Goal: Task Accomplishment & Management: Use online tool/utility

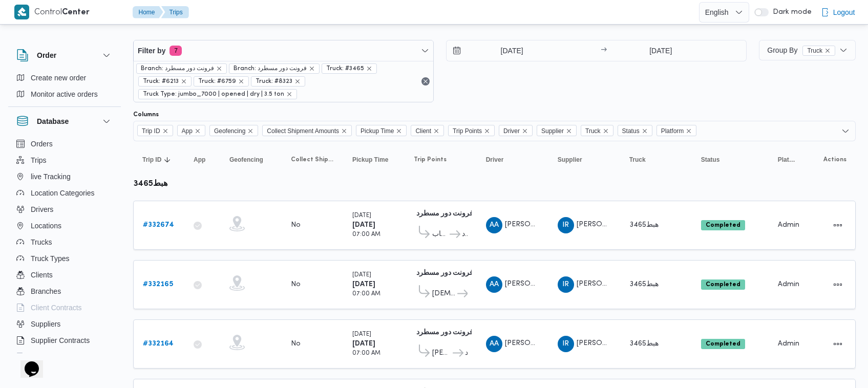
click at [235, 66] on span "Branch: فرونت دور مسطرد" at bounding box center [269, 68] width 73 height 9
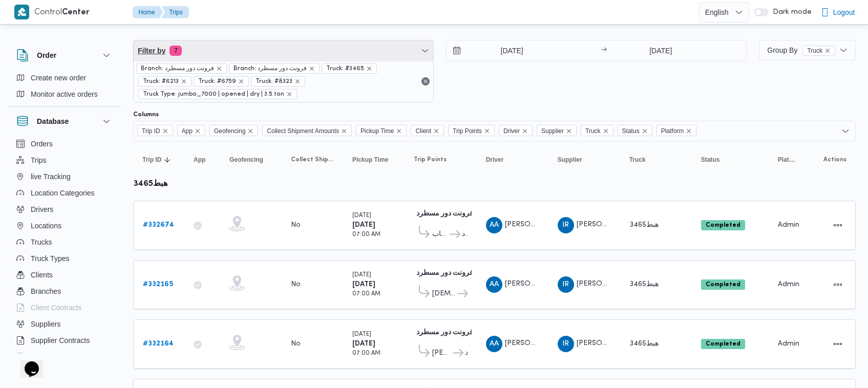
click at [236, 51] on span "Filter by 7" at bounding box center [283, 50] width 299 height 20
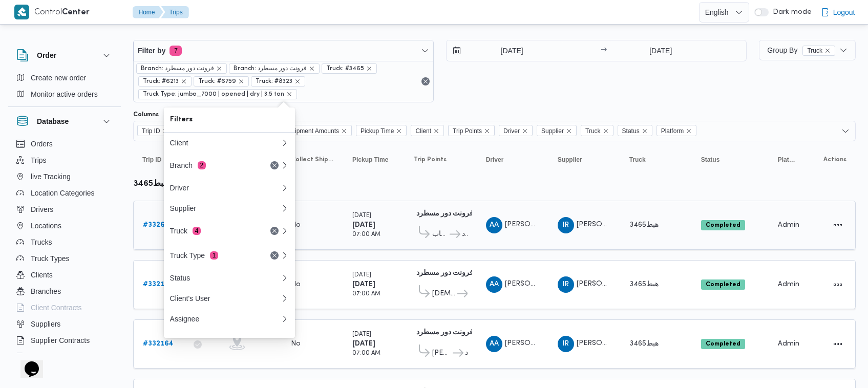
click at [530, 228] on span "AA احمد عبدالناصر علي احمد" at bounding box center [512, 225] width 53 height 16
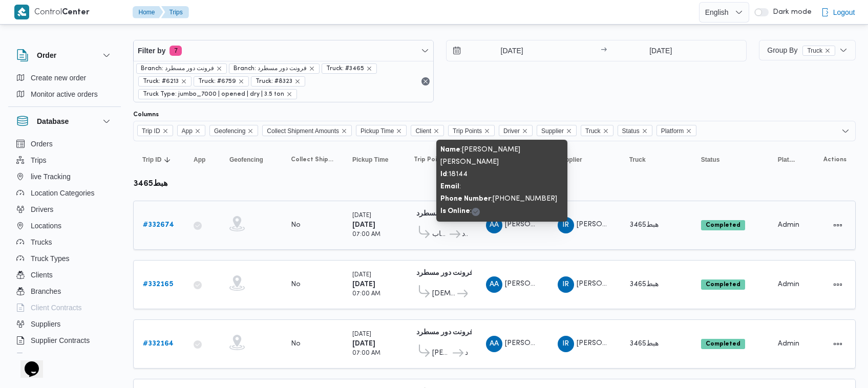
click at [530, 228] on span "AA احمد عبدالناصر علي احمد" at bounding box center [512, 225] width 53 height 16
click at [530, 226] on span "احمد عبدالناصر علي احمد" at bounding box center [564, 224] width 119 height 7
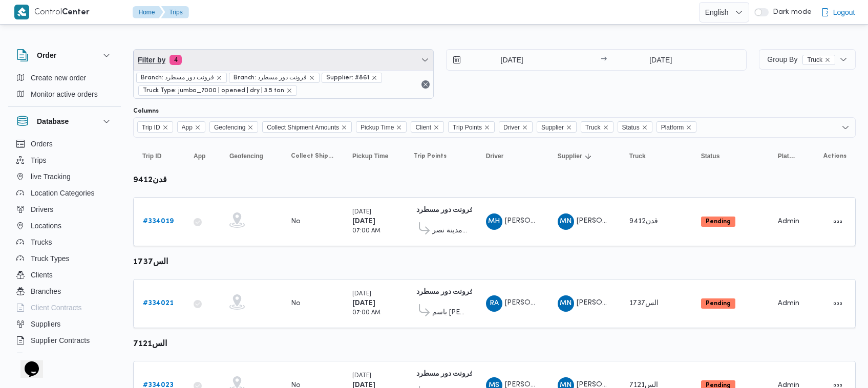
click at [259, 53] on span "Filter by 4" at bounding box center [283, 60] width 299 height 20
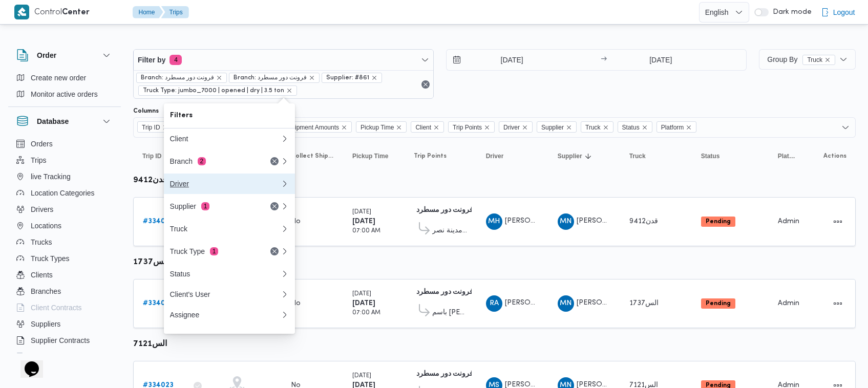
click at [226, 194] on button "Driver" at bounding box center [229, 184] width 131 height 20
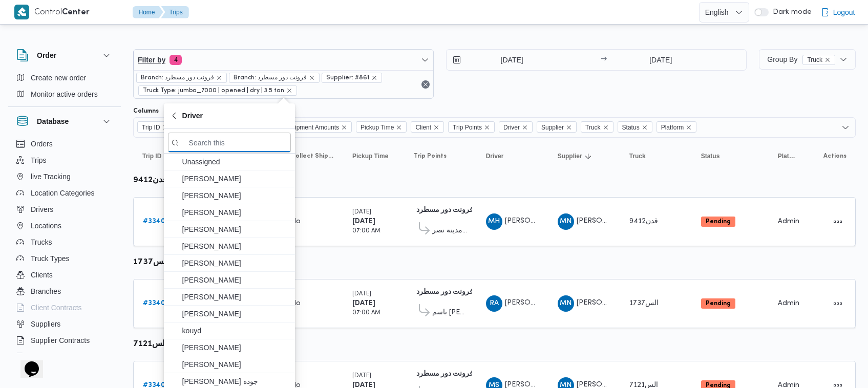
click at [256, 51] on span "Filter by 4" at bounding box center [283, 60] width 299 height 20
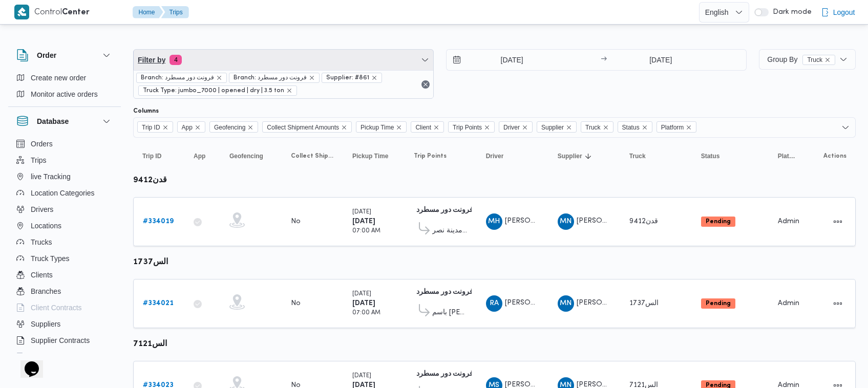
click at [256, 64] on span "Filter by 4" at bounding box center [283, 60] width 299 height 20
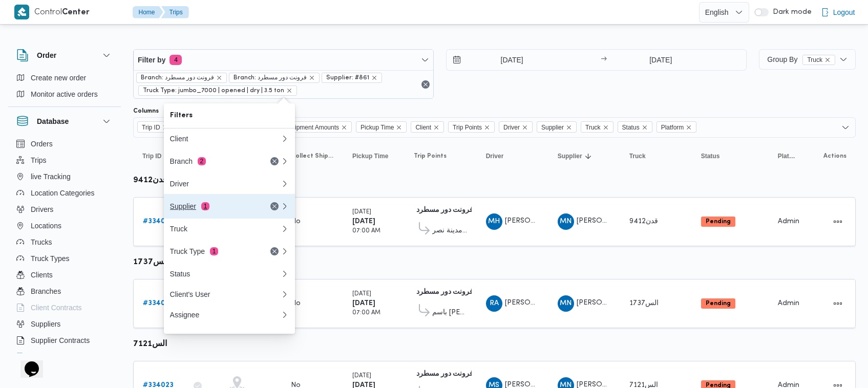
click at [237, 210] on div "Supplier 1" at bounding box center [213, 206] width 86 height 8
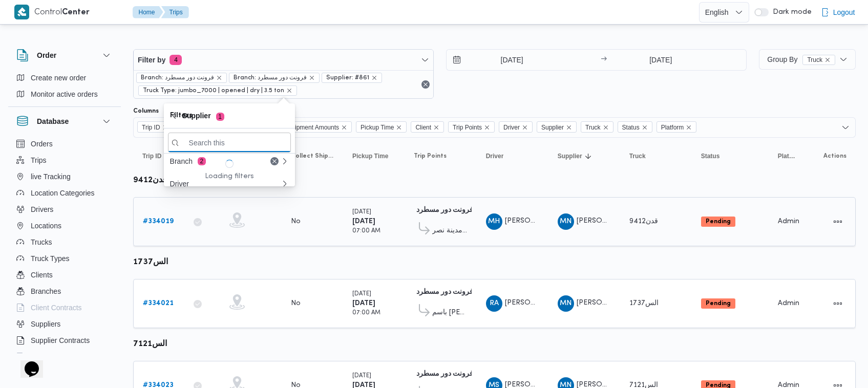
paste input "ال[PERSON_NAME]"
type input "الهامي محمد خالد علي"
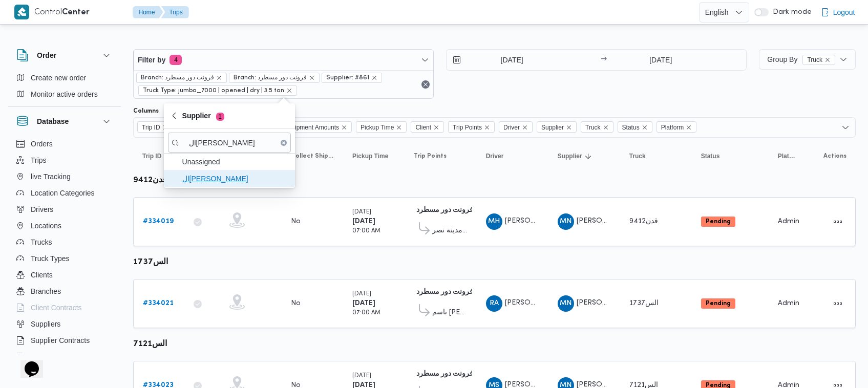
click at [229, 175] on span "الهامي محمد خالد علي" at bounding box center [235, 178] width 106 height 12
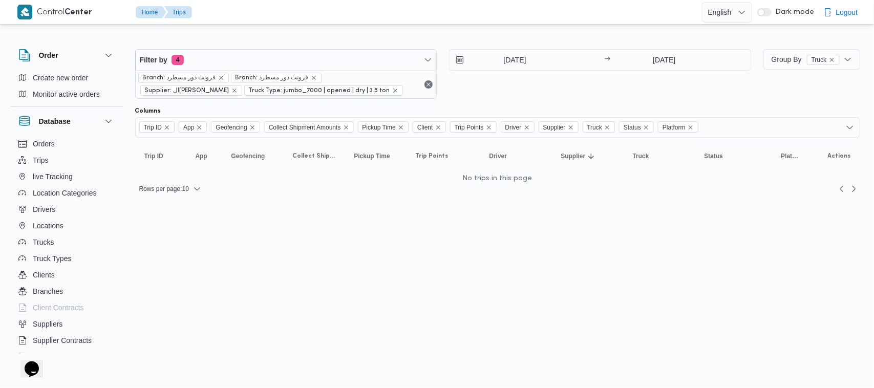
click at [523, 84] on div "2/9/2025 → 2/9/2025" at bounding box center [600, 74] width 302 height 50
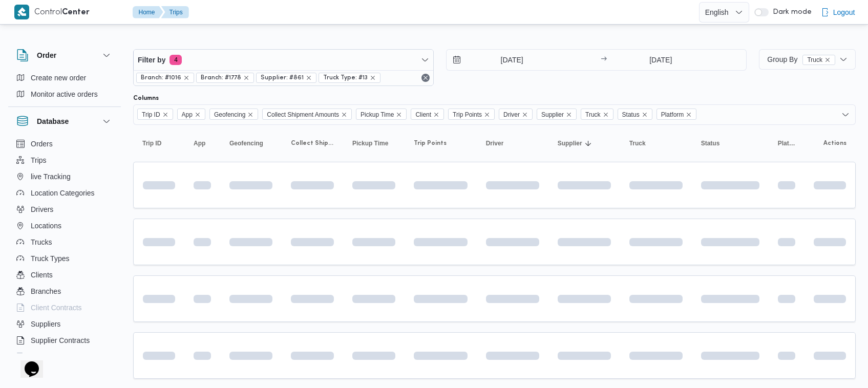
scroll to position [27, 0]
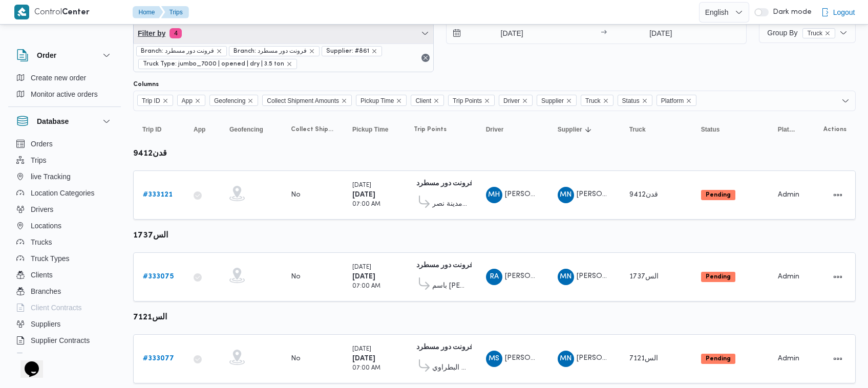
click at [265, 36] on span "Filter by 4" at bounding box center [283, 33] width 299 height 20
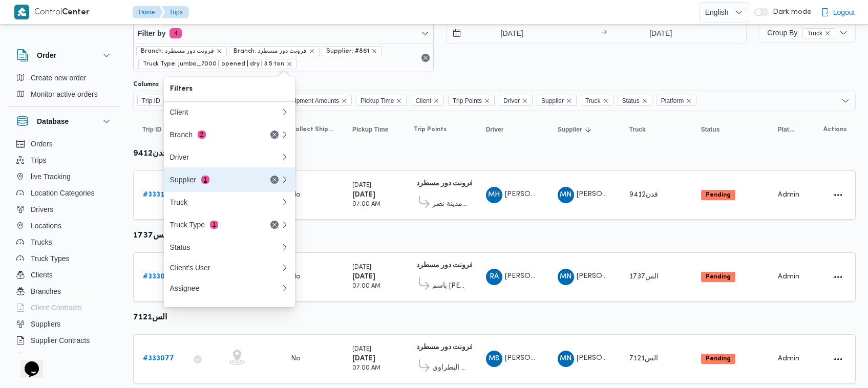
click at [240, 175] on button "Supplier 1" at bounding box center [229, 179] width 131 height 25
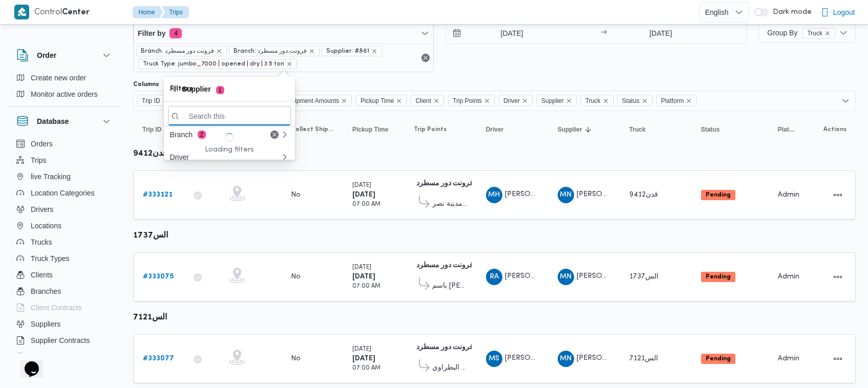
paste input "ال[PERSON_NAME]"
type input "ال[PERSON_NAME]"
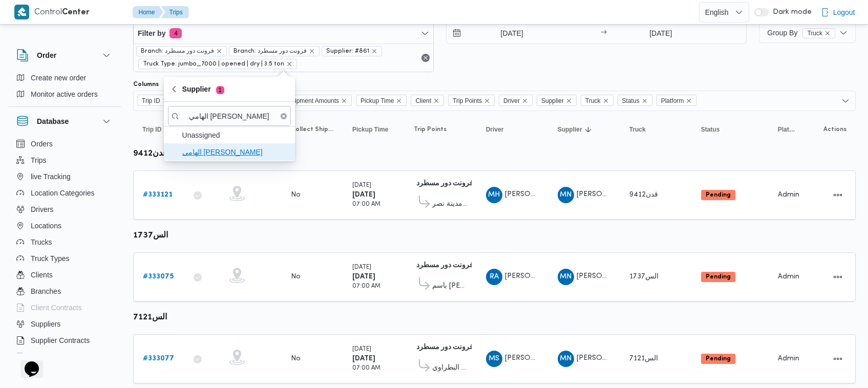
click at [216, 154] on span "ال[PERSON_NAME]" at bounding box center [235, 152] width 106 height 12
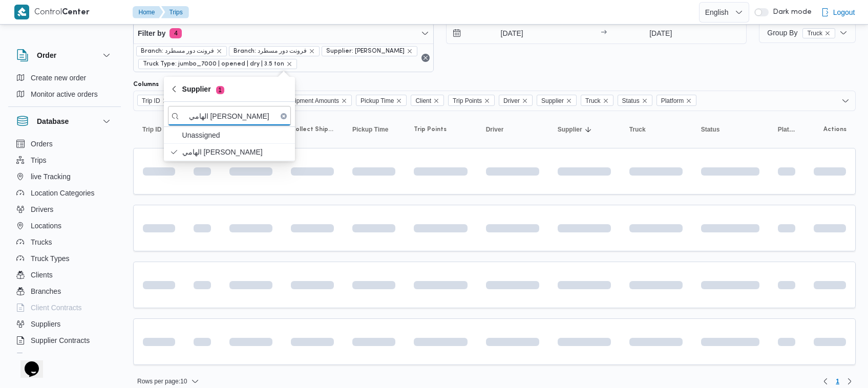
click at [503, 64] on div "31/8/2025 → 31/8/2025" at bounding box center [596, 48] width 300 height 50
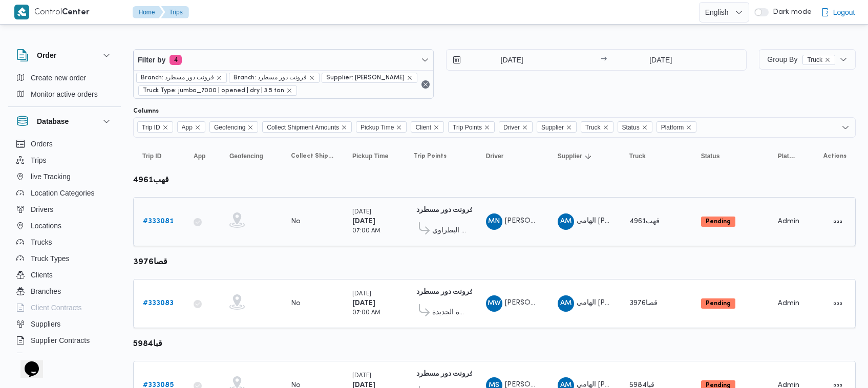
click at [170, 224] on b "# 333081" at bounding box center [158, 221] width 31 height 7
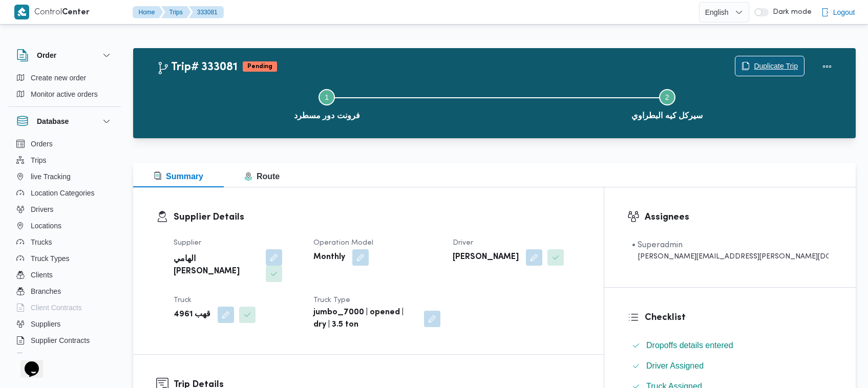
click at [764, 69] on span "Duplicate Trip" at bounding box center [775, 66] width 44 height 12
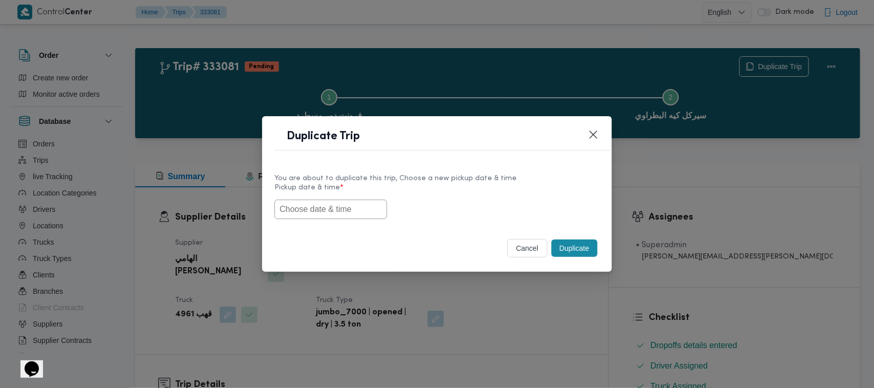
click at [300, 205] on input "text" at bounding box center [330, 209] width 113 height 19
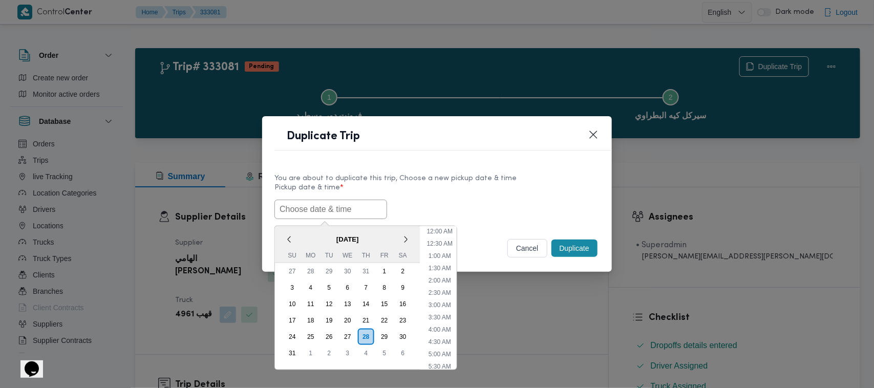
paste input "01/09/2025 7:00AM"
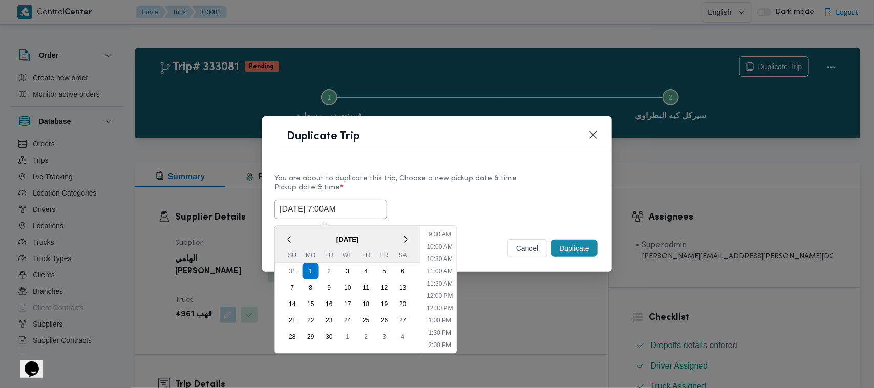
type input "01/09/2025 7:00AM"
drag, startPoint x: 463, startPoint y: 202, endPoint x: 487, endPoint y: 206, distance: 23.9
click at [463, 202] on div "01/09/2025 7:00AM September 2025 < September 2025 > Su Mo Tu We Th Fr Sa 31 1 2…" at bounding box center [436, 209] width 325 height 19
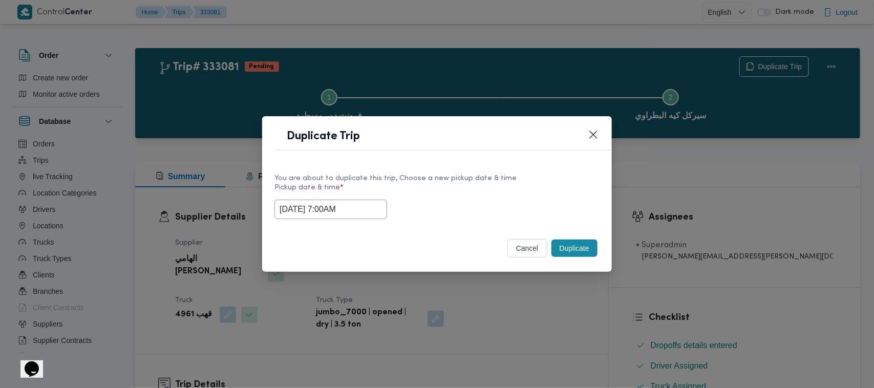
click at [569, 244] on button "Duplicate" at bounding box center [574, 248] width 46 height 17
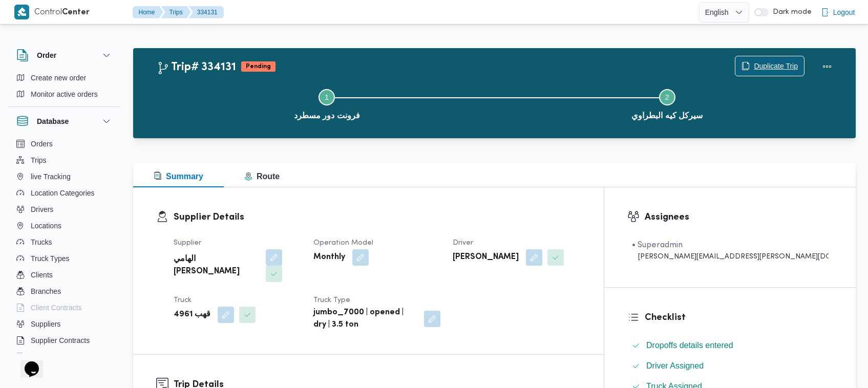
click at [771, 64] on span "Duplicate Trip" at bounding box center [775, 66] width 44 height 12
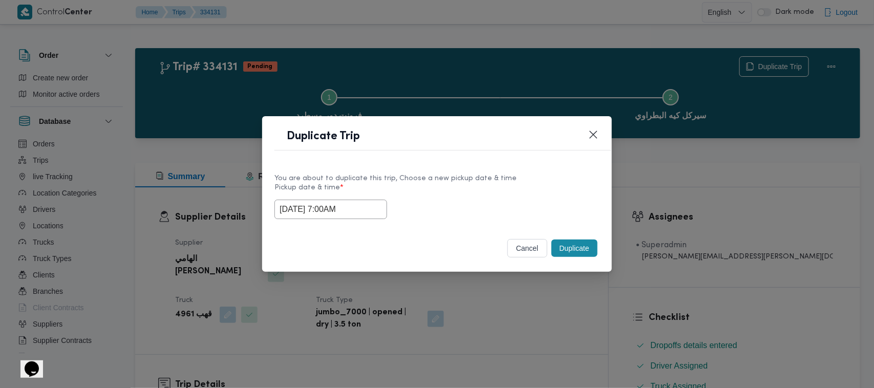
click at [359, 205] on input "01/09/2025 7:00AM" at bounding box center [330, 209] width 113 height 19
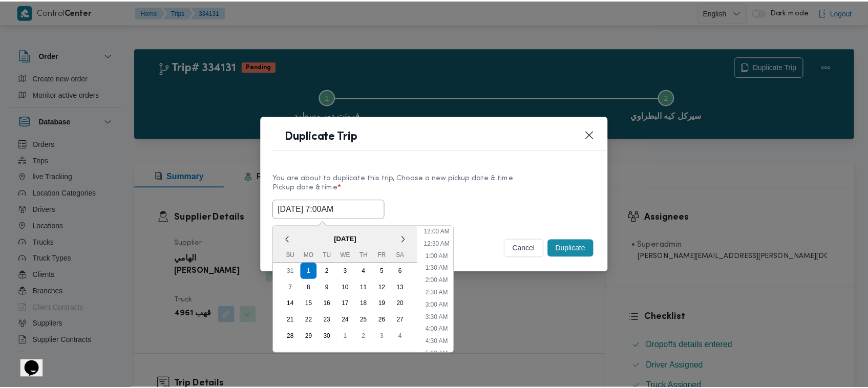
scroll to position [114, 0]
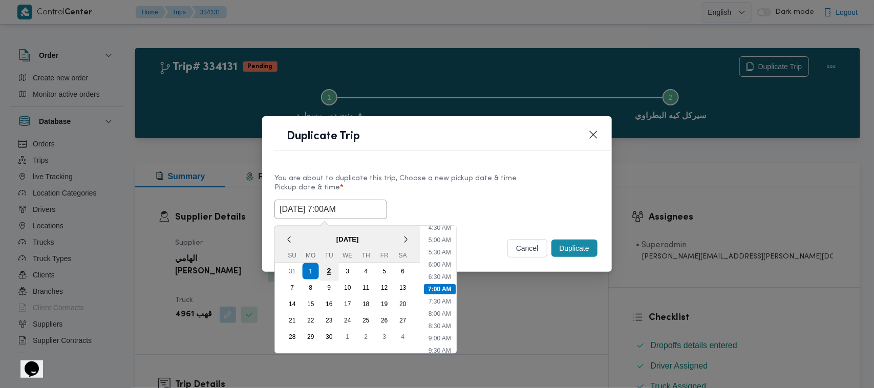
click at [333, 272] on div "2" at bounding box center [328, 271] width 19 height 19
type input "02/09/2025 7:00AM"
click at [479, 191] on label "Pickup date & time *" at bounding box center [436, 192] width 325 height 16
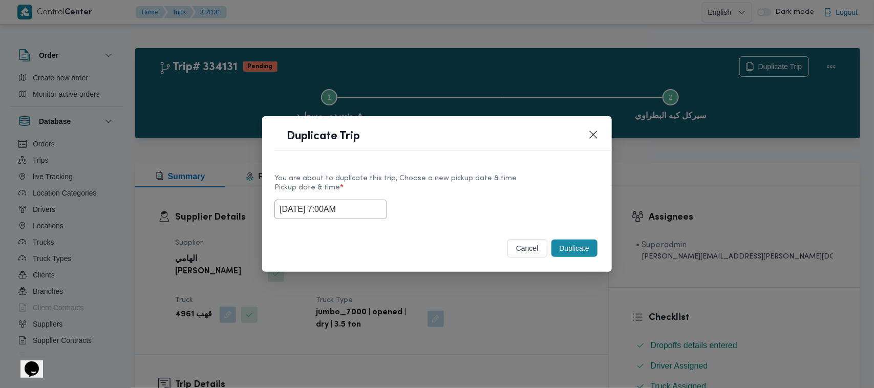
click at [597, 248] on button "Duplicate" at bounding box center [574, 248] width 46 height 17
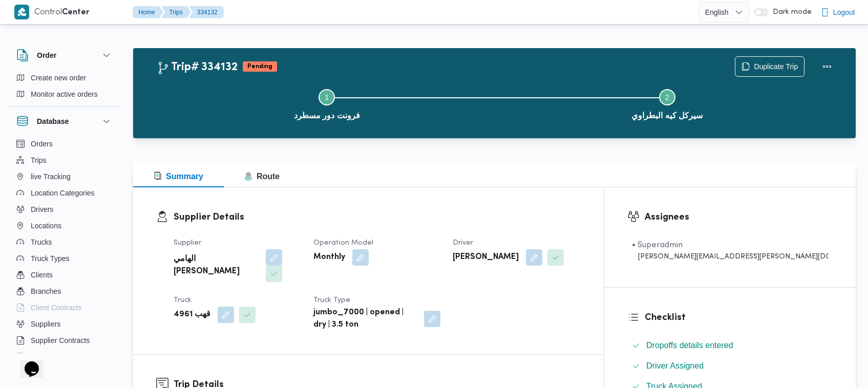
click at [404, 179] on div "Summary Route" at bounding box center [494, 175] width 722 height 25
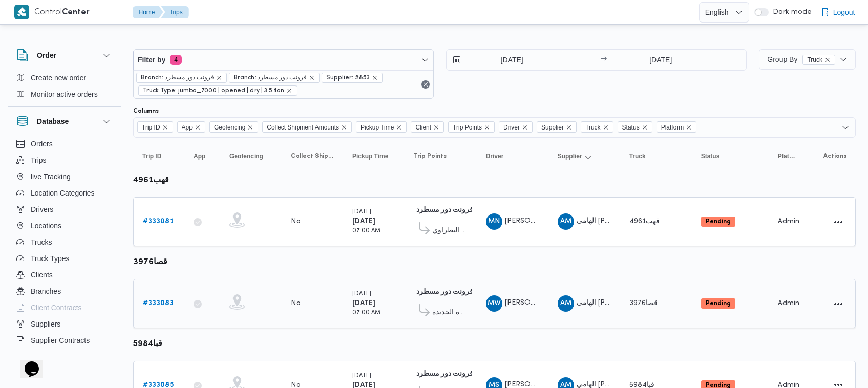
click at [151, 300] on b "# 333083" at bounding box center [158, 303] width 31 height 7
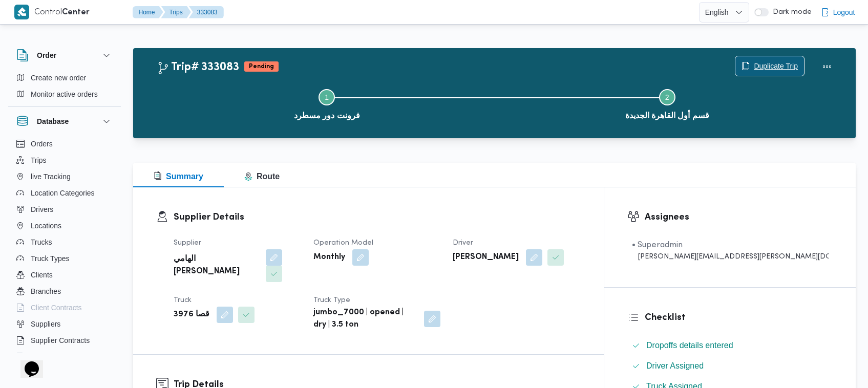
click at [787, 63] on span "Duplicate Trip" at bounding box center [775, 66] width 44 height 12
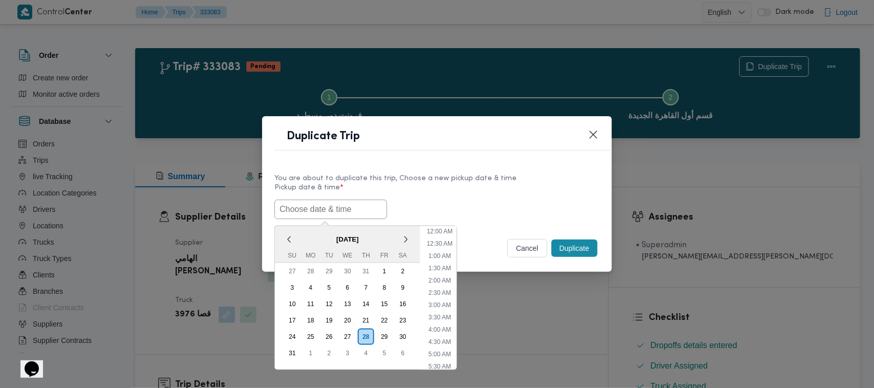
drag, startPoint x: 355, startPoint y: 215, endPoint x: 443, endPoint y: 213, distance: 88.6
click at [355, 215] on input "text" at bounding box center [330, 209] width 113 height 19
paste input "01/09/2025 7:00AM"
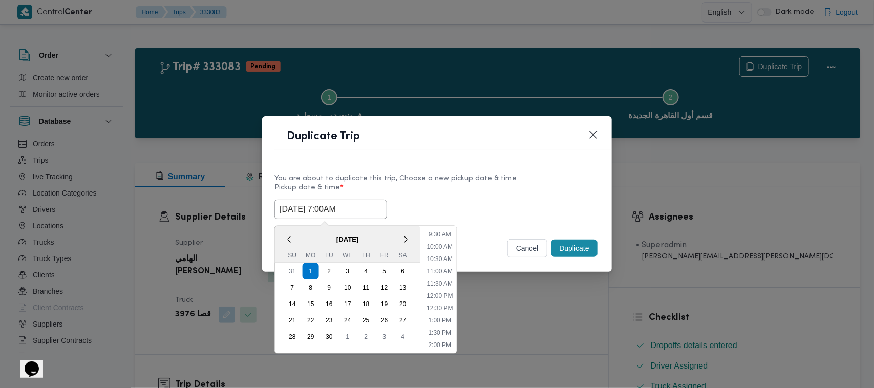
type input "01/09/2025 7:00AM"
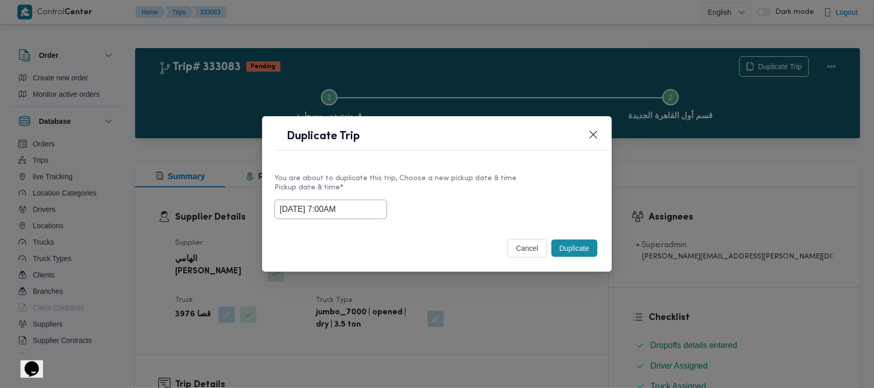
drag, startPoint x: 489, startPoint y: 210, endPoint x: 523, endPoint y: 221, distance: 35.8
click at [489, 210] on div "01/09/2025 7:00AM" at bounding box center [436, 209] width 325 height 19
click at [577, 256] on button "Duplicate" at bounding box center [574, 248] width 46 height 17
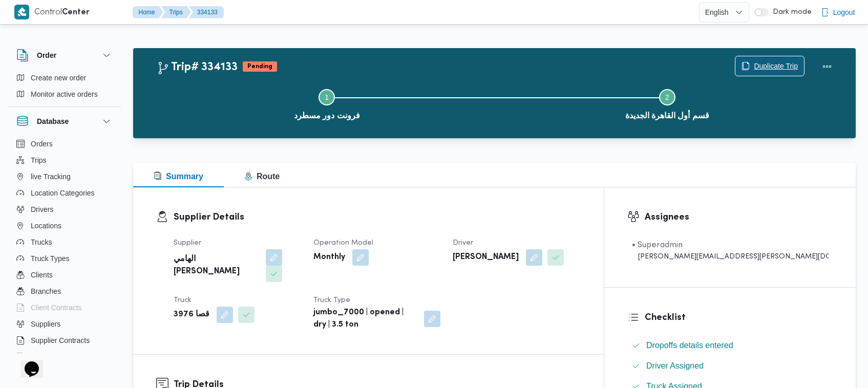
click at [753, 62] on span "Duplicate Trip" at bounding box center [775, 66] width 44 height 12
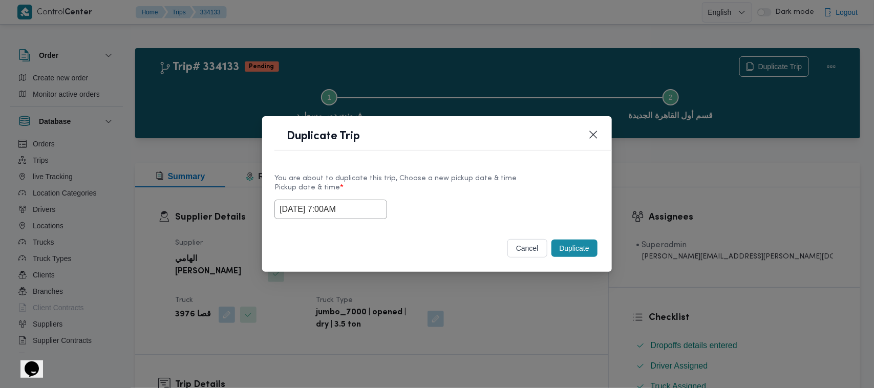
click at [370, 209] on input "01/09/2025 7:00AM" at bounding box center [330, 209] width 113 height 19
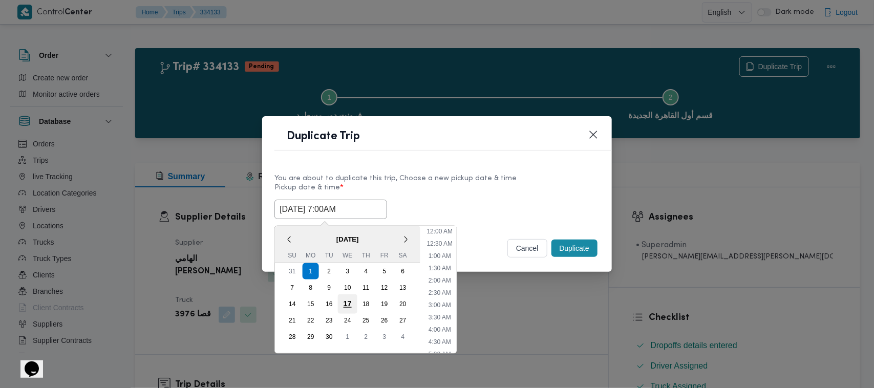
scroll to position [114, 0]
click at [329, 269] on div "2" at bounding box center [328, 271] width 19 height 19
type input "02/09/2025 7:00AM"
click at [329, 269] on div "2" at bounding box center [328, 271] width 19 height 19
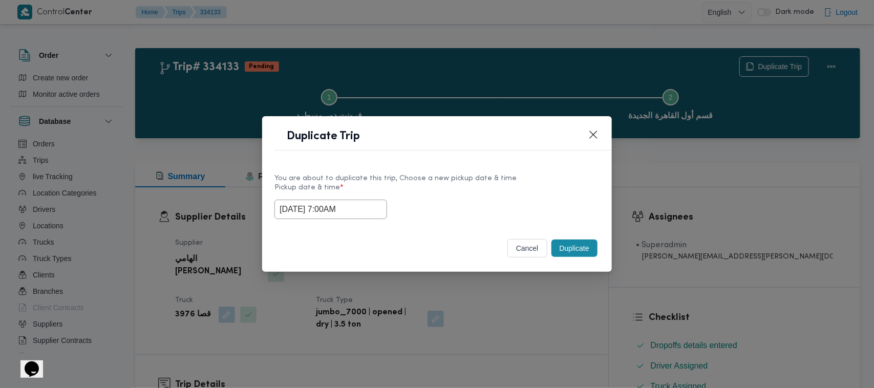
click at [443, 175] on div "You are about to duplicate this trip, Choose a new pickup date & time" at bounding box center [436, 178] width 325 height 11
click at [576, 248] on button "Duplicate" at bounding box center [574, 248] width 46 height 17
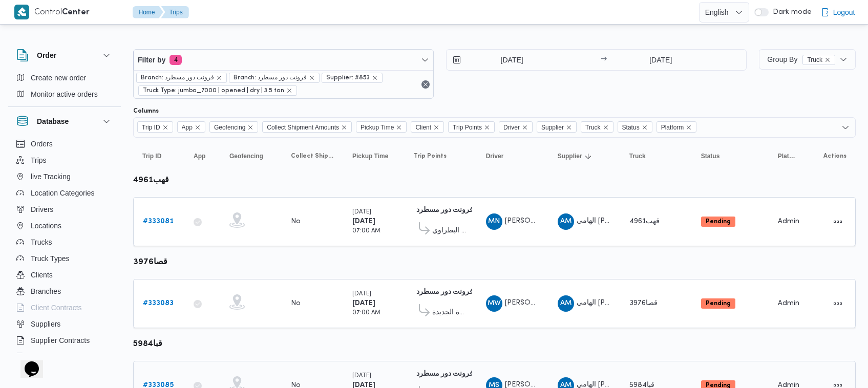
click at [156, 375] on div "# 333085" at bounding box center [159, 385] width 40 height 20
click at [159, 382] on b "# 333085" at bounding box center [158, 385] width 31 height 7
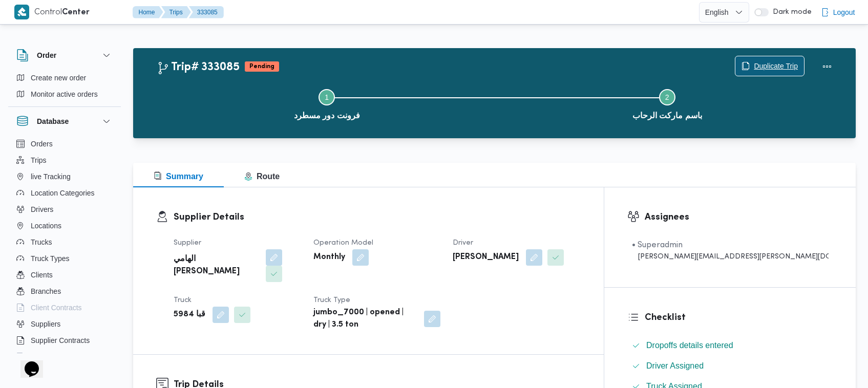
click at [762, 61] on span "Duplicate Trip" at bounding box center [775, 66] width 44 height 12
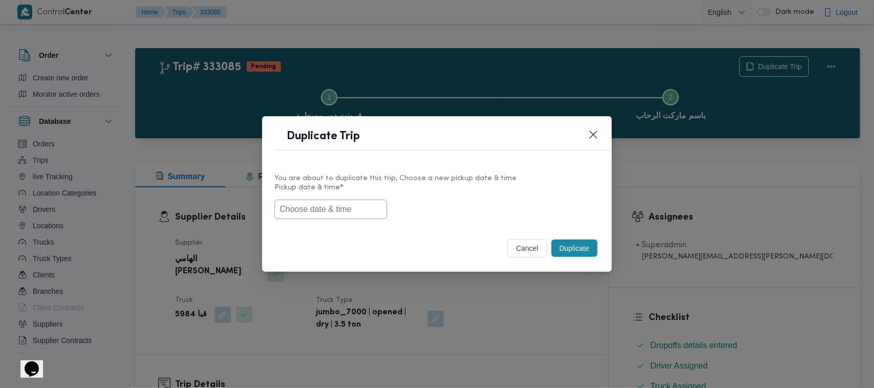
drag, startPoint x: 331, startPoint y: 208, endPoint x: 397, endPoint y: 201, distance: 66.0
click at [331, 208] on input "text" at bounding box center [330, 209] width 113 height 19
paste input "01/09/2025 7:00AM"
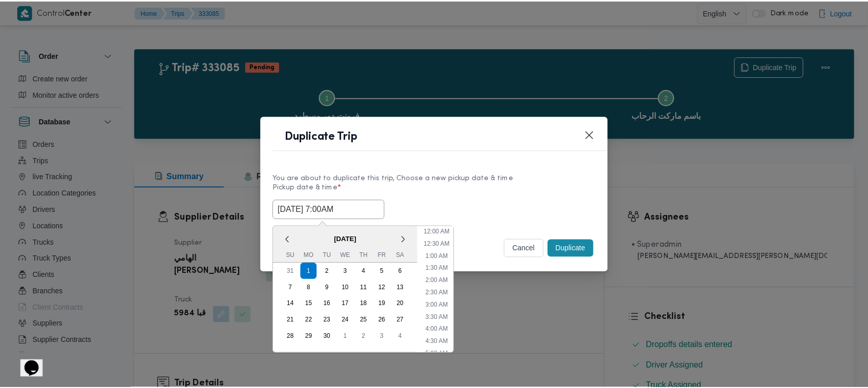
scroll to position [230, 0]
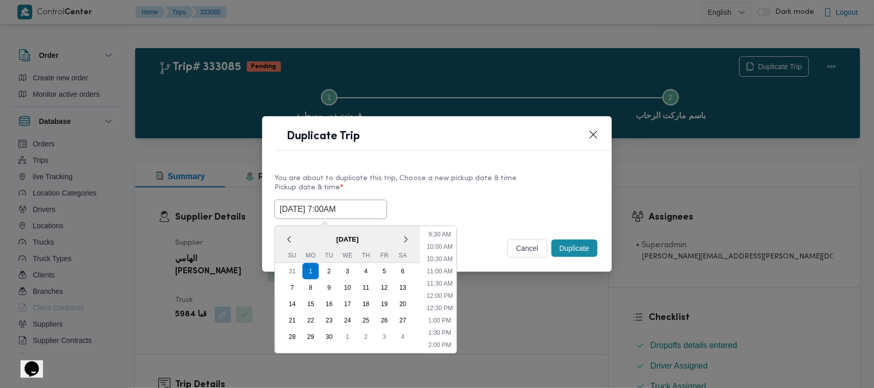
type input "01/09/2025 7:00AM"
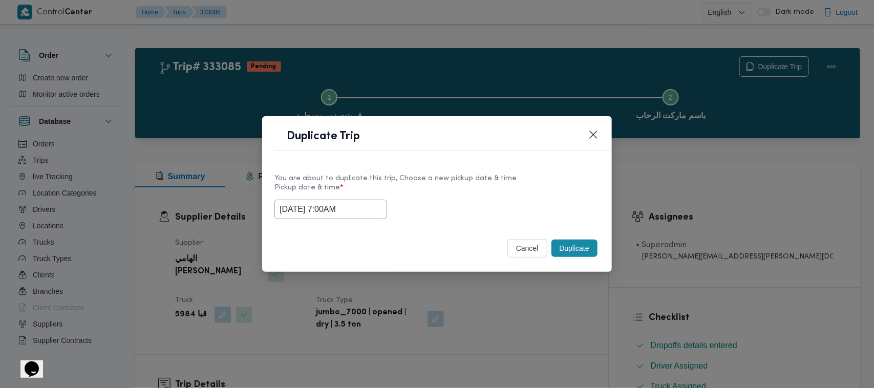
click at [457, 197] on label "Pickup date & time *" at bounding box center [436, 192] width 325 height 16
click at [569, 247] on button "Duplicate" at bounding box center [574, 248] width 46 height 17
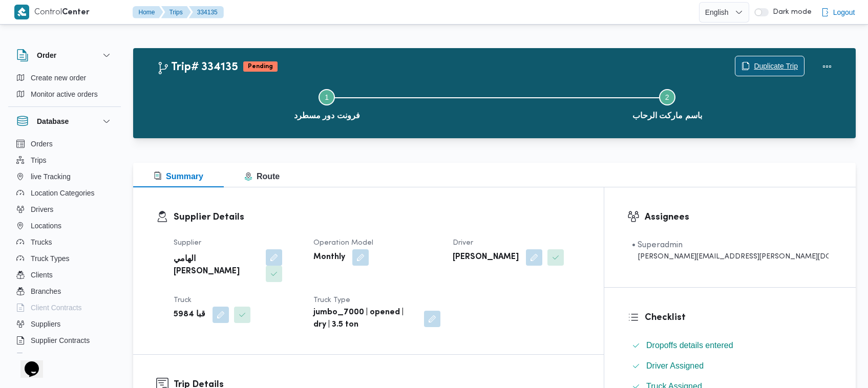
click at [768, 64] on span "Duplicate Trip" at bounding box center [775, 66] width 44 height 12
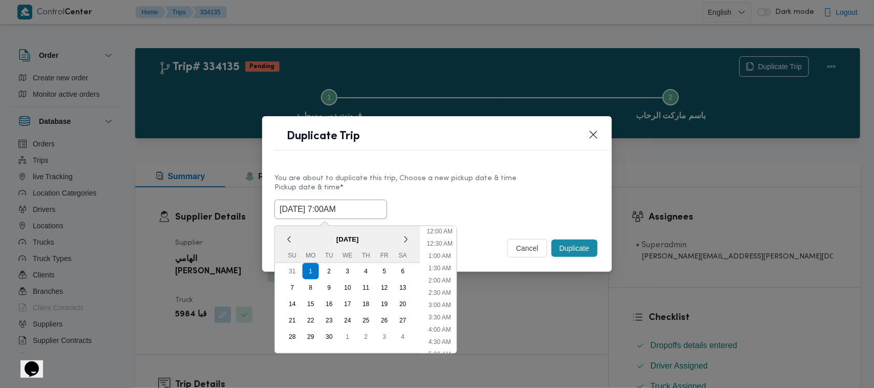
click at [372, 213] on input "01/09/2025 7:00AM" at bounding box center [330, 209] width 113 height 19
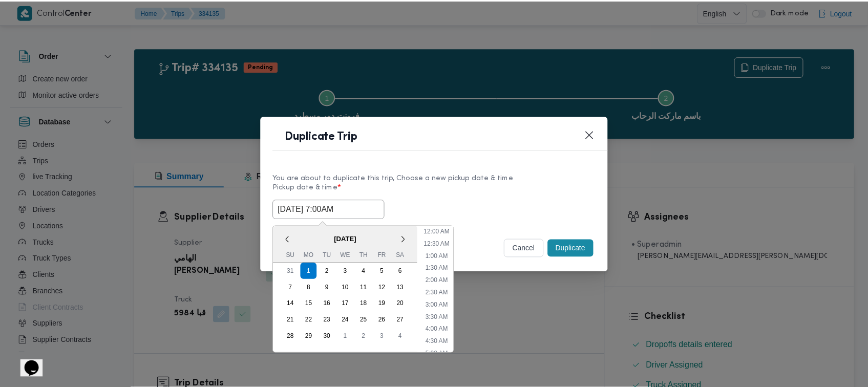
scroll to position [114, 0]
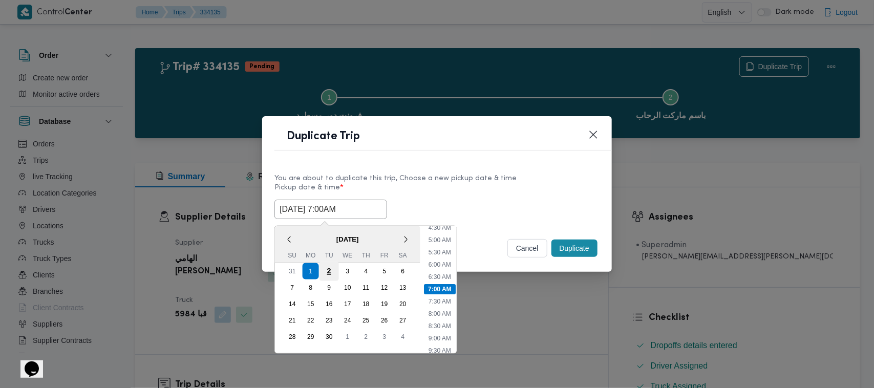
click at [331, 273] on div "2" at bounding box center [328, 271] width 19 height 19
type input "02/09/2025 7:00AM"
click at [434, 160] on div "Duplicate Trip" at bounding box center [437, 139] width 350 height 47
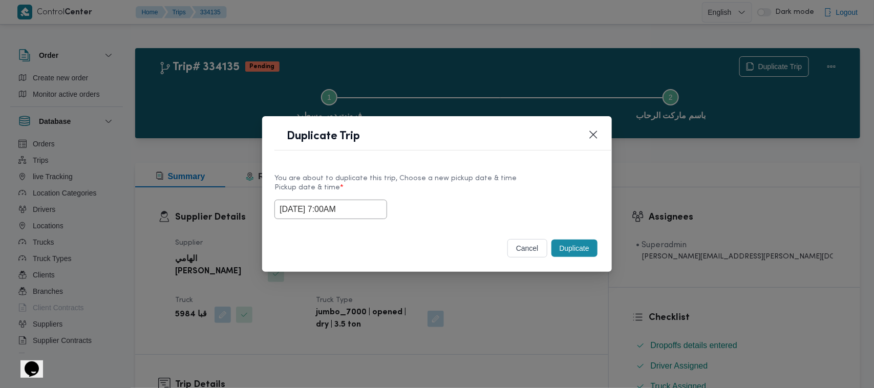
click at [581, 246] on button "Duplicate" at bounding box center [574, 248] width 46 height 17
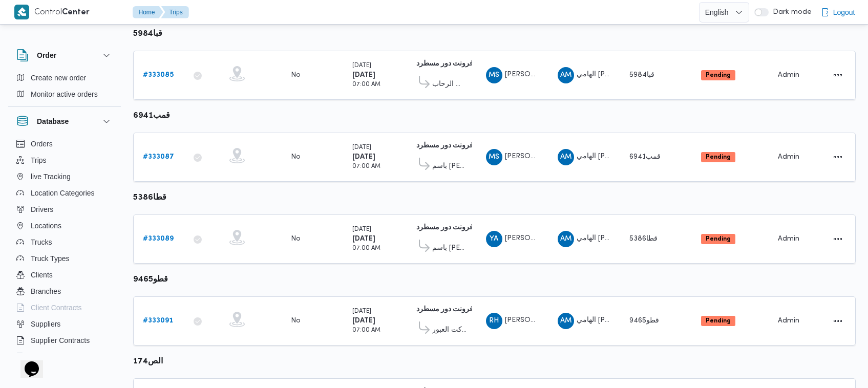
scroll to position [323, 0]
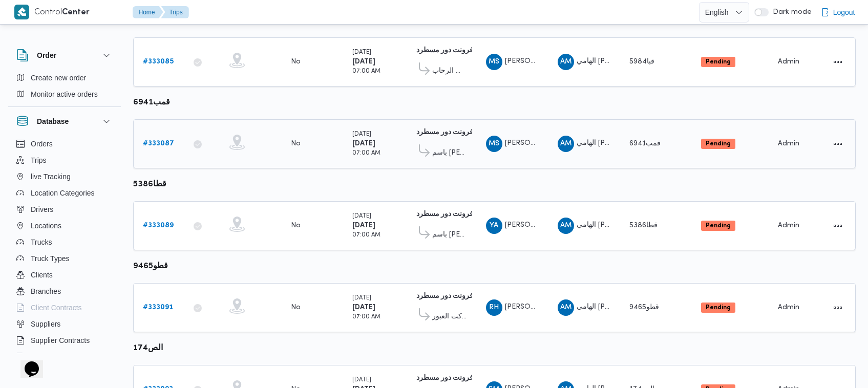
click at [168, 141] on b "# 333087" at bounding box center [158, 143] width 31 height 7
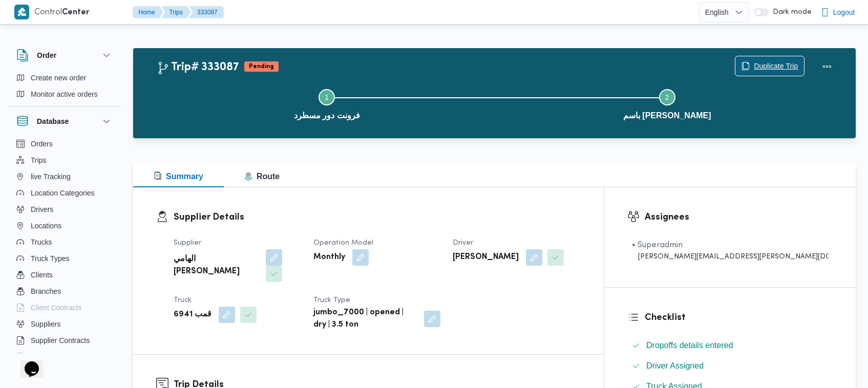
click at [776, 62] on span "Duplicate Trip" at bounding box center [775, 66] width 44 height 12
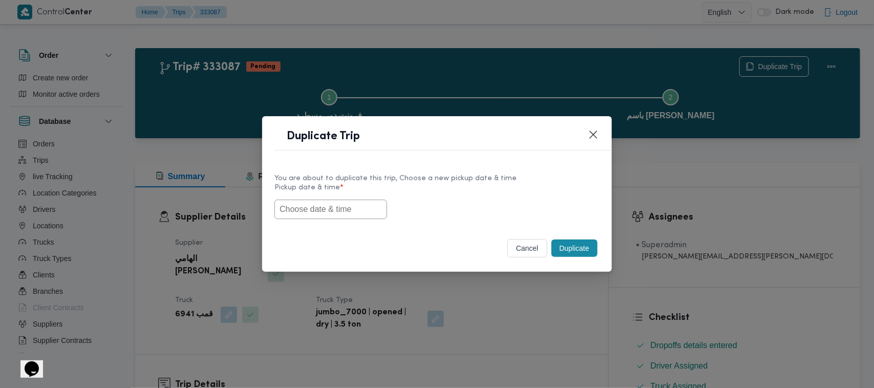
click at [313, 204] on input "text" at bounding box center [330, 209] width 113 height 19
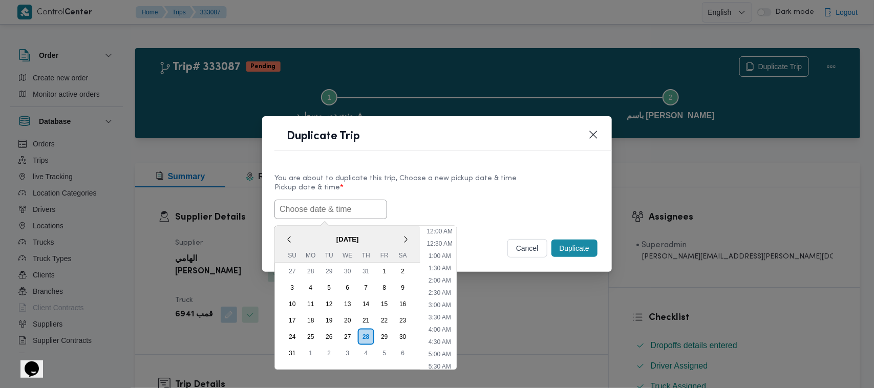
scroll to position [230, 0]
paste input "01/09/2025 7:00AM"
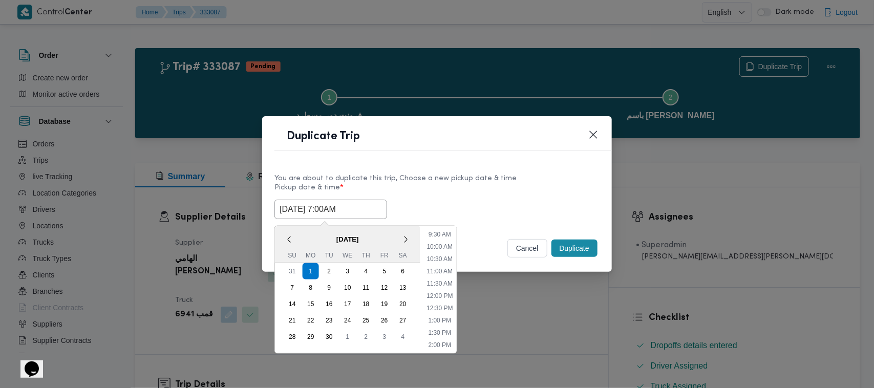
type input "01/09/2025 7:00AM"
click at [461, 173] on div "You are about to duplicate this trip, Choose a new pickup date & time" at bounding box center [436, 178] width 325 height 11
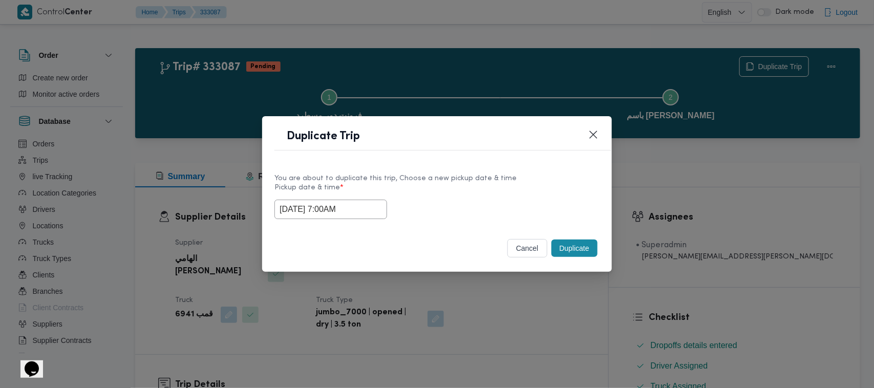
click at [566, 181] on div "You are about to duplicate this trip, Choose a new pickup date & time" at bounding box center [436, 178] width 325 height 11
click at [581, 252] on button "Duplicate" at bounding box center [574, 248] width 46 height 17
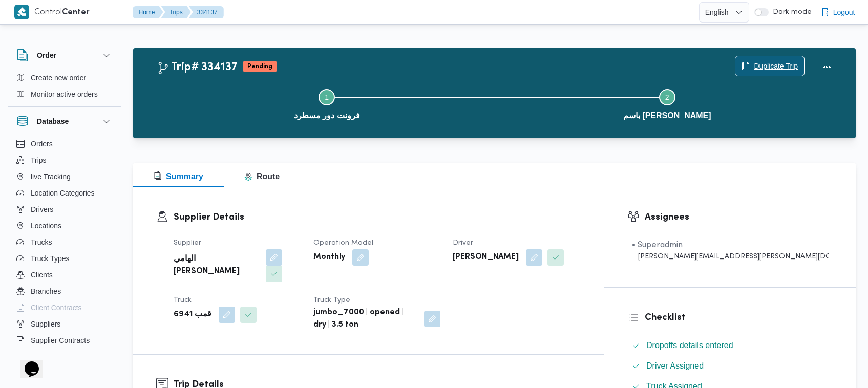
click at [763, 64] on span "Duplicate Trip" at bounding box center [775, 66] width 44 height 12
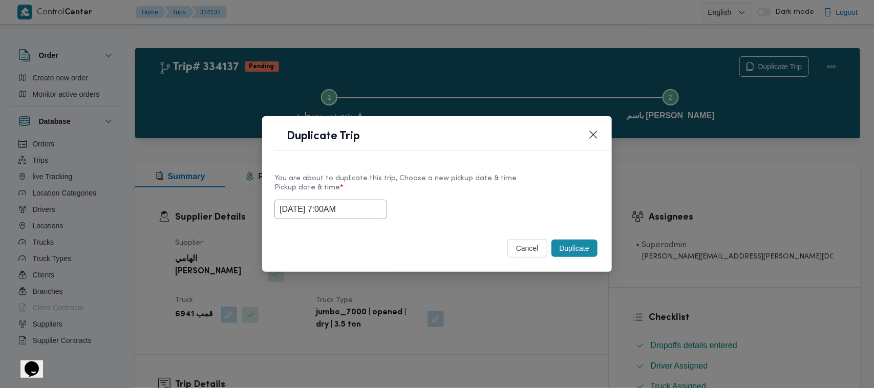
click at [366, 206] on input "01/09/2025 7:00AM" at bounding box center [330, 209] width 113 height 19
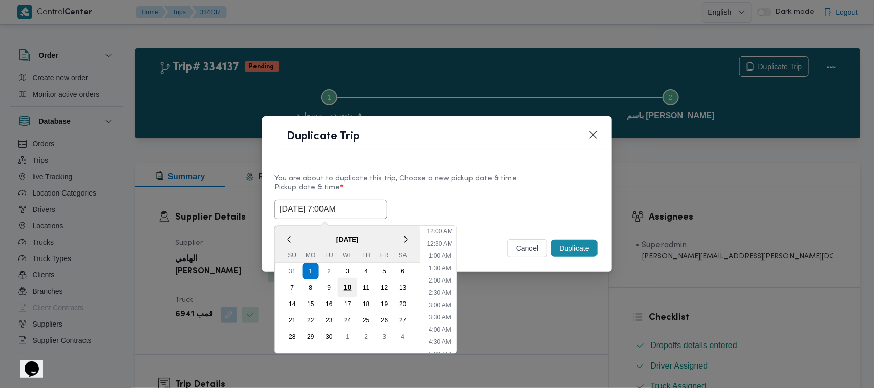
scroll to position [114, 0]
click at [328, 270] on div "2" at bounding box center [328, 271] width 19 height 19
type input "02/09/2025 7:00AM"
click at [497, 195] on label "Pickup date & time *" at bounding box center [436, 192] width 325 height 16
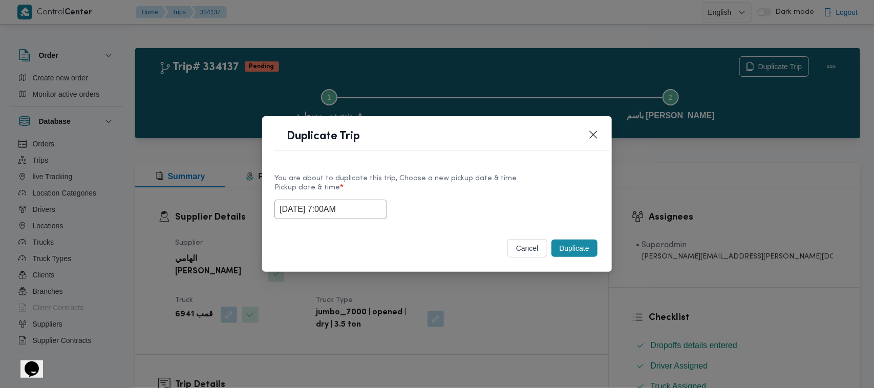
drag, startPoint x: 557, startPoint y: 248, endPoint x: 565, endPoint y: 247, distance: 7.7
click at [559, 248] on button "Duplicate" at bounding box center [574, 248] width 46 height 17
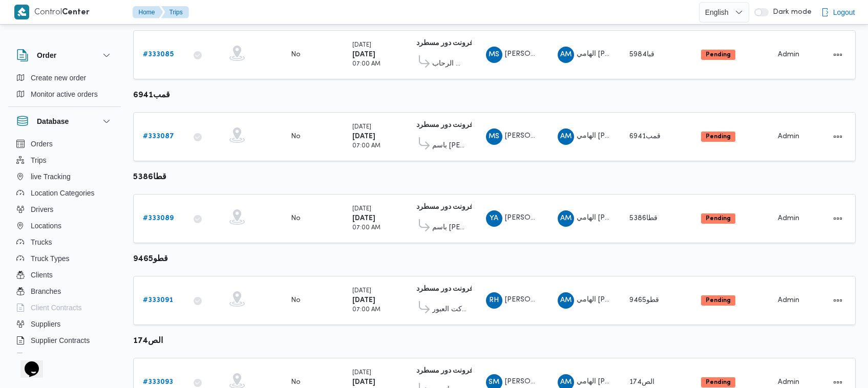
scroll to position [315, 0]
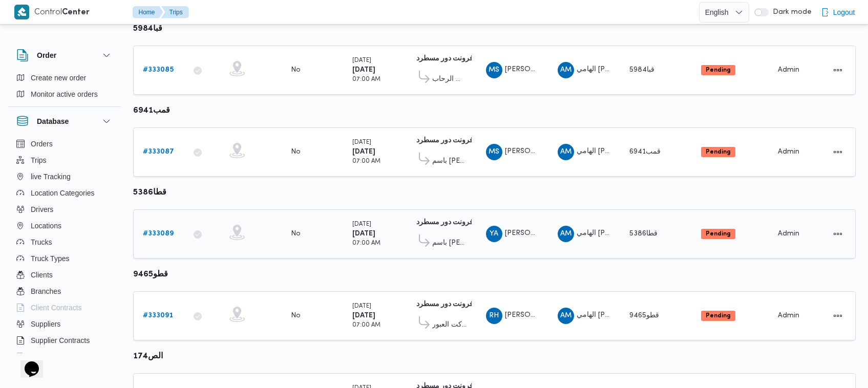
click at [856, 170] on div "Filter by 4 Branch: فرونت دور مسطرد Branch: فرونت دور مسطرد Supplier: #853 Truc…" at bounding box center [428, 207] width 868 height 992
click at [164, 231] on b "# 333089" at bounding box center [158, 233] width 31 height 7
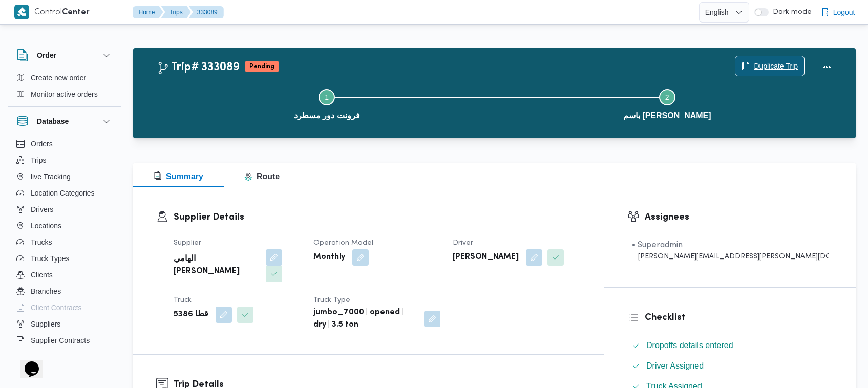
click at [759, 56] on div "Duplicate Trip" at bounding box center [769, 66] width 70 height 20
click at [760, 58] on span "Duplicate Trip" at bounding box center [769, 65] width 69 height 19
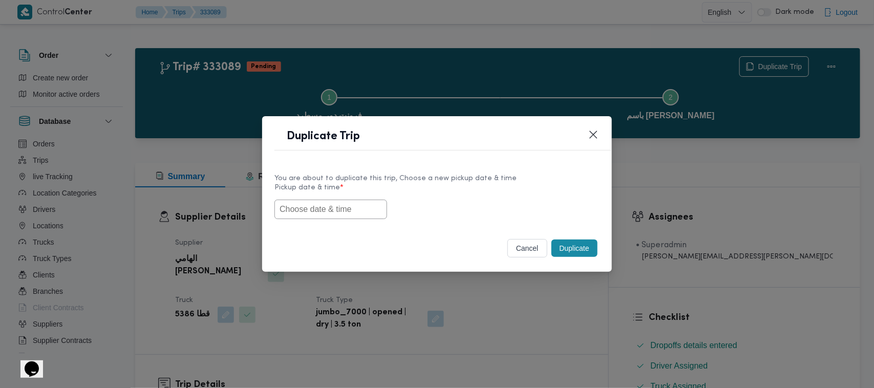
click at [351, 205] on input "text" at bounding box center [330, 209] width 113 height 19
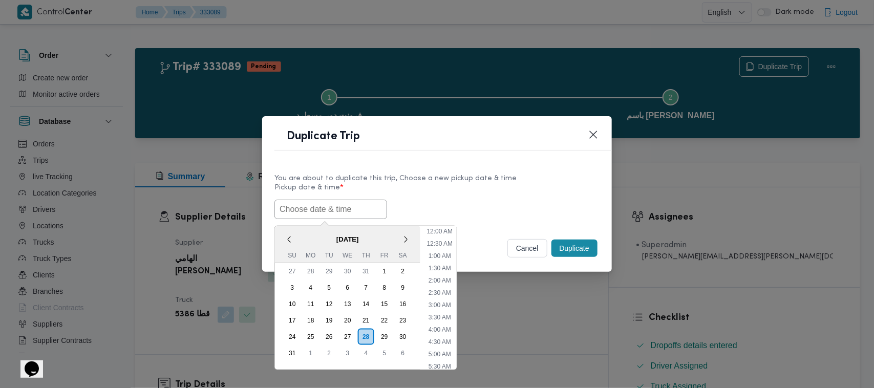
paste input "01/09/2025 7:00AM"
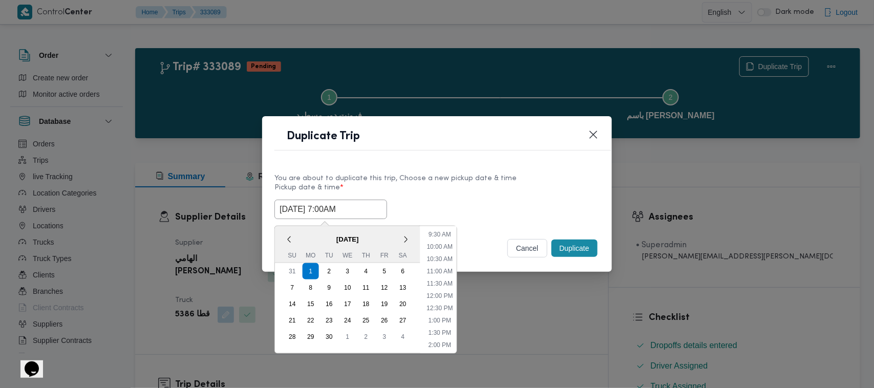
type input "01/09/2025 7:00AM"
drag, startPoint x: 462, startPoint y: 182, endPoint x: 513, endPoint y: 186, distance: 50.8
click at [463, 182] on div "You are about to duplicate this trip, Choose a new pickup date & time" at bounding box center [436, 178] width 325 height 11
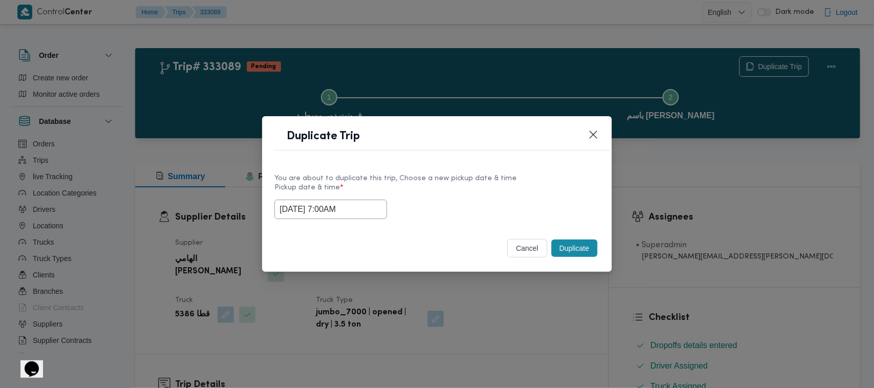
click at [576, 251] on button "Duplicate" at bounding box center [574, 248] width 46 height 17
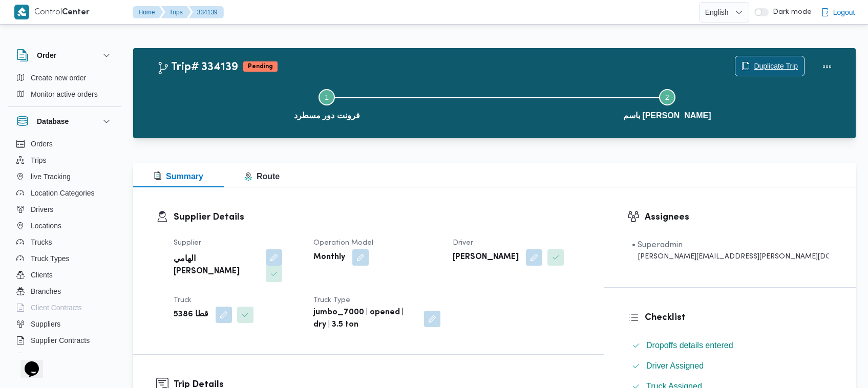
click at [763, 64] on span "Duplicate Trip" at bounding box center [775, 66] width 44 height 12
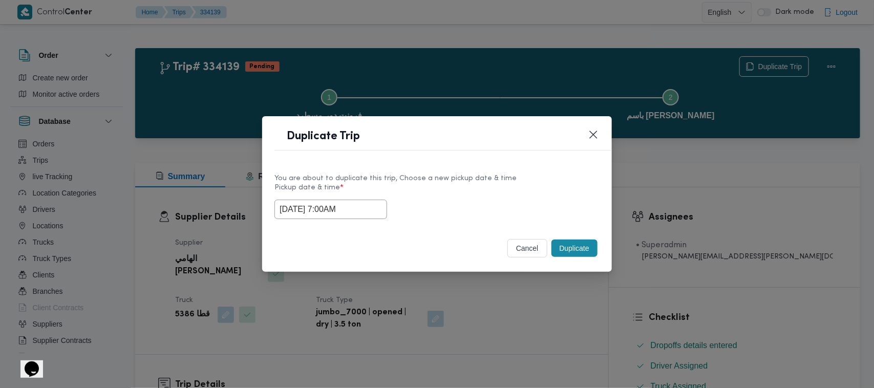
drag, startPoint x: 374, startPoint y: 206, endPoint x: 377, endPoint y: 211, distance: 6.2
click at [375, 206] on input "01/09/2025 7:00AM" at bounding box center [330, 209] width 113 height 19
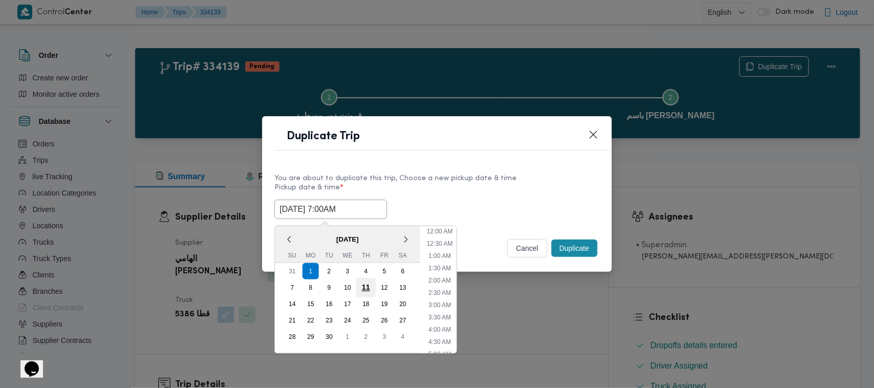
scroll to position [114, 0]
click at [327, 272] on div "2" at bounding box center [328, 271] width 19 height 19
type input "02/09/2025 7:00AM"
click at [498, 128] on header "Duplicate Trip" at bounding box center [449, 139] width 350 height 22
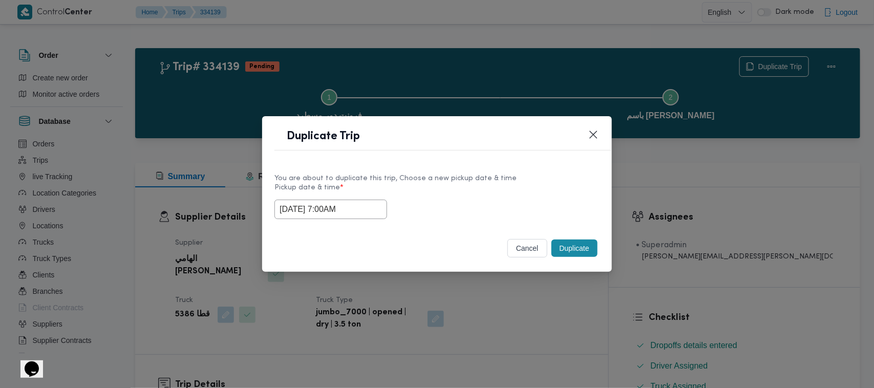
click at [586, 254] on button "Duplicate" at bounding box center [574, 248] width 46 height 17
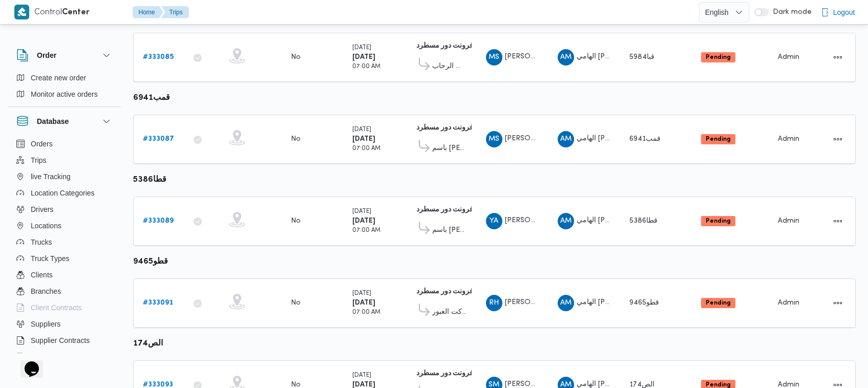
scroll to position [398, 0]
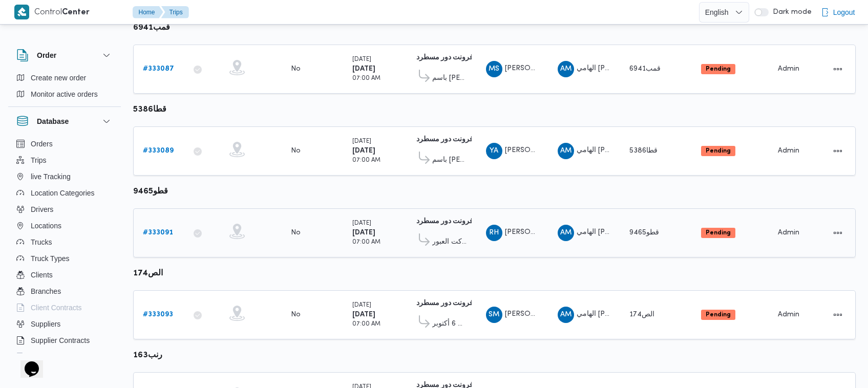
click at [159, 229] on b "# 333091" at bounding box center [158, 232] width 30 height 7
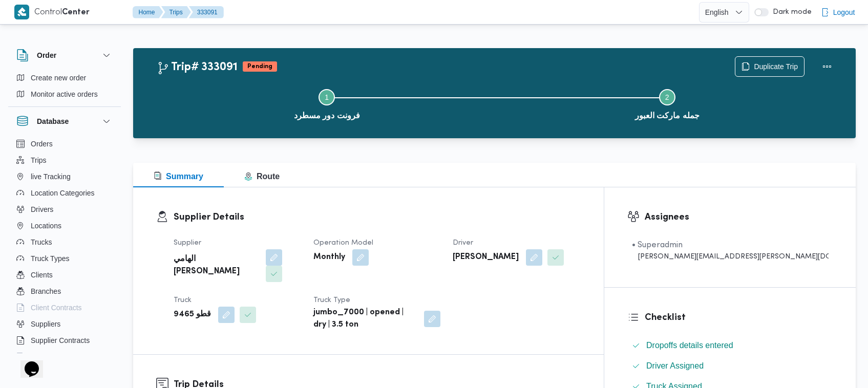
click at [773, 71] on div "Step 1 is incomplete 1 فرونت دور مسطرد Step 2 is incomplete 2 جمله ماركت العبور" at bounding box center [496, 104] width 692 height 66
click at [768, 66] on span "Duplicate Trip" at bounding box center [775, 66] width 44 height 12
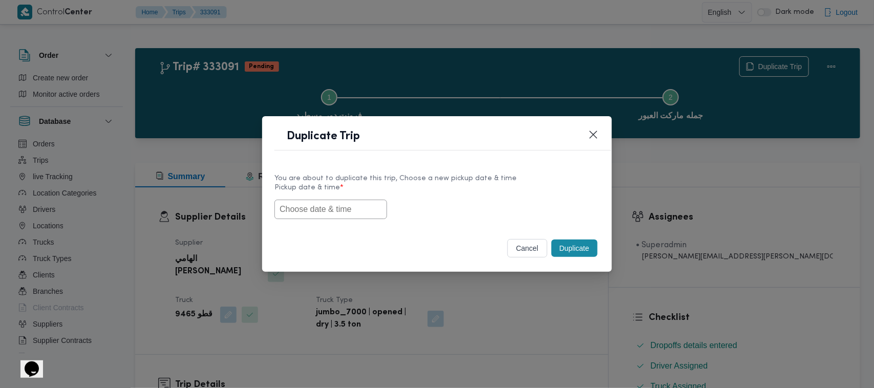
click at [346, 210] on input "text" at bounding box center [330, 209] width 113 height 19
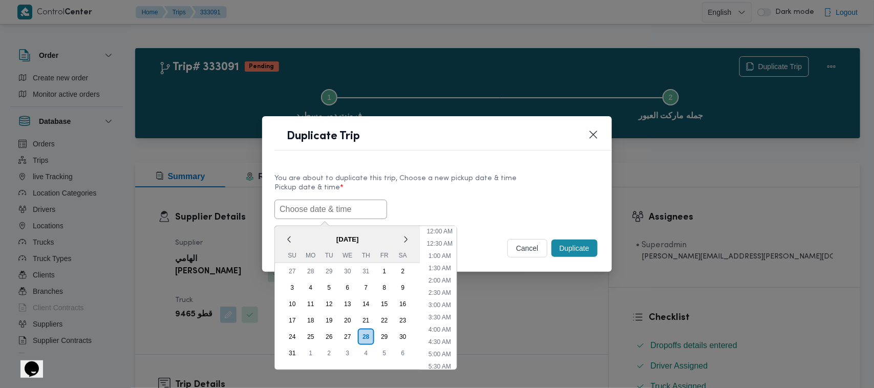
paste input "01/09/2025 7:00AM"
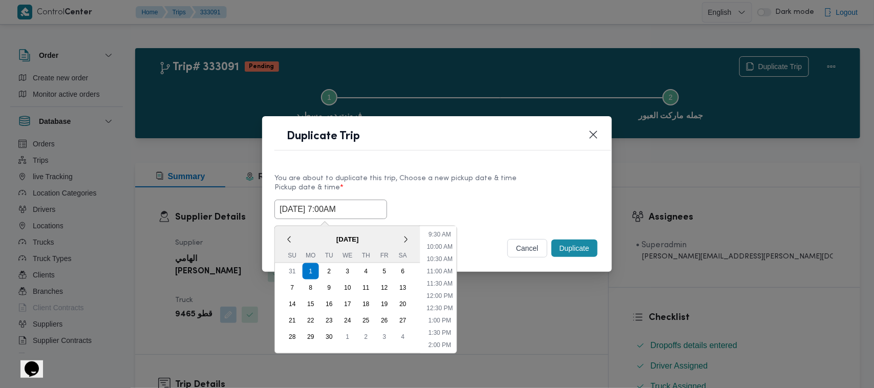
type input "01/09/2025 7:00AM"
click at [494, 184] on label "Pickup date & time *" at bounding box center [436, 192] width 325 height 16
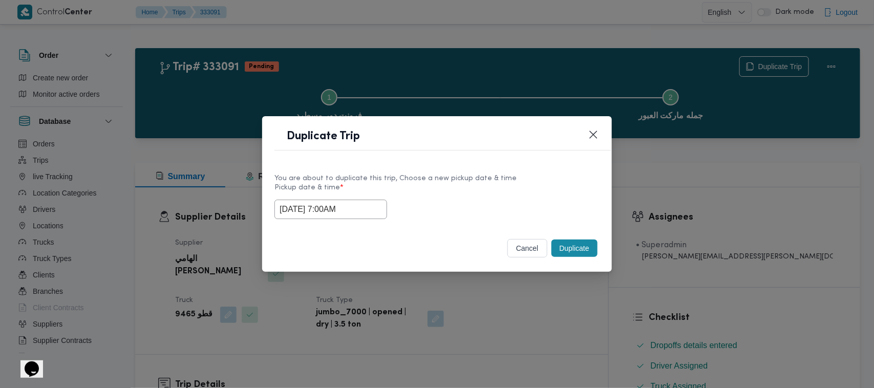
click at [501, 184] on label "Pickup date & time *" at bounding box center [436, 192] width 325 height 16
click at [579, 251] on button "Duplicate" at bounding box center [574, 248] width 46 height 17
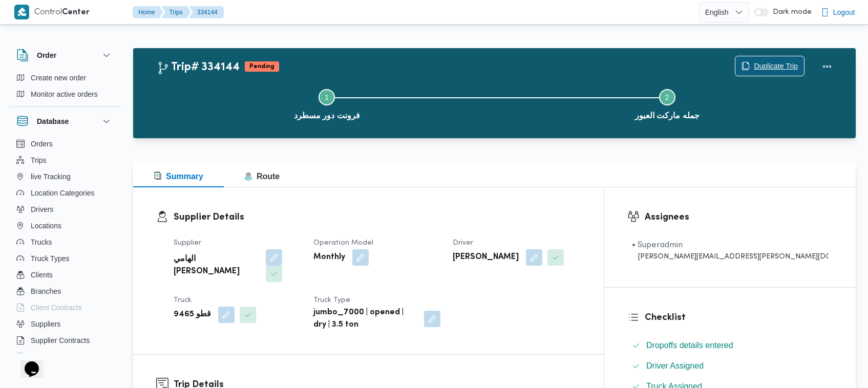
click at [778, 56] on span "Duplicate Trip" at bounding box center [769, 65] width 69 height 19
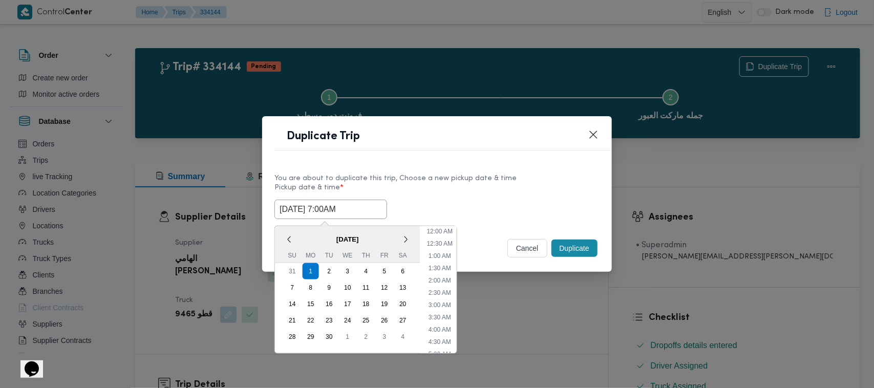
click at [377, 204] on input "01/09/2025 7:00AM" at bounding box center [330, 209] width 113 height 19
click at [328, 266] on div "2" at bounding box center [328, 271] width 19 height 19
type input "02/09/2025 7:00AM"
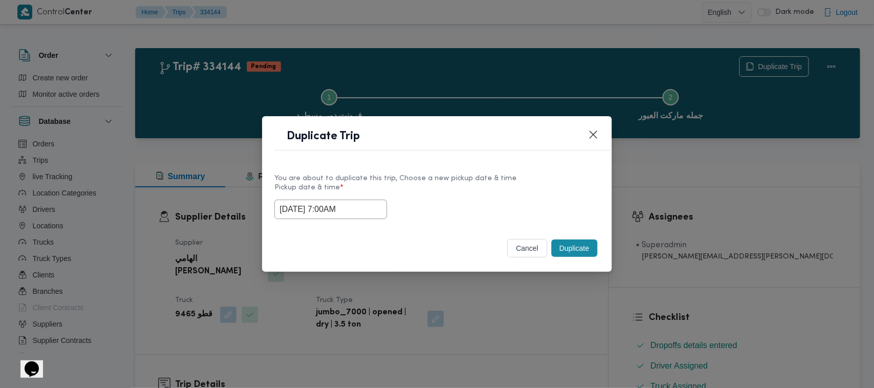
click at [437, 177] on div "You are about to duplicate this trip, Choose a new pickup date & time" at bounding box center [436, 178] width 325 height 11
click at [572, 252] on button "Duplicate" at bounding box center [574, 248] width 46 height 17
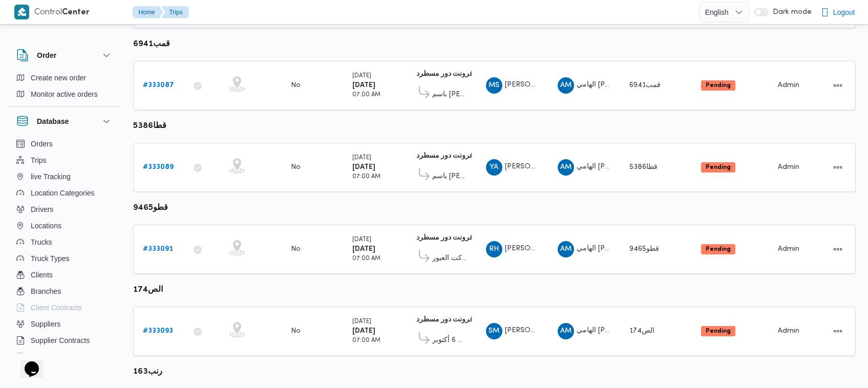
scroll to position [476, 0]
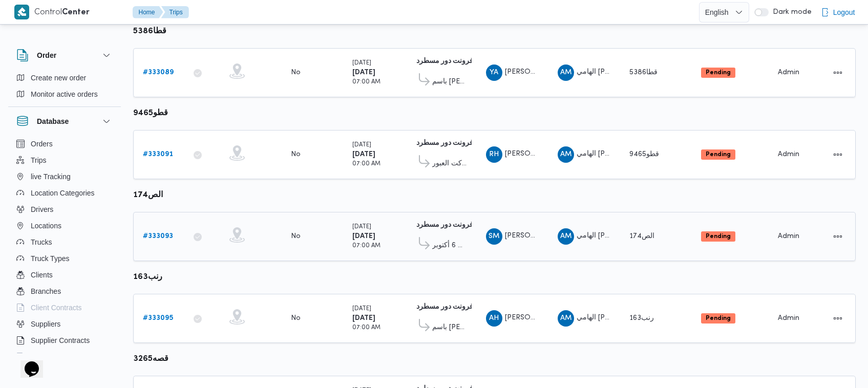
click at [161, 230] on link "# 333093" at bounding box center [158, 236] width 30 height 12
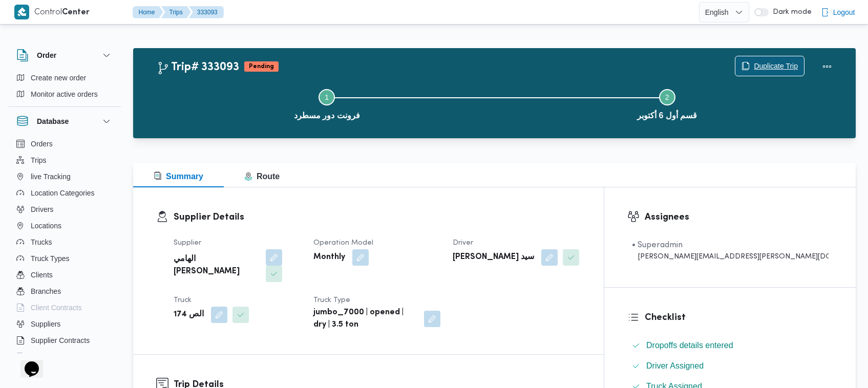
click at [775, 62] on span "Duplicate Trip" at bounding box center [775, 66] width 44 height 12
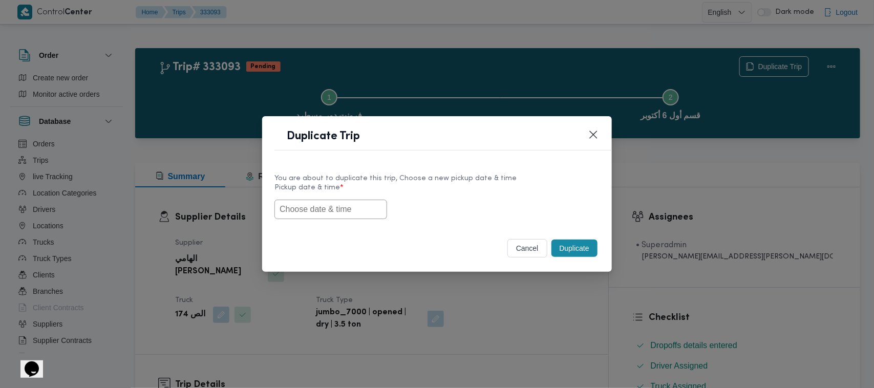
click at [338, 209] on input "text" at bounding box center [330, 209] width 113 height 19
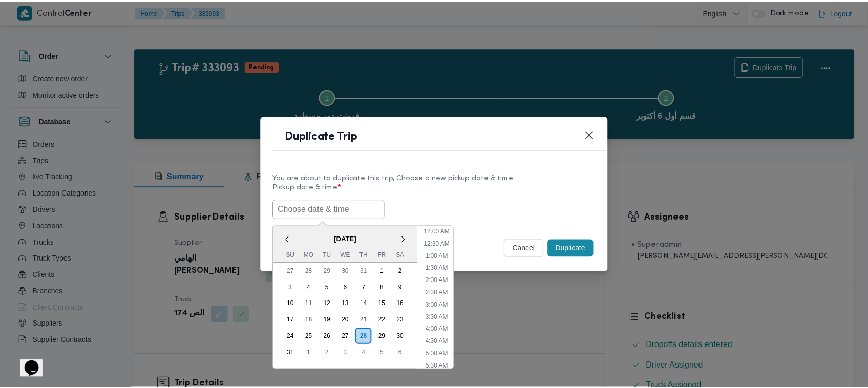
scroll to position [230, 0]
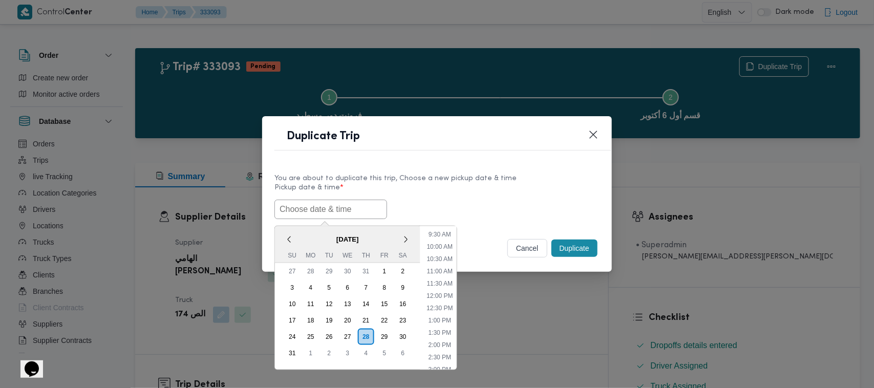
paste input "01/09/2025 7:00AM"
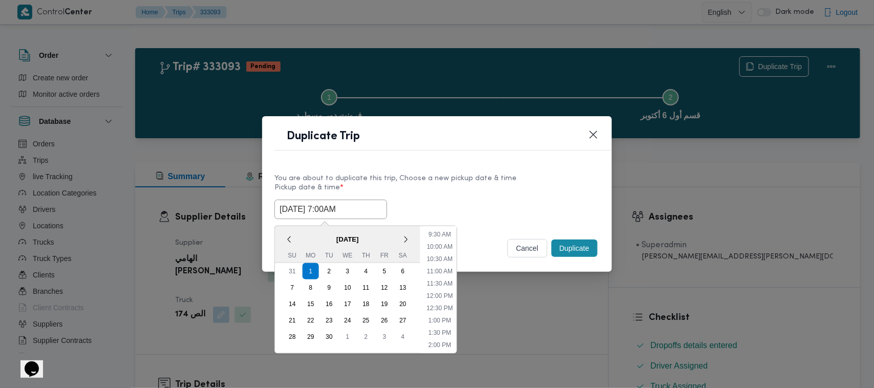
type input "01/09/2025 7:00AM"
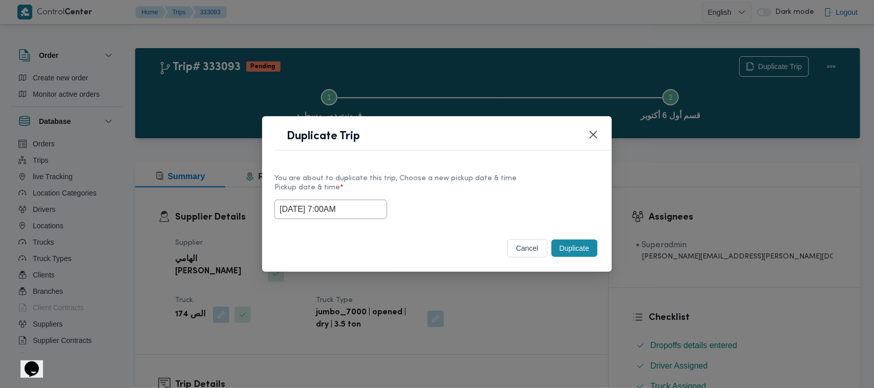
click at [530, 200] on div "01/09/2025 7:00AM" at bounding box center [436, 209] width 325 height 19
click at [575, 246] on button "Duplicate" at bounding box center [574, 248] width 46 height 17
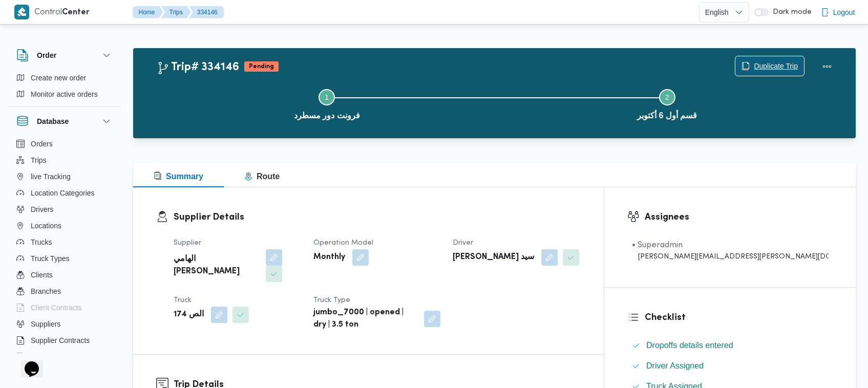
click at [774, 60] on span "Duplicate Trip" at bounding box center [775, 66] width 44 height 12
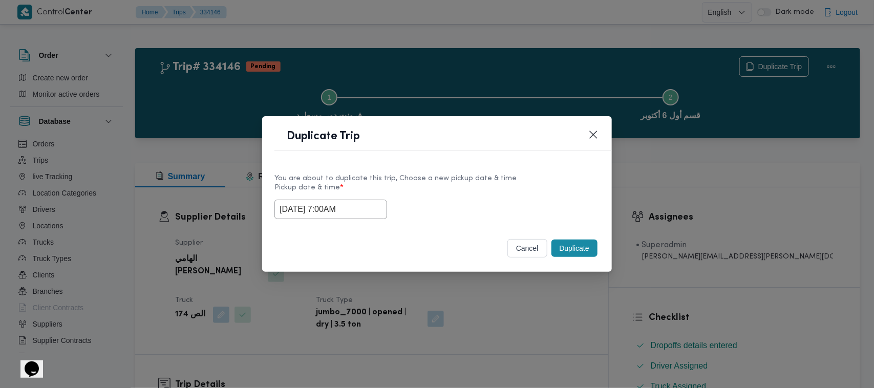
click at [369, 206] on input "01/09/2025 7:00AM" at bounding box center [330, 209] width 113 height 19
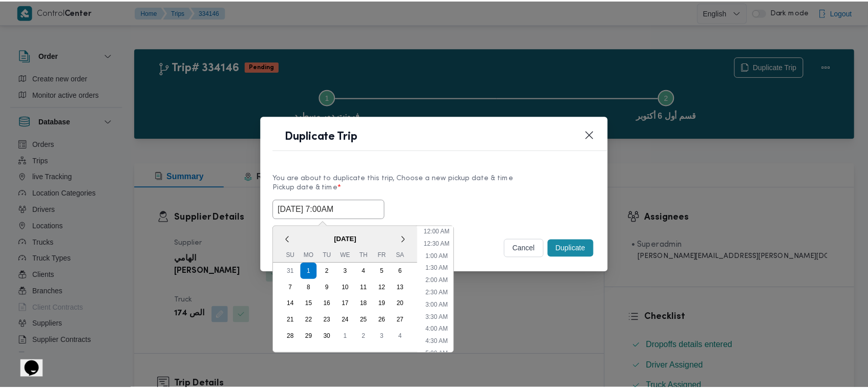
scroll to position [114, 0]
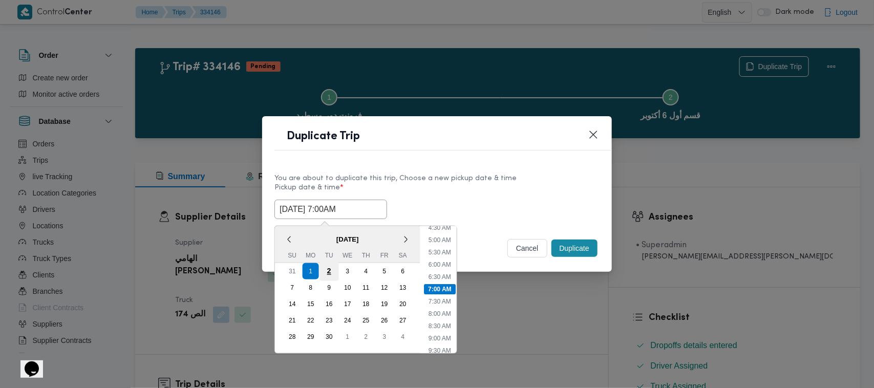
click at [329, 270] on div "2" at bounding box center [328, 271] width 19 height 19
type input "02/09/2025 7:00AM"
click at [449, 200] on div "02/09/2025 7:00AM < September 2025 > Su Mo Tu We Th Fr Sa 31 1 2 3 4 5 6 7 8 9 …" at bounding box center [436, 209] width 325 height 19
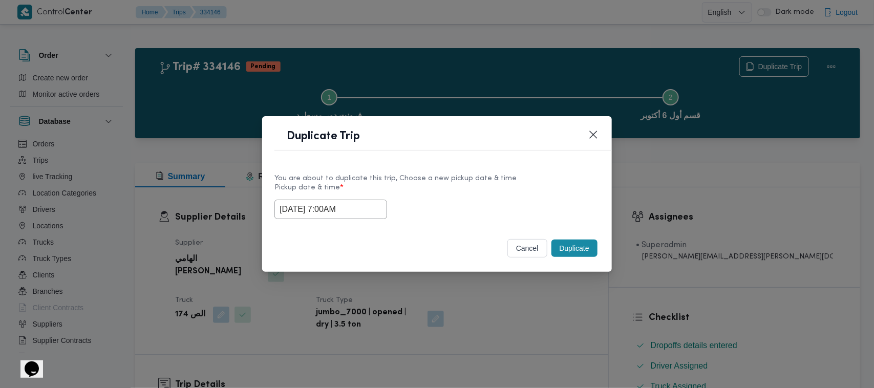
click at [582, 251] on button "Duplicate" at bounding box center [574, 248] width 46 height 17
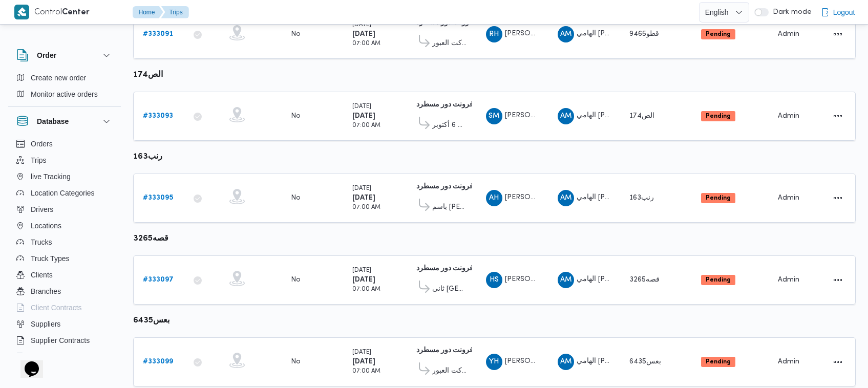
scroll to position [622, 0]
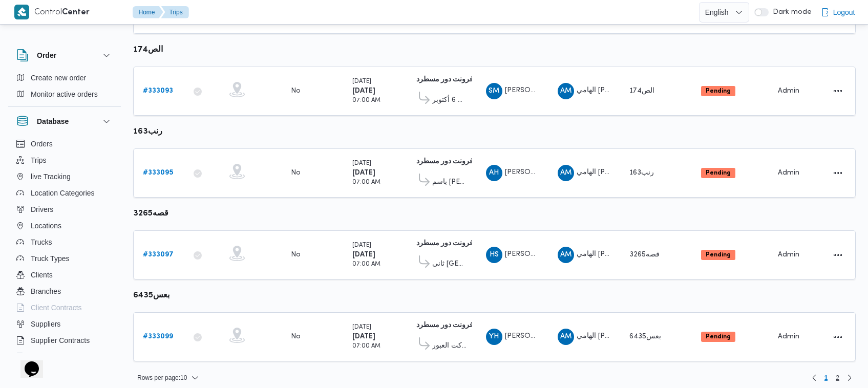
click at [853, 379] on div "Rows per page : 10 1 2" at bounding box center [494, 377] width 734 height 25
click at [155, 177] on div "# 333095" at bounding box center [159, 173] width 40 height 20
click at [155, 169] on b "# 333095" at bounding box center [158, 172] width 30 height 7
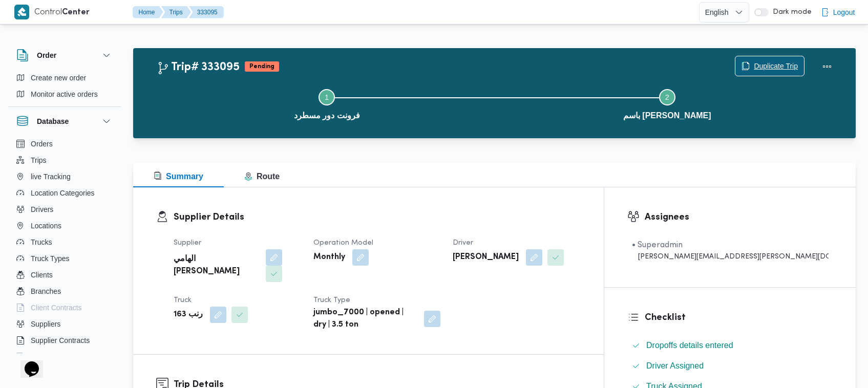
click at [760, 62] on span "Duplicate Trip" at bounding box center [775, 66] width 44 height 12
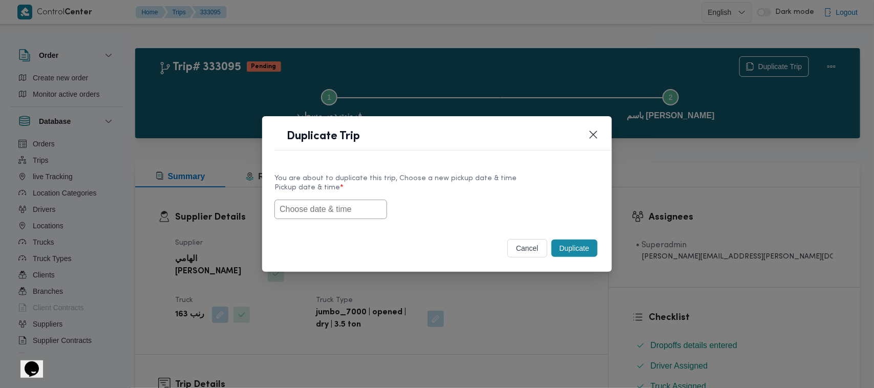
drag, startPoint x: 297, startPoint y: 208, endPoint x: 305, endPoint y: 207, distance: 7.7
click at [297, 208] on input "text" at bounding box center [330, 209] width 113 height 19
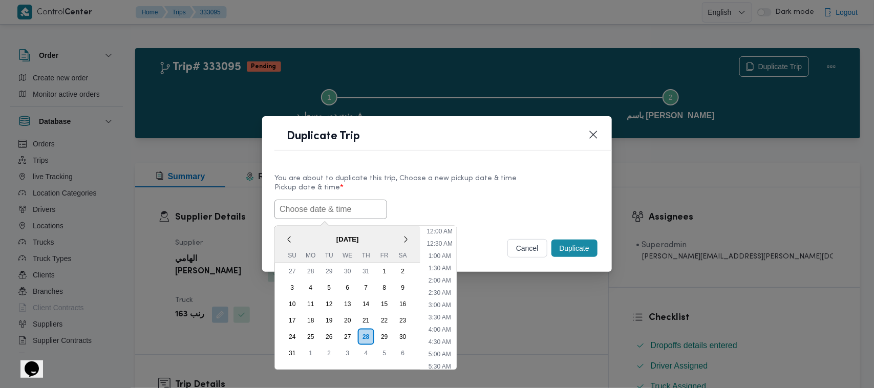
paste input "01/09/2025 7:00AM"
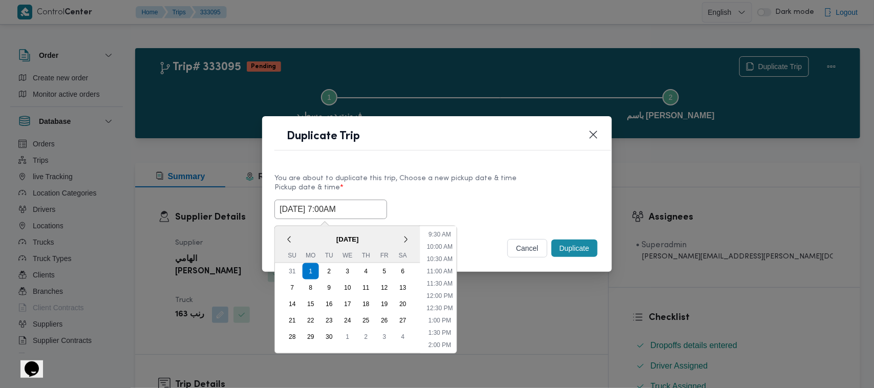
type input "01/09/2025 7:00AM"
click at [502, 192] on label "Pickup date & time *" at bounding box center [436, 192] width 325 height 16
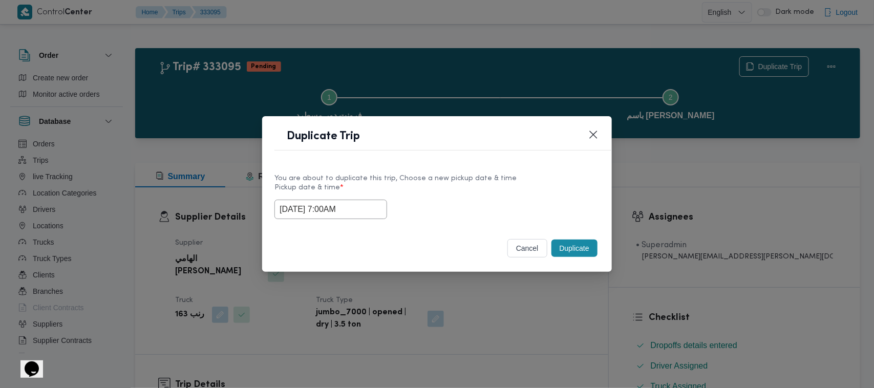
click at [584, 250] on button "Duplicate" at bounding box center [574, 248] width 46 height 17
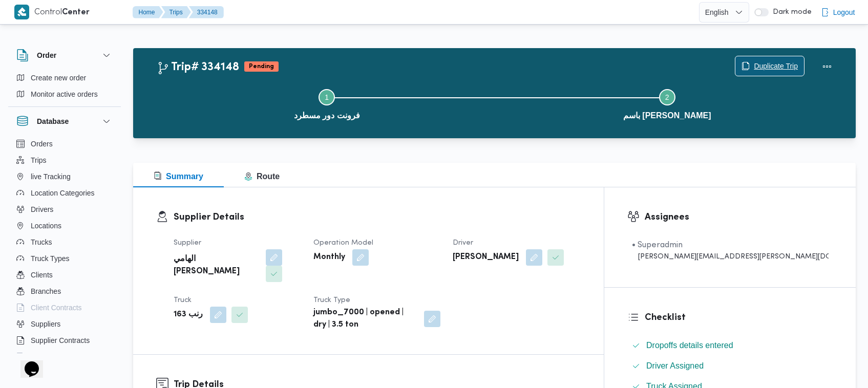
click at [786, 62] on span "Duplicate Trip" at bounding box center [775, 66] width 44 height 12
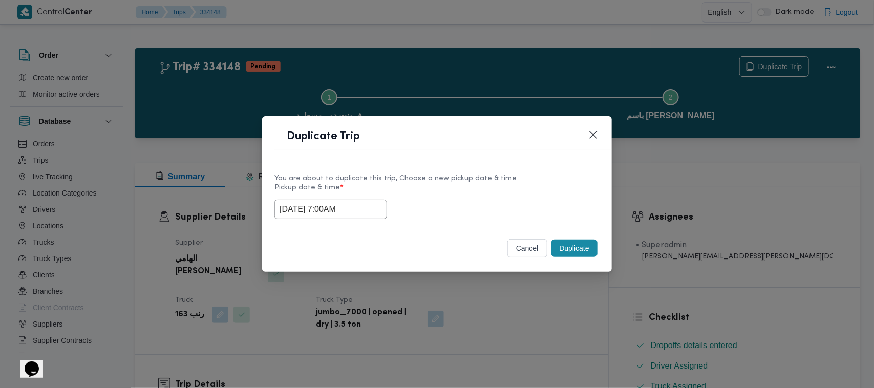
click at [366, 206] on input "01/09/2025 7:00AM" at bounding box center [330, 209] width 113 height 19
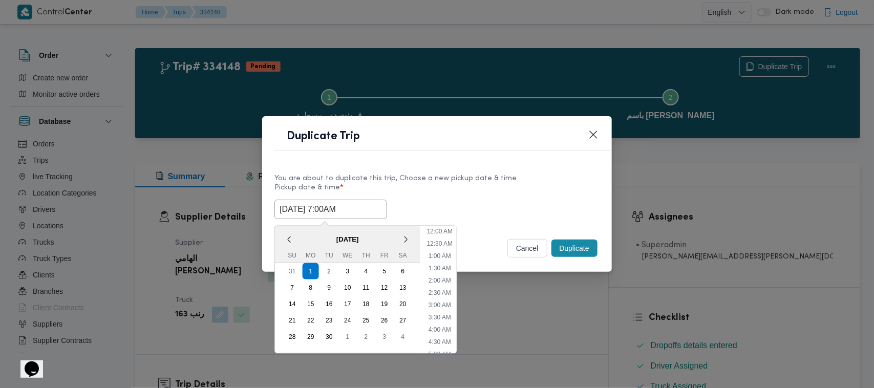
scroll to position [114, 0]
click at [331, 267] on div "2" at bounding box center [328, 271] width 19 height 19
type input "02/09/2025 7:00AM"
click at [476, 182] on div "You are about to duplicate this trip, Choose a new pickup date & time" at bounding box center [436, 178] width 325 height 11
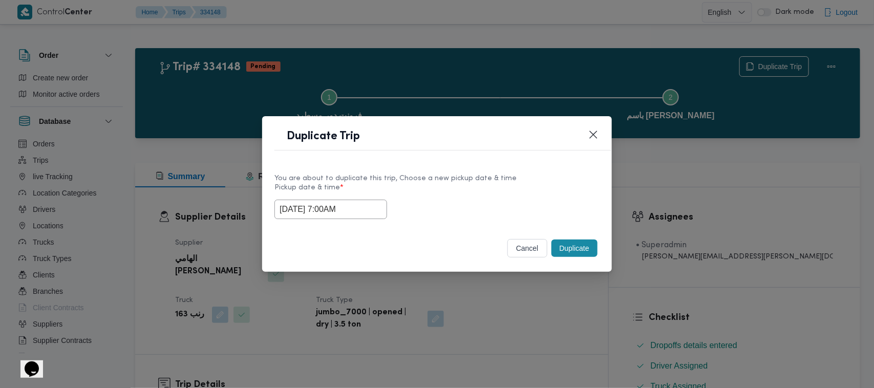
click at [563, 249] on button "Duplicate" at bounding box center [574, 248] width 46 height 17
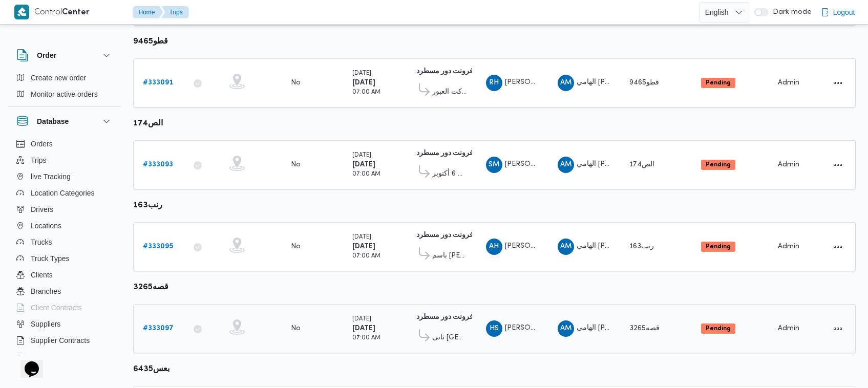
scroll to position [622, 0]
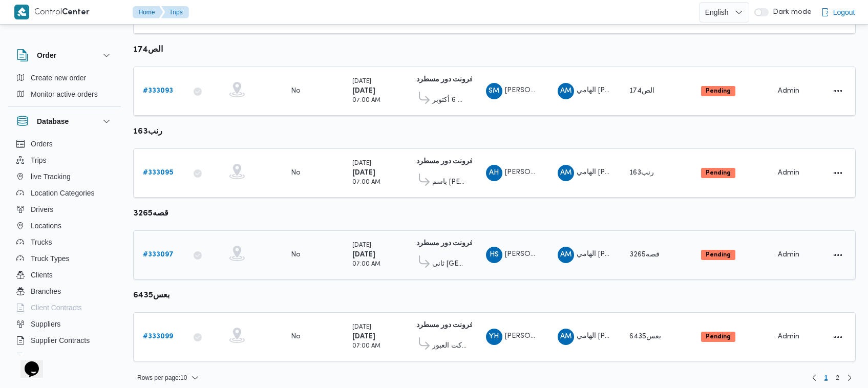
click at [162, 251] on b "# 333097" at bounding box center [158, 254] width 31 height 7
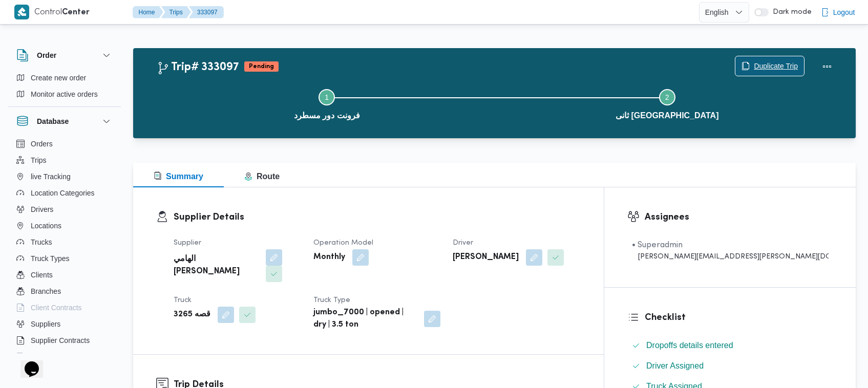
click at [760, 66] on span "Duplicate Trip" at bounding box center [775, 66] width 44 height 12
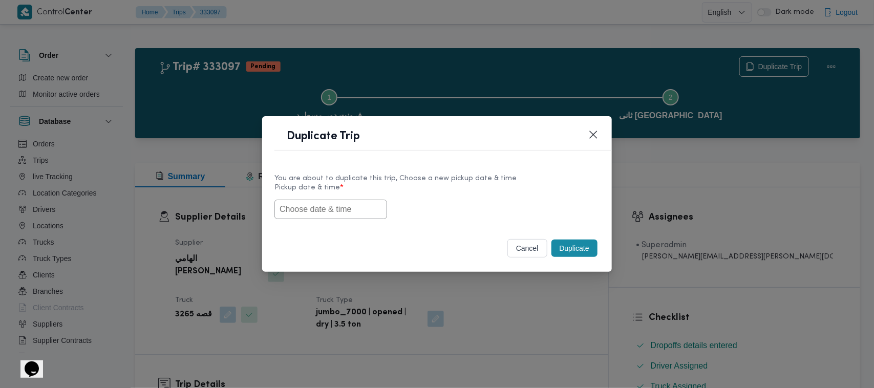
click at [328, 209] on input "text" at bounding box center [330, 209] width 113 height 19
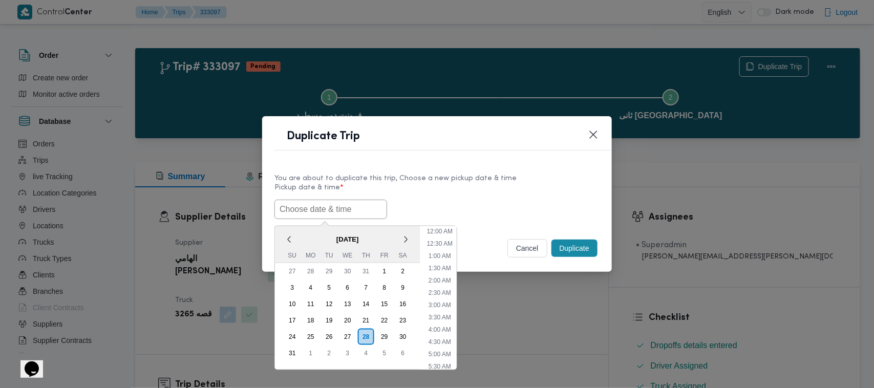
click at [328, 209] on input "text" at bounding box center [330, 209] width 113 height 19
paste input "01/09/2025 7:00AM"
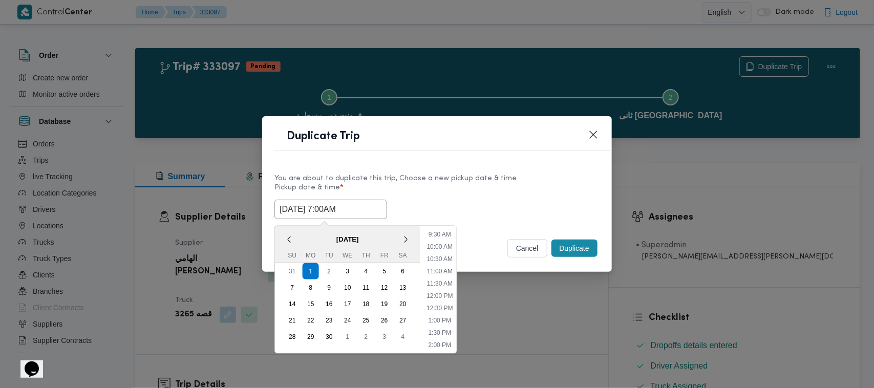
type input "01/09/2025 7:00AM"
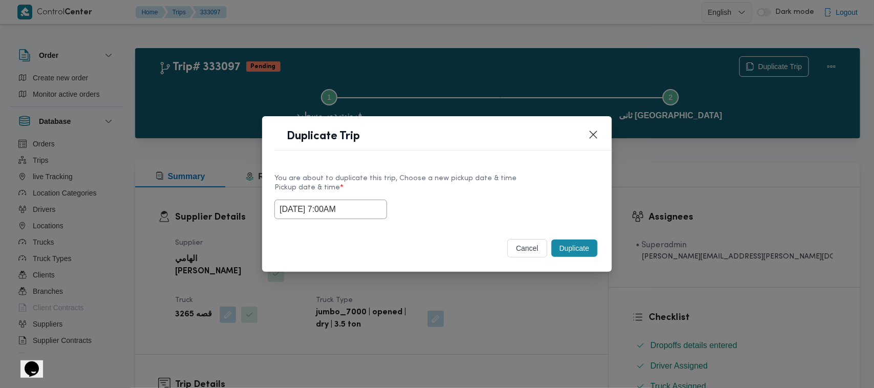
click at [505, 186] on label "Pickup date & time *" at bounding box center [436, 192] width 325 height 16
click at [577, 250] on button "Duplicate" at bounding box center [574, 248] width 46 height 17
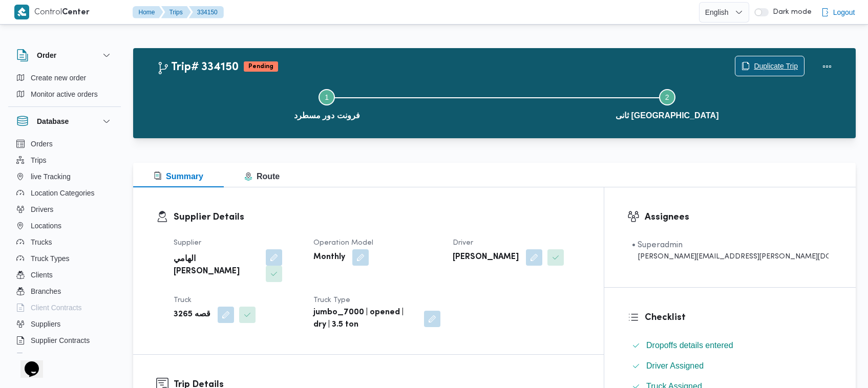
click at [755, 64] on span "Duplicate Trip" at bounding box center [775, 66] width 44 height 12
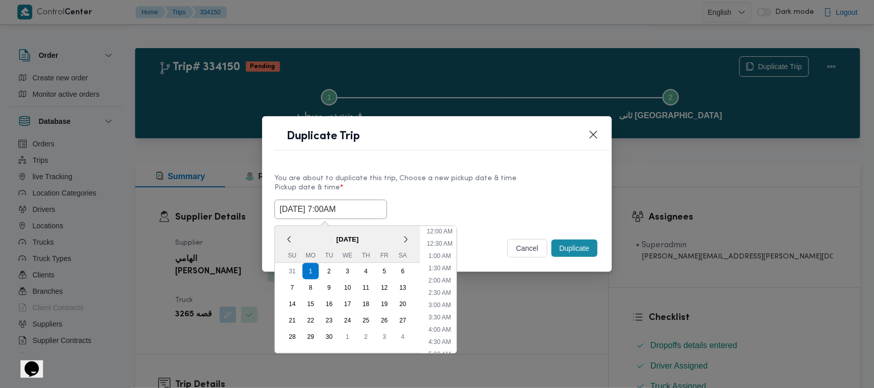
click at [370, 211] on input "01/09/2025 7:00AM" at bounding box center [330, 209] width 113 height 19
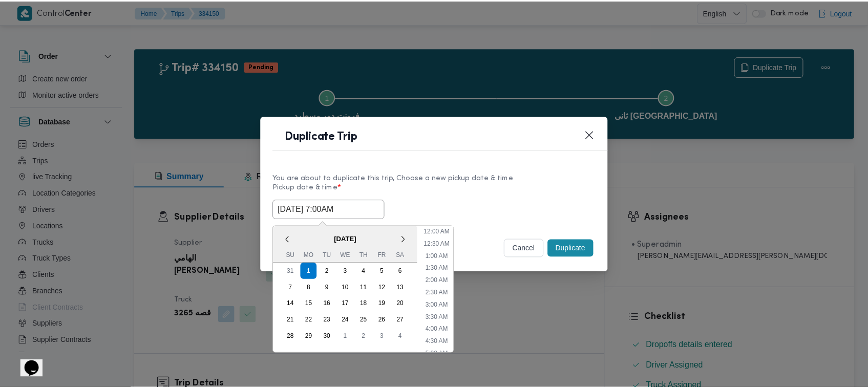
scroll to position [114, 0]
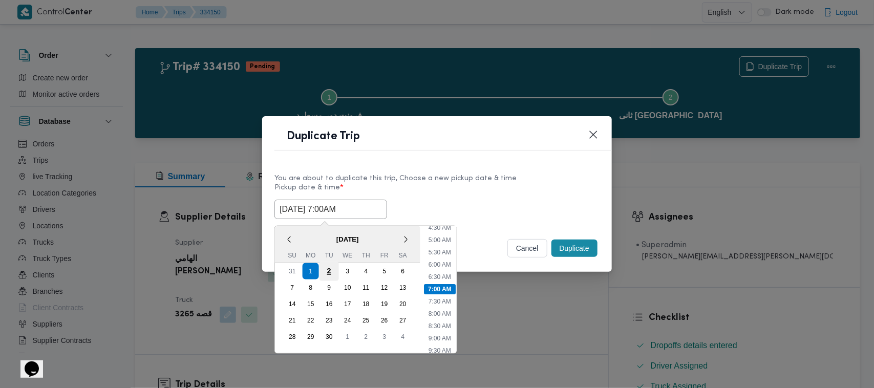
click at [331, 268] on div "2" at bounding box center [328, 271] width 19 height 19
type input "02/09/2025 7:00AM"
click at [458, 173] on div "You are about to duplicate this trip, Choose a new pickup date & time" at bounding box center [436, 178] width 325 height 11
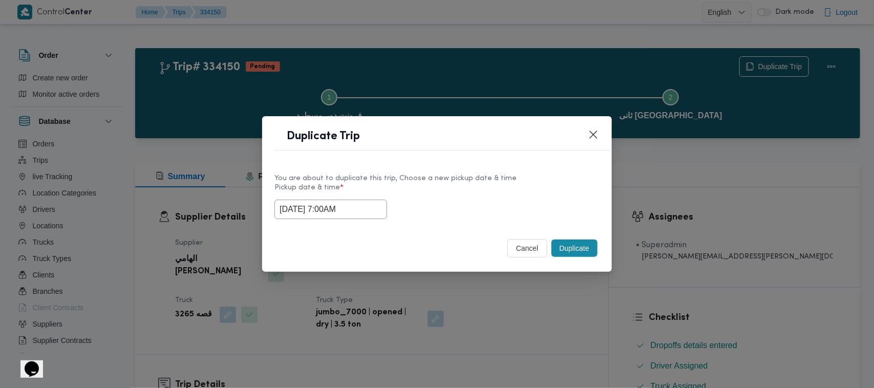
click at [588, 247] on button "Duplicate" at bounding box center [574, 248] width 46 height 17
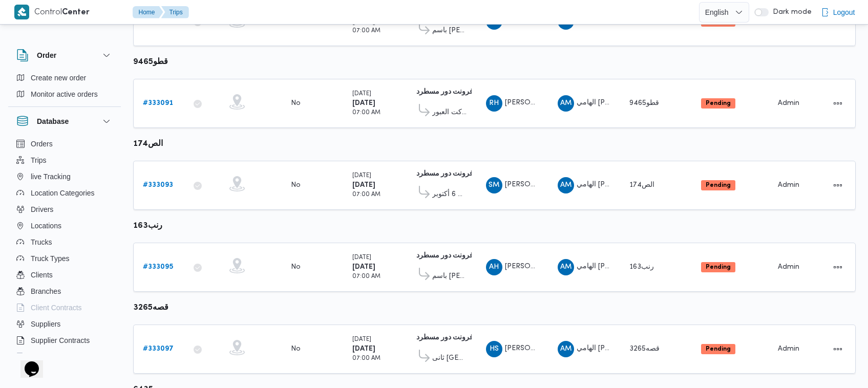
scroll to position [622, 0]
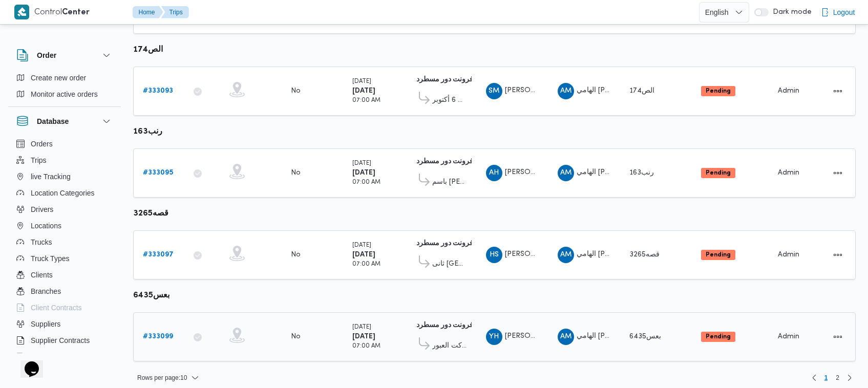
click at [164, 333] on b "# 333099" at bounding box center [158, 336] width 30 height 7
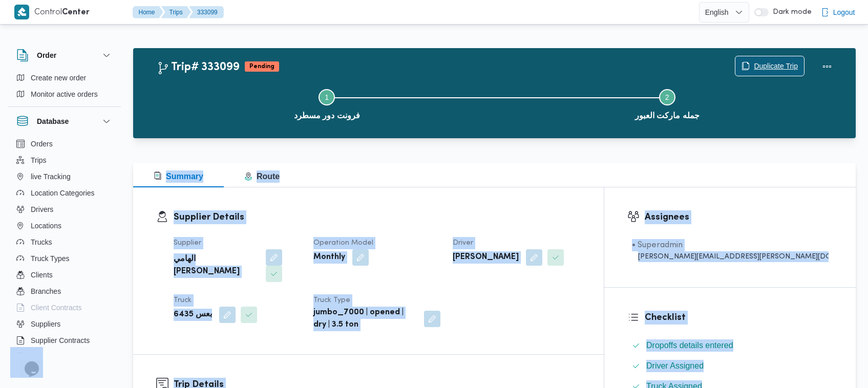
click at [761, 65] on span "Duplicate Trip" at bounding box center [775, 66] width 44 height 12
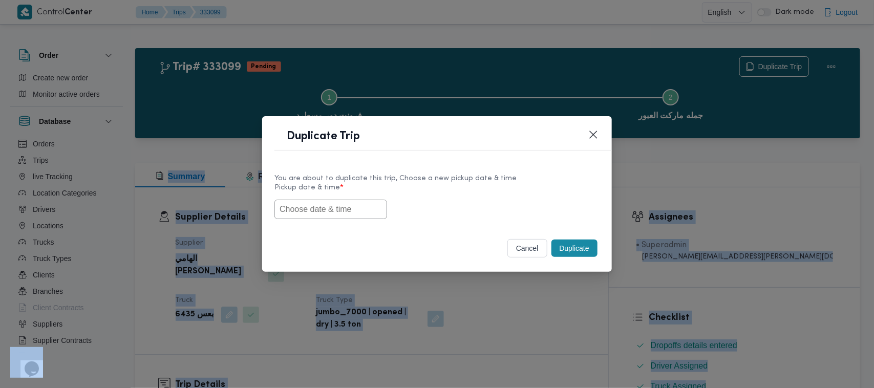
click at [321, 212] on input "text" at bounding box center [330, 209] width 113 height 19
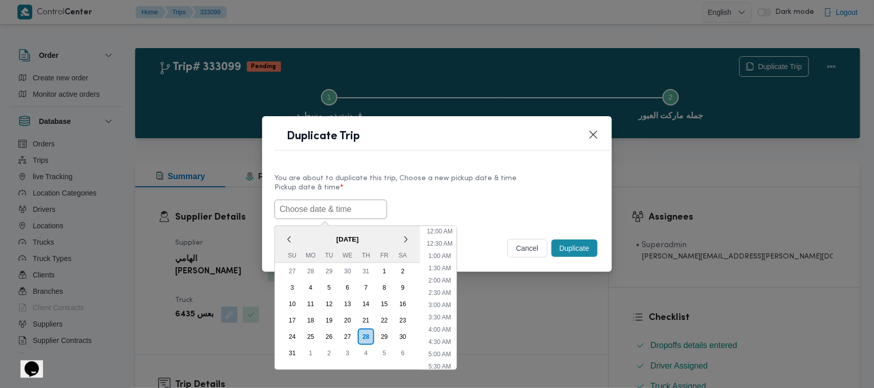
scroll to position [230, 0]
paste input "01/09/2025 7:00AM"
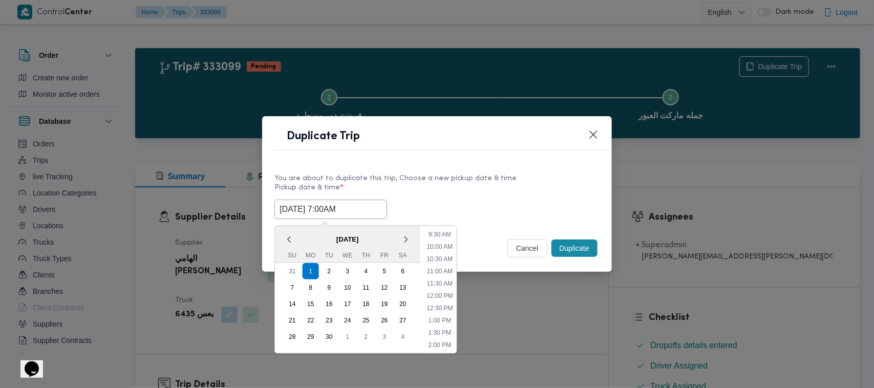
type input "01/09/2025 7:00AM"
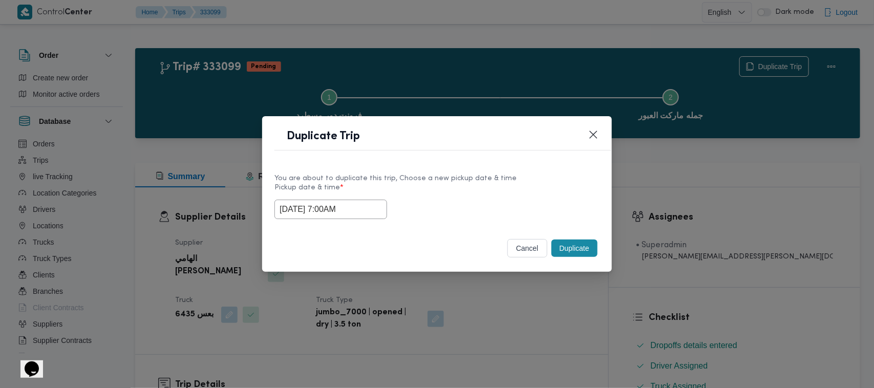
click at [519, 203] on div "01/09/2025 7:00AM" at bounding box center [436, 209] width 325 height 19
click at [585, 250] on button "Duplicate" at bounding box center [574, 248] width 46 height 17
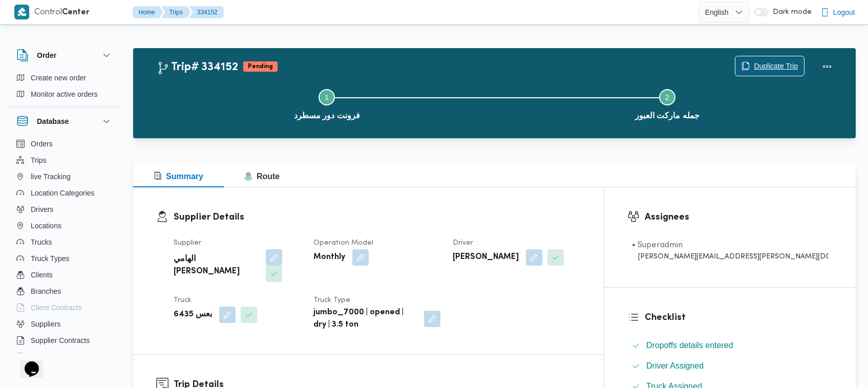
click at [776, 57] on span "Duplicate Trip" at bounding box center [769, 65] width 69 height 19
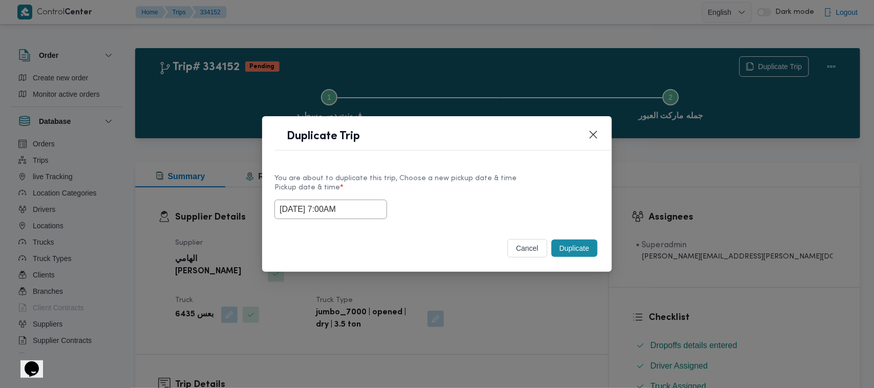
click at [367, 197] on label "Pickup date & time *" at bounding box center [436, 192] width 325 height 16
click at [367, 210] on input "01/09/2025 7:00AM" at bounding box center [330, 209] width 113 height 19
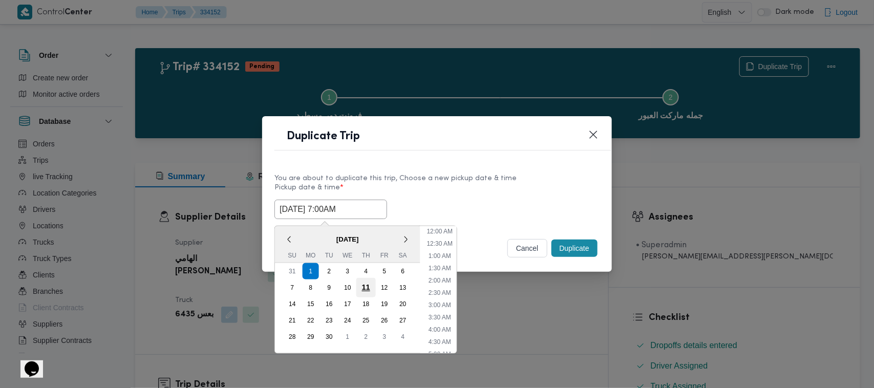
scroll to position [114, 0]
click at [331, 271] on div "2" at bounding box center [328, 271] width 19 height 19
type input "02/09/2025 7:00AM"
click at [331, 271] on div "2" at bounding box center [328, 271] width 19 height 19
click at [456, 208] on div "02/09/2025 7:00AM < September 2025 > Su Mo Tu We Th Fr Sa 31 1 2 3 4 5 6 7 8 9 …" at bounding box center [436, 209] width 325 height 19
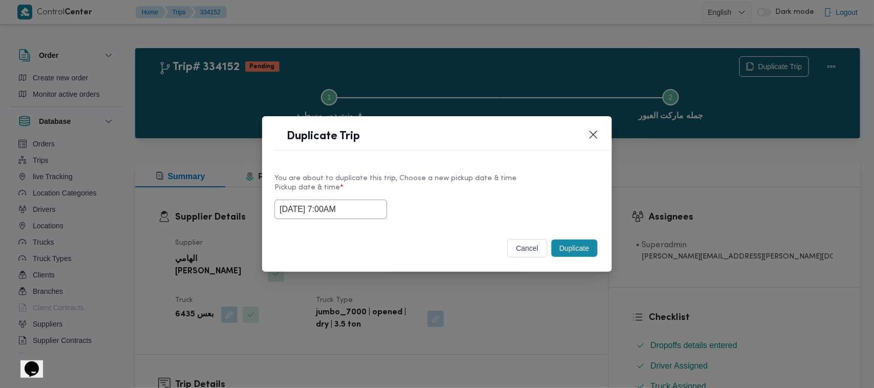
click at [561, 249] on button "Duplicate" at bounding box center [574, 248] width 46 height 17
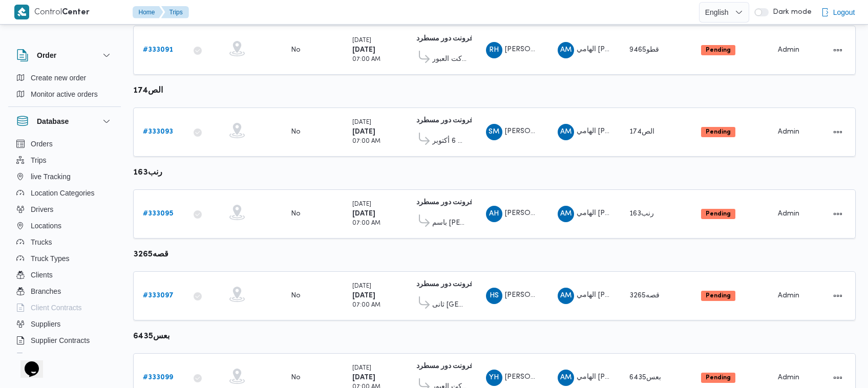
scroll to position [622, 0]
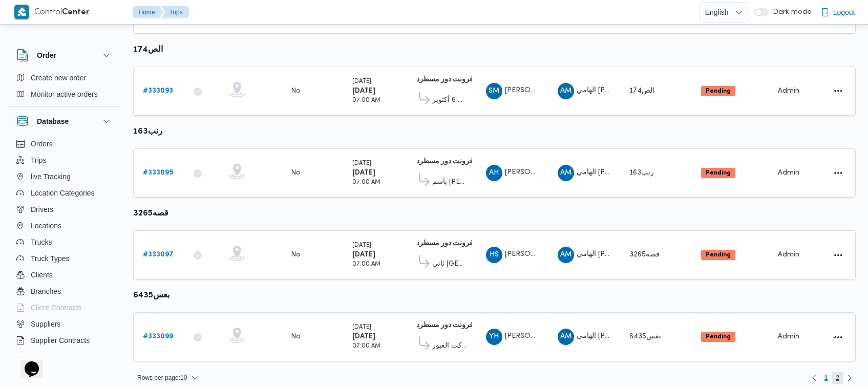
click at [838, 372] on span "2" at bounding box center [837, 378] width 4 height 12
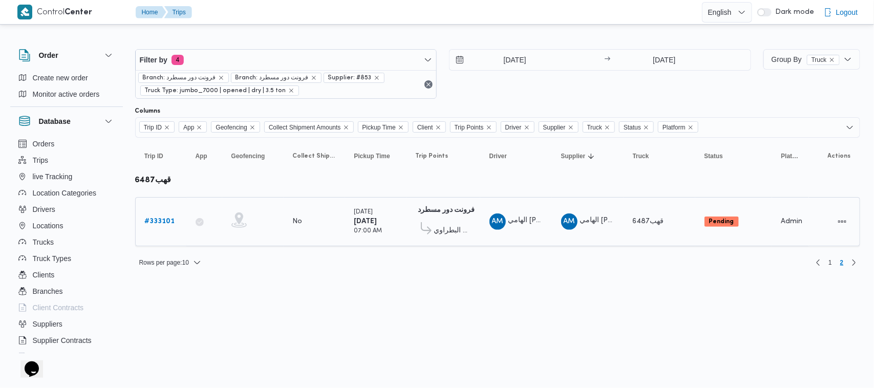
click at [157, 218] on b "# 333101" at bounding box center [160, 221] width 30 height 7
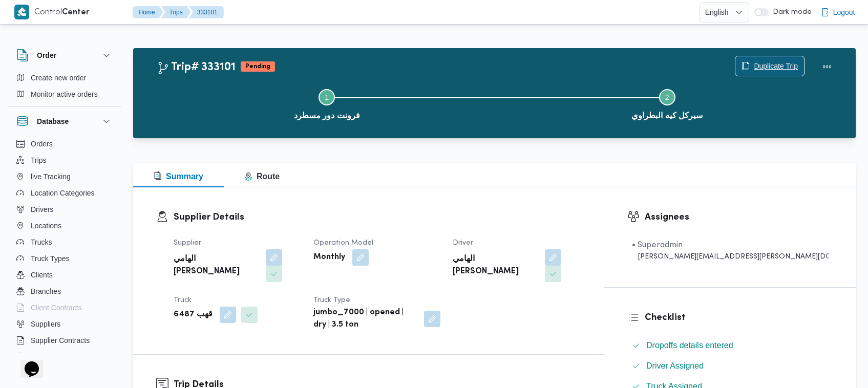
click at [757, 60] on span "Duplicate Trip" at bounding box center [775, 66] width 44 height 12
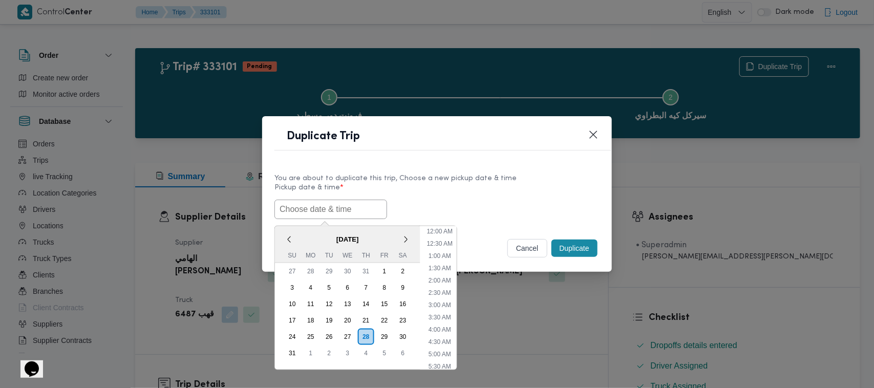
click at [325, 213] on input "text" at bounding box center [330, 209] width 113 height 19
paste input "01/09/2025 7:00AM"
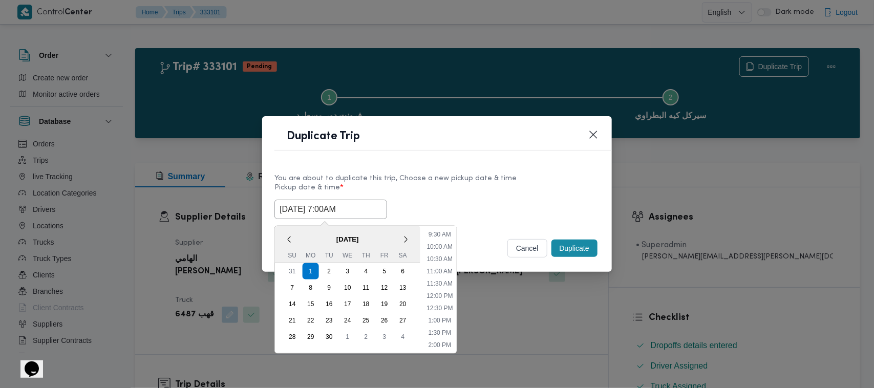
type input "01/09/2025 7:00AM"
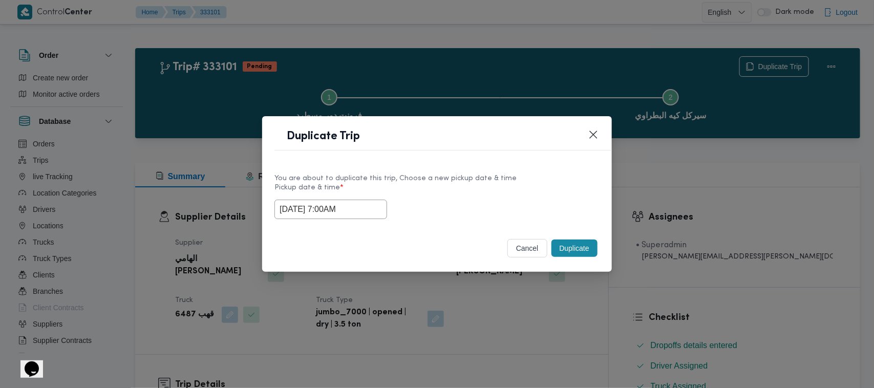
drag, startPoint x: 508, startPoint y: 201, endPoint x: 582, endPoint y: 228, distance: 79.0
click at [508, 201] on div "01/09/2025 7:00AM" at bounding box center [436, 209] width 325 height 19
click at [596, 252] on button "Duplicate" at bounding box center [574, 248] width 46 height 17
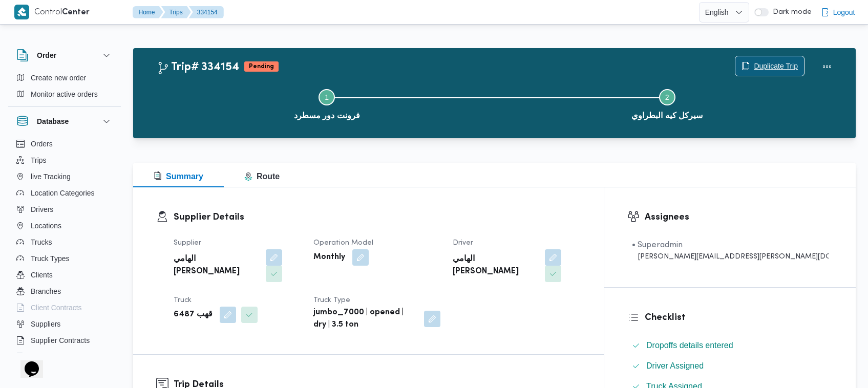
click at [757, 64] on span "Duplicate Trip" at bounding box center [775, 66] width 44 height 12
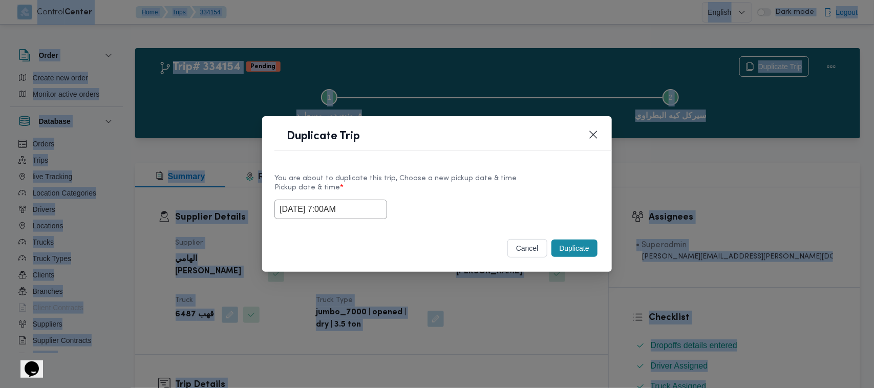
click at [349, 206] on input "01/09/2025 7:00AM" at bounding box center [330, 209] width 113 height 19
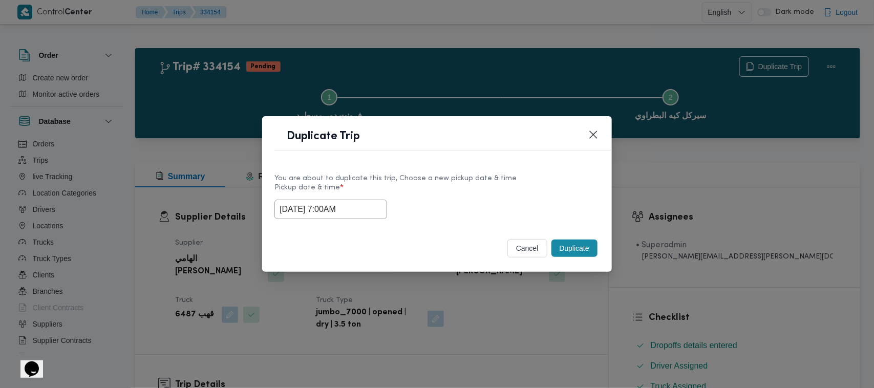
click at [349, 207] on input "01/09/2025 7:00AM" at bounding box center [330, 209] width 113 height 19
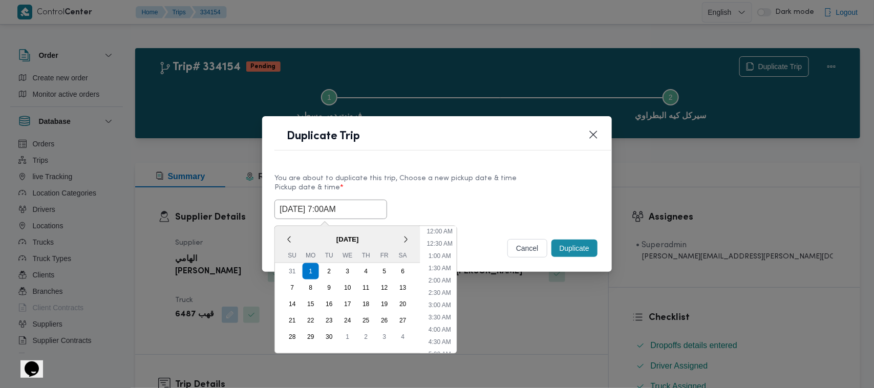
scroll to position [114, 0]
click at [328, 264] on div "2" at bounding box center [328, 271] width 19 height 19
type input "02/09/2025 7:00AM"
click at [502, 190] on label "Pickup date & time *" at bounding box center [436, 192] width 325 height 16
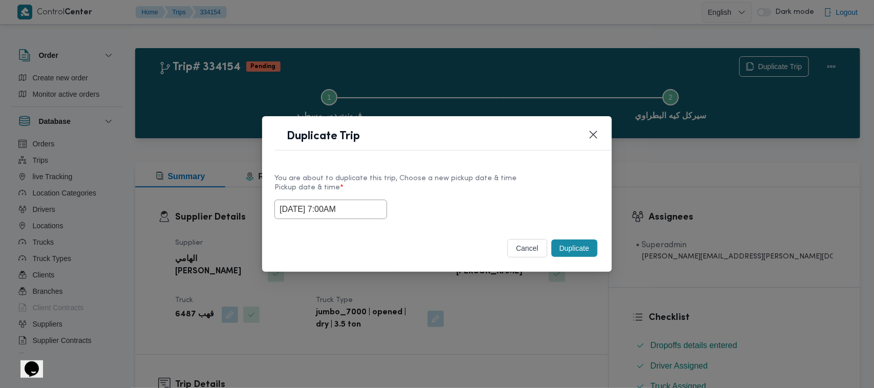
click at [589, 249] on button "Duplicate" at bounding box center [574, 248] width 46 height 17
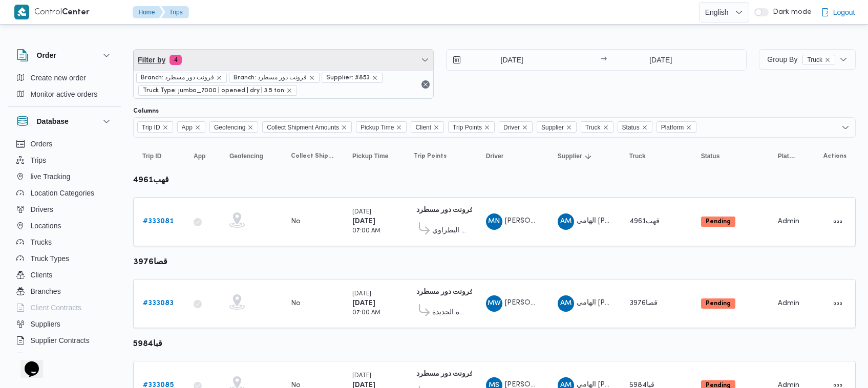
click at [235, 52] on span "Filter by 4" at bounding box center [283, 60] width 299 height 20
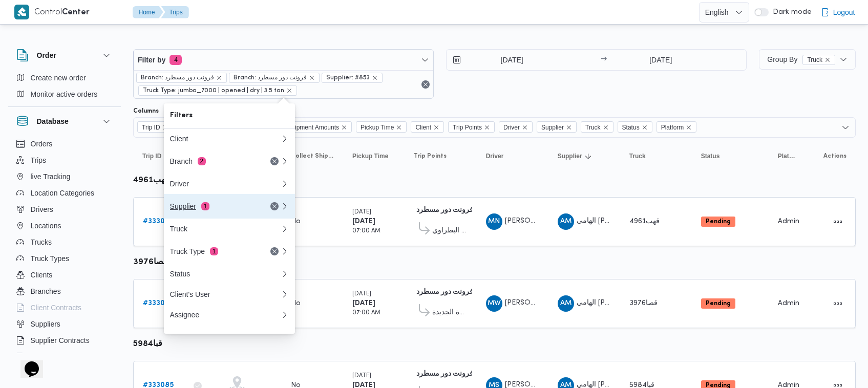
click at [236, 210] on div "Supplier 1" at bounding box center [213, 206] width 86 height 8
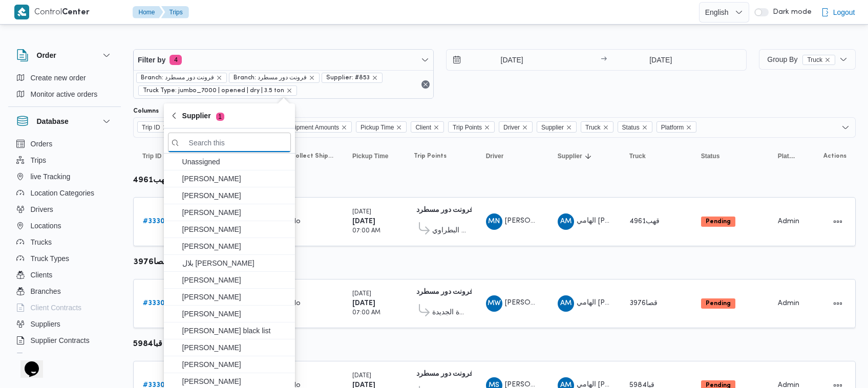
paste input "ابراهيم رمضان ابراهيم عثمان ابوباشا"
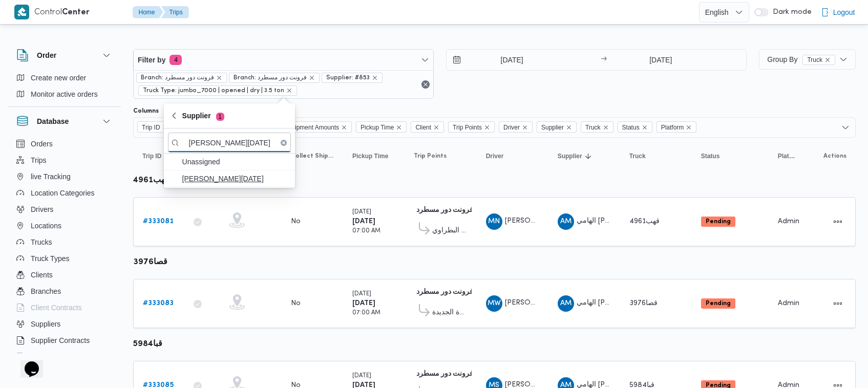
type input "ابراهيم رمضان ابراهيم عثمان ابوباشا"
click at [238, 180] on span "ابراهيم رمضان ابراهيم عثمان ابوباشا" at bounding box center [235, 178] width 106 height 12
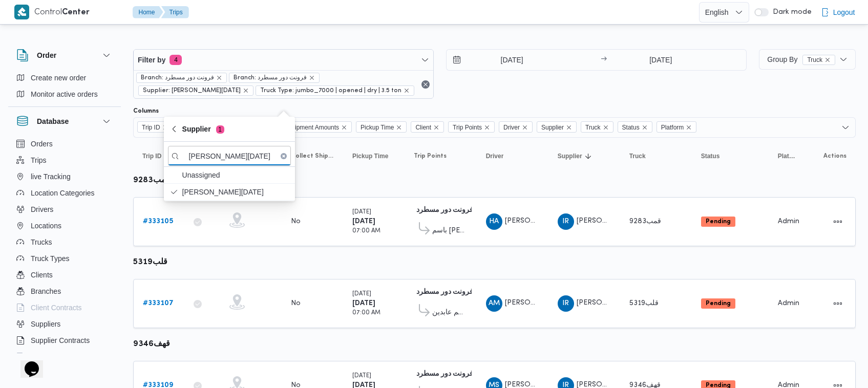
click at [520, 88] on div "31/8/2025 → 31/8/2025" at bounding box center [596, 74] width 300 height 50
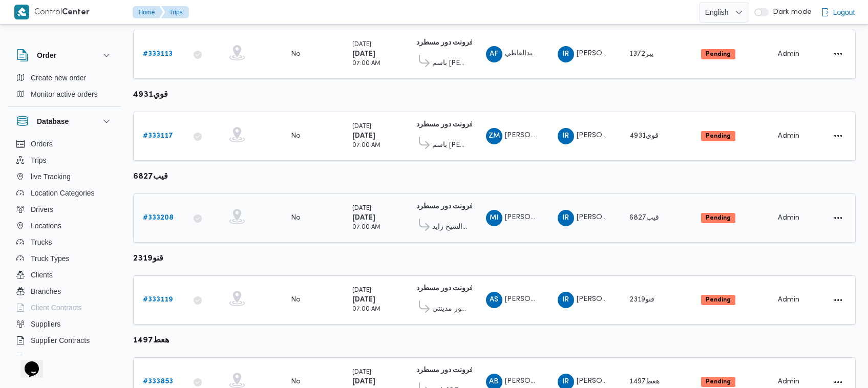
scroll to position [554, 0]
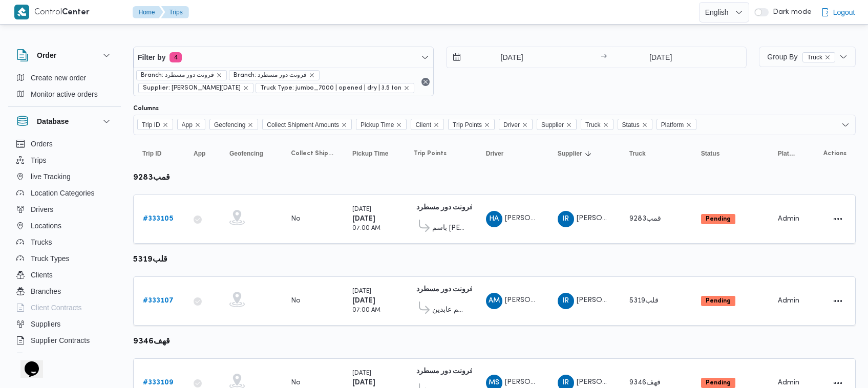
scroll to position [0, 0]
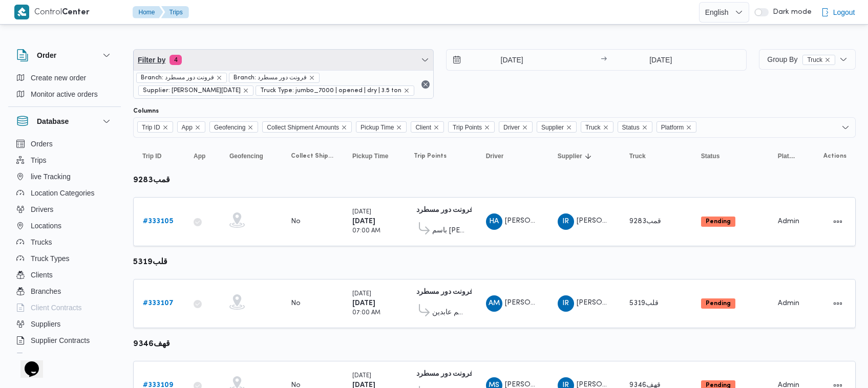
click at [265, 67] on span "Filter by 4" at bounding box center [283, 60] width 299 height 20
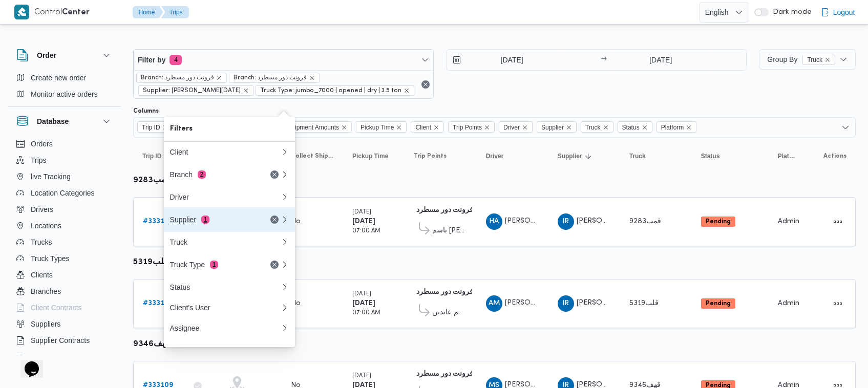
click at [204, 224] on div "Supplier 1" at bounding box center [213, 219] width 86 height 8
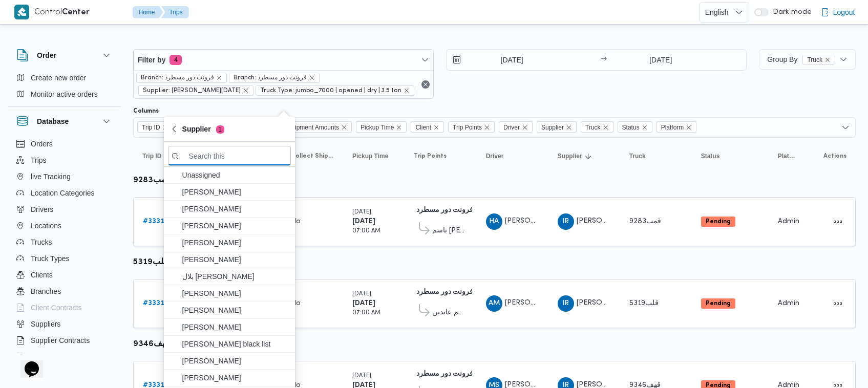
paste input "ابراهيم رمضان ابراهيم عثمان ابوباشا"
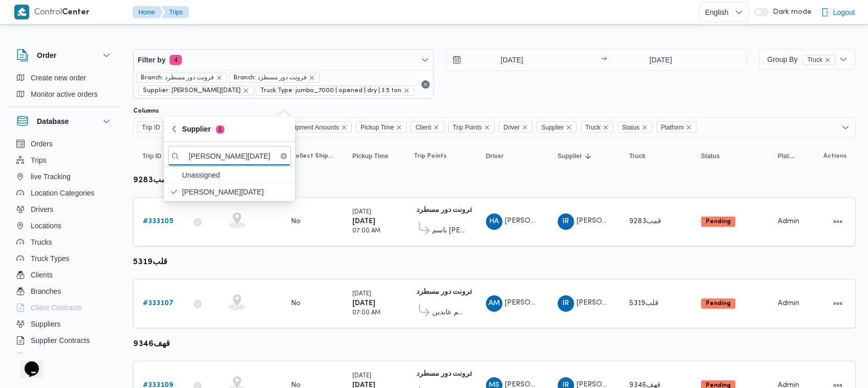
type input "ابراهيم رمضان ابراهيم عثمان ابوباشا"
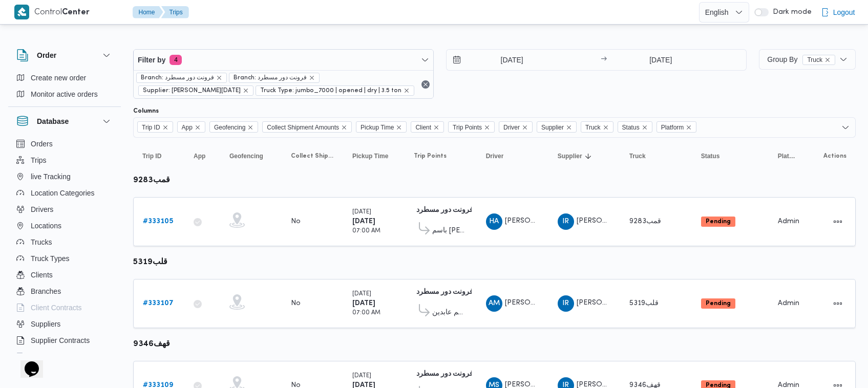
click at [554, 68] on div "31/8/2025" at bounding box center [504, 60] width 116 height 20
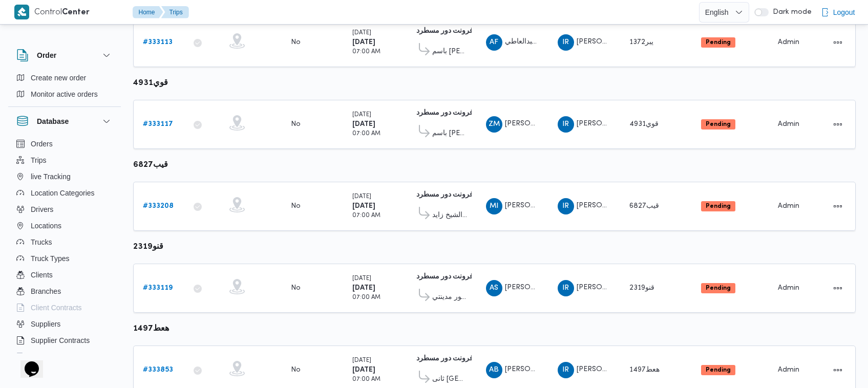
scroll to position [554, 0]
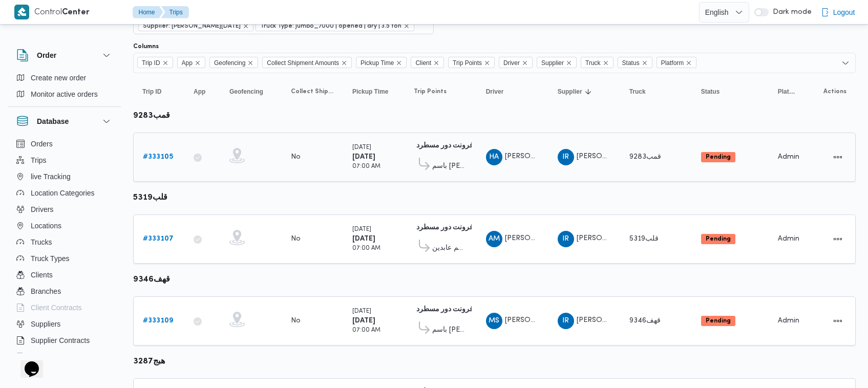
click at [169, 160] on b "# 333105" at bounding box center [158, 157] width 30 height 7
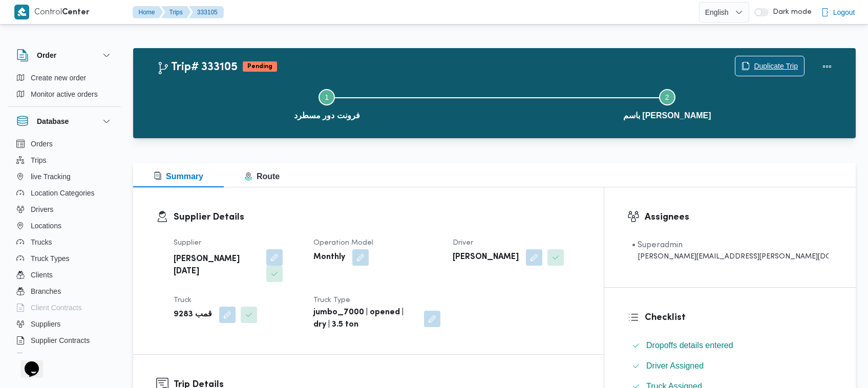
click at [776, 58] on span "Duplicate Trip" at bounding box center [769, 65] width 69 height 19
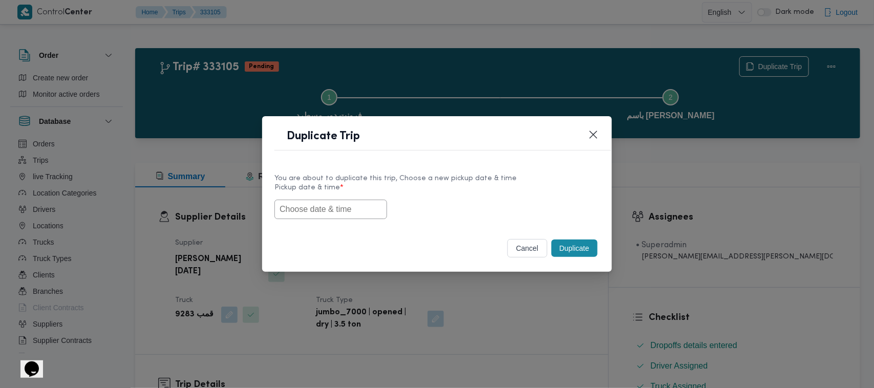
click at [329, 223] on div "You are about to duplicate this trip, Choose a new pickup date & time Pickup da…" at bounding box center [437, 196] width 350 height 66
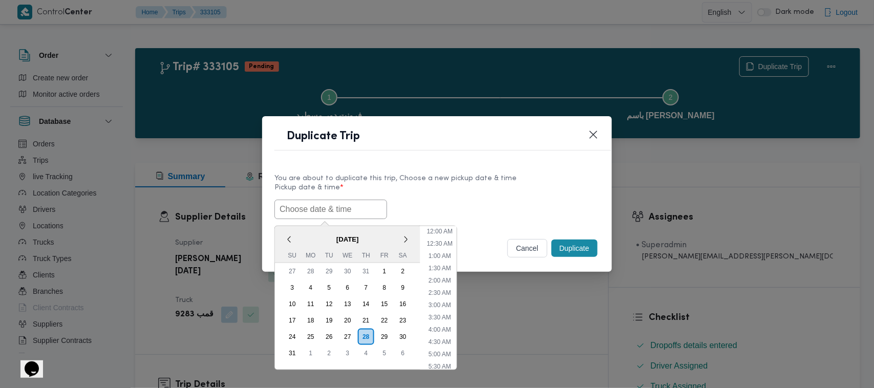
click at [330, 209] on input "text" at bounding box center [330, 209] width 113 height 19
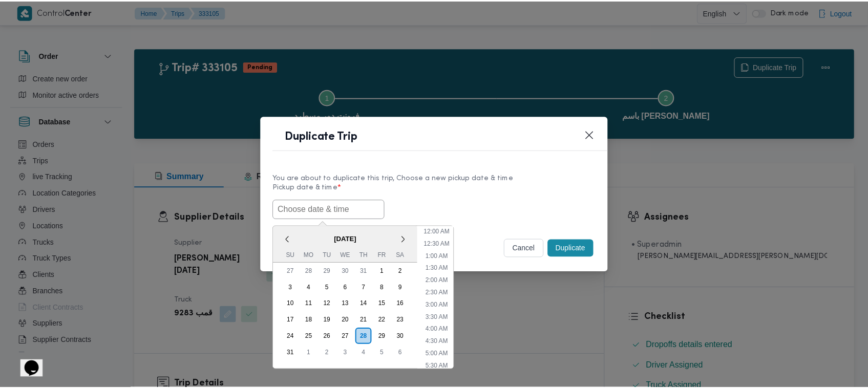
scroll to position [230, 0]
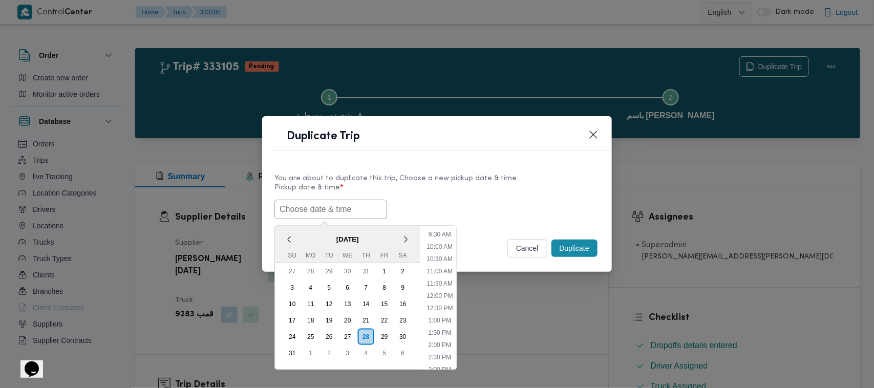
paste input "01/09/2025 7:00AM"
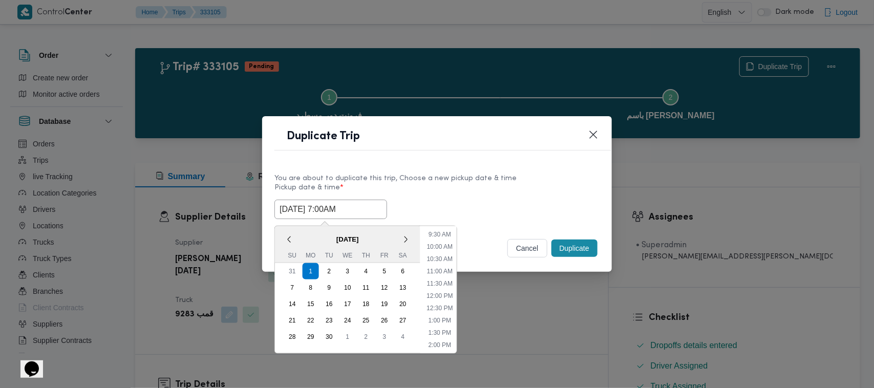
type input "01/09/2025 7:00AM"
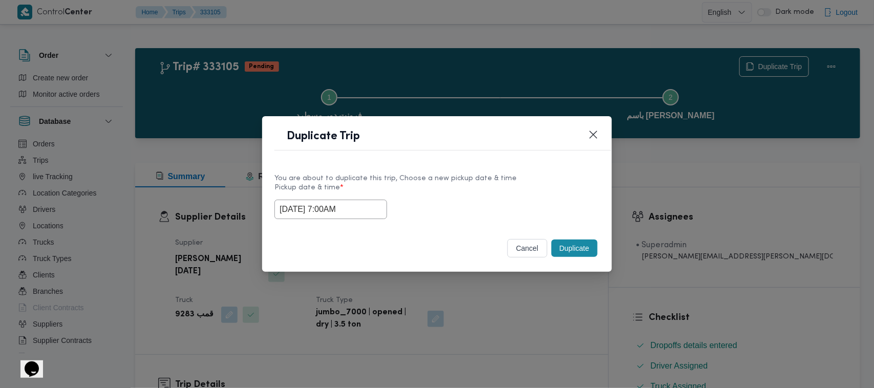
drag, startPoint x: 464, startPoint y: 206, endPoint x: 564, endPoint y: 230, distance: 102.3
click at [464, 206] on div "01/09/2025 7:00AM" at bounding box center [436, 209] width 325 height 19
click at [581, 252] on button "Duplicate" at bounding box center [574, 248] width 46 height 17
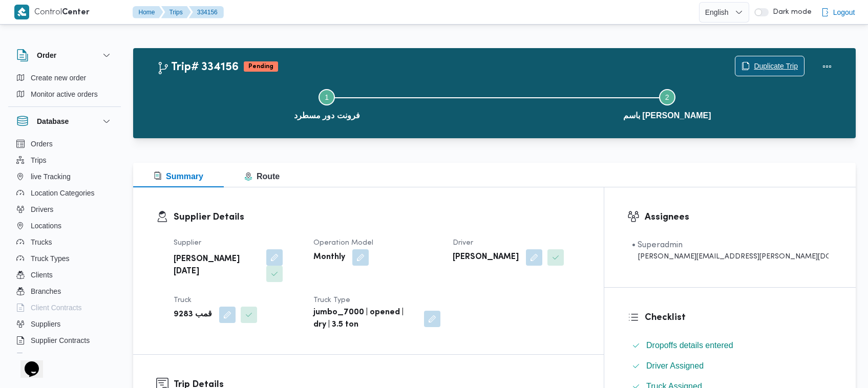
click at [766, 62] on span "Duplicate Trip" at bounding box center [775, 66] width 44 height 12
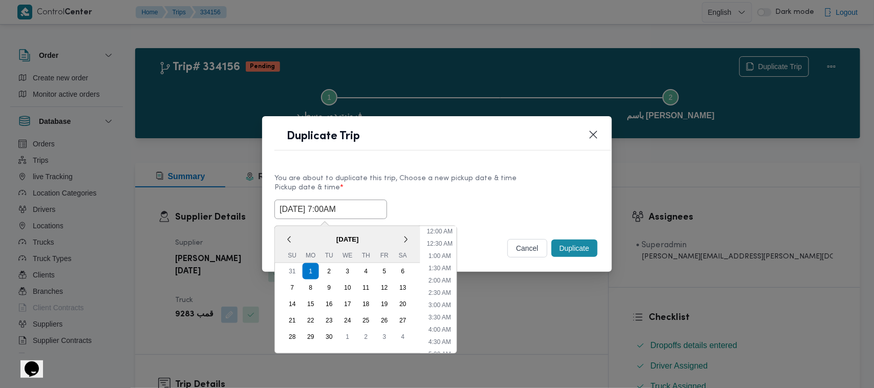
click at [366, 205] on input "01/09/2025 7:00AM" at bounding box center [330, 209] width 113 height 19
click at [331, 267] on div "2" at bounding box center [328, 271] width 19 height 19
type input "02/09/2025 7:00AM"
click at [449, 201] on div "02/09/2025 7:00AM < September 2025 > Su Mo Tu We Th Fr Sa 31 1 2 3 4 5 6 7 8 9 …" at bounding box center [436, 209] width 325 height 19
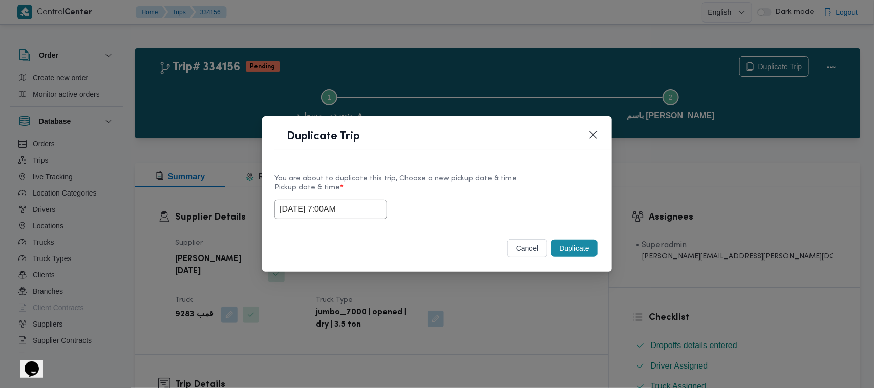
click at [579, 246] on button "Duplicate" at bounding box center [574, 248] width 46 height 17
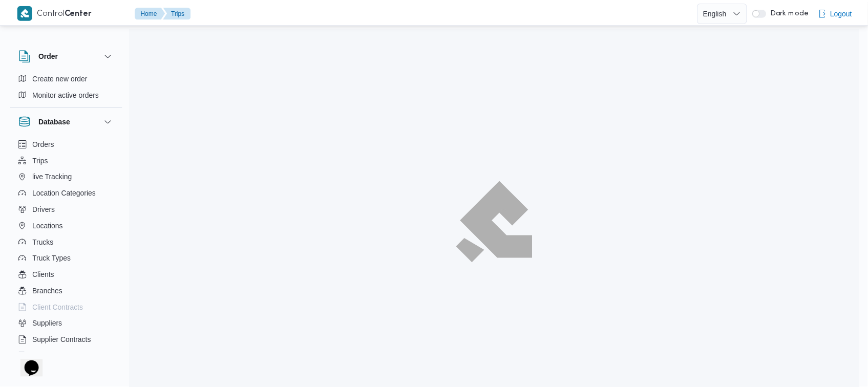
scroll to position [64, 0]
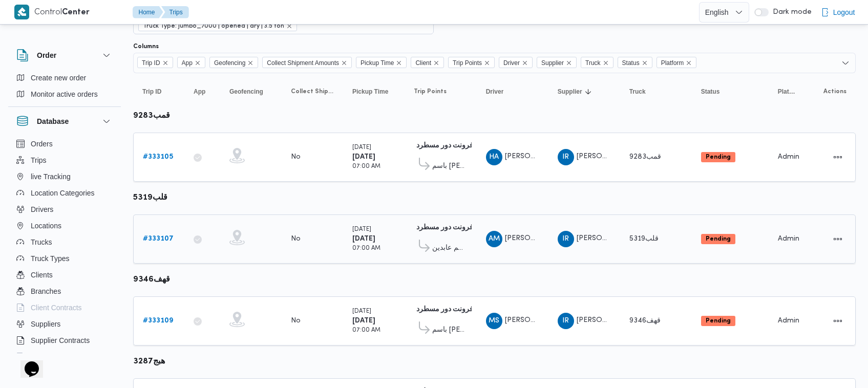
click at [157, 239] on b "# 333107" at bounding box center [158, 238] width 31 height 7
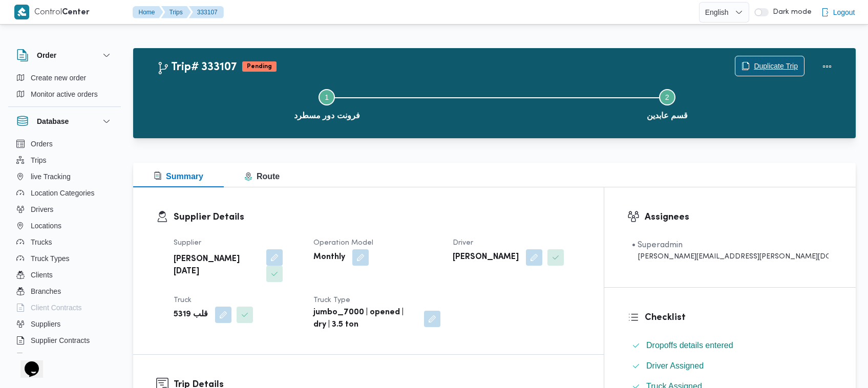
click at [766, 61] on span "Duplicate Trip" at bounding box center [775, 66] width 44 height 12
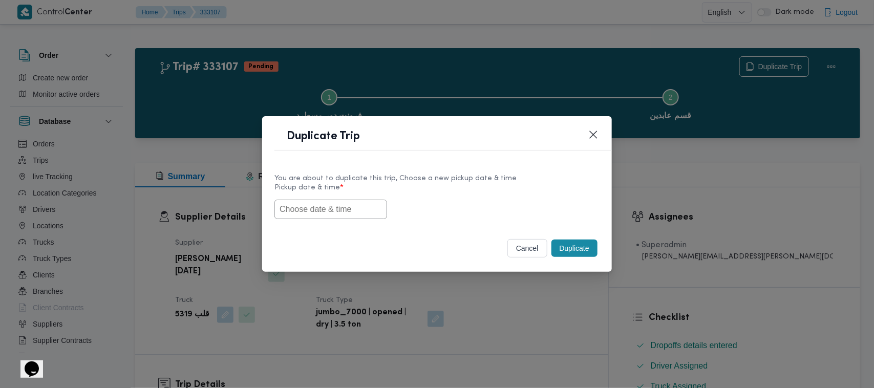
click at [315, 215] on input "text" at bounding box center [330, 209] width 113 height 19
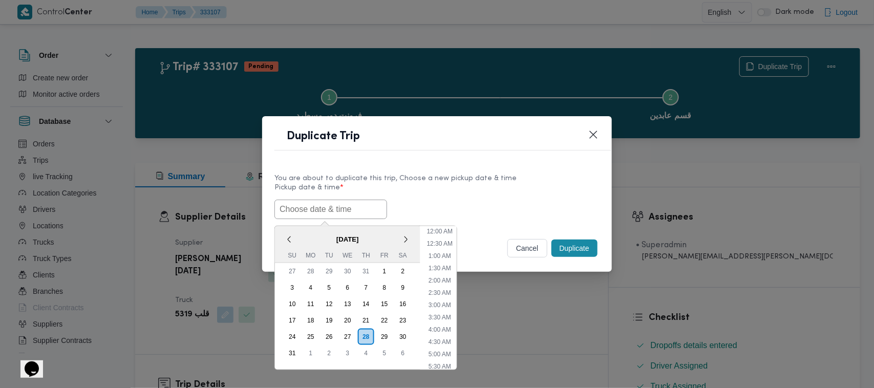
paste input "01/09/2025 7:00AM"
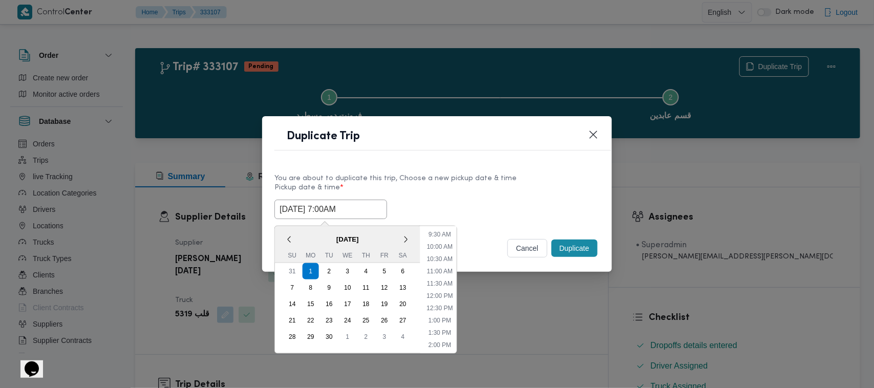
type input "01/09/2025 7:00AM"
click at [525, 190] on label "Pickup date & time *" at bounding box center [436, 192] width 325 height 16
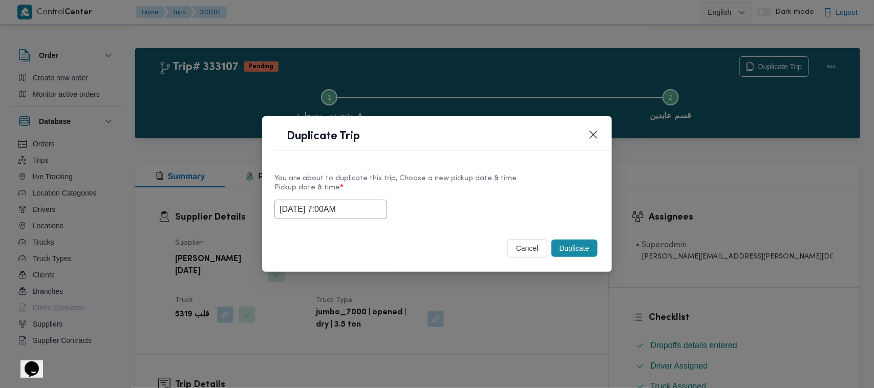
click at [584, 255] on button "Duplicate" at bounding box center [574, 248] width 46 height 17
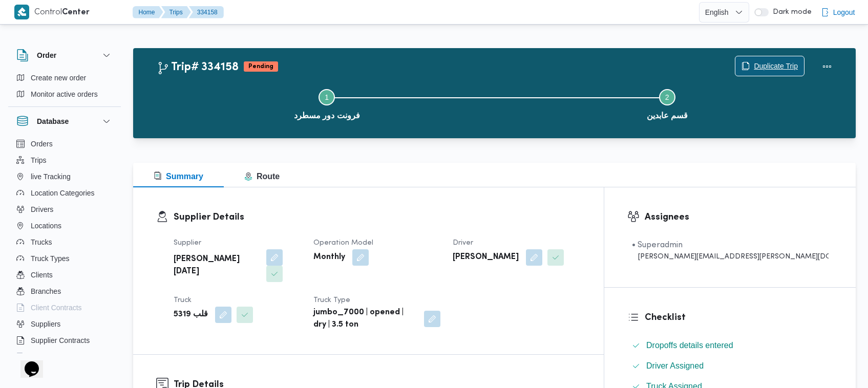
click at [774, 62] on span "Duplicate Trip" at bounding box center [775, 66] width 44 height 12
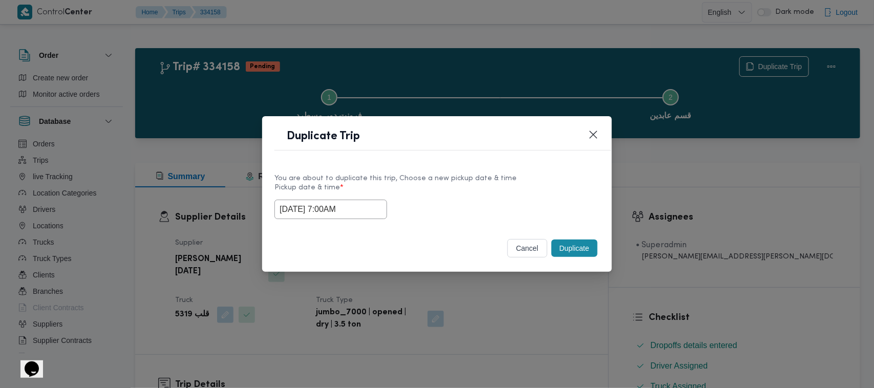
click at [374, 206] on input "01/09/2025 7:00AM" at bounding box center [330, 209] width 113 height 19
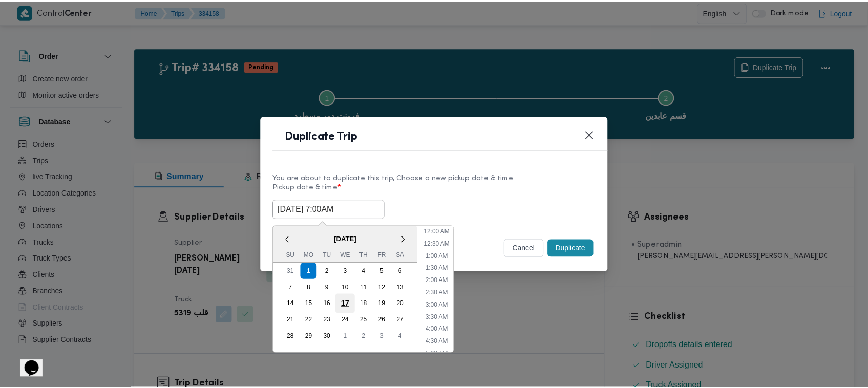
scroll to position [114, 0]
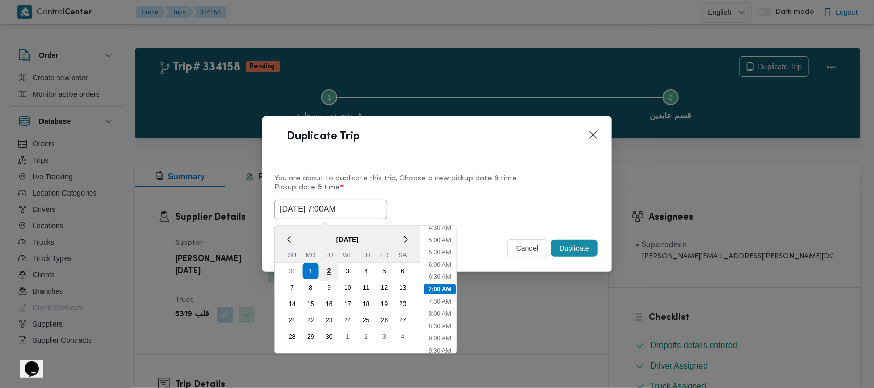
click at [329, 264] on div "2" at bounding box center [328, 271] width 19 height 19
type input "02/09/2025 7:00AM"
click at [329, 264] on div "2" at bounding box center [328, 271] width 19 height 19
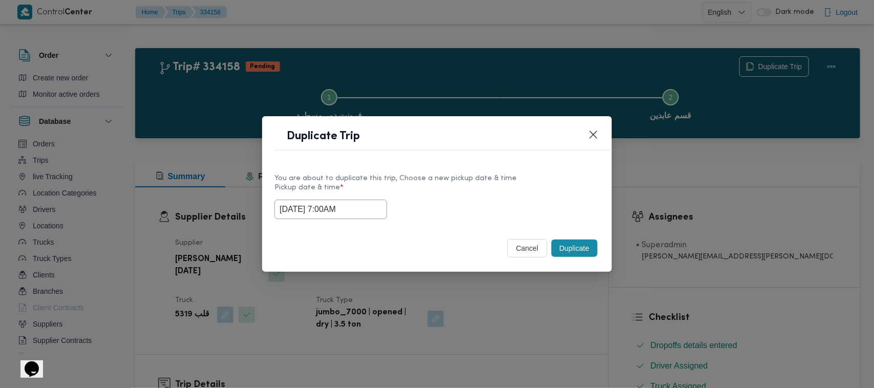
click at [456, 187] on label "Pickup date & time *" at bounding box center [436, 192] width 325 height 16
click at [463, 185] on label "Pickup date & time *" at bounding box center [436, 192] width 325 height 16
click at [576, 246] on button "Duplicate" at bounding box center [574, 248] width 46 height 17
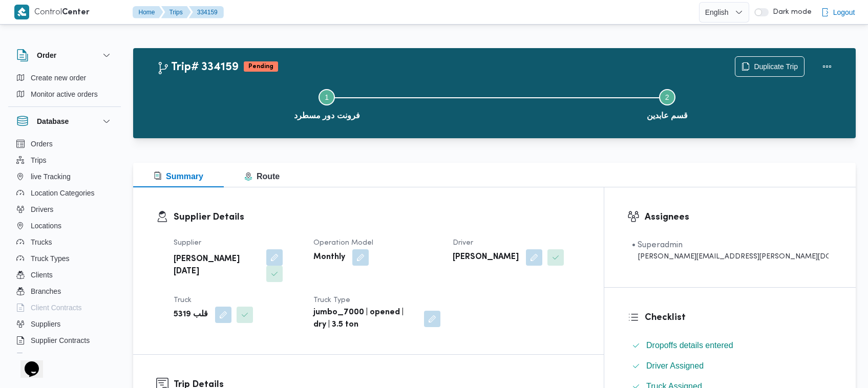
click at [579, 226] on dl "Supplier Details Supplier ابراهيم رمضان ابراهيم عثمان ابوباشا Operation Model M…" at bounding box center [377, 270] width 407 height 121
click at [147, 5] on nav "Home Trips 333107" at bounding box center [178, 13] width 91 height 26
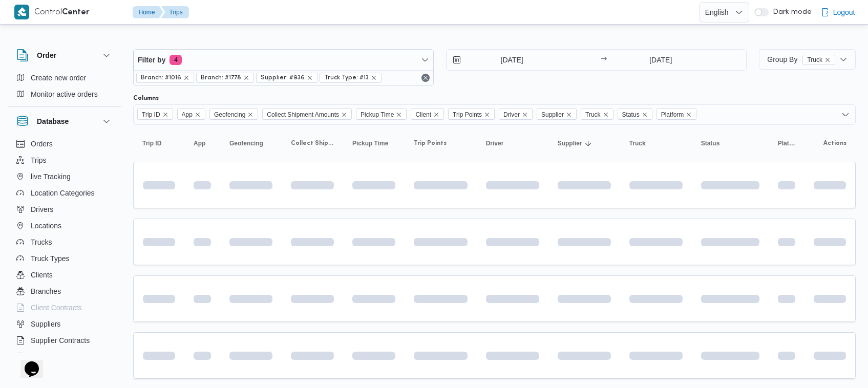
scroll to position [64, 0]
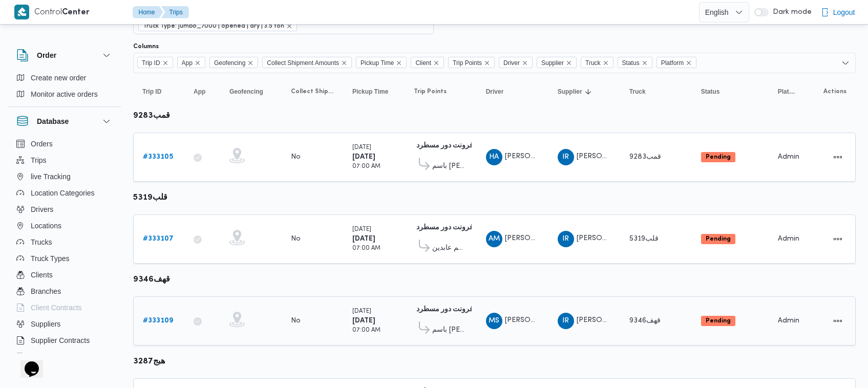
click at [158, 318] on b "# 333109" at bounding box center [158, 320] width 30 height 7
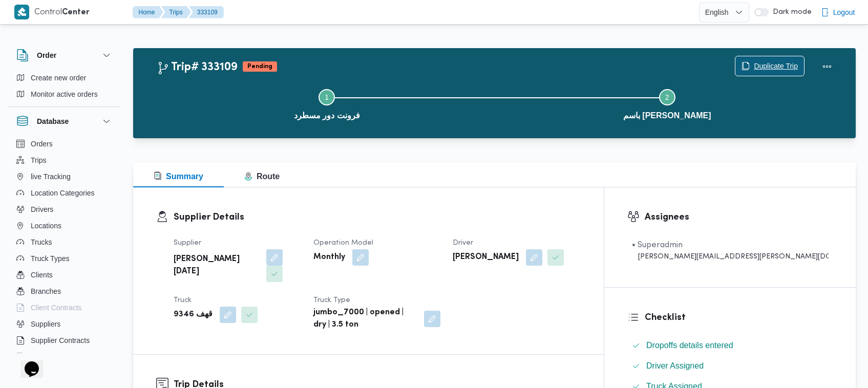
click at [741, 66] on icon "button" at bounding box center [745, 66] width 8 height 8
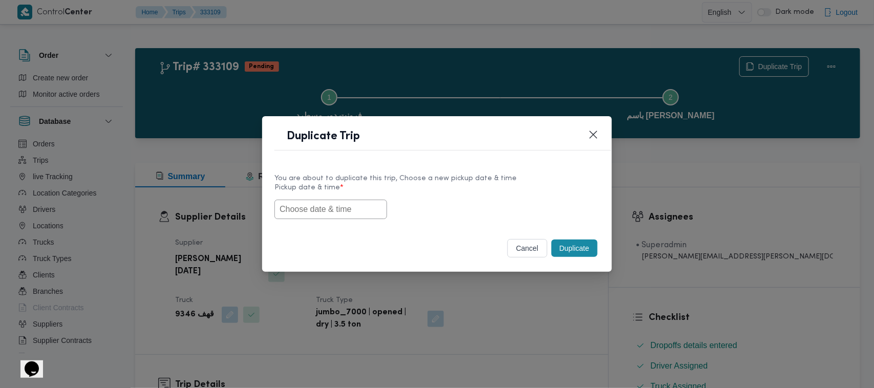
click at [351, 214] on input "text" at bounding box center [330, 209] width 113 height 19
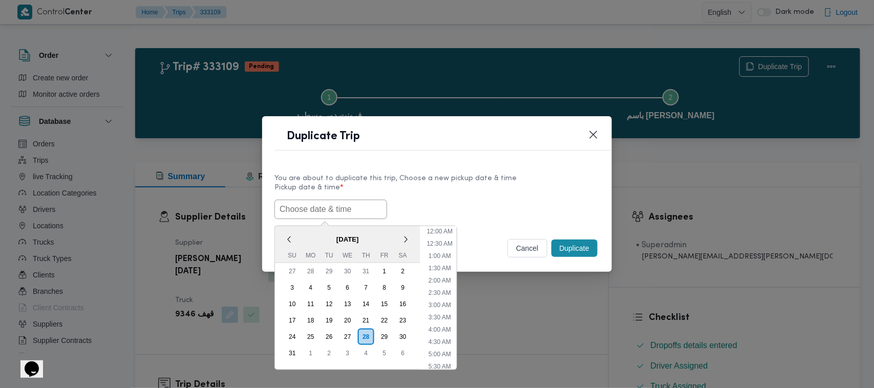
paste input "01/09/2025 7:00AM"
type input "01/09/2025 7:00AM"
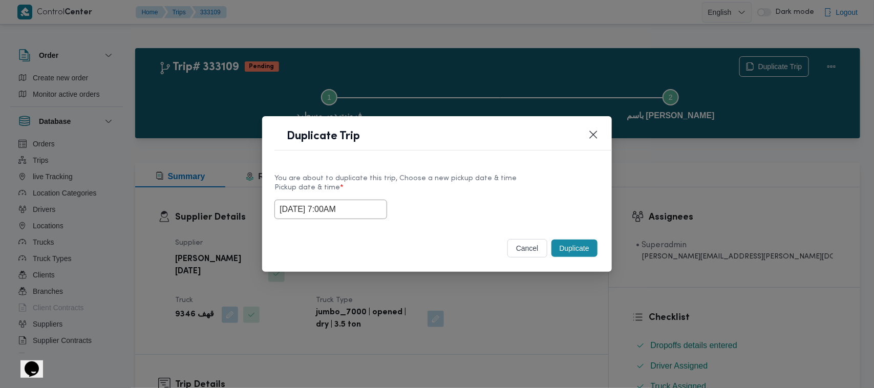
drag, startPoint x: 510, startPoint y: 175, endPoint x: 528, endPoint y: 186, distance: 21.3
click at [510, 175] on div "You are about to duplicate this trip, Choose a new pickup date & time" at bounding box center [436, 178] width 325 height 11
click at [578, 249] on button "Duplicate" at bounding box center [574, 248] width 46 height 17
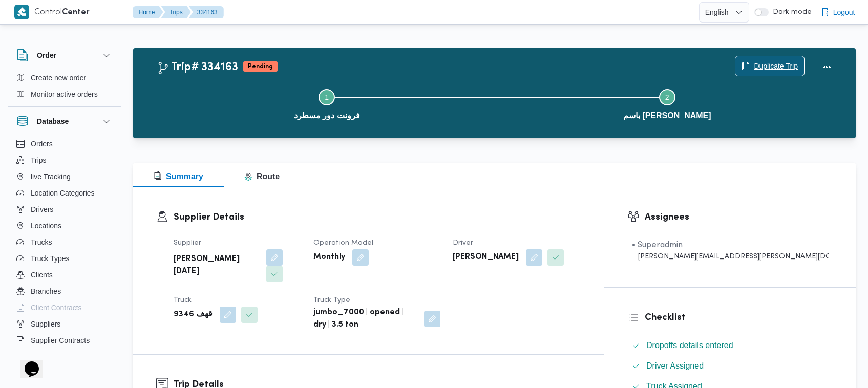
click at [753, 62] on span "Duplicate Trip" at bounding box center [775, 66] width 44 height 12
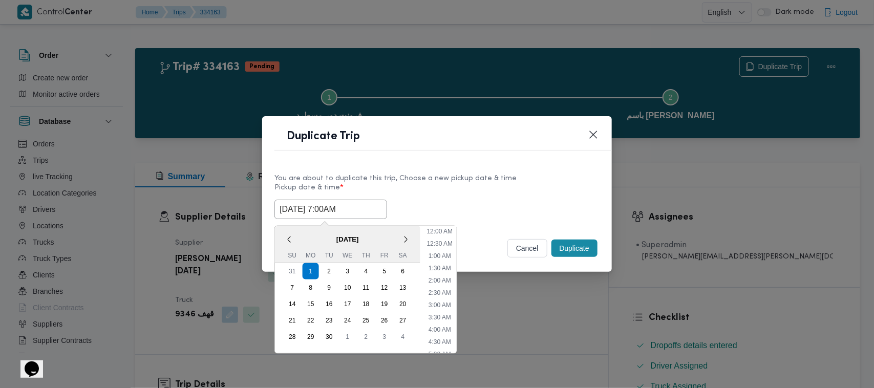
click at [373, 214] on input "01/09/2025 7:00AM" at bounding box center [330, 209] width 113 height 19
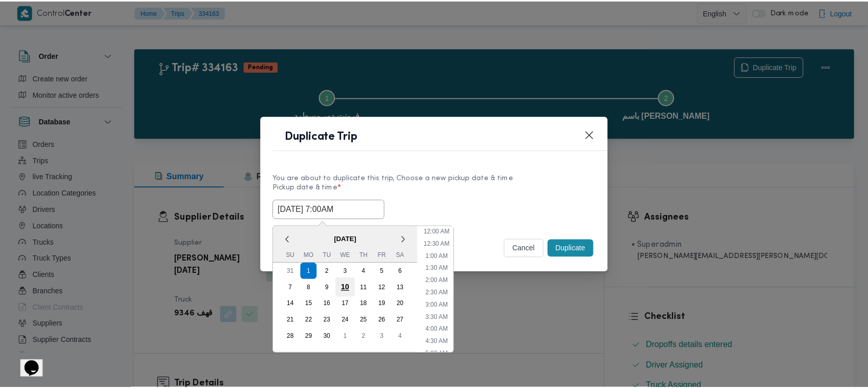
scroll to position [114, 0]
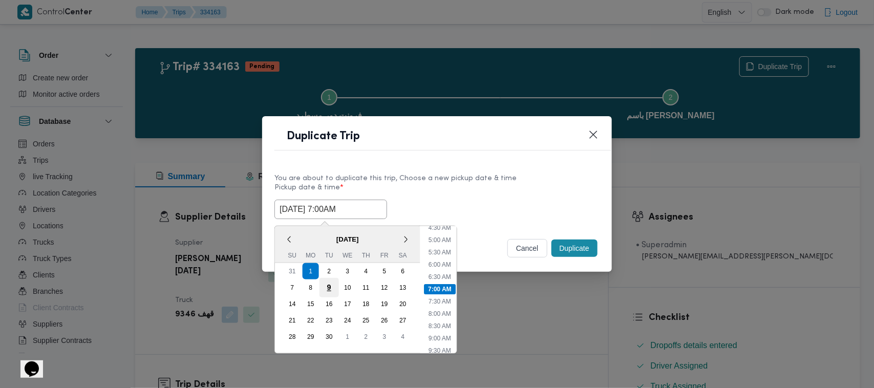
click at [329, 278] on div "9" at bounding box center [328, 287] width 19 height 19
click at [330, 266] on div "2" at bounding box center [328, 271] width 19 height 19
type input "02/09/2025 7:00AM"
click at [444, 182] on div "You are about to duplicate this trip, Choose a new pickup date & time" at bounding box center [436, 178] width 325 height 11
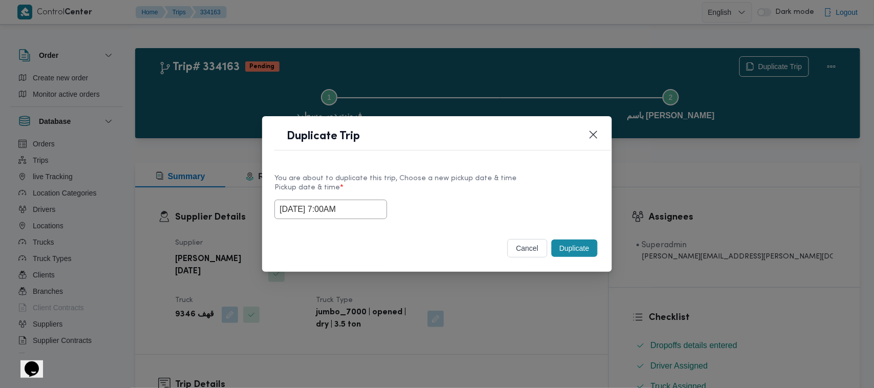
click at [579, 247] on button "Duplicate" at bounding box center [574, 248] width 46 height 17
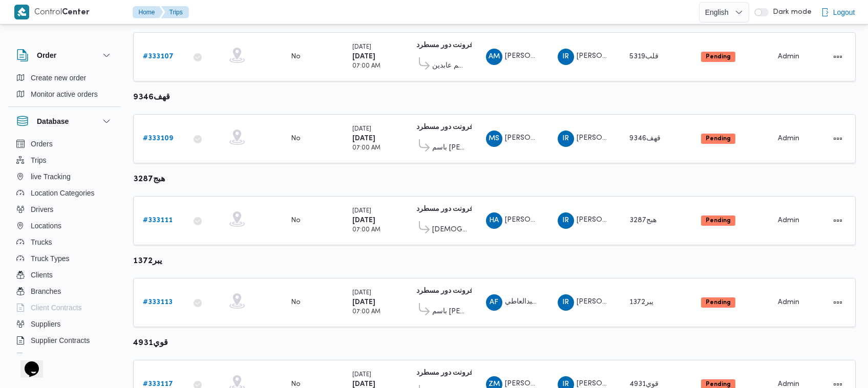
scroll to position [263, 0]
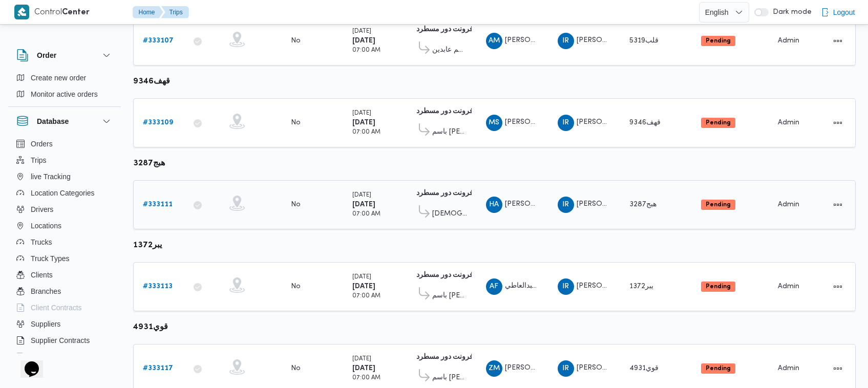
click at [168, 201] on b "# 333111" at bounding box center [158, 204] width 30 height 7
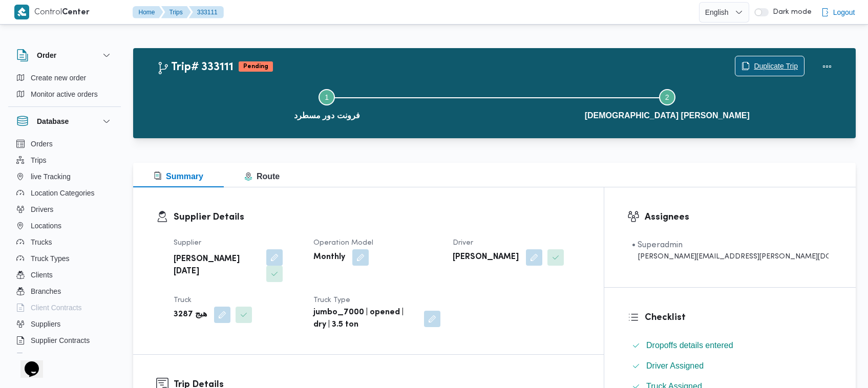
click at [762, 60] on span "Duplicate Trip" at bounding box center [775, 66] width 44 height 12
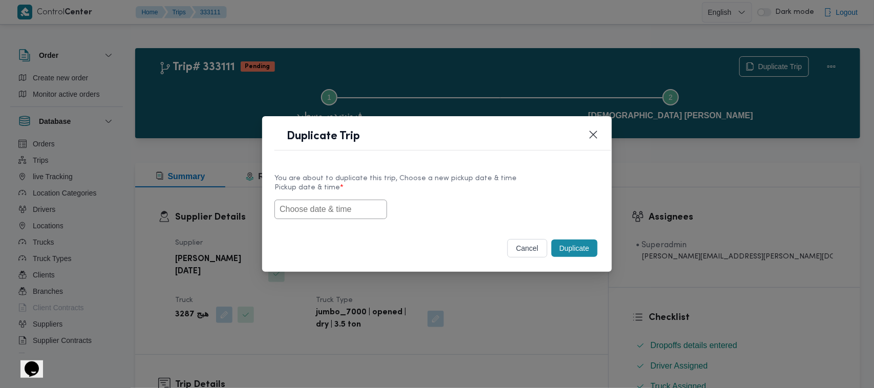
click at [328, 204] on input "text" at bounding box center [330, 209] width 113 height 19
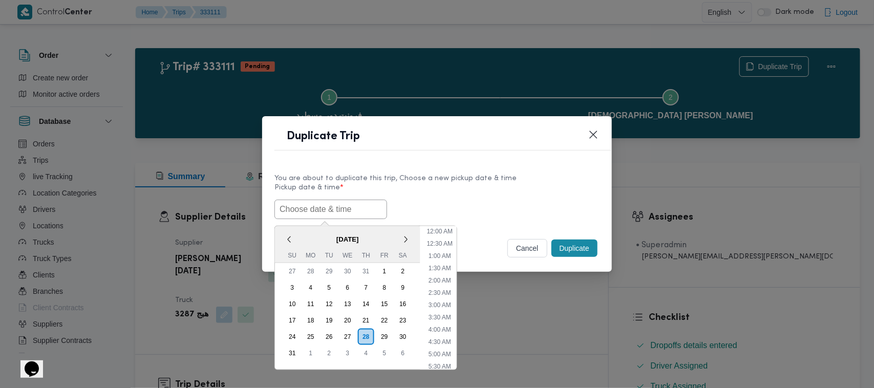
paste input "01/09/2025 7:00AM"
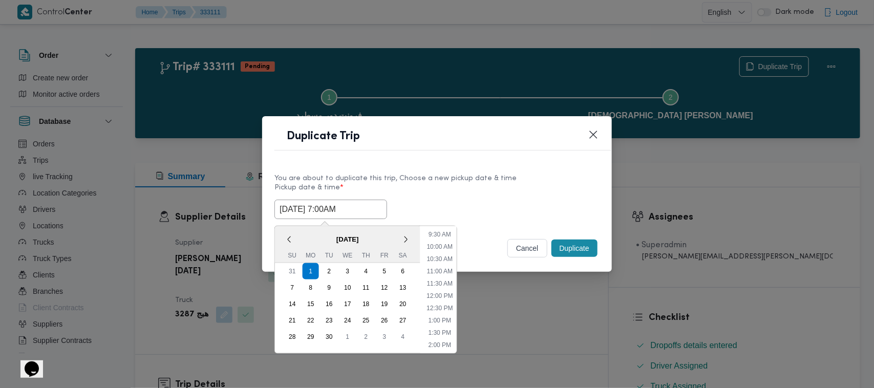
type input "01/09/2025 7:00AM"
click at [451, 212] on div "01/09/2025 7:00AM September 2025 < September 2025 > Su Mo Tu We Th Fr Sa 31 1 2…" at bounding box center [436, 209] width 325 height 19
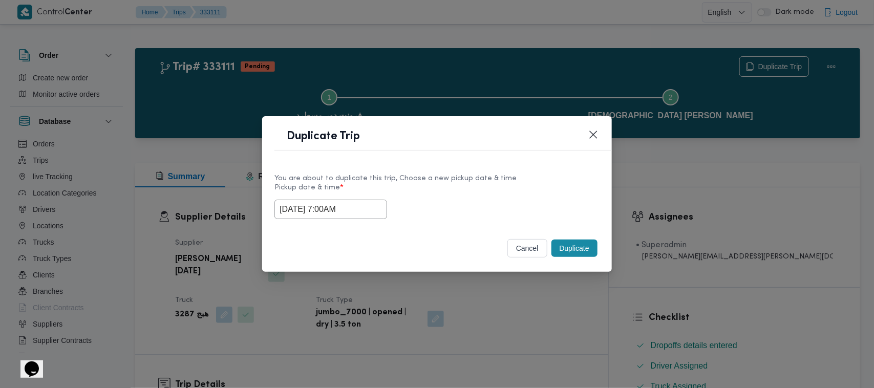
click at [586, 247] on button "Duplicate" at bounding box center [574, 248] width 46 height 17
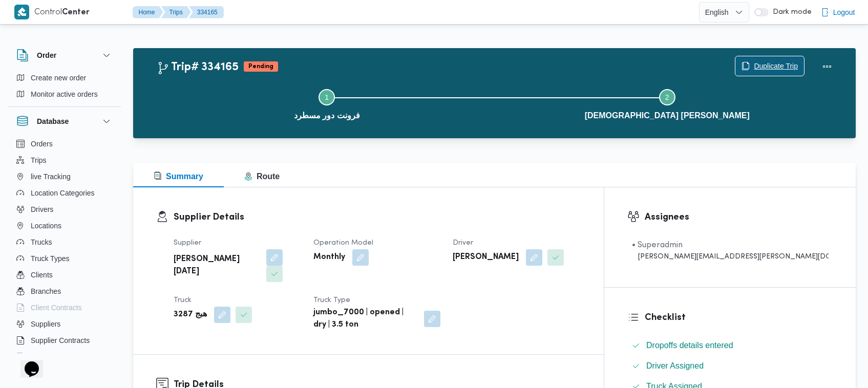
click at [784, 61] on span "Duplicate Trip" at bounding box center [775, 66] width 44 height 12
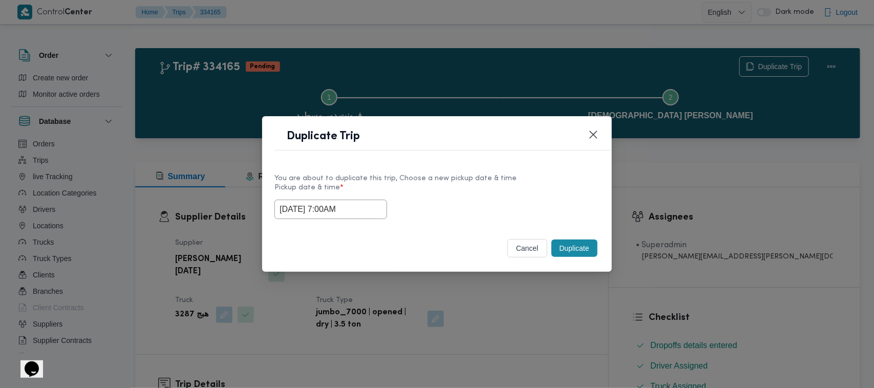
click at [366, 212] on input "01/09/2025 7:00AM" at bounding box center [330, 209] width 113 height 19
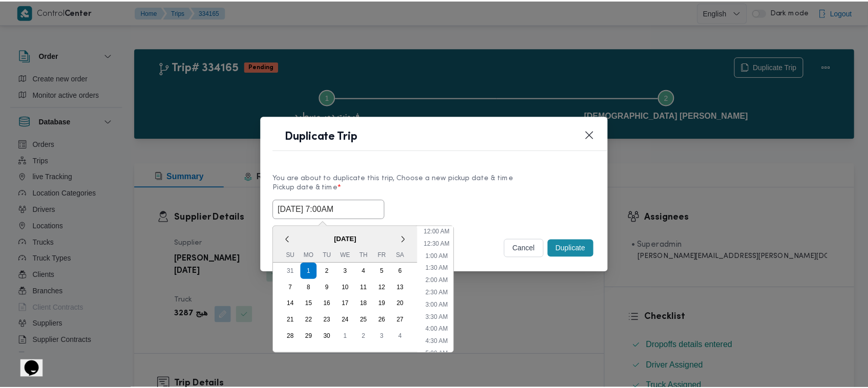
scroll to position [114, 0]
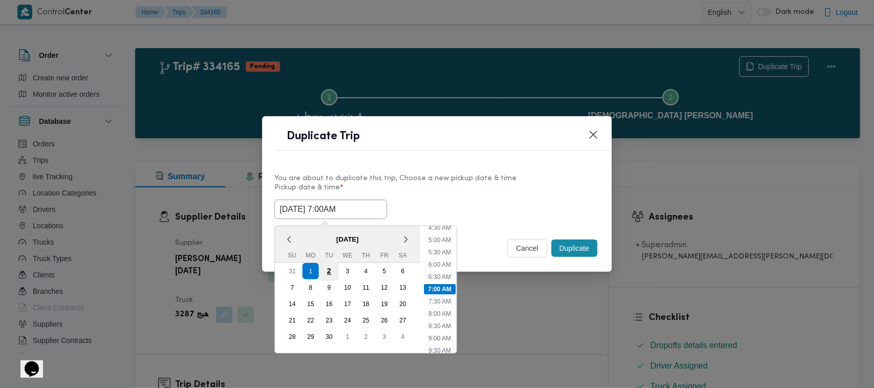
click at [328, 270] on div "2" at bounding box center [328, 271] width 19 height 19
type input "02/09/2025 7:00AM"
click at [528, 197] on label "Pickup date & time *" at bounding box center [436, 192] width 325 height 16
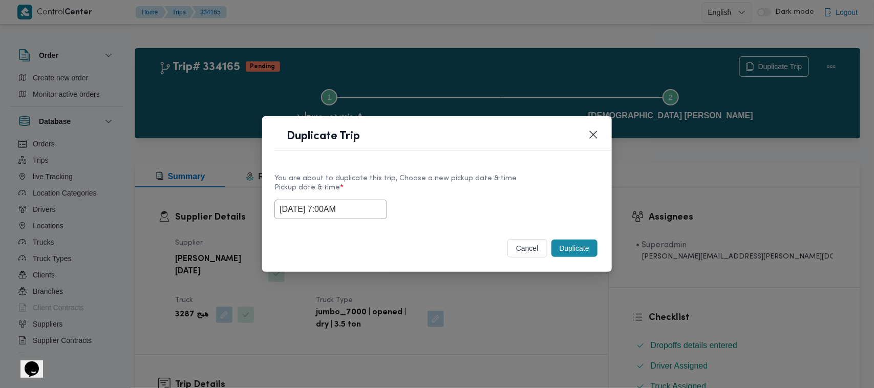
click at [574, 247] on button "Duplicate" at bounding box center [574, 248] width 46 height 17
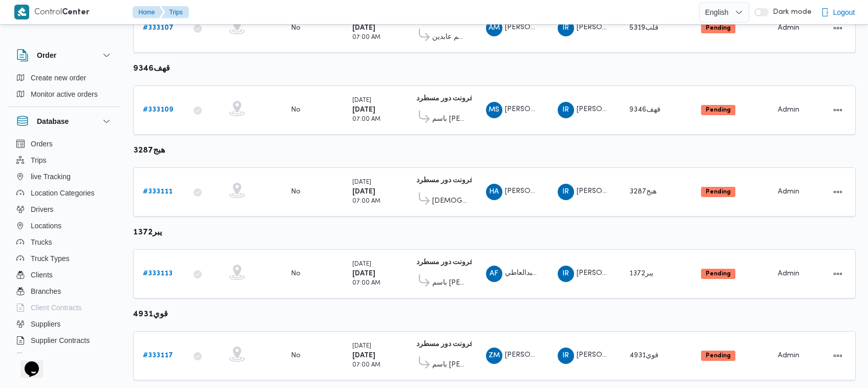
scroll to position [322, 0]
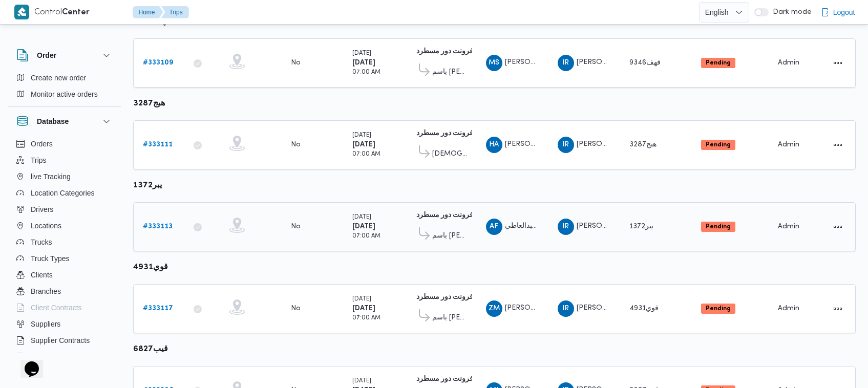
click at [159, 223] on b "# 333113" at bounding box center [158, 226] width 30 height 7
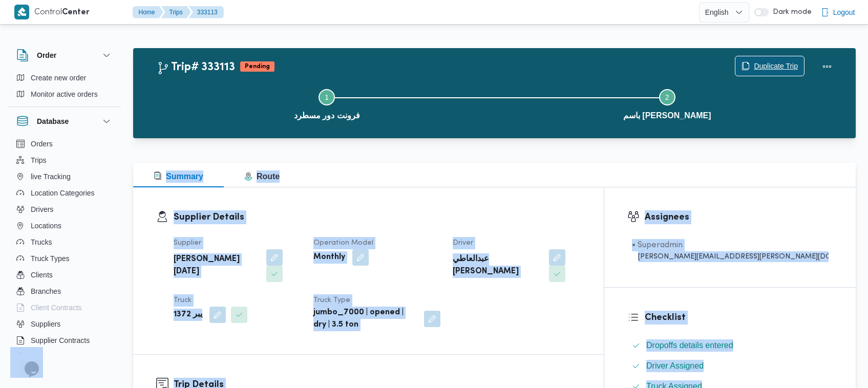
click at [771, 67] on span "Duplicate Trip" at bounding box center [775, 66] width 44 height 12
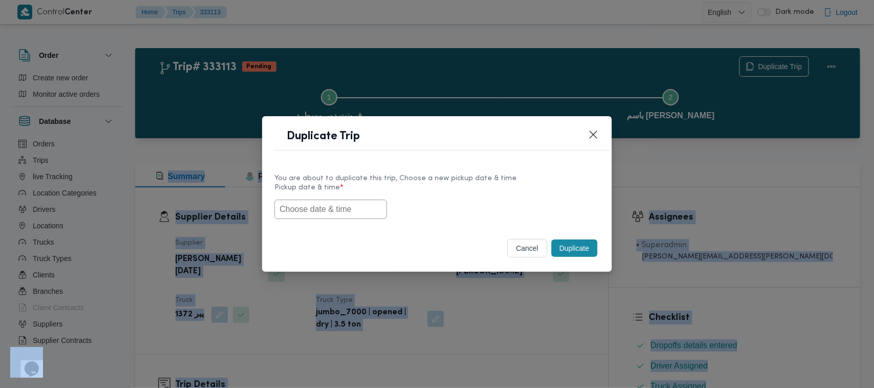
click at [352, 209] on input "text" at bounding box center [330, 209] width 113 height 19
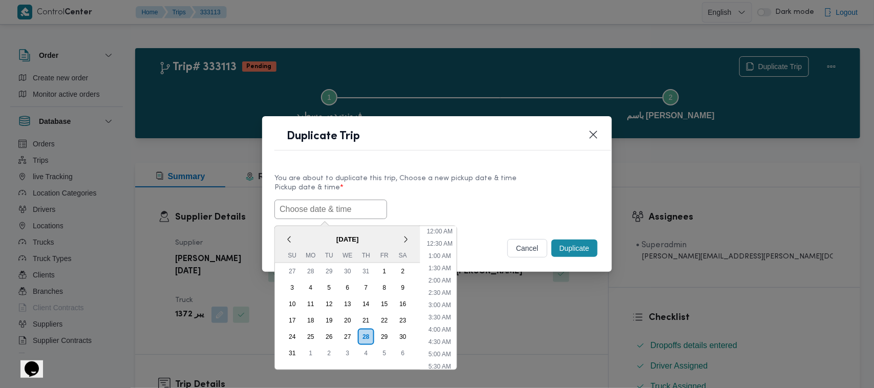
scroll to position [230, 0]
paste input "01/09/2025 7:00AM"
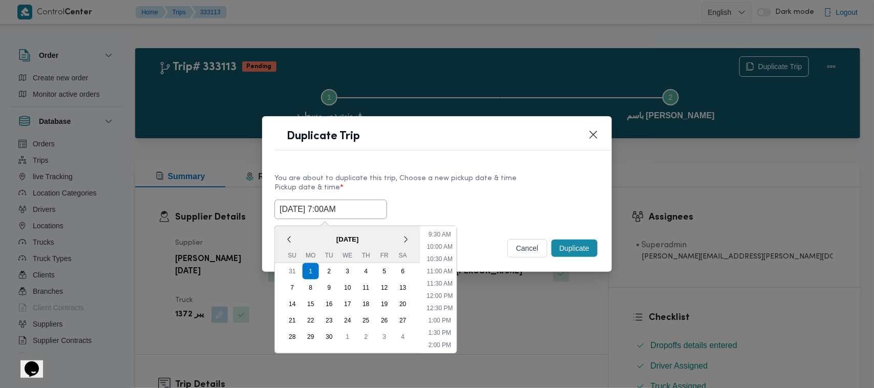
type input "01/09/2025 7:00AM"
click at [525, 206] on div "01/09/2025 7:00AM September 2025 < September 2025 > Su Mo Tu We Th Fr Sa 31 1 2…" at bounding box center [436, 209] width 325 height 19
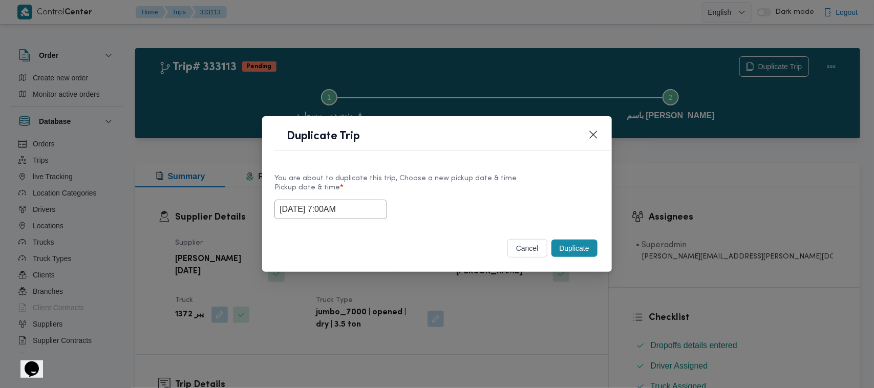
click at [581, 253] on button "Duplicate" at bounding box center [574, 248] width 46 height 17
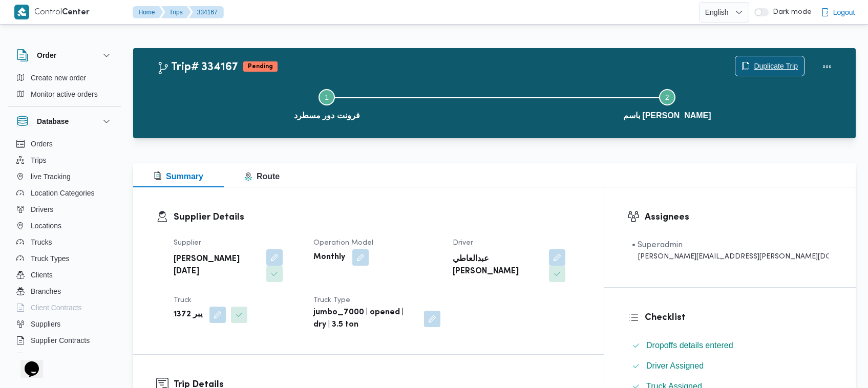
click at [771, 70] on span "Duplicate Trip" at bounding box center [775, 66] width 44 height 12
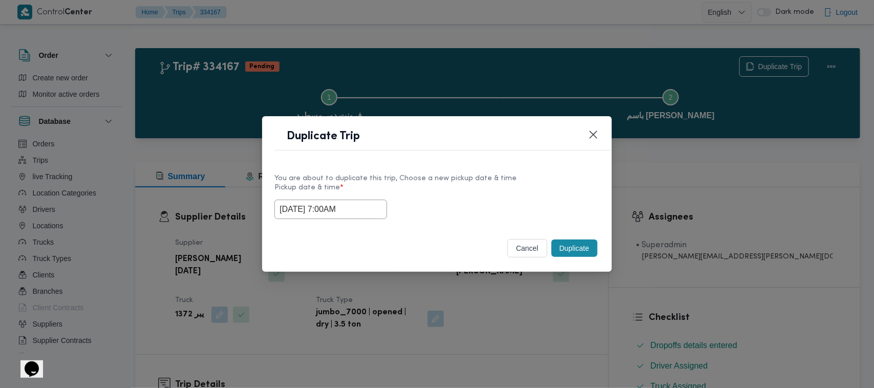
click at [377, 210] on input "01/09/2025 7:00AM" at bounding box center [330, 209] width 113 height 19
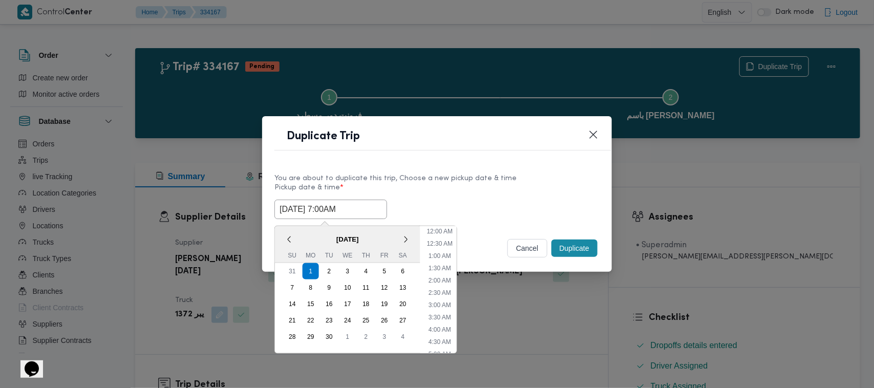
scroll to position [114, 0]
click at [333, 271] on div "2" at bounding box center [328, 271] width 19 height 19
type input "02/09/2025 7:00AM"
click at [425, 196] on label "Pickup date & time *" at bounding box center [436, 192] width 325 height 16
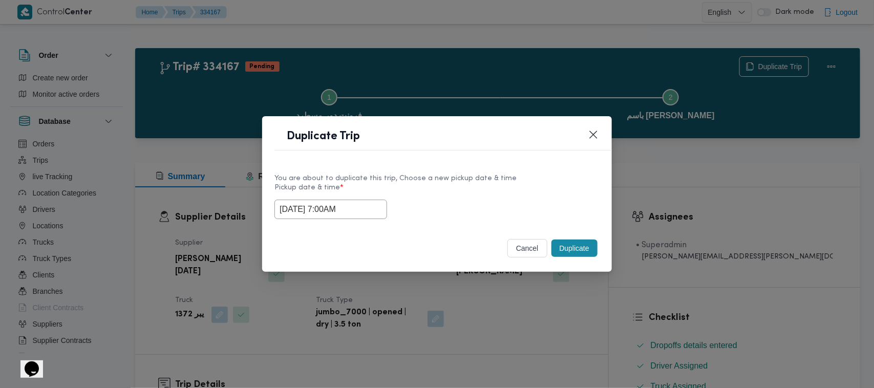
click at [573, 252] on button "Duplicate" at bounding box center [574, 248] width 46 height 17
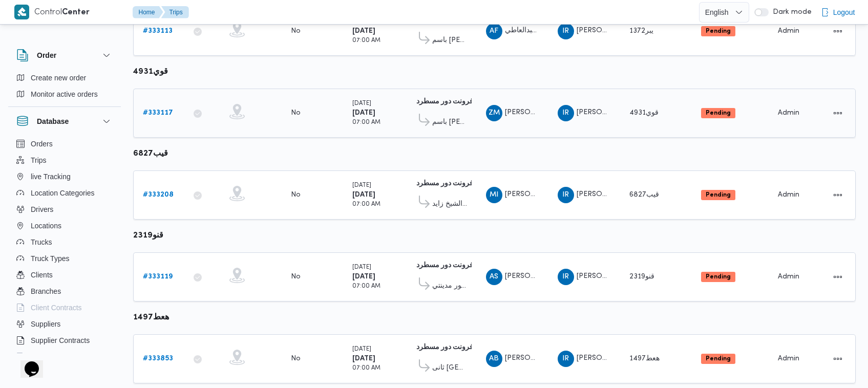
scroll to position [540, 0]
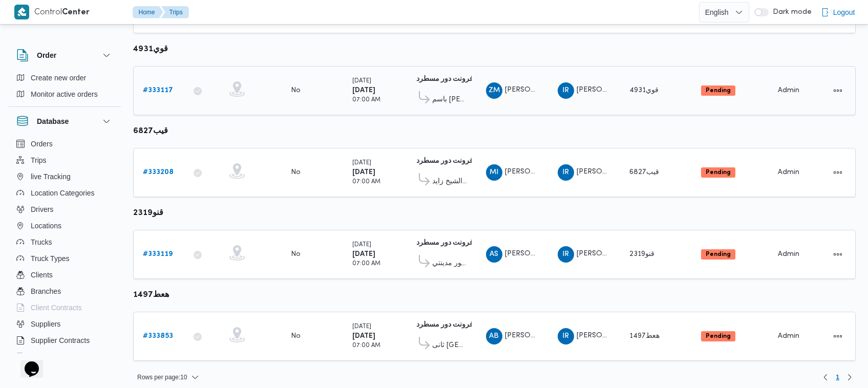
click at [158, 91] on link "# 333117" at bounding box center [158, 90] width 30 height 12
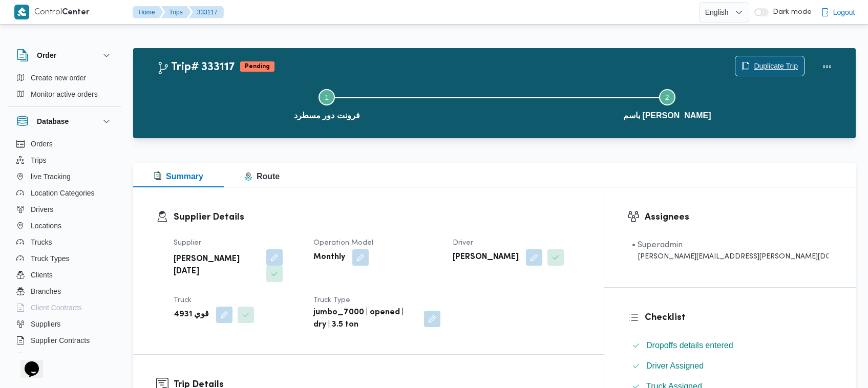
click at [751, 68] on span "Duplicate Trip" at bounding box center [769, 65] width 69 height 19
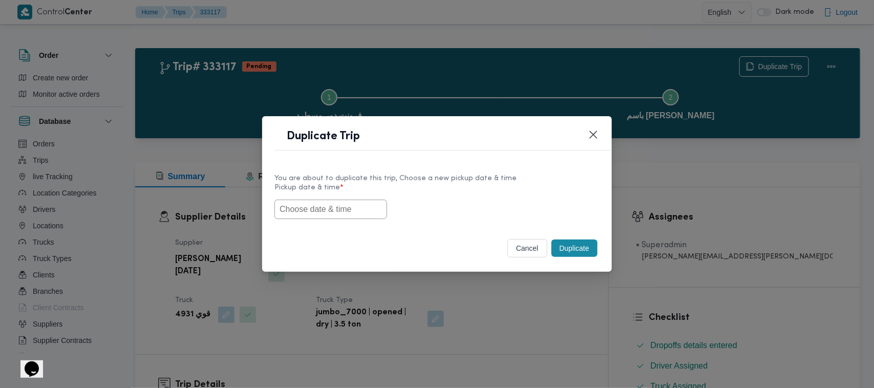
click at [325, 214] on input "text" at bounding box center [330, 209] width 113 height 19
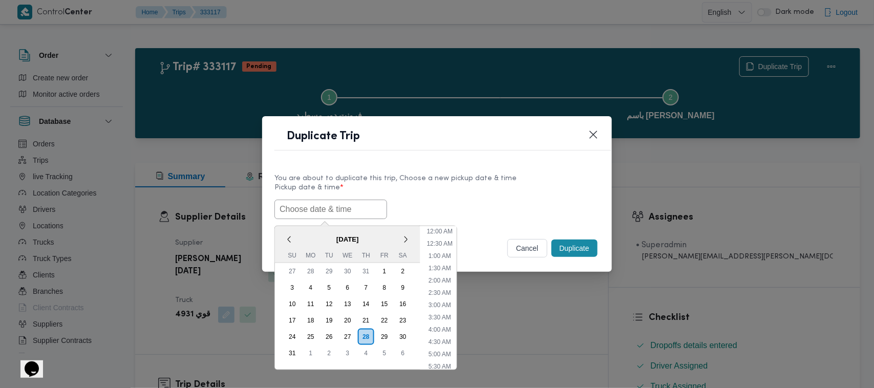
paste input "01/09/2025 7:00AM"
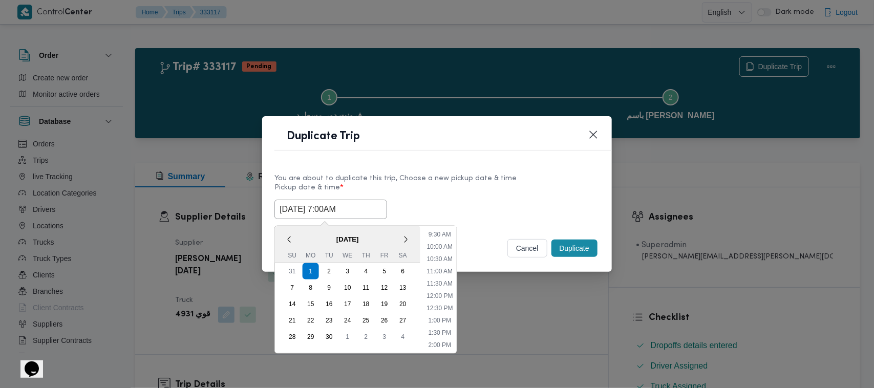
type input "01/09/2025 7:00AM"
drag, startPoint x: 509, startPoint y: 210, endPoint x: 525, endPoint y: 210, distance: 15.9
click at [509, 210] on div "01/09/2025 7:00AM September 2025 < September 2025 > Su Mo Tu We Th Fr Sa 31 1 2…" at bounding box center [436, 209] width 325 height 19
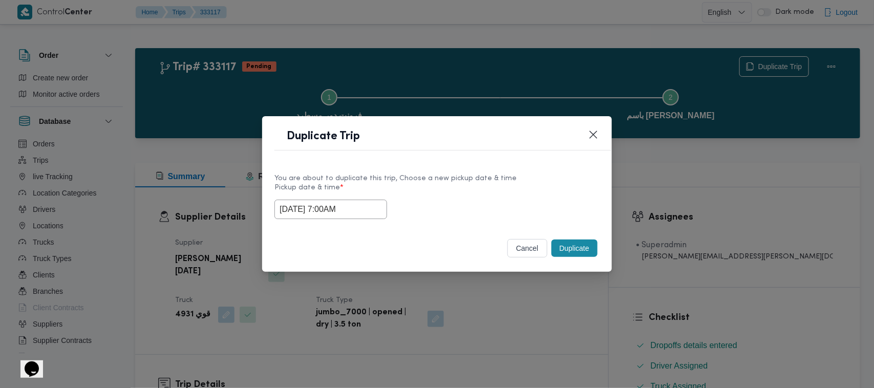
click at [575, 244] on button "Duplicate" at bounding box center [574, 248] width 46 height 17
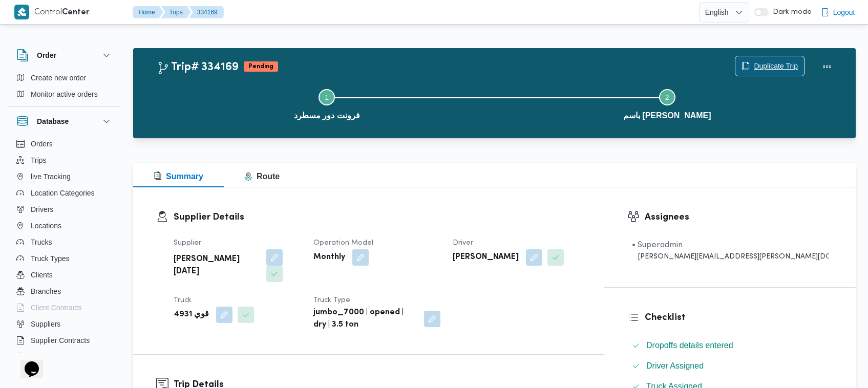
click at [777, 61] on span "Duplicate Trip" at bounding box center [775, 66] width 44 height 12
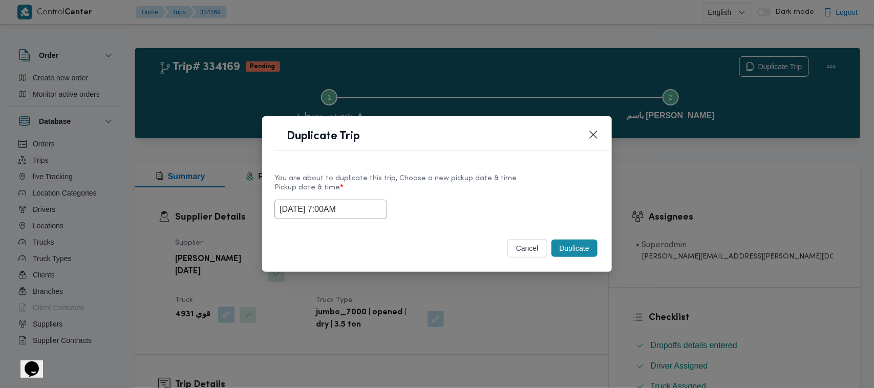
click at [382, 210] on div "01/09/2025 7:00AM" at bounding box center [436, 209] width 325 height 19
click at [377, 208] on input "01/09/2025 7:00AM" at bounding box center [330, 209] width 113 height 19
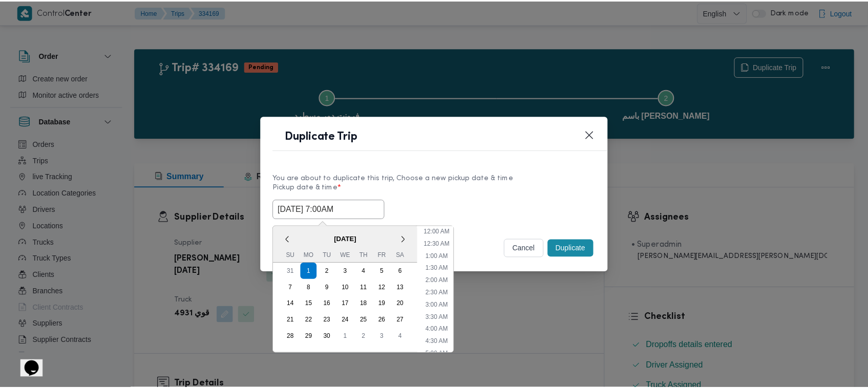
scroll to position [114, 0]
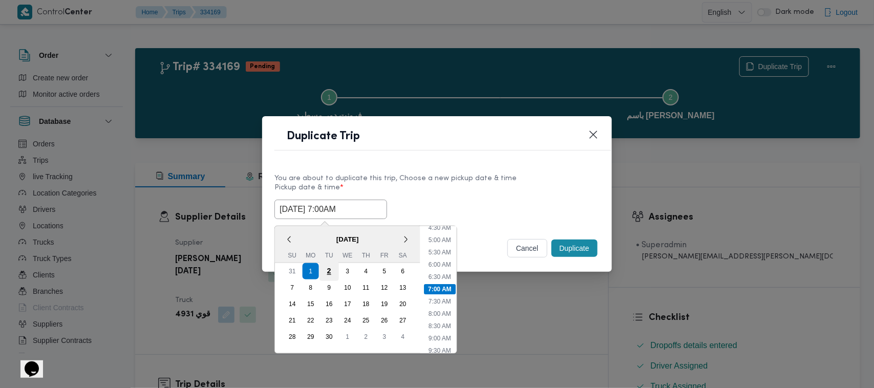
click at [336, 274] on div "2" at bounding box center [328, 271] width 19 height 19
type input "02/09/2025 7:00AM"
click at [476, 196] on label "Pickup date & time *" at bounding box center [436, 192] width 325 height 16
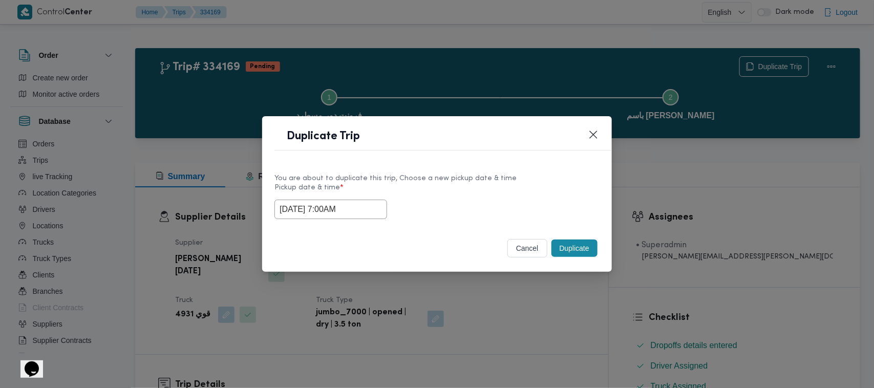
click at [577, 251] on button "Duplicate" at bounding box center [574, 248] width 46 height 17
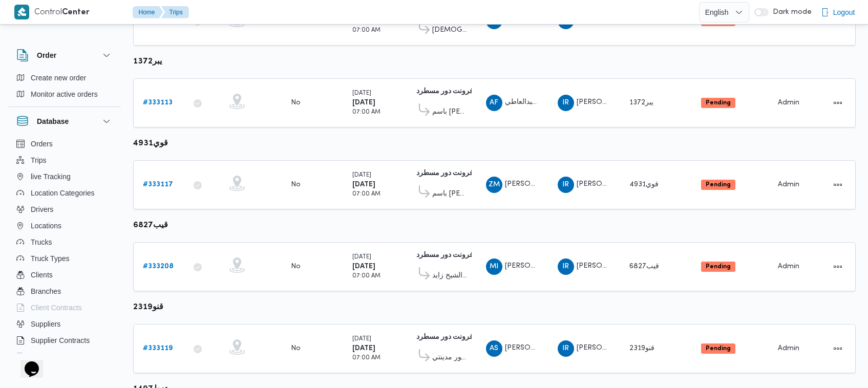
scroll to position [540, 0]
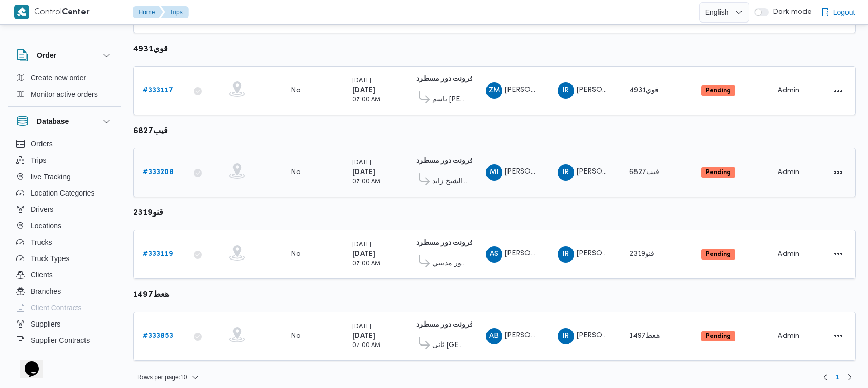
click at [161, 162] on div "# 333208" at bounding box center [159, 172] width 40 height 20
click at [161, 169] on b "# 333208" at bounding box center [158, 172] width 31 height 7
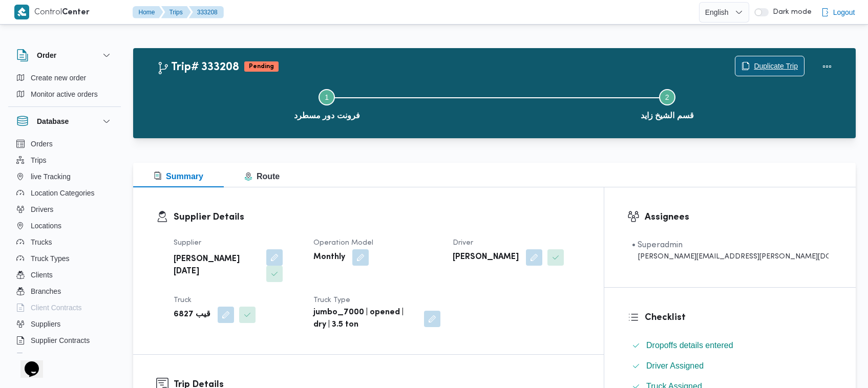
click at [773, 66] on span "Duplicate Trip" at bounding box center [775, 66] width 44 height 12
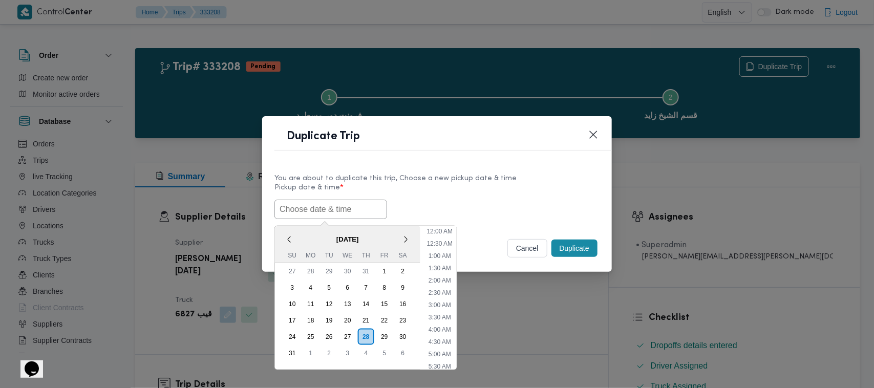
drag, startPoint x: 364, startPoint y: 206, endPoint x: 373, endPoint y: 207, distance: 8.3
click at [364, 206] on input "text" at bounding box center [330, 209] width 113 height 19
paste input "01/09/2025 7:00AM"
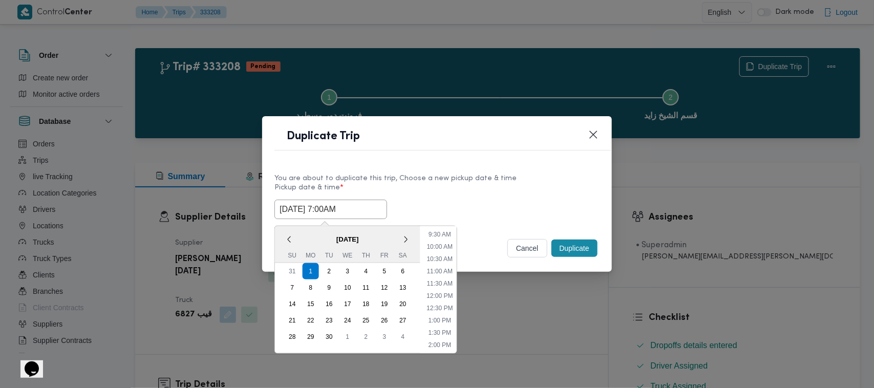
type input "01/09/2025 7:00AM"
click at [538, 200] on div "01/09/2025 7:00AM September 2025 < September 2025 > Su Mo Tu We Th Fr Sa 31 1 2…" at bounding box center [436, 209] width 325 height 19
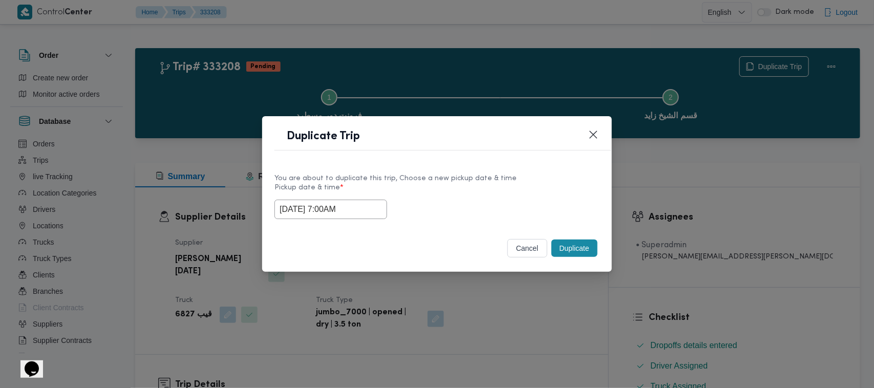
click at [583, 252] on button "Duplicate" at bounding box center [574, 248] width 46 height 17
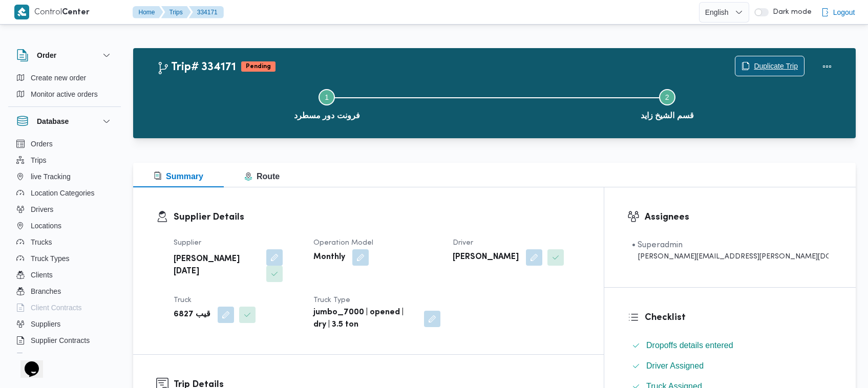
click at [753, 67] on span "Duplicate Trip" at bounding box center [775, 66] width 44 height 12
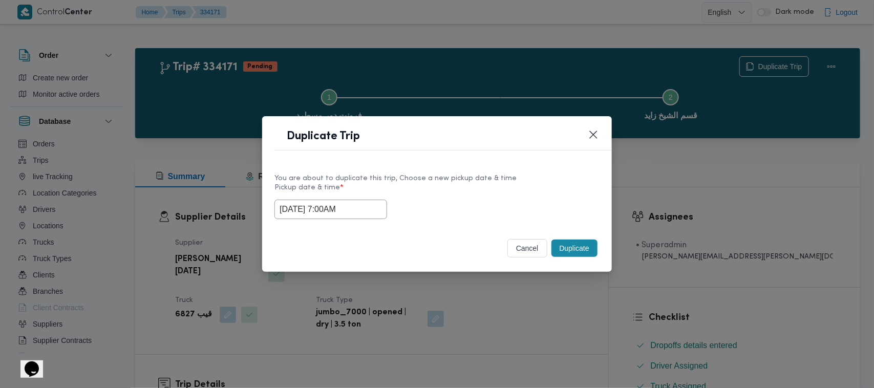
click at [367, 208] on input "01/09/2025 7:00AM" at bounding box center [330, 209] width 113 height 19
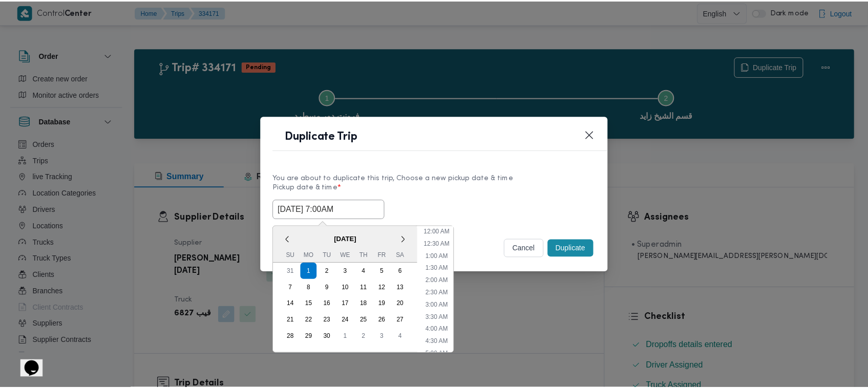
scroll to position [114, 0]
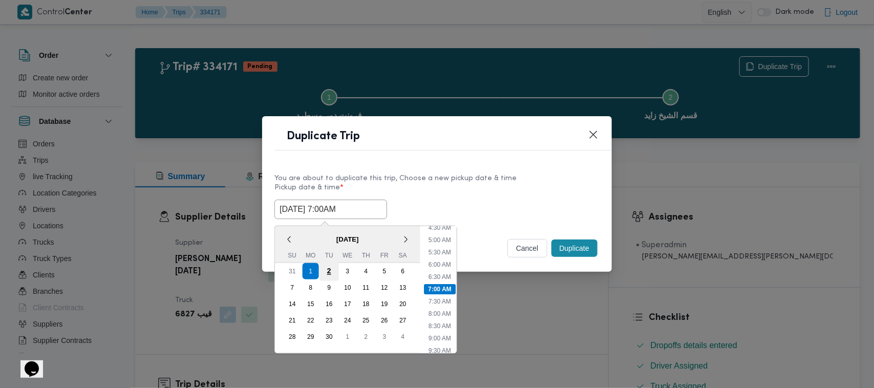
click at [330, 270] on div "2" at bounding box center [328, 271] width 19 height 19
type input "02/09/2025 7:00AM"
click at [459, 188] on label "Pickup date & time *" at bounding box center [436, 192] width 325 height 16
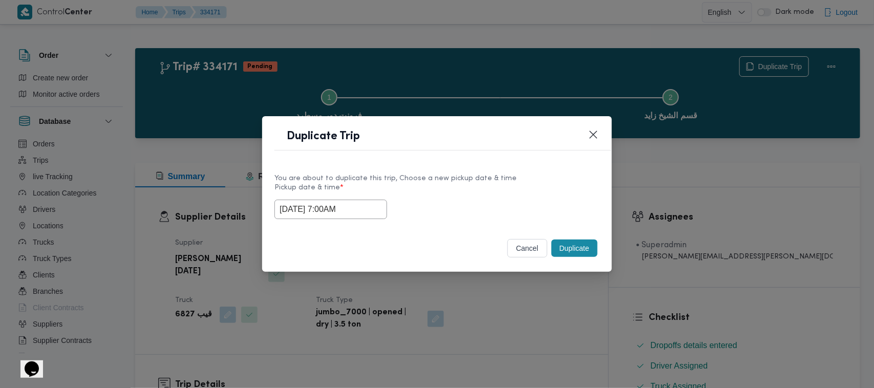
click at [590, 251] on button "Duplicate" at bounding box center [574, 248] width 46 height 17
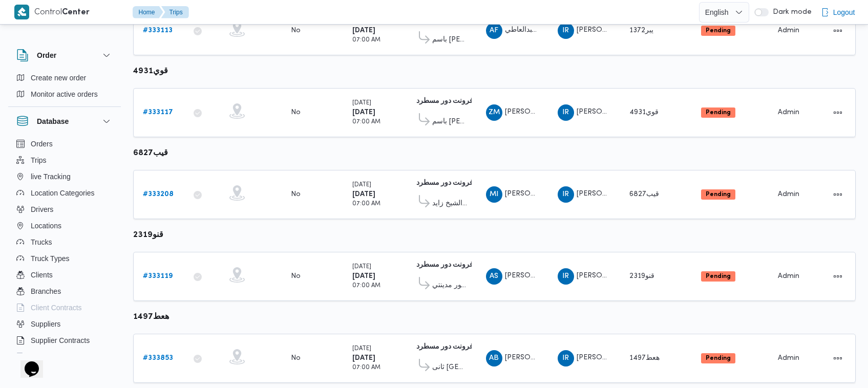
scroll to position [540, 0]
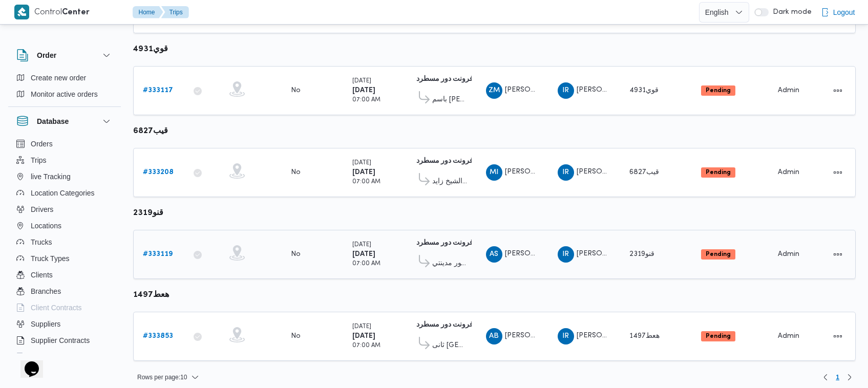
click at [154, 257] on div "# 333119" at bounding box center [159, 254] width 40 height 20
click at [153, 251] on b "# 333119" at bounding box center [158, 254] width 30 height 7
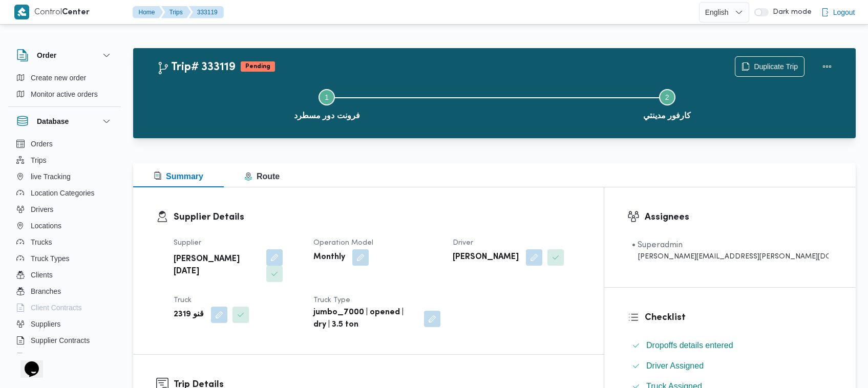
click at [769, 58] on span "Duplicate Trip" at bounding box center [769, 65] width 69 height 19
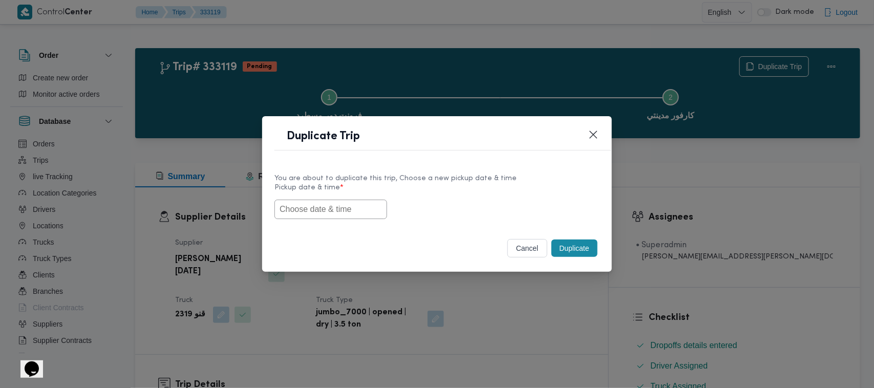
click at [342, 219] on div "You are about to duplicate this trip, Choose a new pickup date & time Pickup da…" at bounding box center [437, 196] width 350 height 66
click at [340, 192] on label "Pickup date & time *" at bounding box center [436, 192] width 325 height 16
click at [342, 205] on input "text" at bounding box center [330, 209] width 113 height 19
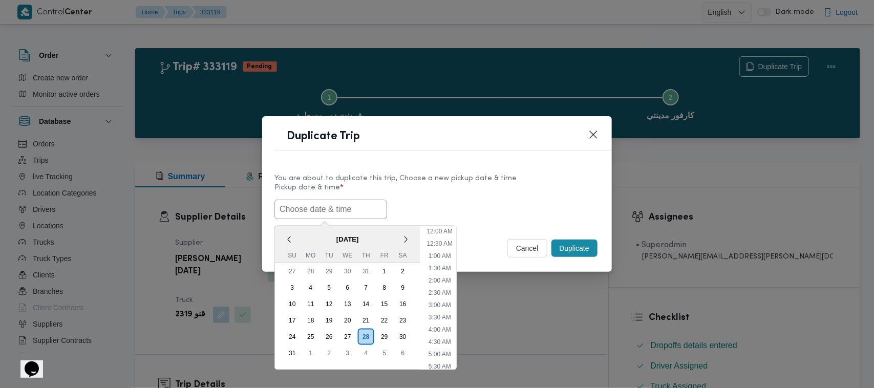
paste input "01/09/2025 7:00AM"
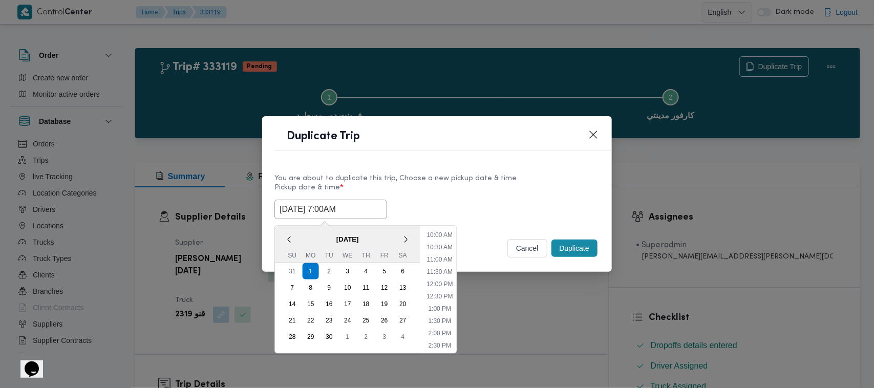
type input "01/09/2025 7:00AM"
drag, startPoint x: 512, startPoint y: 210, endPoint x: 581, endPoint y: 233, distance: 73.0
click at [512, 210] on div "01/09/2025 7:00AM September 2025 < September 2025 > Su Mo Tu We Th Fr Sa 31 1 2…" at bounding box center [436, 209] width 325 height 19
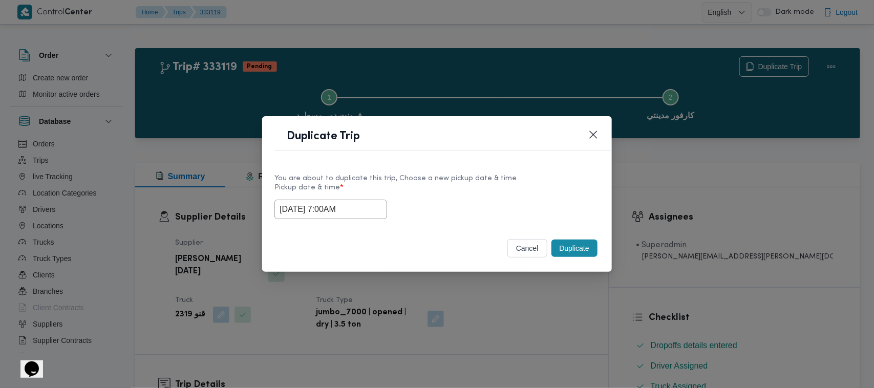
click at [579, 246] on button "Duplicate" at bounding box center [574, 248] width 46 height 17
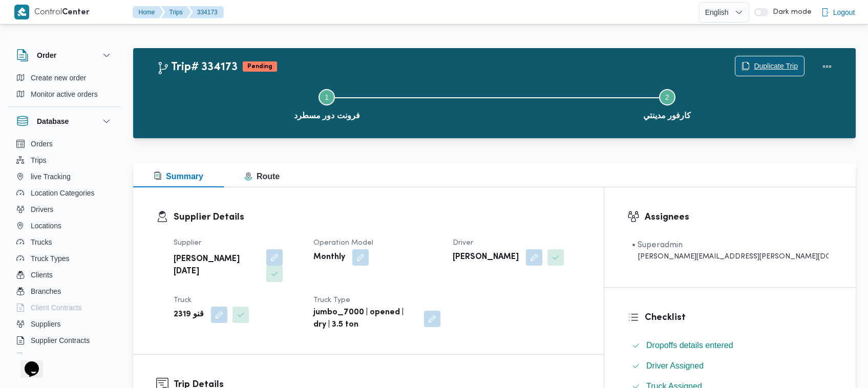
click at [755, 62] on span "Duplicate Trip" at bounding box center [775, 66] width 44 height 12
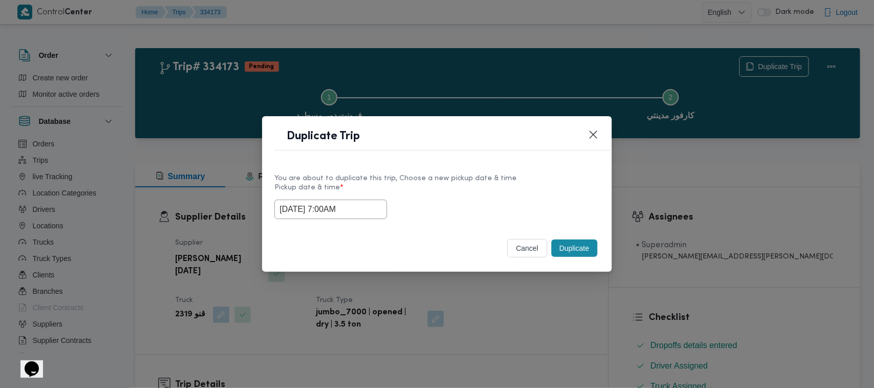
click at [366, 213] on input "01/09/2025 7:00AM" at bounding box center [330, 209] width 113 height 19
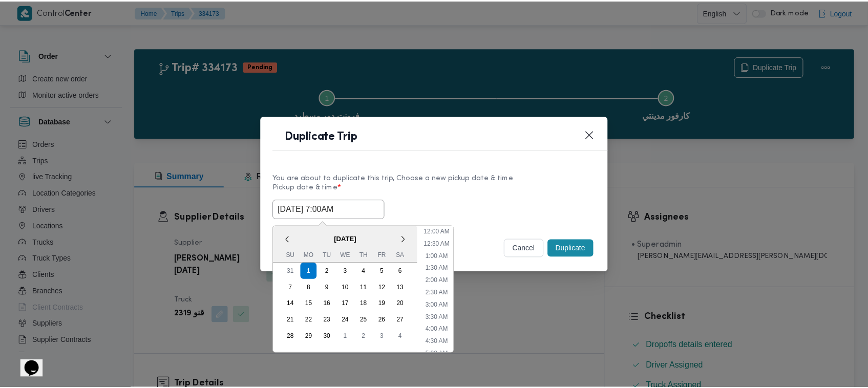
scroll to position [114, 0]
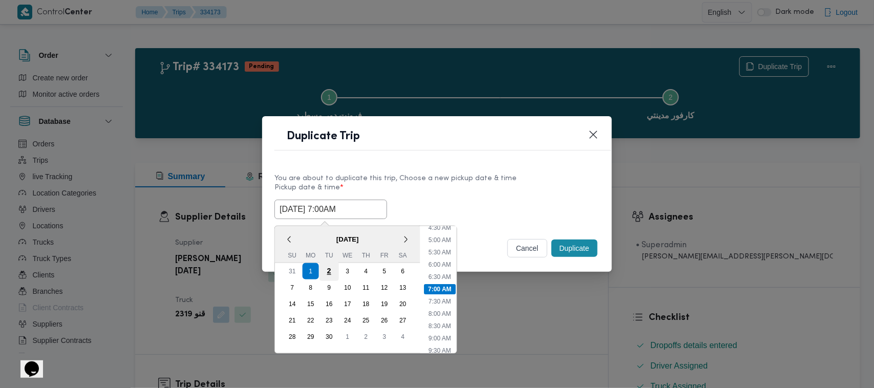
click at [331, 273] on div "2" at bounding box center [328, 271] width 19 height 19
type input "02/09/2025 7:00AM"
click at [480, 225] on div "You are about to duplicate this trip, Choose a new pickup date & time Pickup da…" at bounding box center [437, 196] width 350 height 66
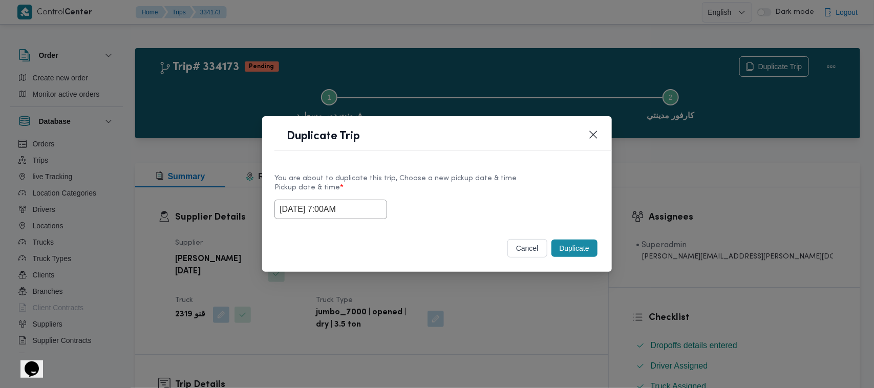
click at [575, 252] on button "Duplicate" at bounding box center [574, 248] width 46 height 17
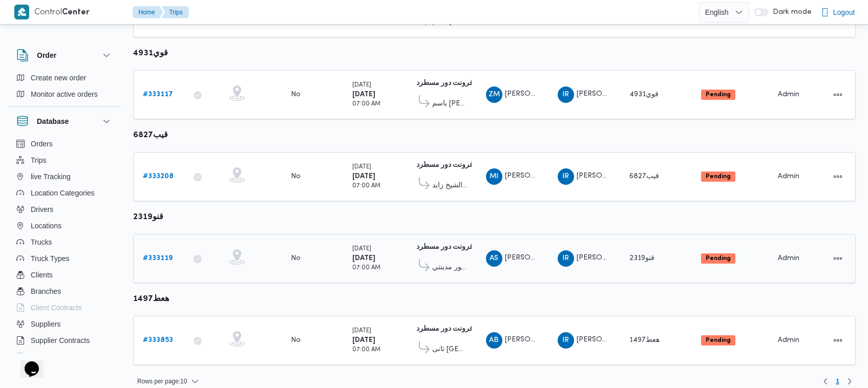
scroll to position [540, 0]
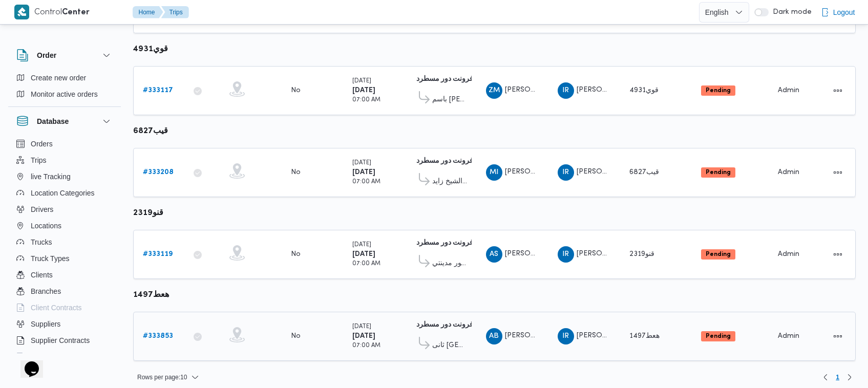
click at [169, 333] on b "# 333853" at bounding box center [158, 336] width 30 height 7
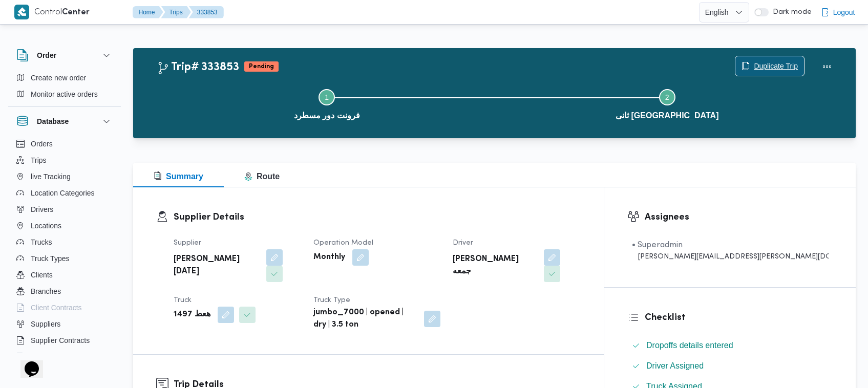
click at [764, 67] on span "Duplicate Trip" at bounding box center [775, 66] width 44 height 12
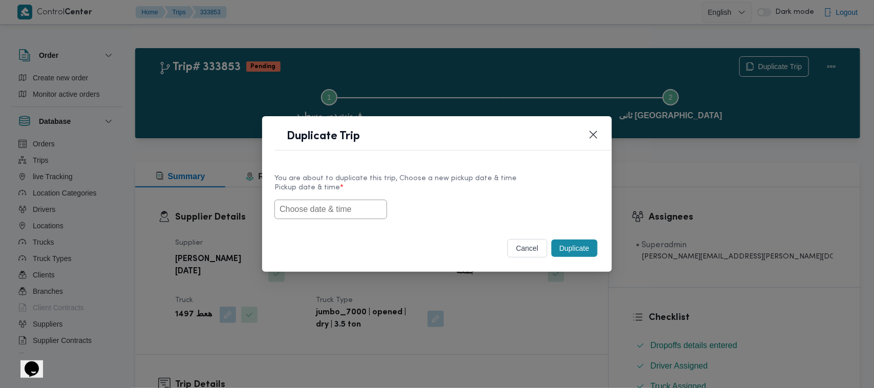
click at [329, 216] on input "text" at bounding box center [330, 209] width 113 height 19
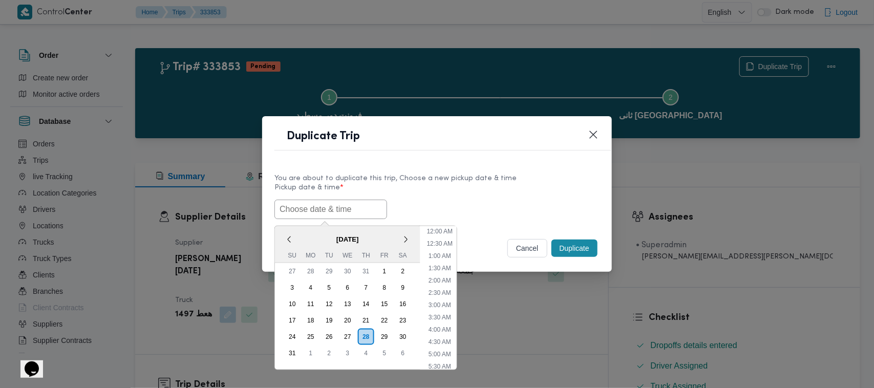
paste input "01/09/2025 7:00AM"
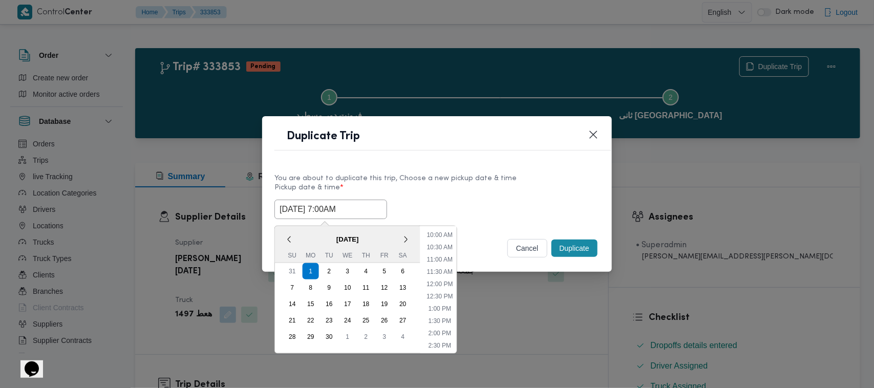
type input "01/09/2025 7:00AM"
drag, startPoint x: 538, startPoint y: 210, endPoint x: 590, endPoint y: 242, distance: 60.9
click at [539, 210] on div "01/09/2025 7:00AM September 2025 < September 2025 > Su Mo Tu We Th Fr Sa 31 1 2…" at bounding box center [436, 209] width 325 height 19
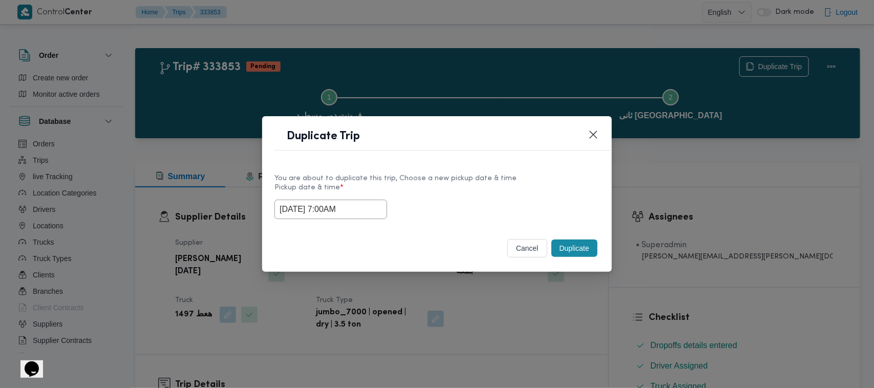
click at [592, 245] on button "Duplicate" at bounding box center [574, 248] width 46 height 17
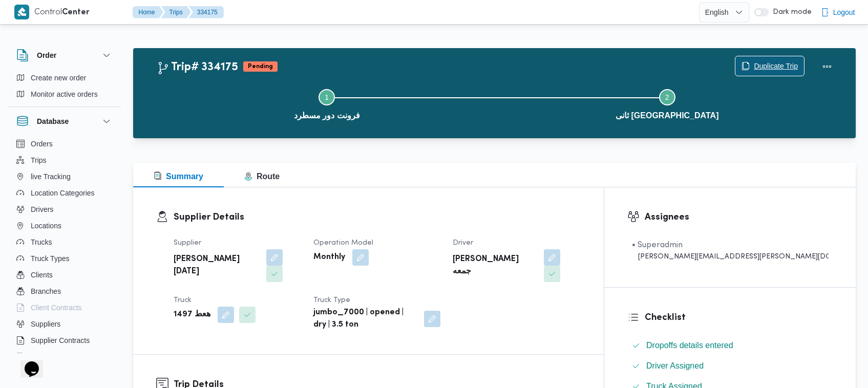
click at [793, 57] on span "Duplicate Trip" at bounding box center [769, 65] width 69 height 19
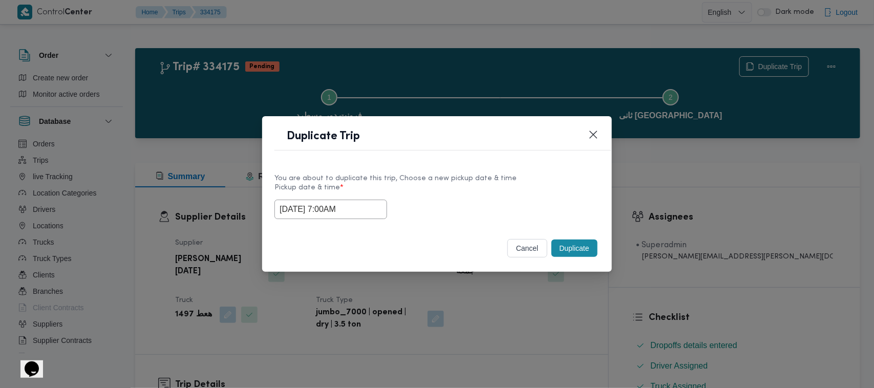
click at [355, 210] on input "01/09/2025 7:00AM" at bounding box center [330, 209] width 113 height 19
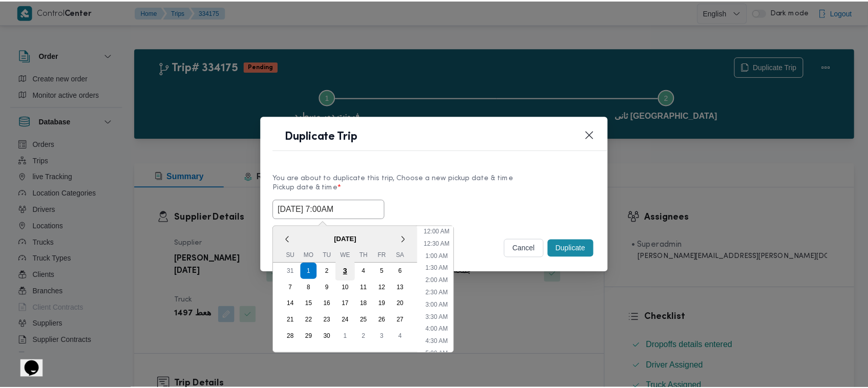
scroll to position [114, 0]
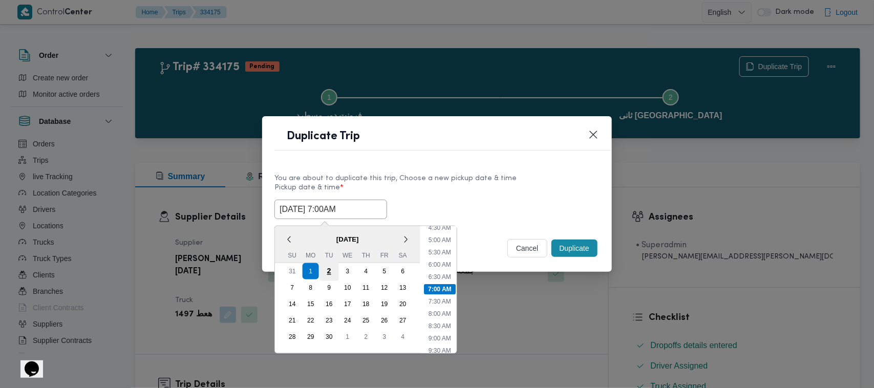
click at [329, 274] on div "2" at bounding box center [328, 271] width 19 height 19
type input "02/09/2025 7:00AM"
click at [431, 211] on div "02/09/2025 7:00AM < September 2025 > Su Mo Tu We Th Fr Sa 31 1 2 3 4 5 6 7 8 9 …" at bounding box center [436, 209] width 325 height 19
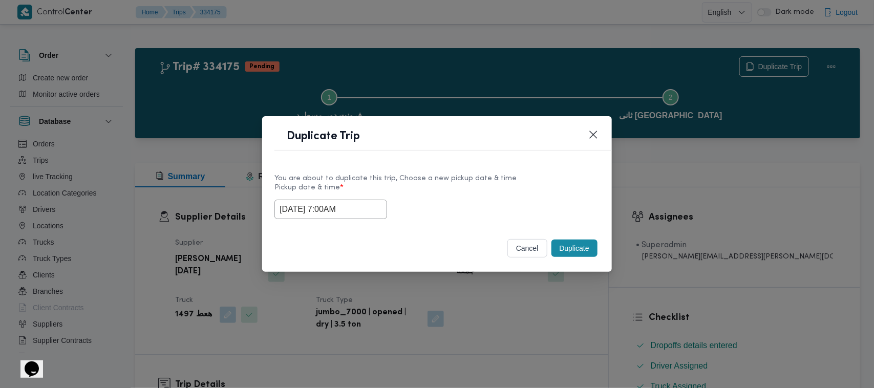
drag, startPoint x: 577, startPoint y: 247, endPoint x: 557, endPoint y: 203, distance: 48.5
click at [579, 249] on button "Duplicate" at bounding box center [574, 248] width 46 height 17
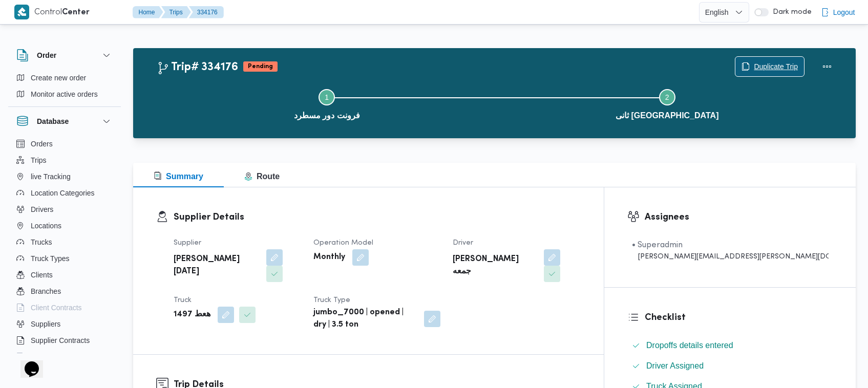
scroll to position [339, 0]
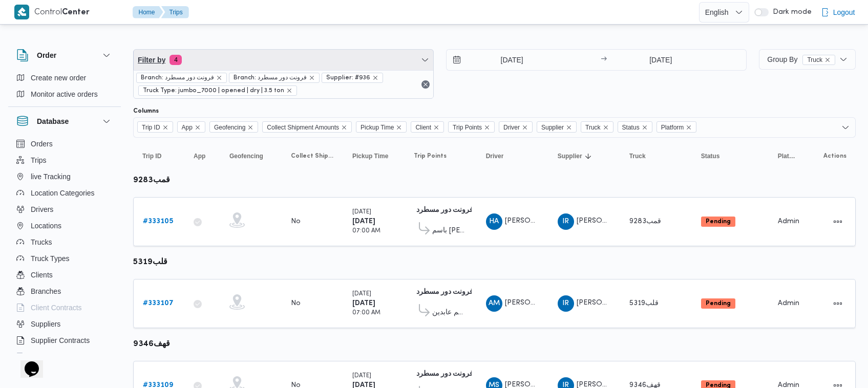
click at [219, 59] on span "Filter by 4" at bounding box center [283, 60] width 299 height 20
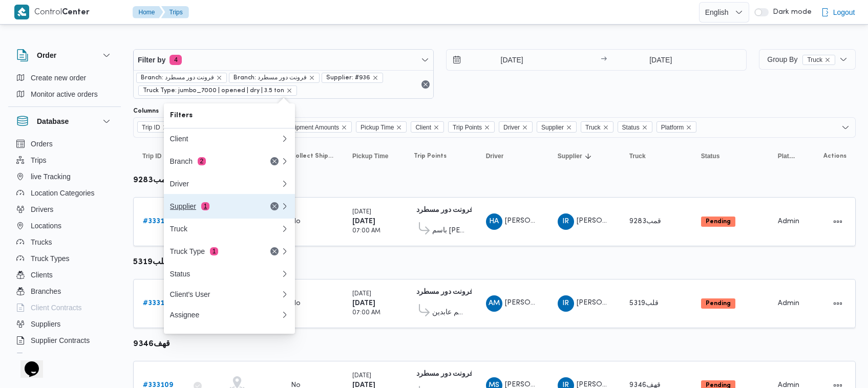
click at [220, 210] on div "Supplier 1" at bounding box center [213, 206] width 86 height 8
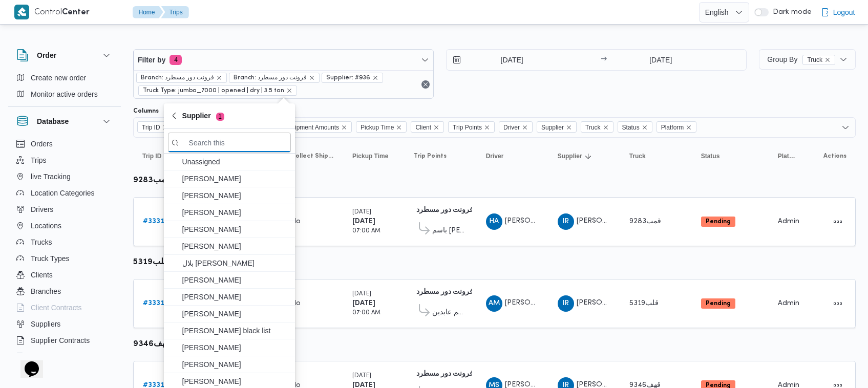
paste input "شريف بدر عبد الحميد عبد المجيد بدر"
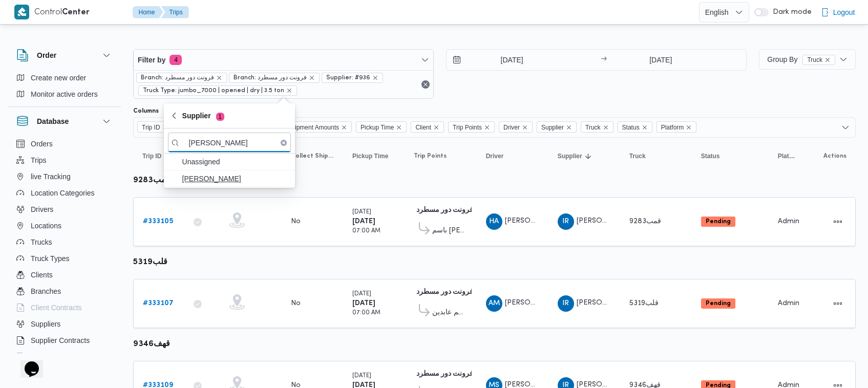
type input "شريف بدر عبد الحميد عبد المجيد بدر"
click at [208, 176] on span "شريف بدر عبد الحميد عبد المجيد بدر" at bounding box center [235, 178] width 106 height 12
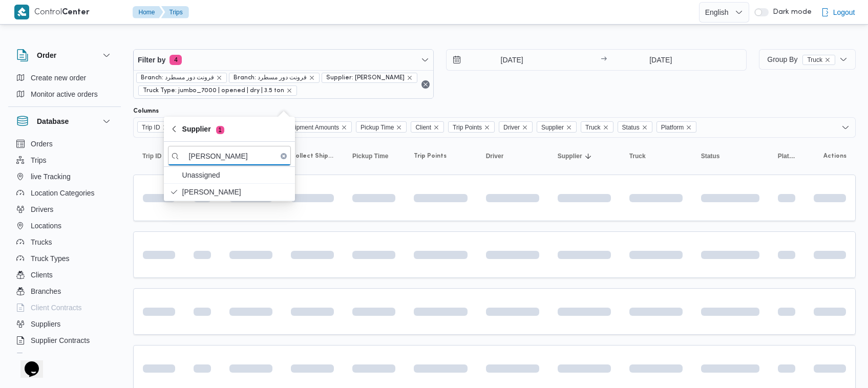
click at [551, 85] on div "31/8/2025 → 31/8/2025" at bounding box center [596, 74] width 300 height 50
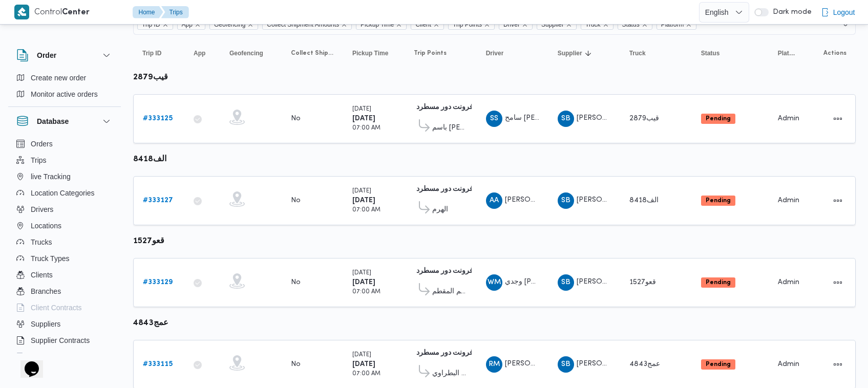
scroll to position [85, 0]
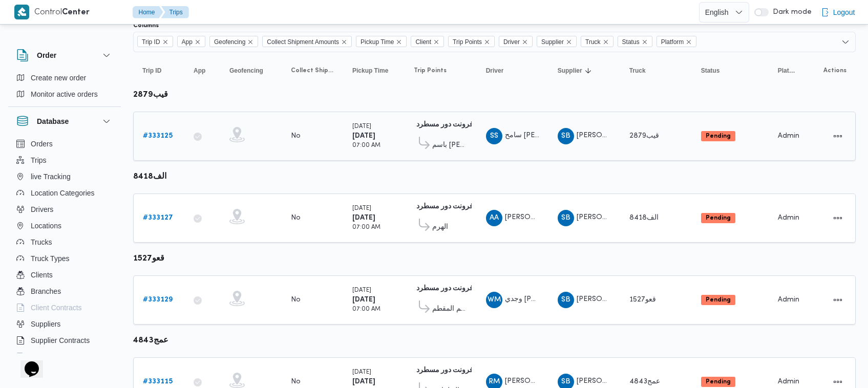
click at [166, 139] on b "# 333125" at bounding box center [158, 136] width 30 height 7
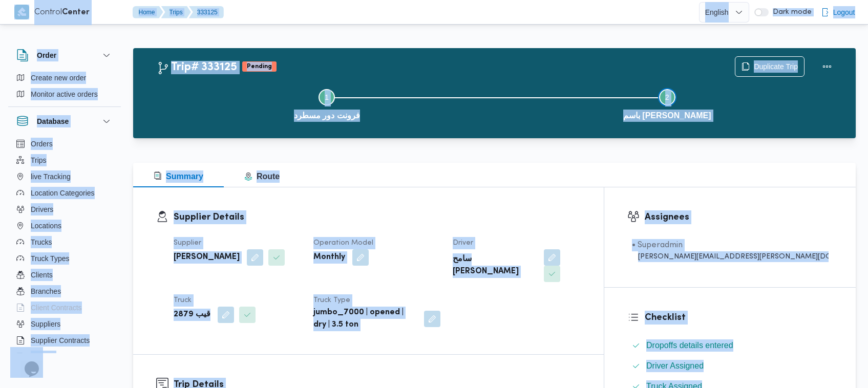
click at [801, 86] on button "Step 2 is incomplete 2 باسم ماركت هيليوبلس" at bounding box center [667, 103] width 340 height 53
click at [787, 66] on span "Duplicate Trip" at bounding box center [775, 66] width 44 height 12
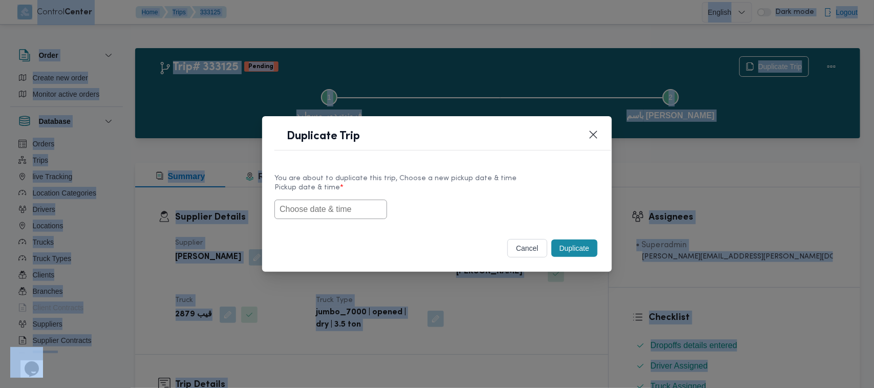
click at [323, 215] on input "text" at bounding box center [330, 209] width 113 height 19
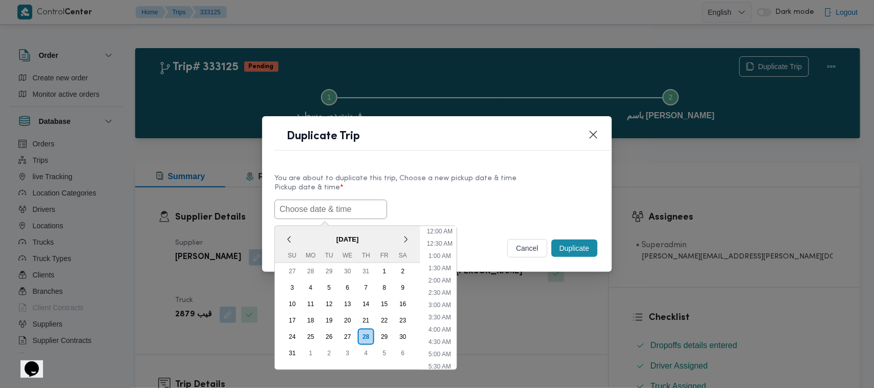
paste input "01/09/2025 7:00AM"
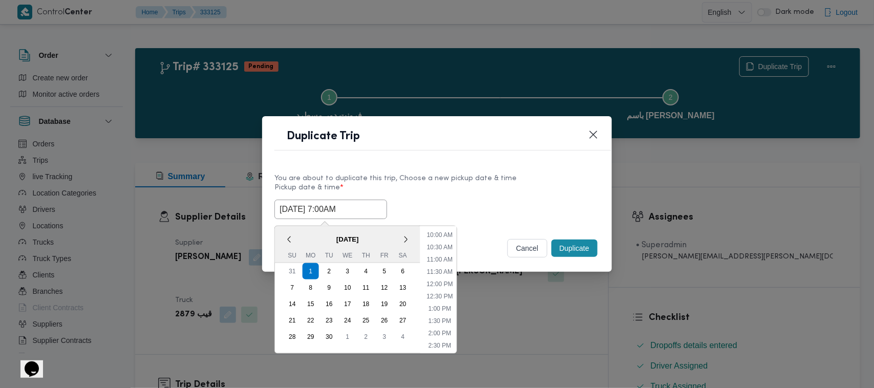
type input "01/09/2025 7:00AM"
click at [485, 206] on div "01/09/2025 7:00AM September 2025 < September 2025 > Su Mo Tu We Th Fr Sa 31 1 2…" at bounding box center [436, 209] width 325 height 19
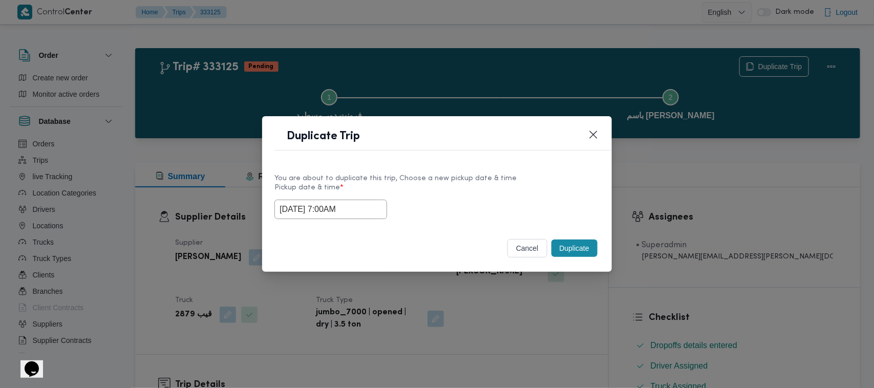
click at [564, 254] on button "Duplicate" at bounding box center [574, 248] width 46 height 17
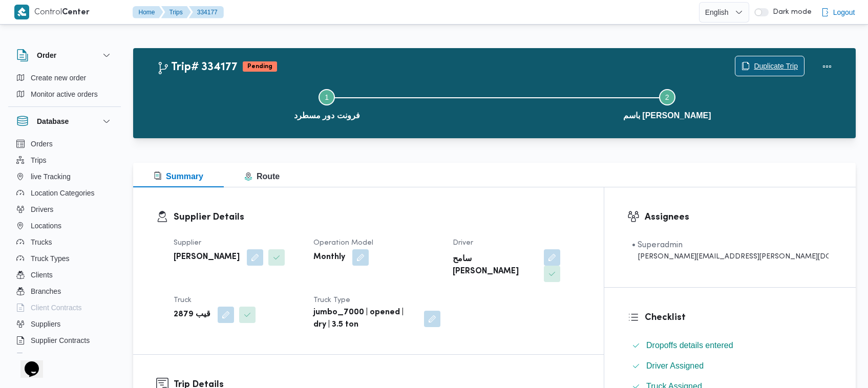
click at [751, 67] on span "Duplicate Trip" at bounding box center [769, 65] width 69 height 19
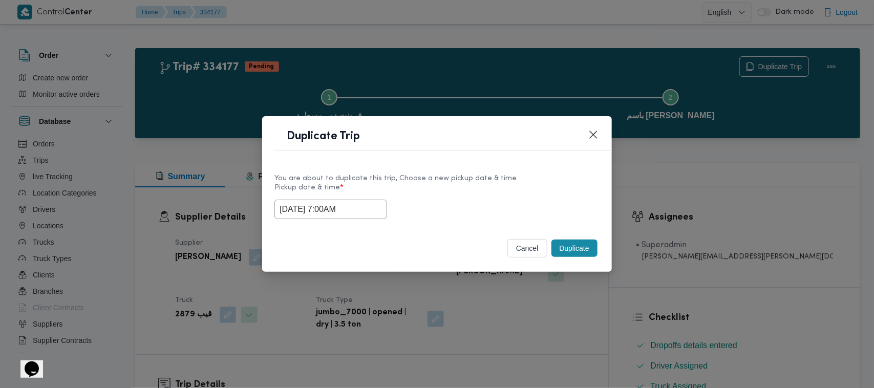
click at [362, 209] on input "01/09/2025 7:00AM" at bounding box center [330, 209] width 113 height 19
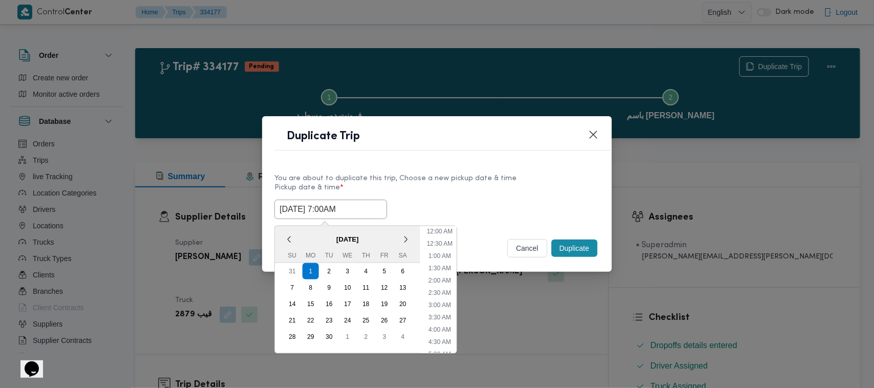
scroll to position [114, 0]
click at [328, 271] on div "2" at bounding box center [328, 271] width 19 height 19
type input "02/09/2025 7:00AM"
click at [328, 271] on div "2" at bounding box center [328, 271] width 19 height 19
click at [479, 159] on div "Duplicate Trip" at bounding box center [437, 139] width 350 height 47
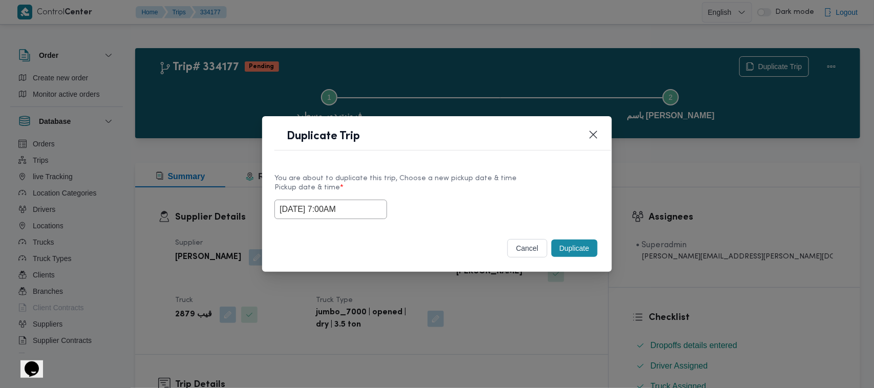
click at [577, 252] on button "Duplicate" at bounding box center [574, 248] width 46 height 17
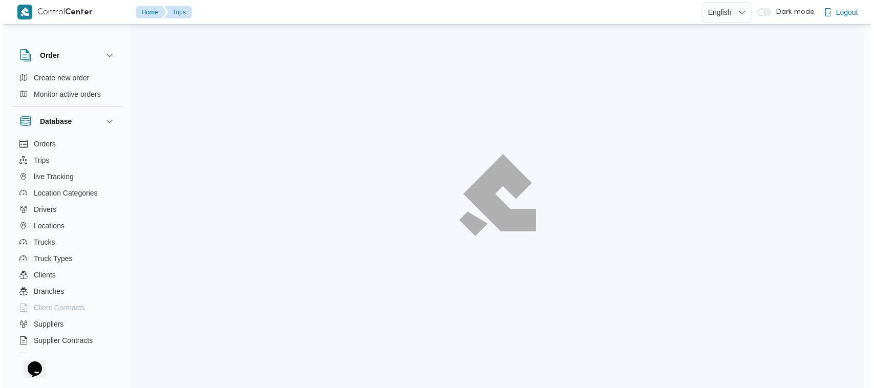
scroll to position [27, 0]
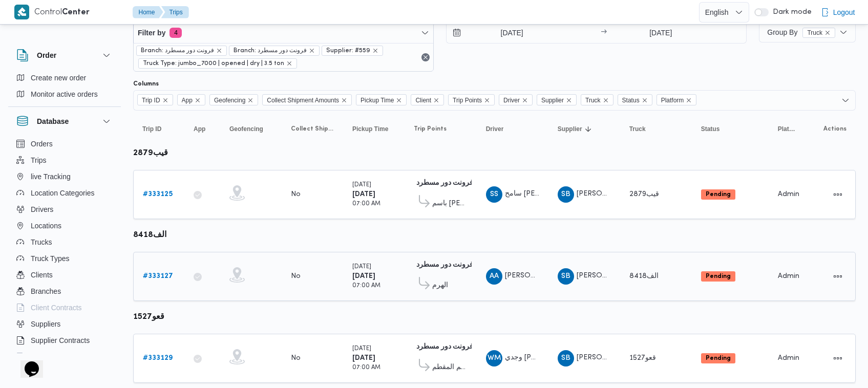
click at [169, 273] on b "# 333127" at bounding box center [158, 276] width 30 height 7
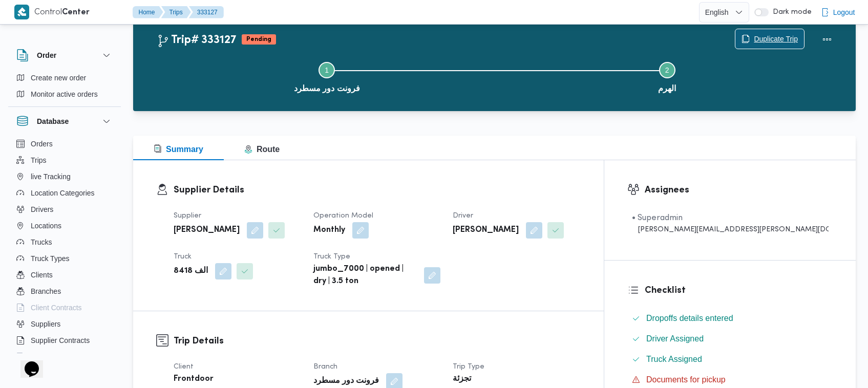
click at [760, 37] on span "Duplicate Trip" at bounding box center [775, 39] width 44 height 12
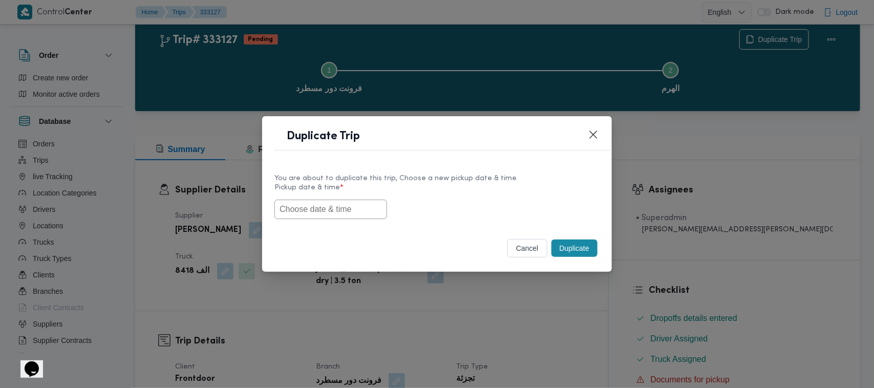
click at [326, 212] on input "text" at bounding box center [330, 209] width 113 height 19
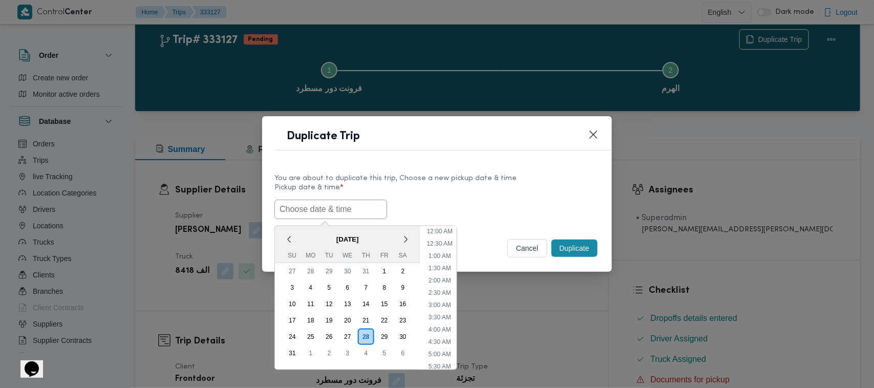
scroll to position [242, 0]
paste input "01/09/2025 7:00AM"
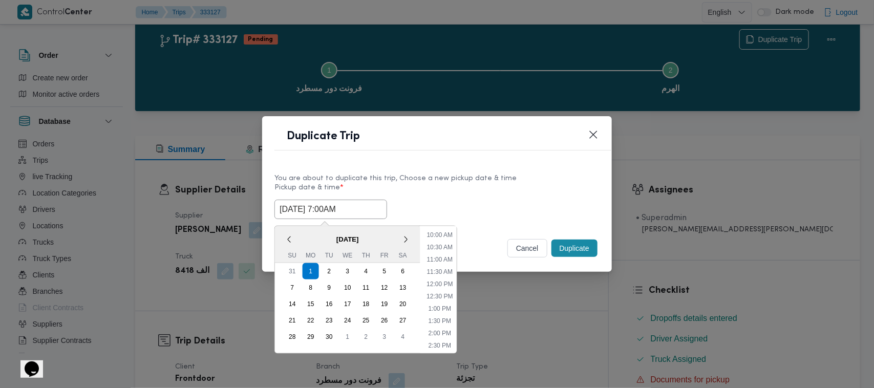
type input "01/09/2025 7:00AM"
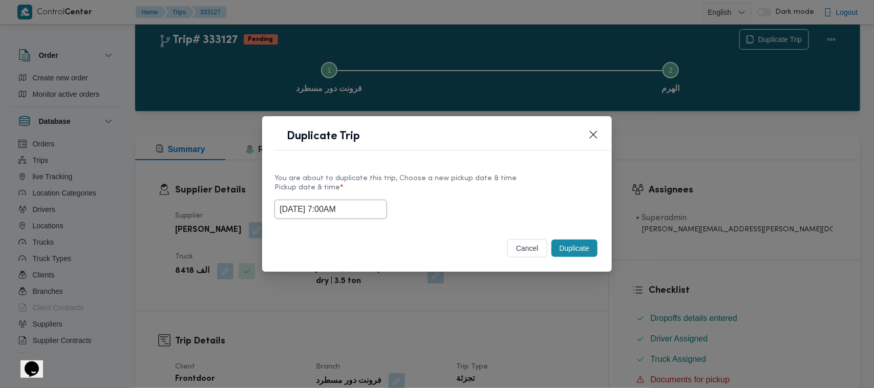
click at [461, 190] on label "Pickup date & time *" at bounding box center [436, 192] width 325 height 16
click at [580, 247] on button "Duplicate" at bounding box center [574, 248] width 46 height 17
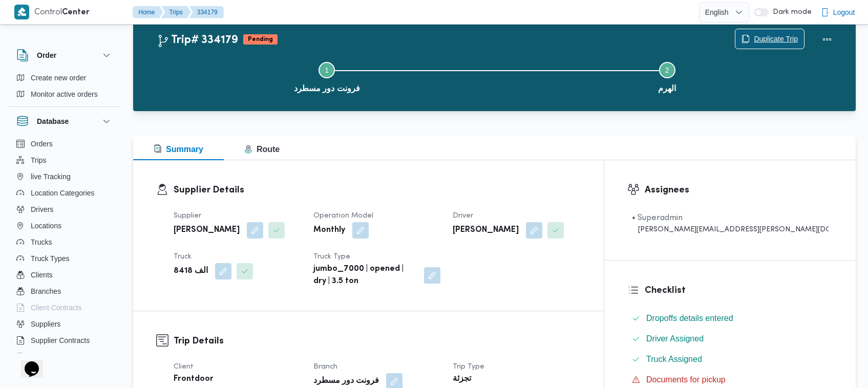
click at [758, 41] on span "Duplicate Trip" at bounding box center [775, 39] width 44 height 12
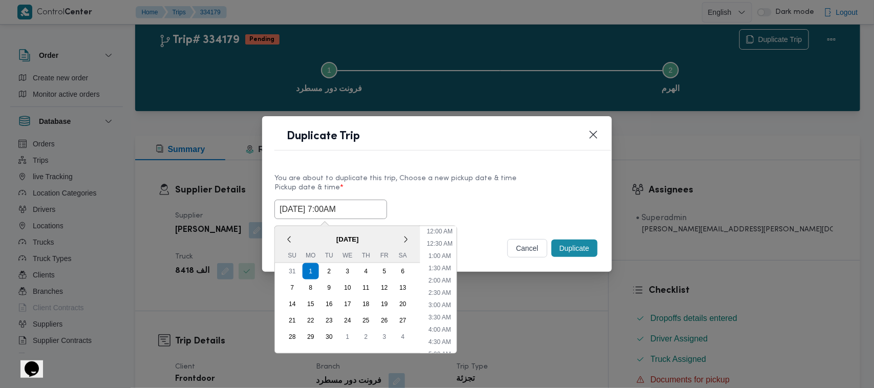
click at [361, 202] on input "01/09/2025 7:00AM" at bounding box center [330, 209] width 113 height 19
click at [331, 268] on div "2" at bounding box center [328, 271] width 19 height 19
type input "02/09/2025 7:00AM"
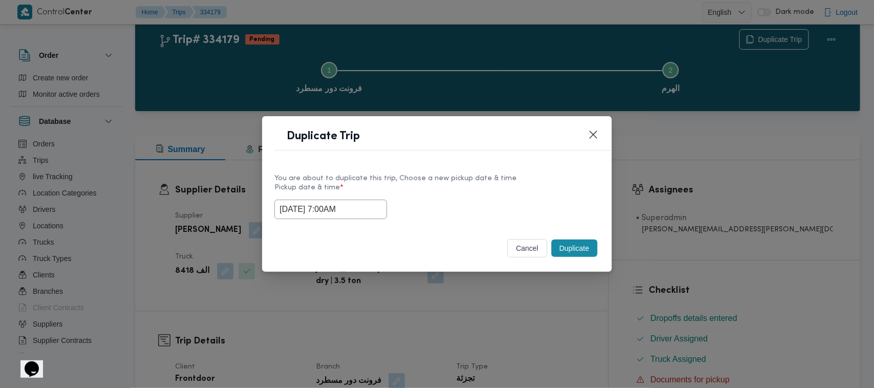
click at [505, 188] on label "Pickup date & time *" at bounding box center [436, 192] width 325 height 16
click at [579, 247] on button "Duplicate" at bounding box center [574, 248] width 46 height 17
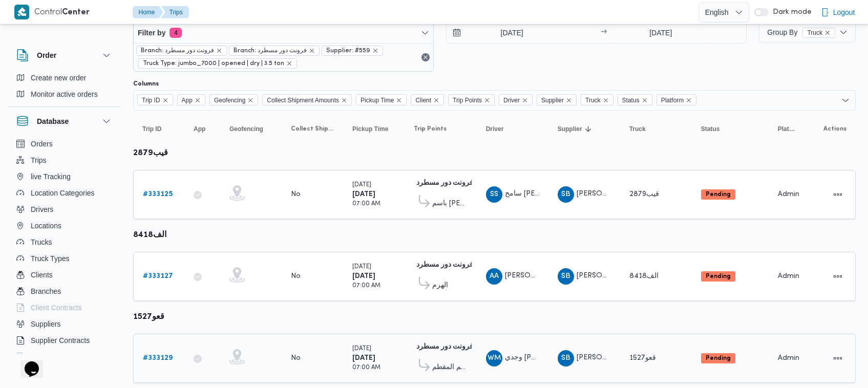
click at [178, 359] on div "# 333129" at bounding box center [159, 358] width 40 height 20
click at [163, 355] on b "# 333129" at bounding box center [158, 358] width 30 height 7
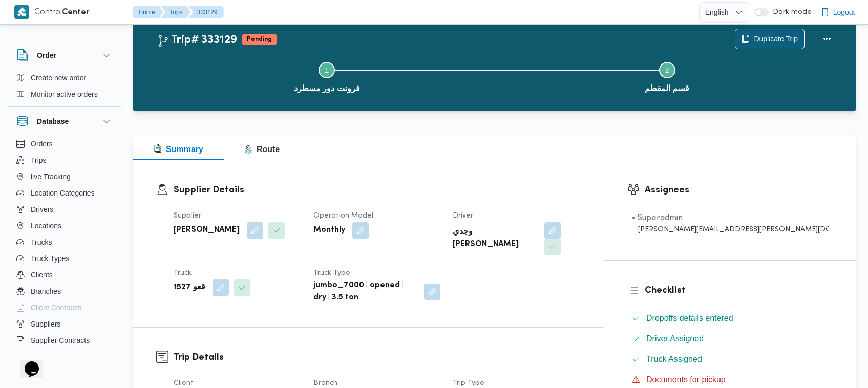
click at [766, 29] on span "Duplicate Trip" at bounding box center [769, 38] width 69 height 19
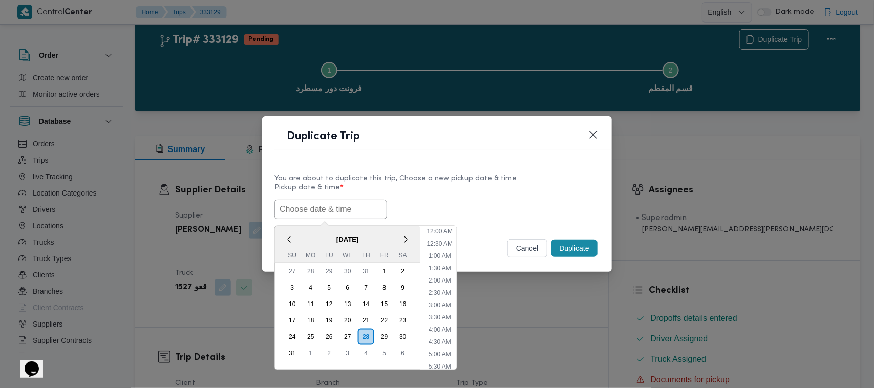
drag, startPoint x: 355, startPoint y: 204, endPoint x: 379, endPoint y: 203, distance: 24.6
click at [355, 204] on input "text" at bounding box center [330, 209] width 113 height 19
paste input "01/09/2025 7:00AM"
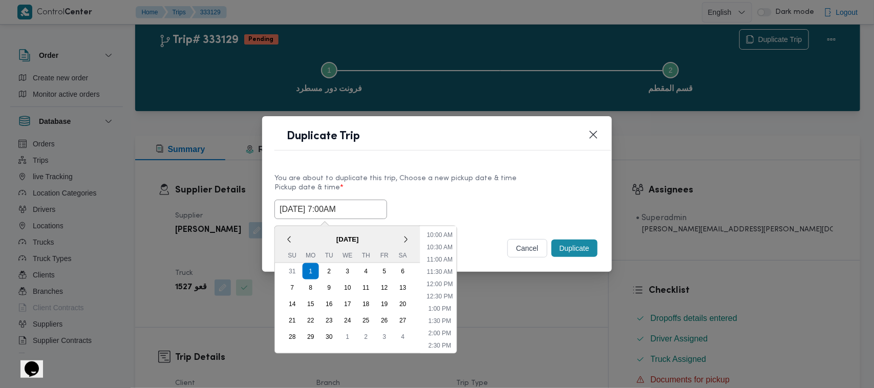
type input "01/09/2025 7:00AM"
drag, startPoint x: 546, startPoint y: 208, endPoint x: 570, endPoint y: 221, distance: 27.2
click at [547, 210] on div "01/09/2025 7:00AM September 2025 < September 2025 > Su Mo Tu We Th Fr Sa 31 1 2…" at bounding box center [436, 209] width 325 height 19
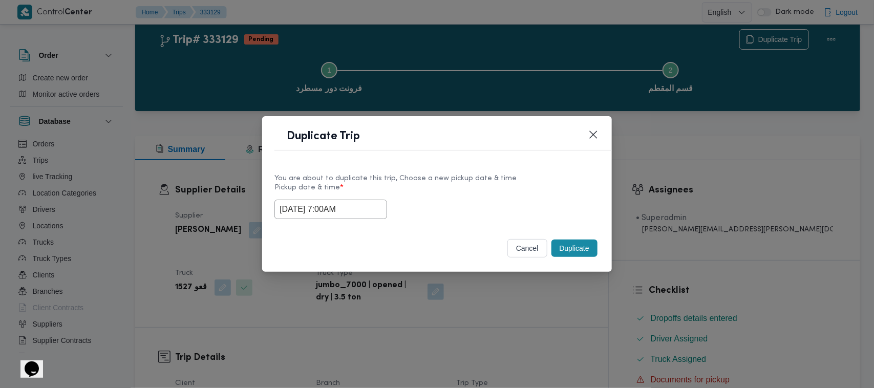
click at [589, 247] on button "Duplicate" at bounding box center [574, 248] width 46 height 17
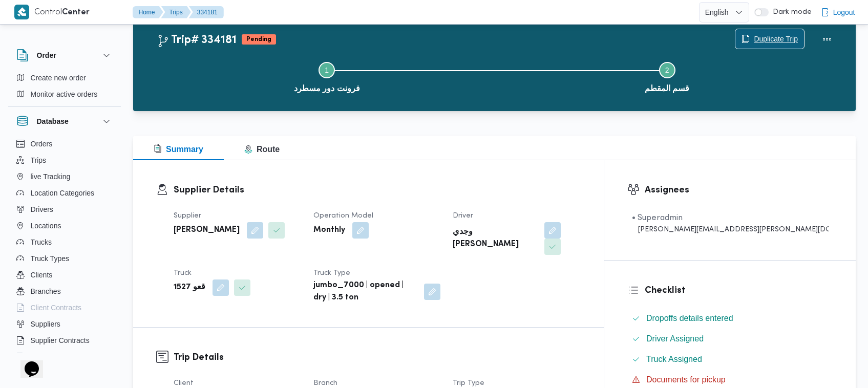
click at [773, 34] on span "Duplicate Trip" at bounding box center [775, 39] width 44 height 12
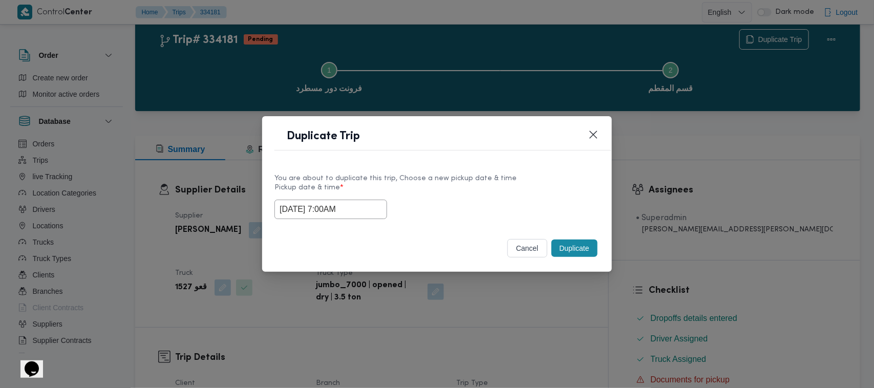
click at [380, 201] on div "01/09/2025 7:00AM" at bounding box center [436, 209] width 325 height 19
click at [366, 208] on input "01/09/2025 7:00AM" at bounding box center [330, 209] width 113 height 19
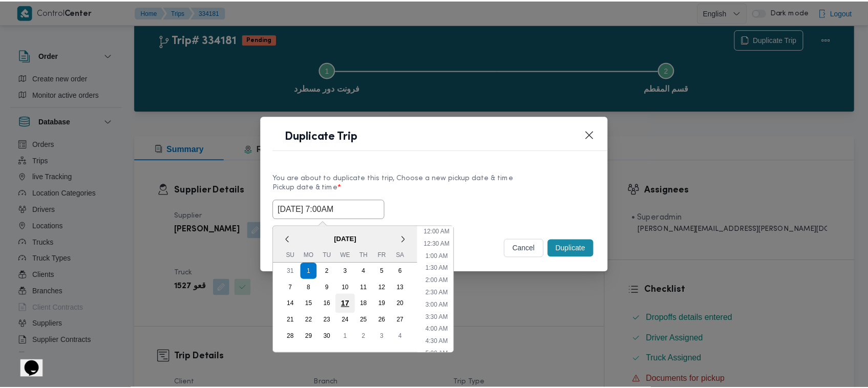
scroll to position [114, 0]
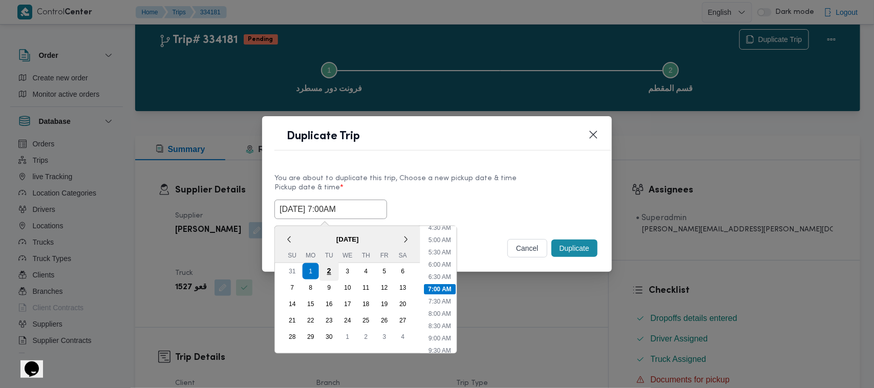
click at [327, 265] on div "2" at bounding box center [328, 271] width 19 height 19
type input "02/09/2025 7:00AM"
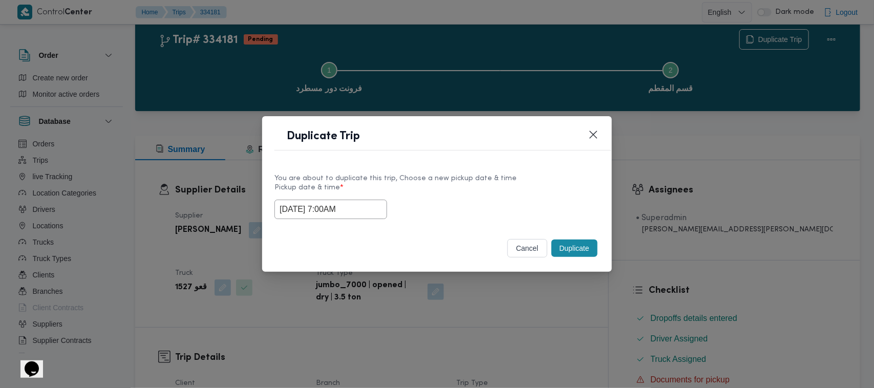
click at [460, 200] on div "02/09/2025 7:00AM" at bounding box center [436, 209] width 325 height 19
click at [579, 251] on button "Duplicate" at bounding box center [574, 248] width 46 height 17
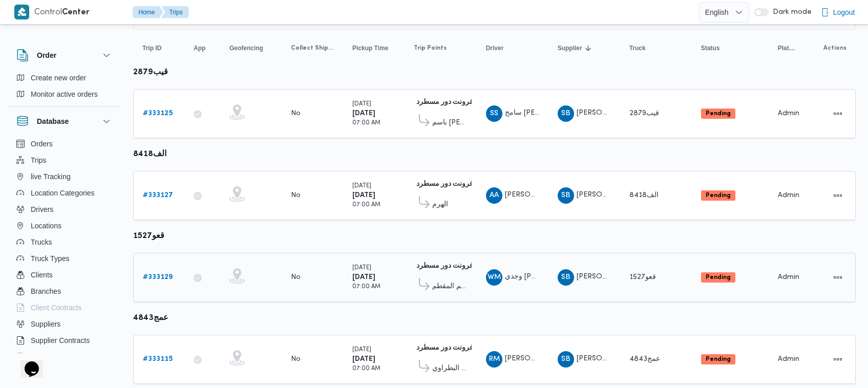
scroll to position [136, 0]
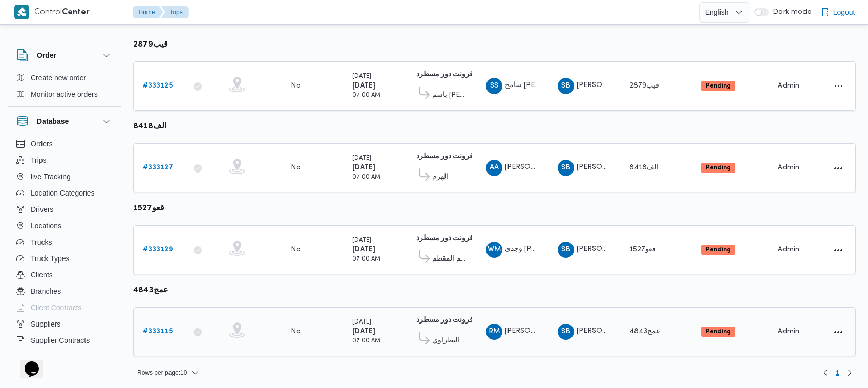
click at [160, 330] on b "# 333115" at bounding box center [158, 331] width 30 height 7
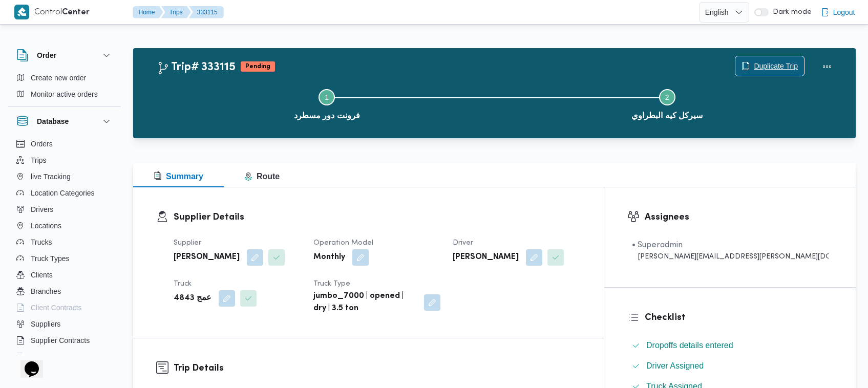
click at [783, 67] on span "Duplicate Trip" at bounding box center [775, 66] width 44 height 12
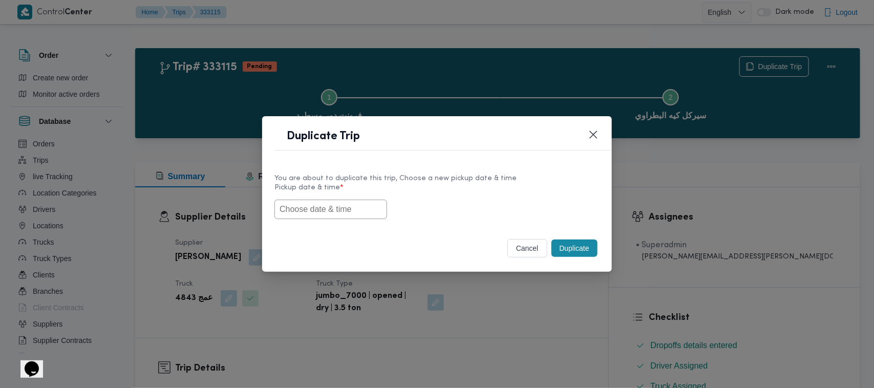
click at [351, 203] on input "text" at bounding box center [330, 209] width 113 height 19
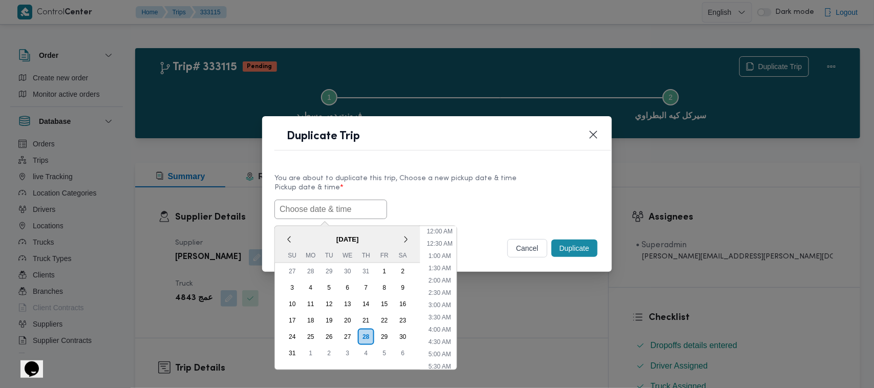
scroll to position [242, 0]
paste input "01/09/2025 7:00AM"
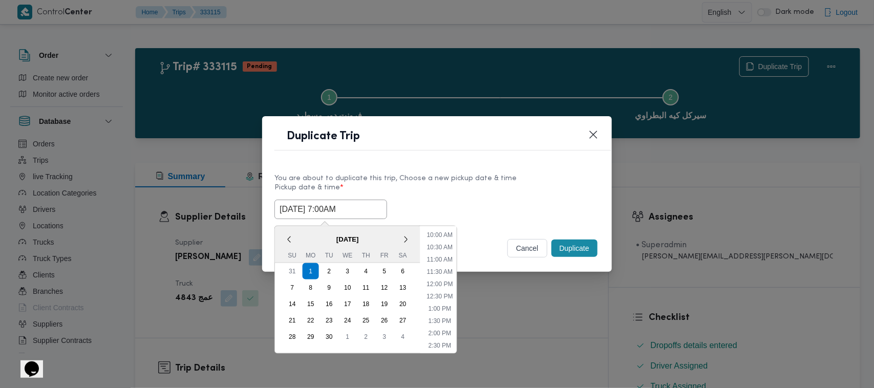
type input "01/09/2025 7:00AM"
click at [462, 206] on div "01/09/2025 7:00AM September 2025 < September 2025 > Su Mo Tu We Th Fr Sa 31 1 2…" at bounding box center [436, 209] width 325 height 19
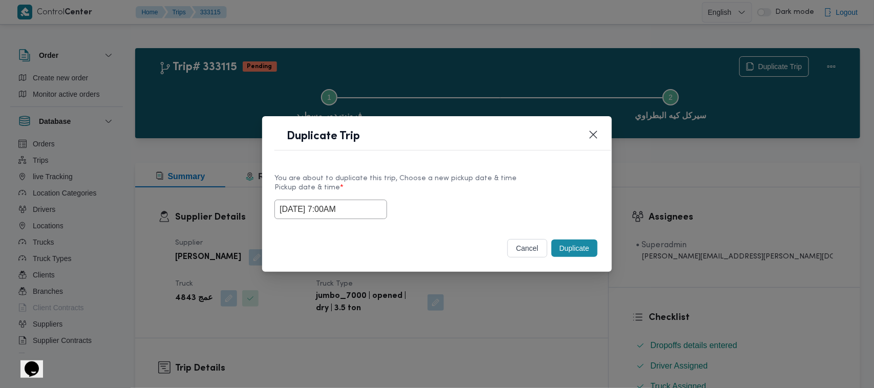
click at [570, 249] on button "Duplicate" at bounding box center [574, 248] width 46 height 17
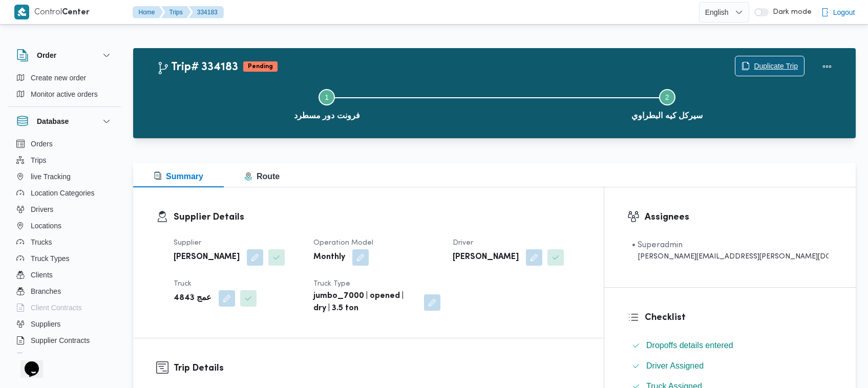
click at [755, 58] on span "Duplicate Trip" at bounding box center [769, 65] width 69 height 19
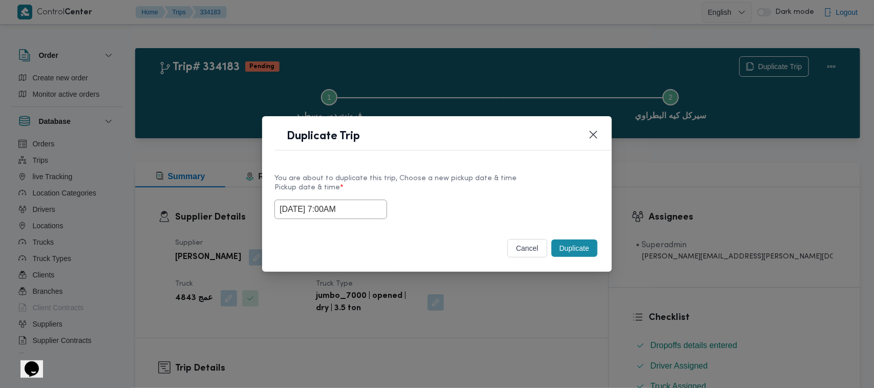
click at [364, 207] on input "01/09/2025 7:00AM" at bounding box center [330, 209] width 113 height 19
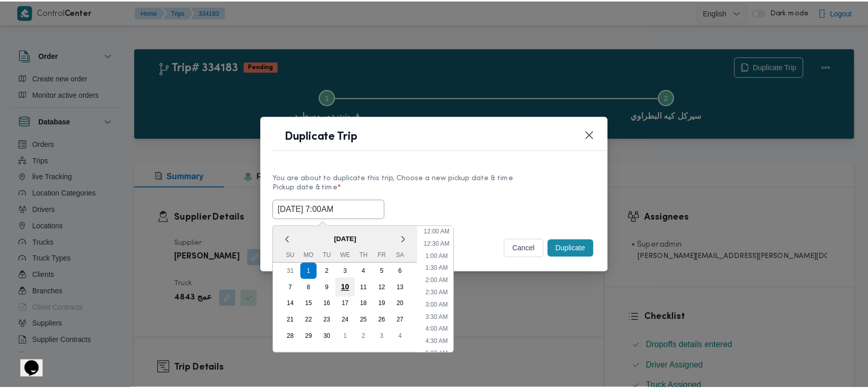
scroll to position [114, 0]
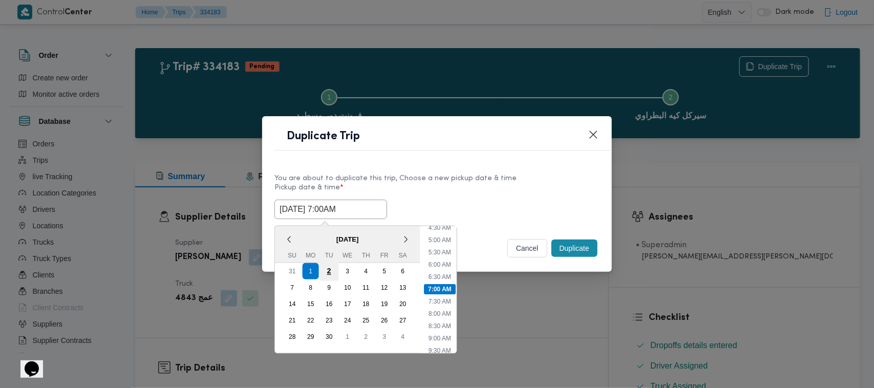
click at [327, 270] on div "2" at bounding box center [328, 271] width 19 height 19
type input "02/09/2025 7:00AM"
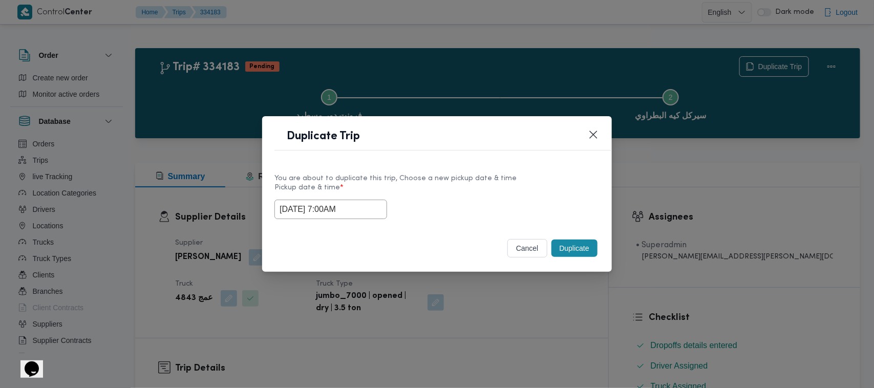
click at [459, 181] on div "You are about to duplicate this trip, Choose a new pickup date & time" at bounding box center [436, 178] width 325 height 11
click at [561, 244] on button "Duplicate" at bounding box center [574, 248] width 46 height 17
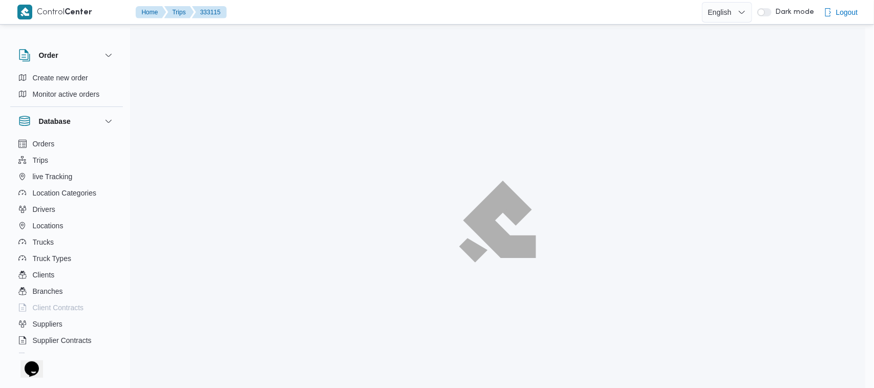
scroll to position [27, 0]
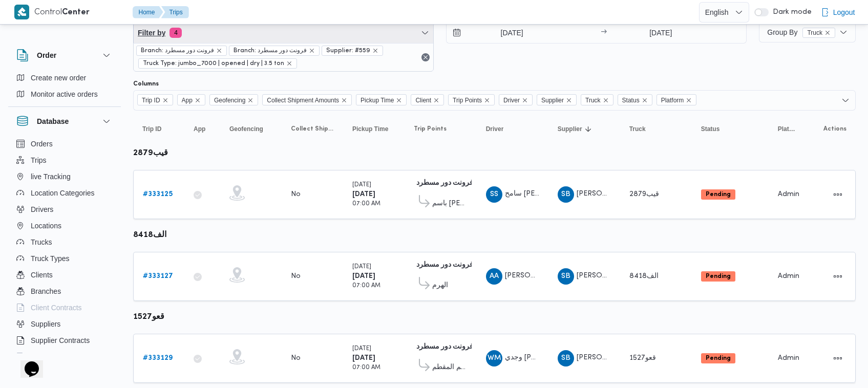
click at [271, 34] on span "Filter by 4" at bounding box center [283, 33] width 299 height 20
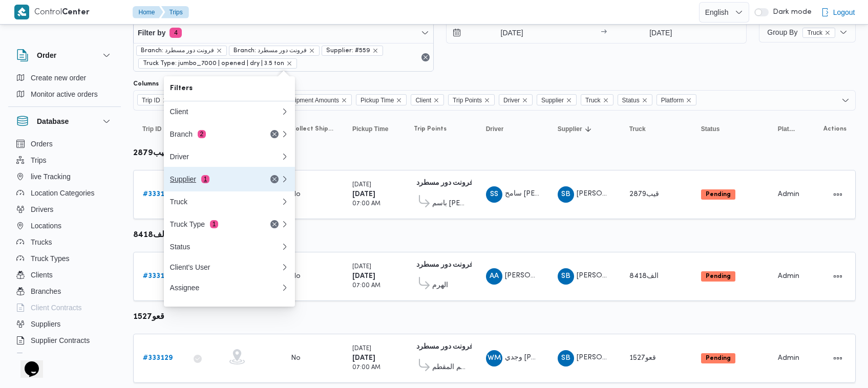
click at [232, 190] on button "Supplier 1" at bounding box center [229, 179] width 131 height 25
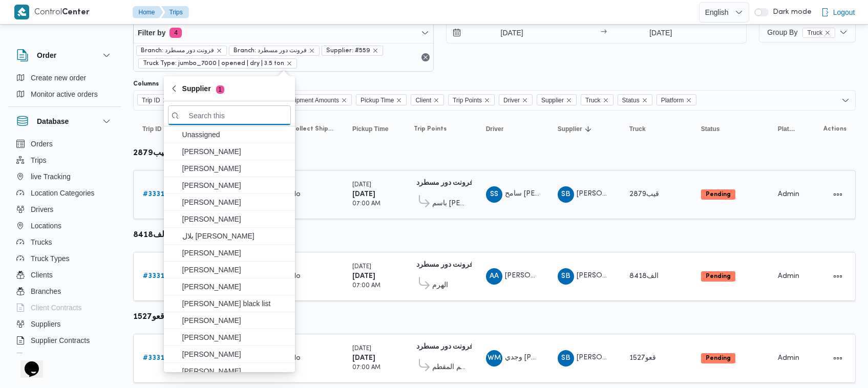
paste input "علي يحيي علي مهران حسنين"
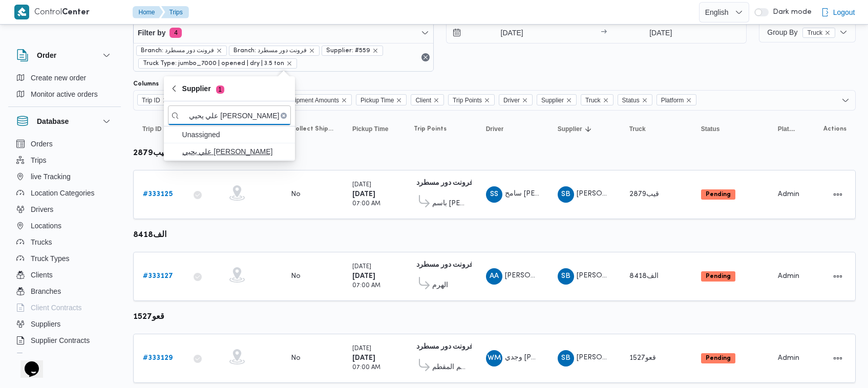
type input "علي يحيي علي مهران حسنين"
click at [191, 157] on span "علي يحيي علي مهران حسنين" at bounding box center [235, 151] width 106 height 12
click at [328, 80] on div "Columns" at bounding box center [494, 84] width 722 height 8
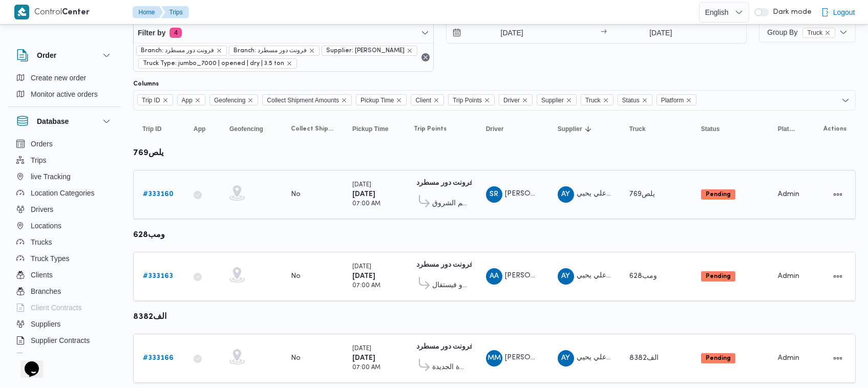
click at [172, 196] on b "# 333160" at bounding box center [158, 194] width 31 height 7
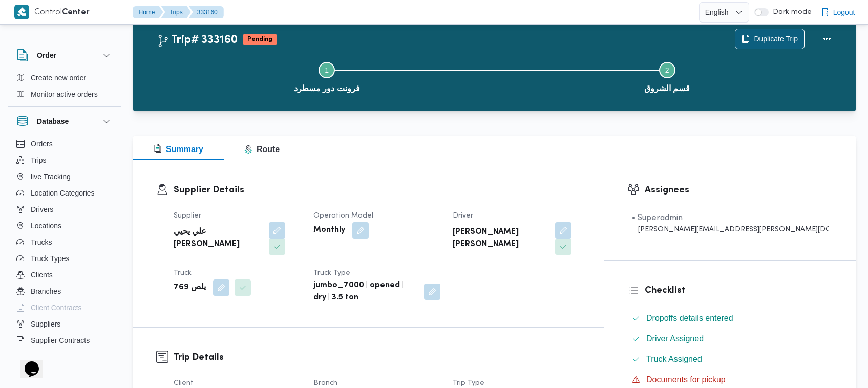
click at [759, 37] on span "Duplicate Trip" at bounding box center [775, 39] width 44 height 12
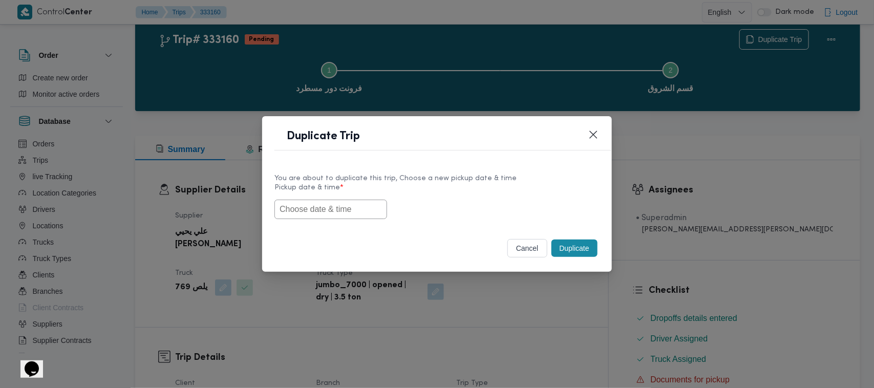
click at [321, 221] on div "You are about to duplicate this trip, Choose a new pickup date & time Pickup da…" at bounding box center [437, 196] width 350 height 66
click at [321, 211] on input "text" at bounding box center [330, 209] width 113 height 19
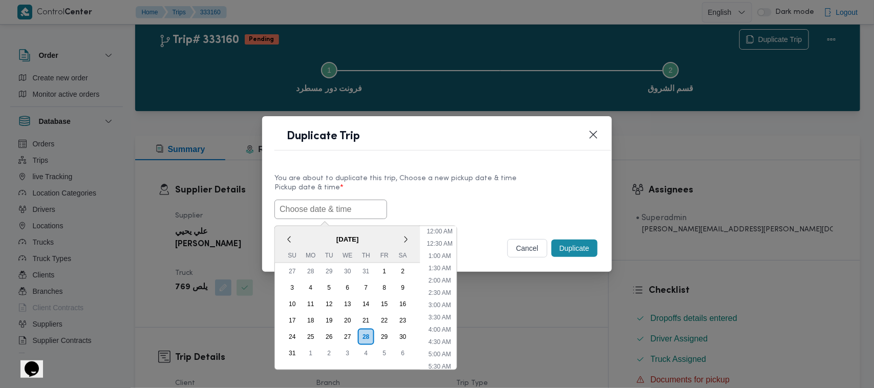
paste input "01/09/2025 7:00AM"
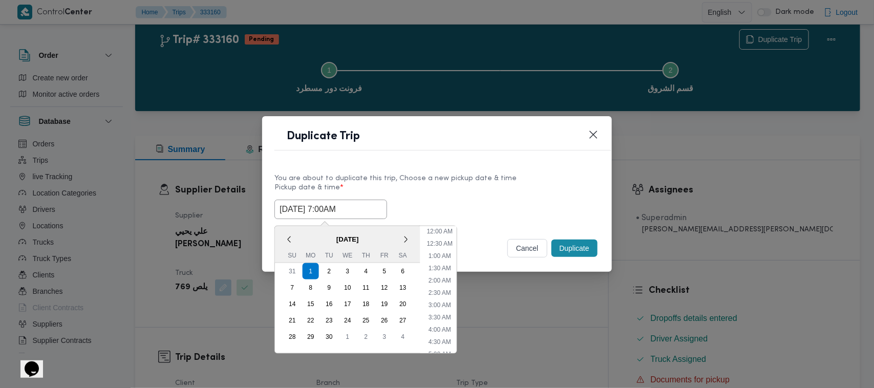
scroll to position [242, 0]
type input "01/09/2025 7:00AM"
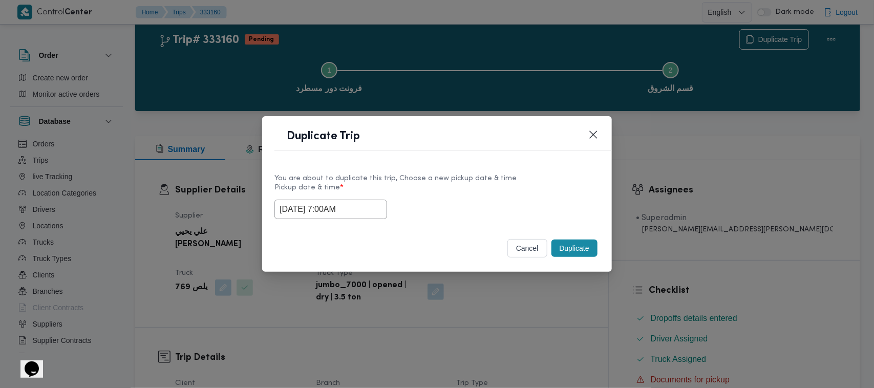
drag, startPoint x: 439, startPoint y: 188, endPoint x: 525, endPoint y: 204, distance: 87.4
click at [439, 188] on label "Pickup date & time *" at bounding box center [436, 192] width 325 height 16
click at [573, 242] on button "Duplicate" at bounding box center [574, 248] width 46 height 17
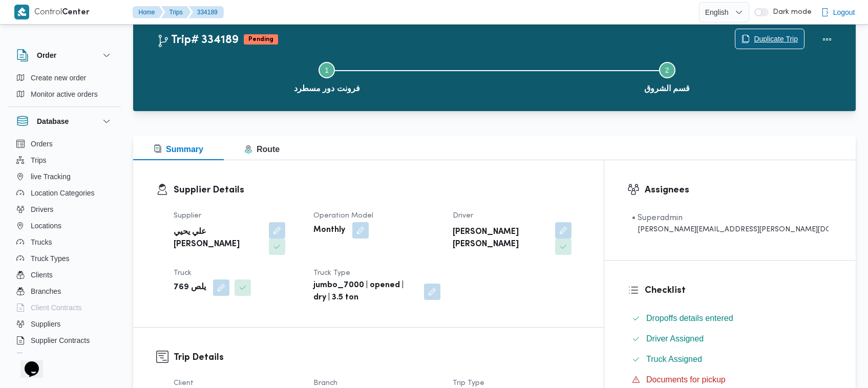
click at [761, 38] on span "Duplicate Trip" at bounding box center [775, 39] width 44 height 12
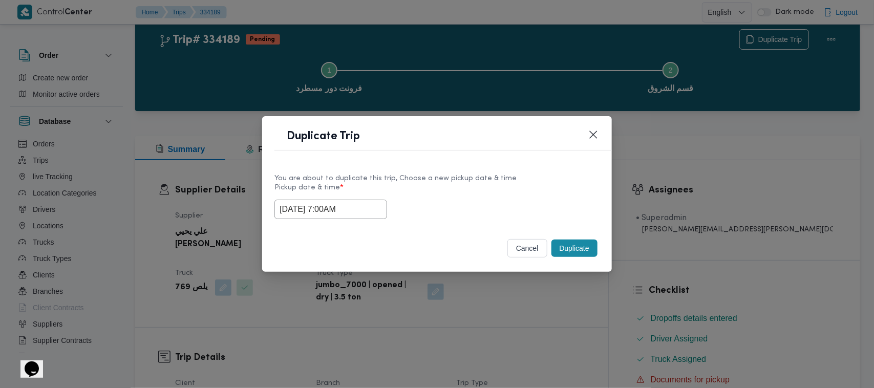
click at [361, 209] on input "01/09/2025 7:00AM" at bounding box center [330, 209] width 113 height 19
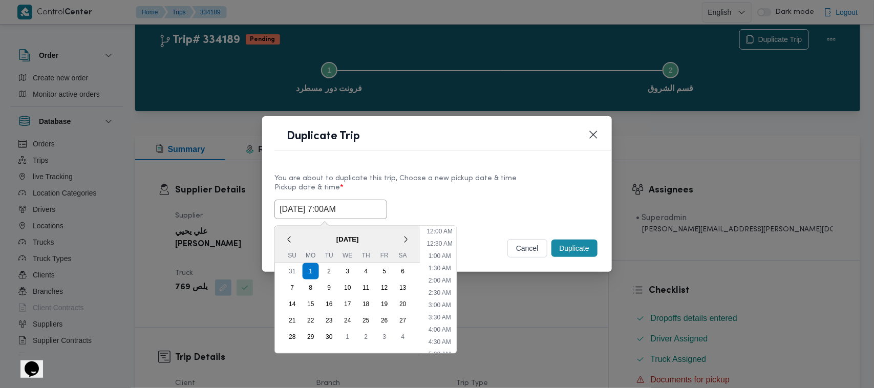
scroll to position [114, 0]
click at [328, 270] on div "2" at bounding box center [328, 271] width 19 height 19
type input "02/09/2025 7:00AM"
click at [328, 270] on div "2" at bounding box center [328, 271] width 19 height 19
click at [433, 178] on div "You are about to duplicate this trip, Choose a new pickup date & time" at bounding box center [436, 178] width 325 height 11
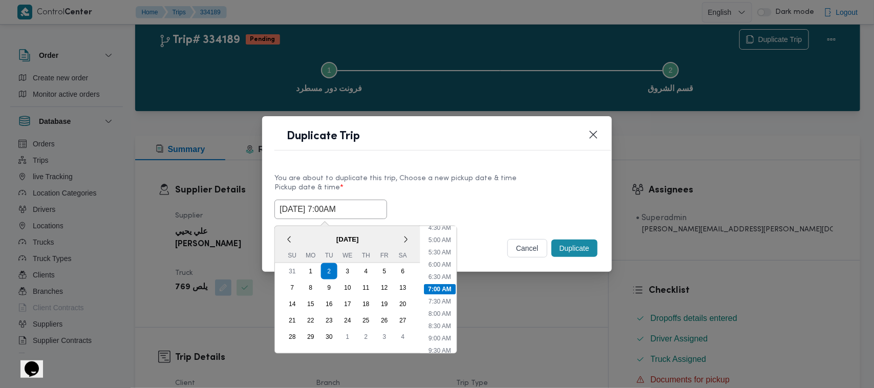
click at [433, 178] on div "You are about to duplicate this trip, Choose a new pickup date & time" at bounding box center [436, 178] width 325 height 11
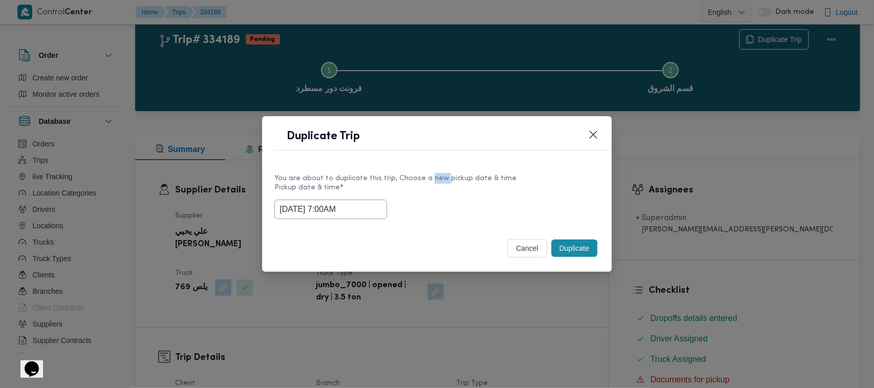
click at [585, 252] on button "Duplicate" at bounding box center [574, 248] width 46 height 17
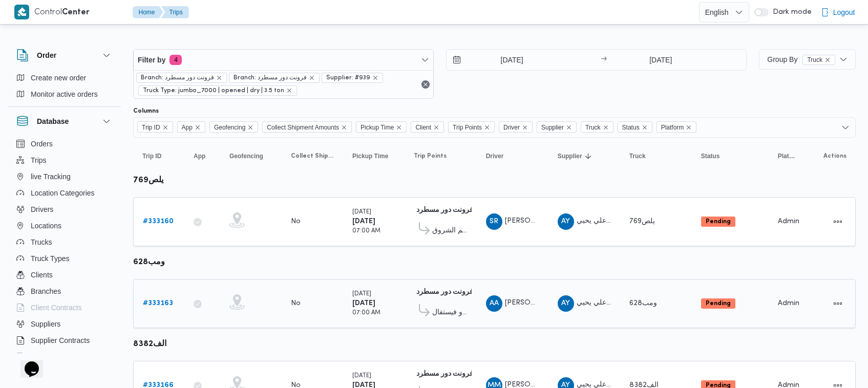
click at [154, 303] on b "# 333163" at bounding box center [158, 303] width 30 height 7
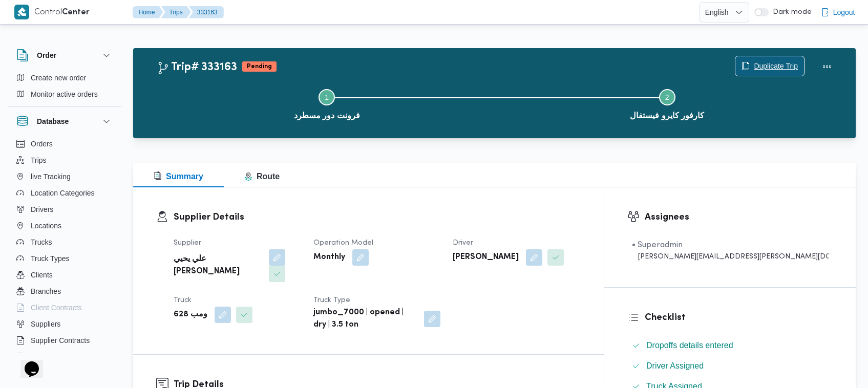
click at [763, 63] on span "Duplicate Trip" at bounding box center [775, 66] width 44 height 12
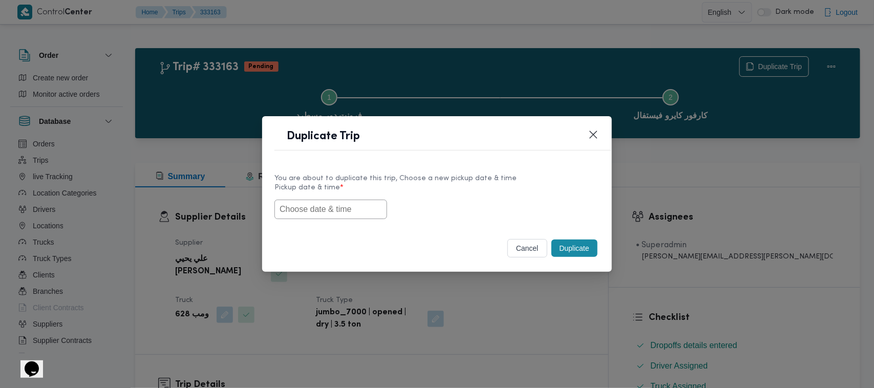
click at [351, 216] on input "text" at bounding box center [330, 209] width 113 height 19
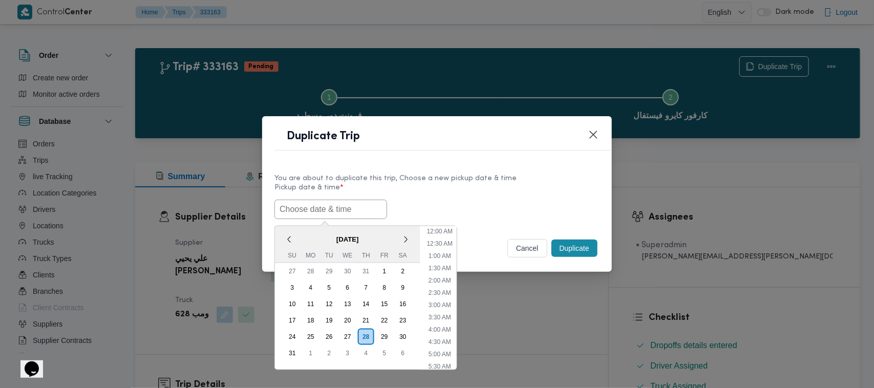
drag, startPoint x: 351, startPoint y: 216, endPoint x: 367, endPoint y: 215, distance: 15.9
click at [351, 216] on input "text" at bounding box center [330, 209] width 113 height 19
paste input "01/09/2025 7:00AM"
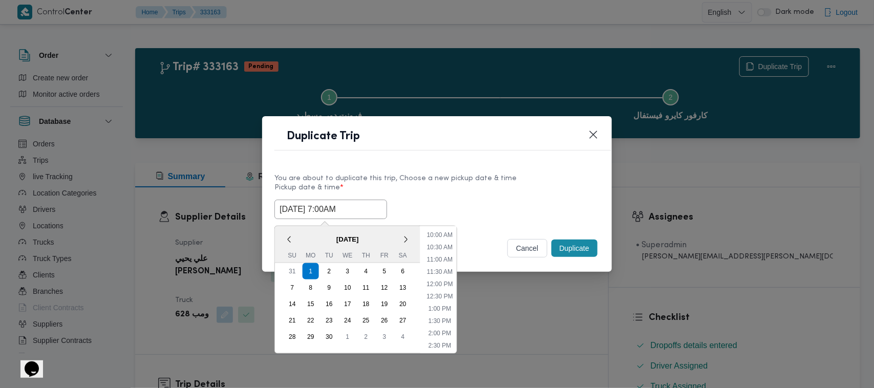
type input "01/09/2025 7:00AM"
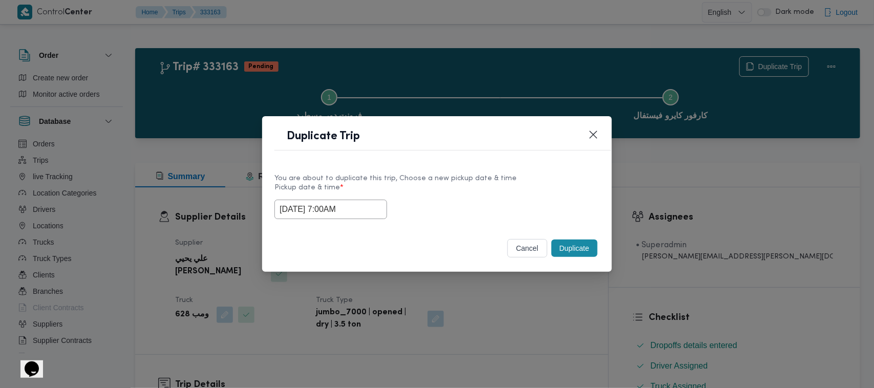
drag, startPoint x: 468, startPoint y: 204, endPoint x: 494, endPoint y: 213, distance: 27.2
click at [468, 204] on div "01/09/2025 7:00AM" at bounding box center [436, 209] width 325 height 19
click at [568, 252] on button "Duplicate" at bounding box center [574, 248] width 46 height 17
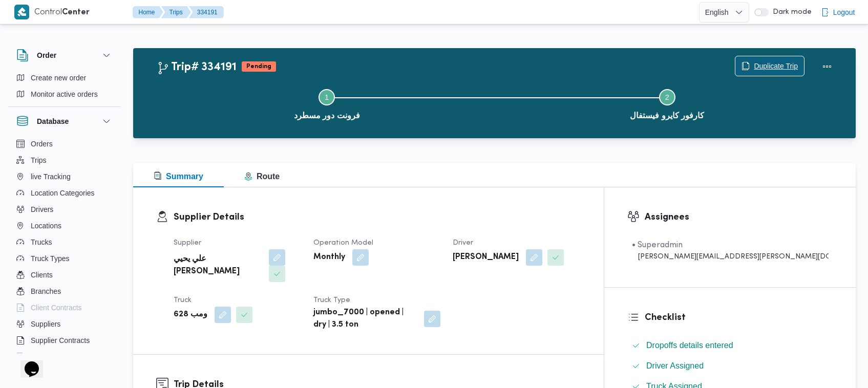
click at [761, 64] on span "Duplicate Trip" at bounding box center [775, 66] width 44 height 12
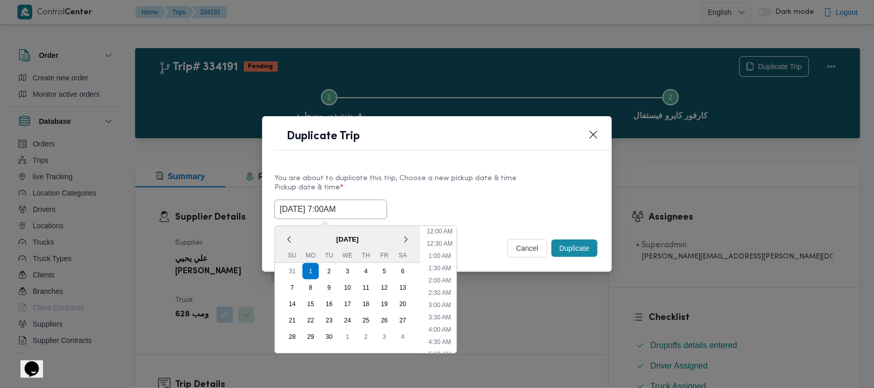
click at [372, 208] on input "01/09/2025 7:00AM" at bounding box center [330, 209] width 113 height 19
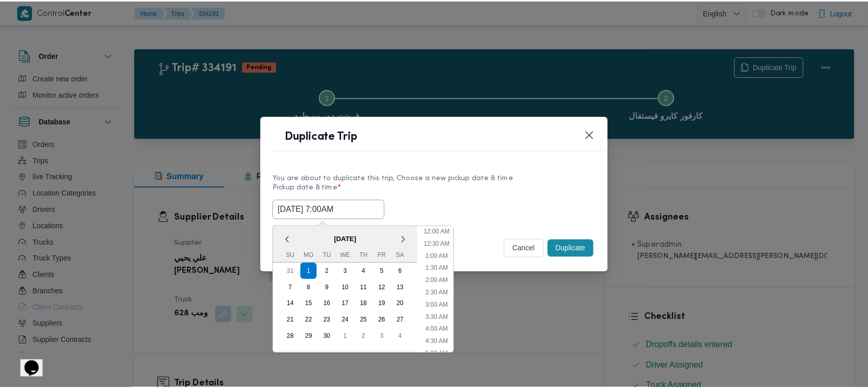
scroll to position [114, 0]
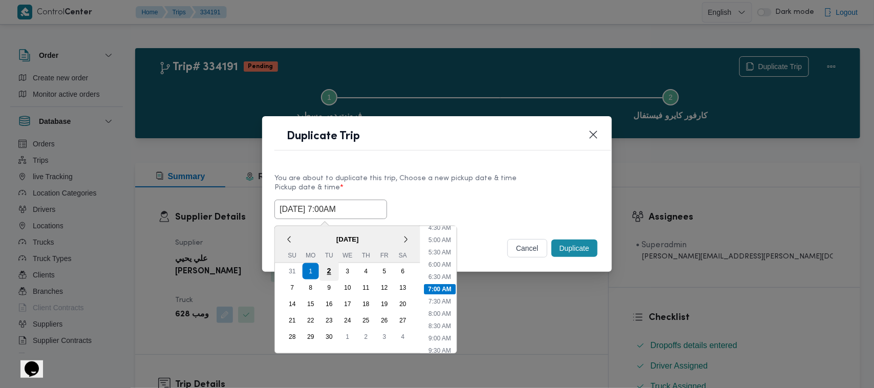
click at [323, 273] on div "2" at bounding box center [328, 271] width 19 height 19
type input "02/09/2025 7:00AM"
click at [464, 184] on label "Pickup date & time *" at bounding box center [436, 192] width 325 height 16
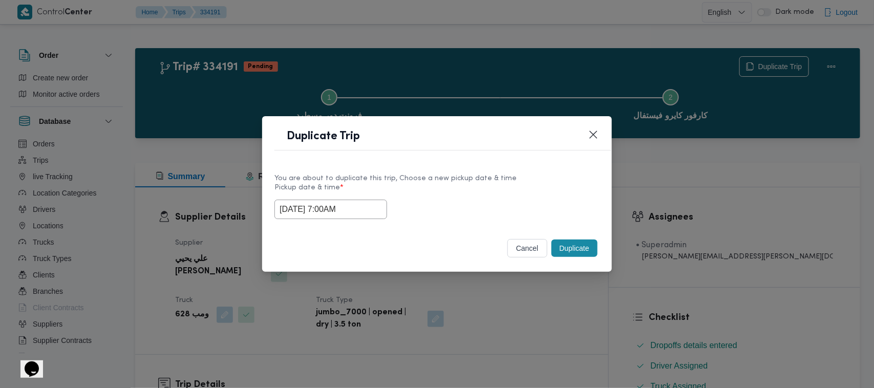
click at [569, 247] on button "Duplicate" at bounding box center [574, 248] width 46 height 17
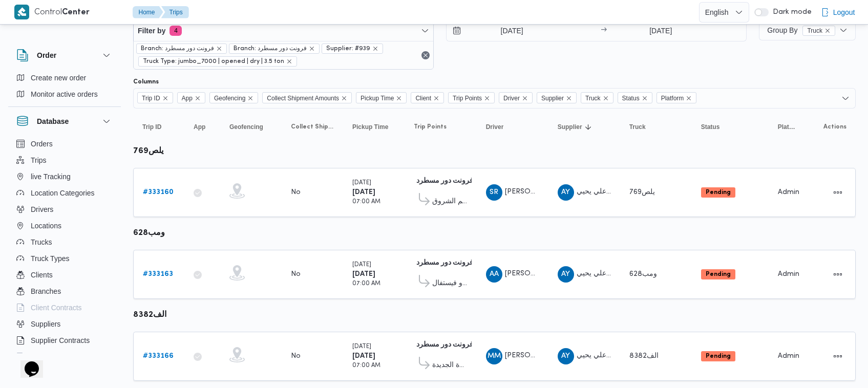
scroll to position [55, 0]
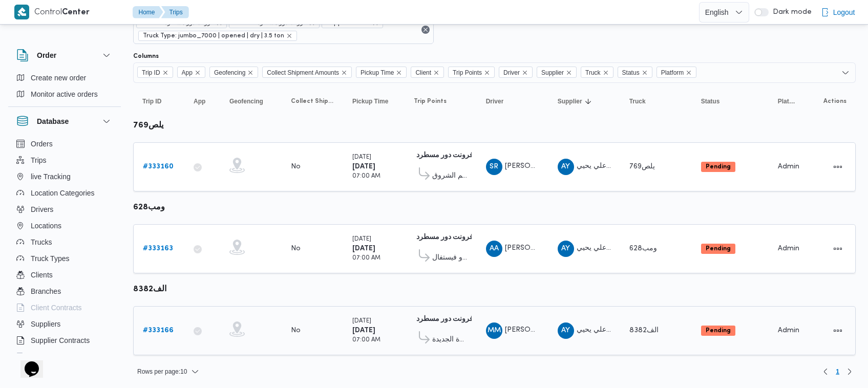
drag, startPoint x: 155, startPoint y: 320, endPoint x: 159, endPoint y: 326, distance: 7.7
click at [155, 320] on div "# 333166" at bounding box center [159, 330] width 40 height 20
click at [160, 328] on b "# 333166" at bounding box center [158, 330] width 31 height 7
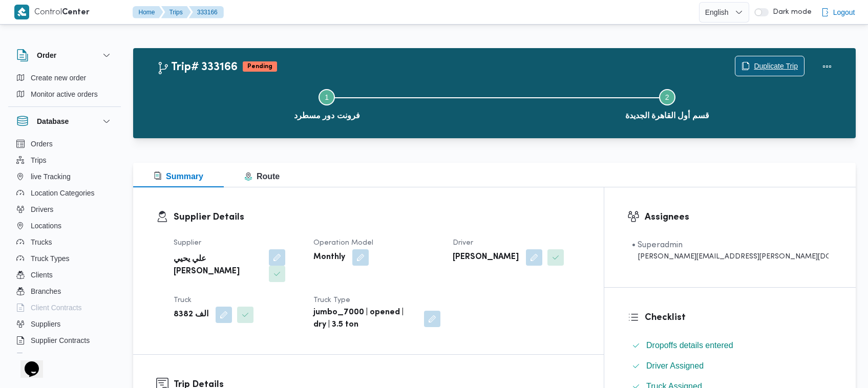
click at [763, 58] on span "Duplicate Trip" at bounding box center [769, 65] width 69 height 19
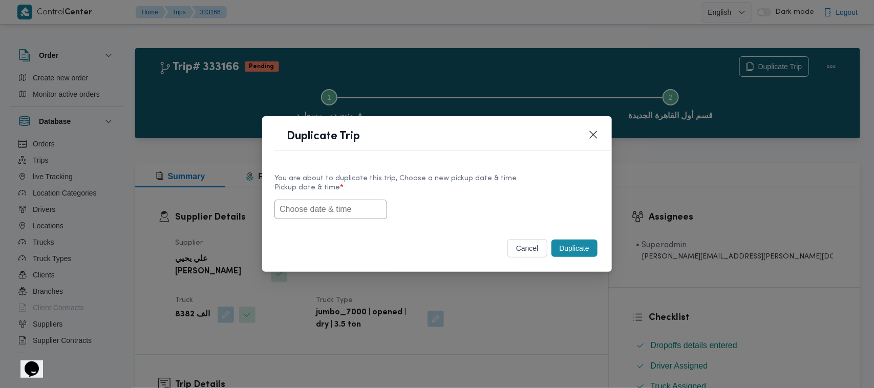
click at [335, 208] on input "text" at bounding box center [330, 209] width 113 height 19
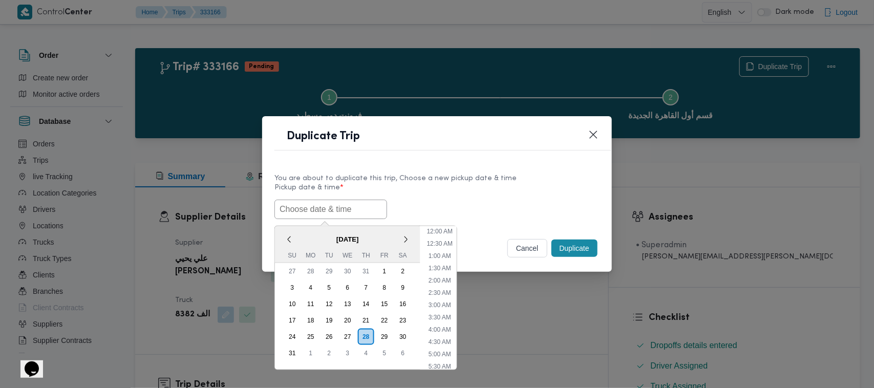
paste input "01/09/2025 7:00AM"
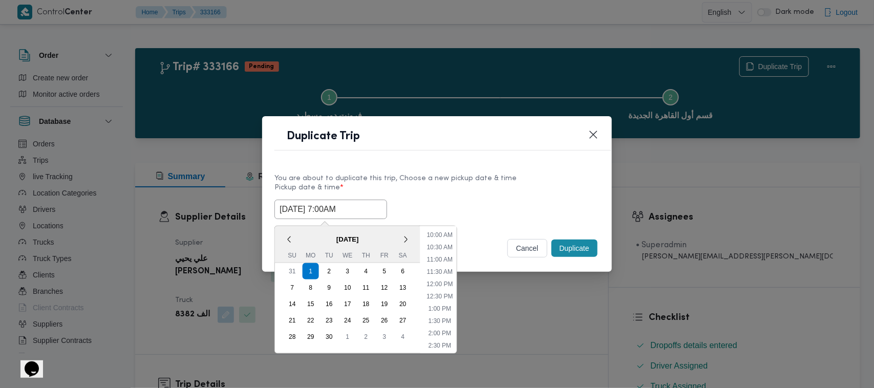
type input "01/09/2025 7:00AM"
click at [489, 200] on div "01/09/2025 7:00AM September 2025 < September 2025 > Su Mo Tu We Th Fr Sa 31 1 2…" at bounding box center [436, 209] width 325 height 19
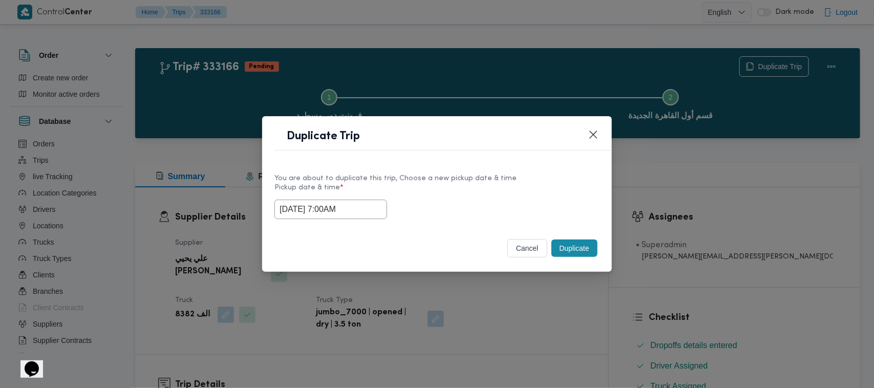
click at [561, 246] on button "Duplicate" at bounding box center [574, 248] width 46 height 17
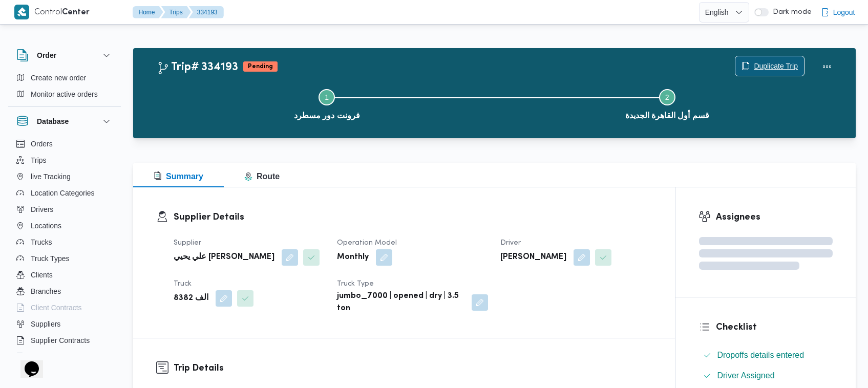
click at [791, 63] on span "Duplicate Trip" at bounding box center [775, 66] width 44 height 12
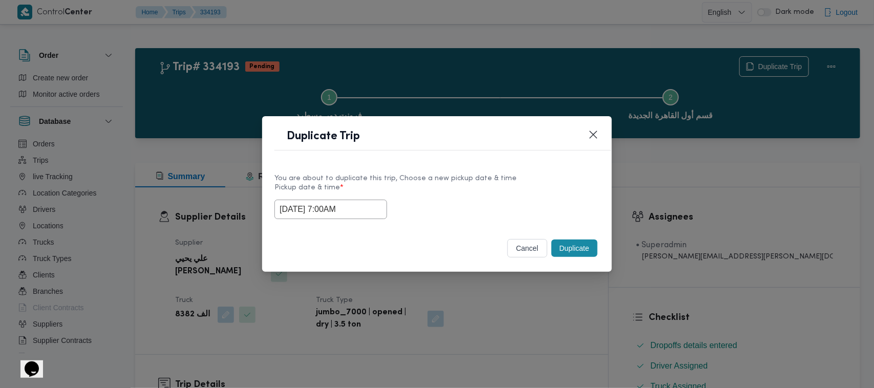
click at [352, 206] on input "01/09/2025 7:00AM" at bounding box center [330, 209] width 113 height 19
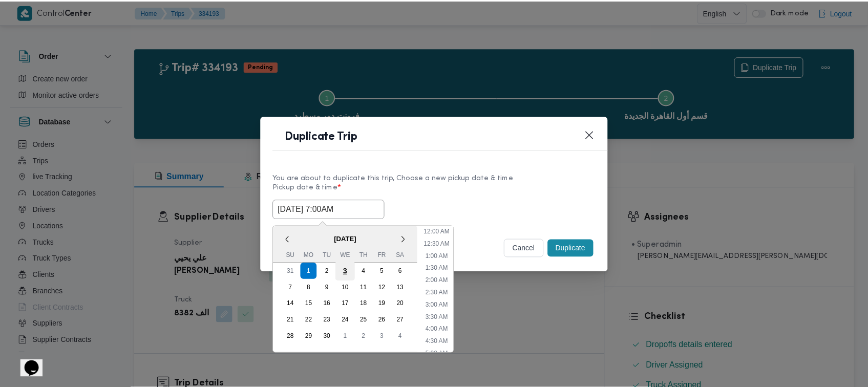
scroll to position [114, 0]
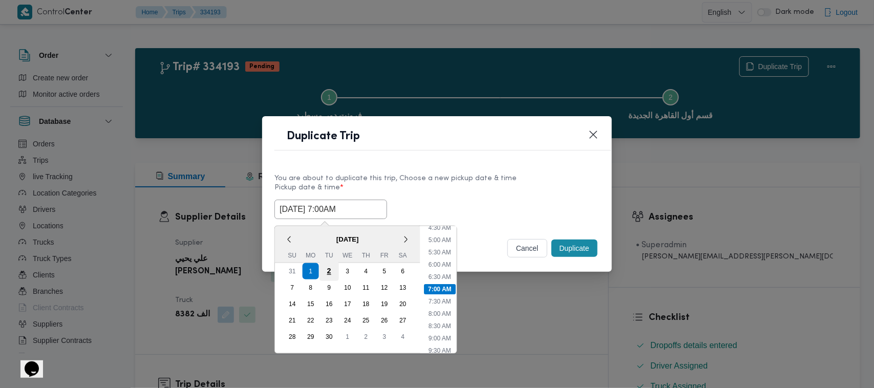
click at [329, 270] on div "2" at bounding box center [328, 271] width 19 height 19
type input "02/09/2025 7:00AM"
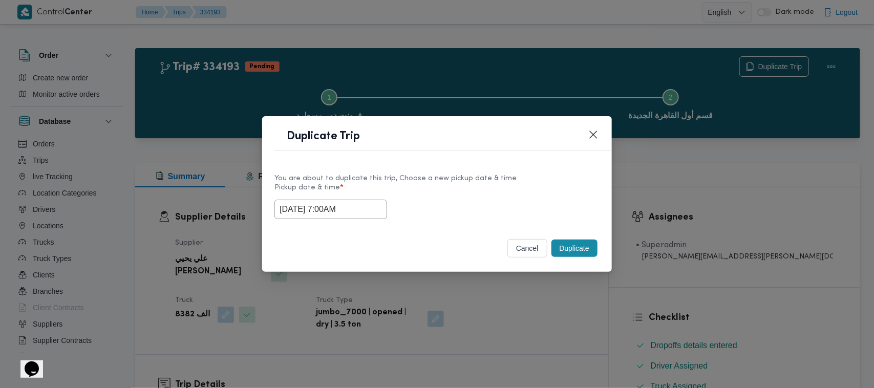
click at [481, 164] on div "You are about to duplicate this trip, Choose a new pickup date & time Pickup da…" at bounding box center [437, 196] width 350 height 66
click at [588, 250] on button "Duplicate" at bounding box center [574, 248] width 46 height 17
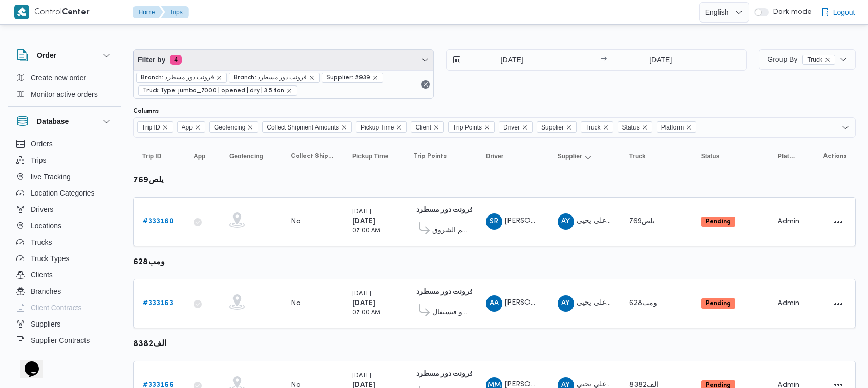
click at [246, 53] on span "Filter by 4" at bounding box center [283, 60] width 299 height 20
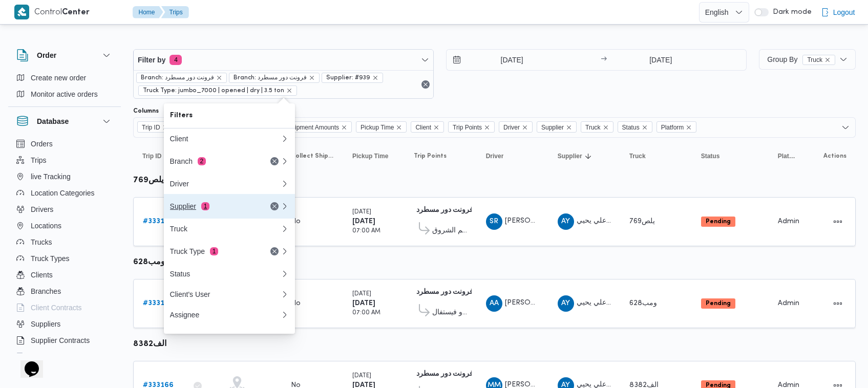
click at [210, 219] on button "Supplier 1" at bounding box center [229, 206] width 131 height 25
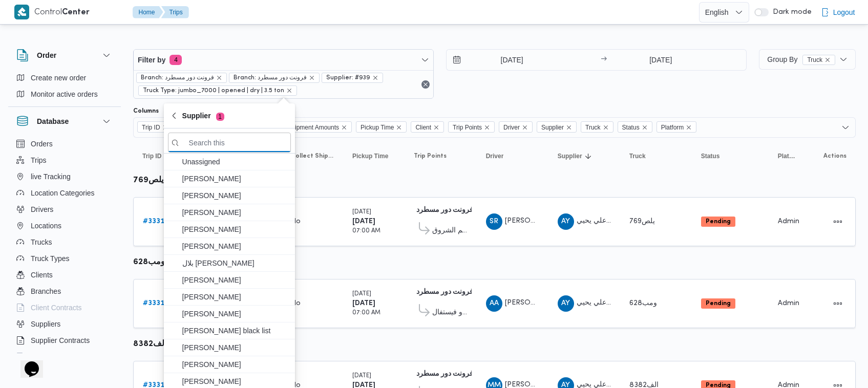
paste input "علي عبدالناصر علي بخيت علي"
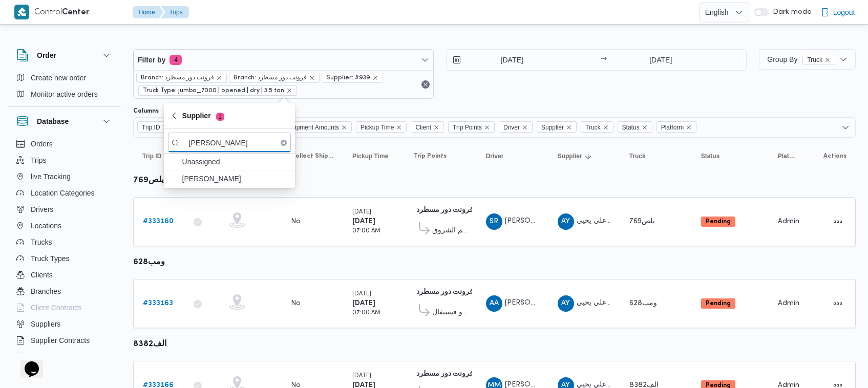
type input "علي عبدالناصر علي بخيت علي"
click at [212, 175] on span "علي عبدالناصر علي بخيت علي" at bounding box center [235, 178] width 106 height 12
click at [488, 83] on div "31/8/2025 → 31/8/2025" at bounding box center [596, 74] width 300 height 50
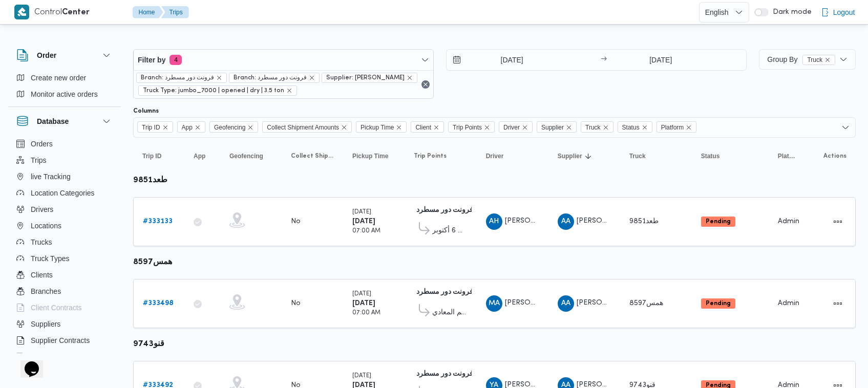
scroll to position [298, 0]
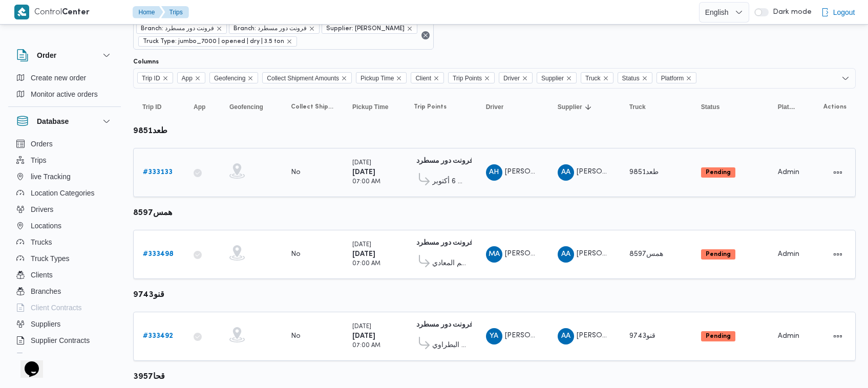
click at [157, 173] on b "# 333133" at bounding box center [158, 172] width 30 height 7
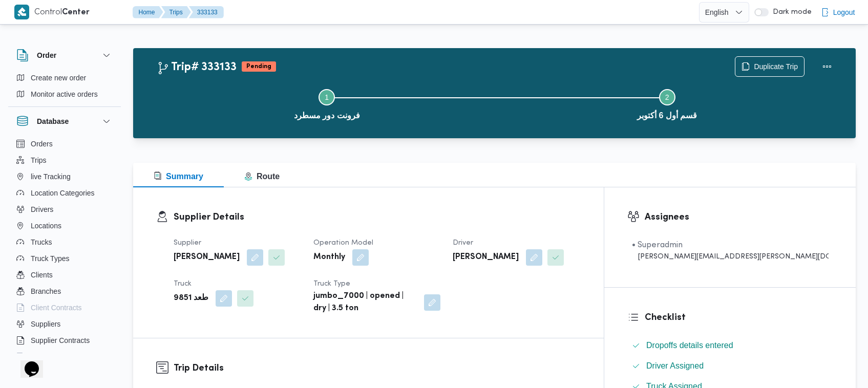
click at [775, 59] on span "Duplicate Trip" at bounding box center [769, 65] width 69 height 19
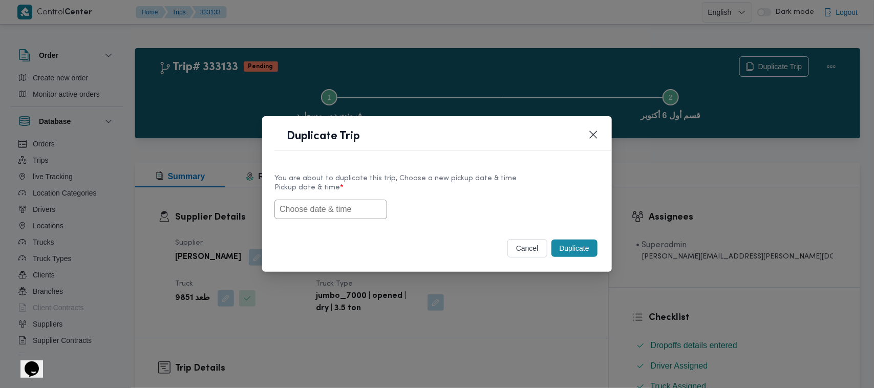
click at [333, 218] on input "text" at bounding box center [330, 209] width 113 height 19
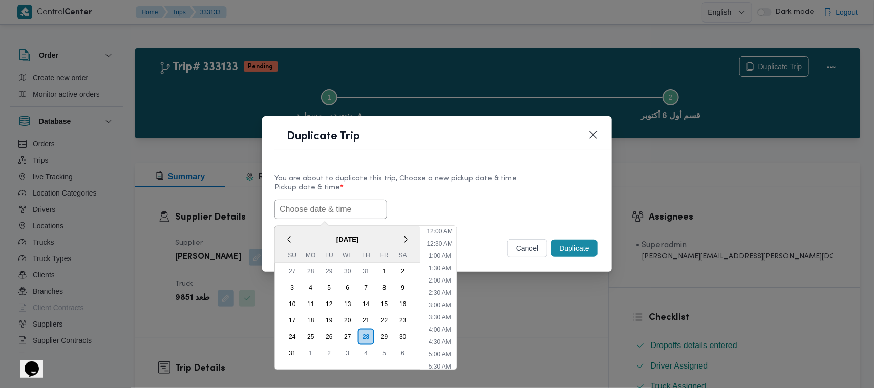
scroll to position [242, 0]
paste input "01/09/2025 7:00AM"
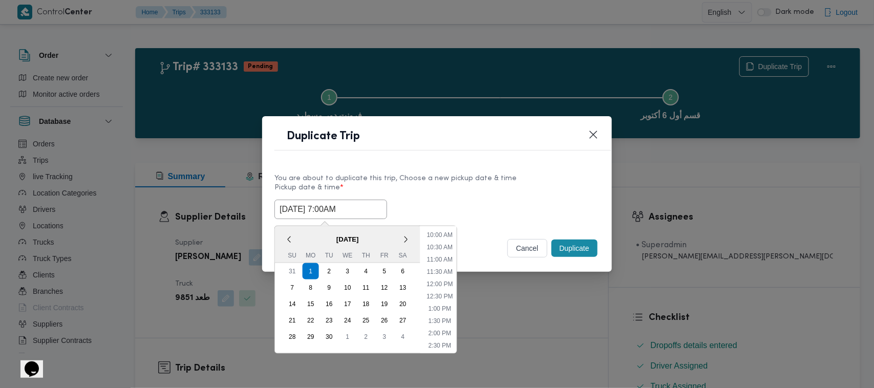
type input "01/09/2025 7:00AM"
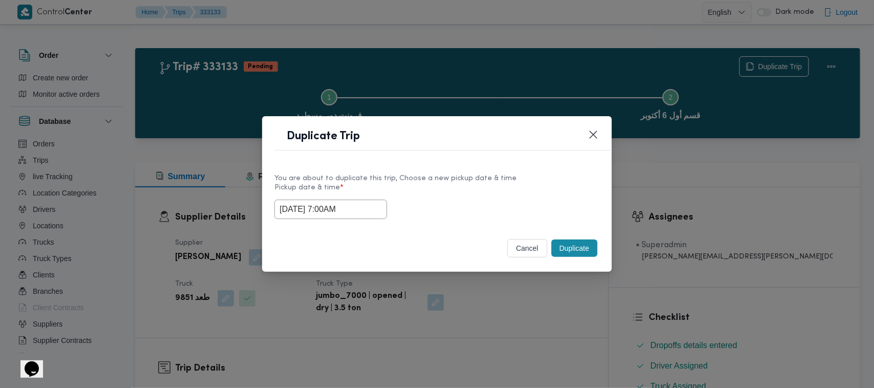
click at [503, 187] on label "Pickup date & time *" at bounding box center [436, 192] width 325 height 16
click at [574, 247] on button "Duplicate" at bounding box center [574, 248] width 46 height 17
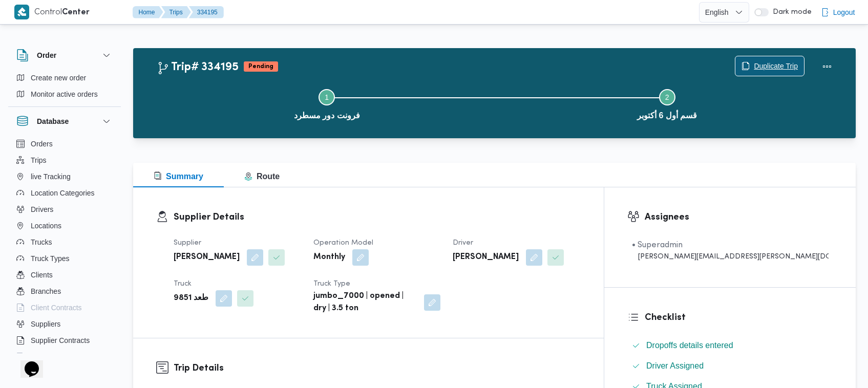
click at [750, 63] on span "Duplicate Trip" at bounding box center [769, 65] width 69 height 19
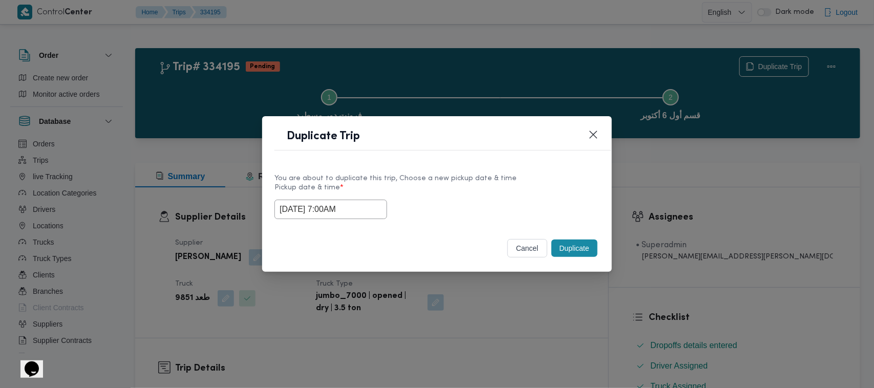
click at [372, 215] on input "01/09/2025 7:00AM" at bounding box center [330, 209] width 113 height 19
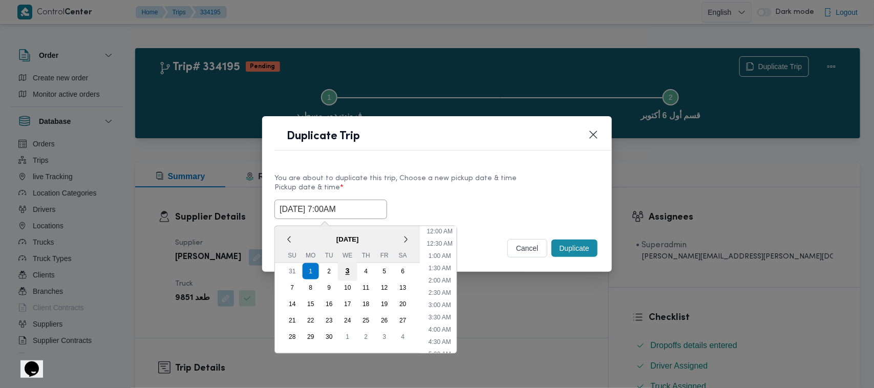
scroll to position [114, 0]
click at [327, 274] on div "2" at bounding box center [328, 271] width 19 height 19
type input "02/09/2025 7:00AM"
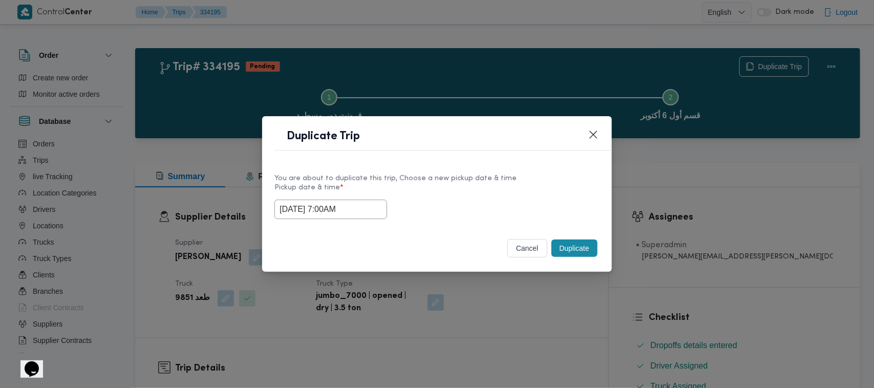
click at [467, 195] on label "Pickup date & time *" at bounding box center [436, 192] width 325 height 16
click at [588, 246] on button "Duplicate" at bounding box center [574, 248] width 46 height 17
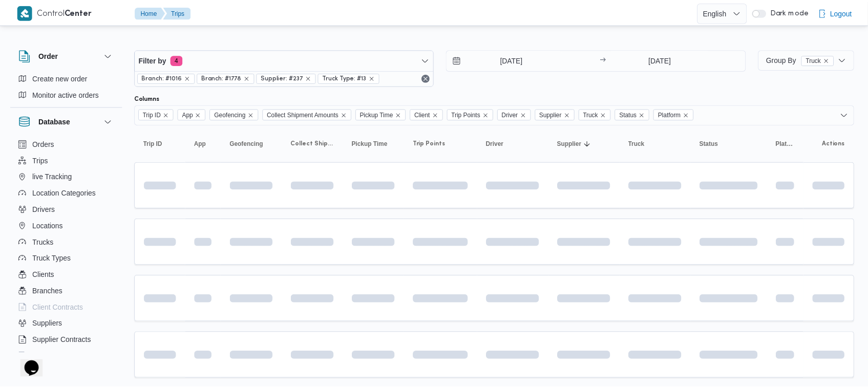
scroll to position [49, 0]
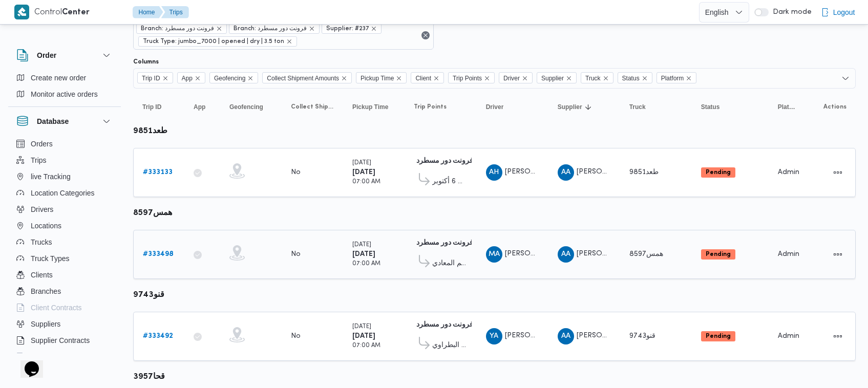
click at [164, 252] on b "# 333498" at bounding box center [158, 254] width 31 height 7
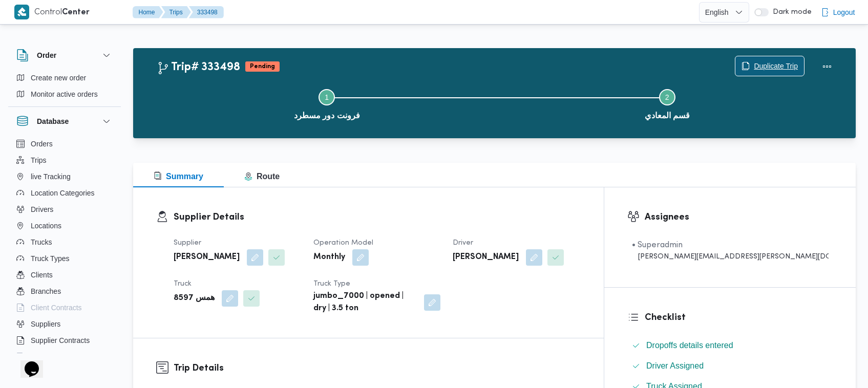
click at [767, 61] on span "Duplicate Trip" at bounding box center [775, 66] width 44 height 12
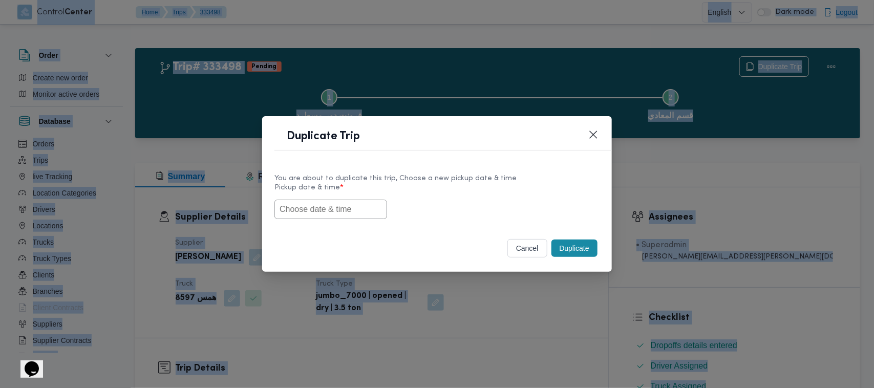
click at [354, 203] on input "text" at bounding box center [330, 209] width 113 height 19
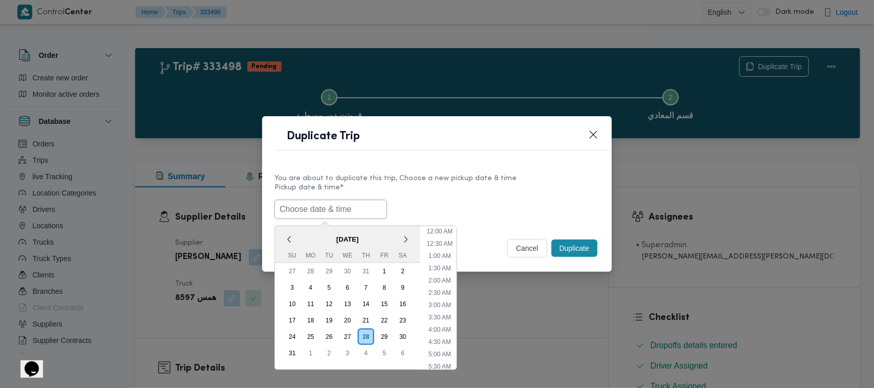
paste input "01/09/2025 7:00AM"
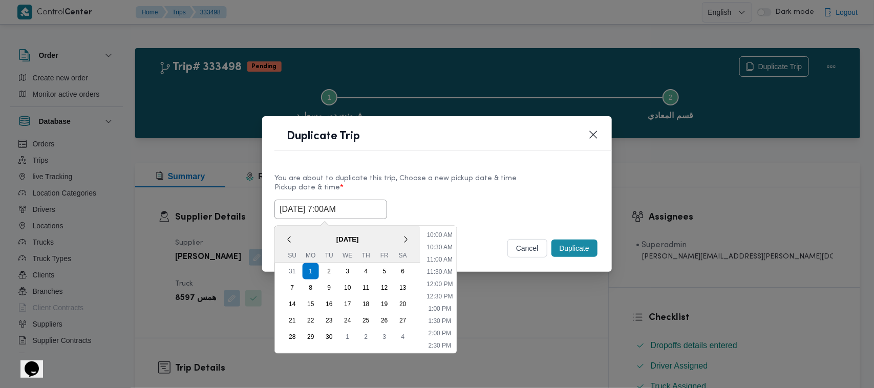
type input "01/09/2025 7:00AM"
click at [510, 205] on div "01/09/2025 7:00AM September 2025 < September 2025 > Su Mo Tu We Th Fr Sa 31 1 2…" at bounding box center [436, 209] width 325 height 19
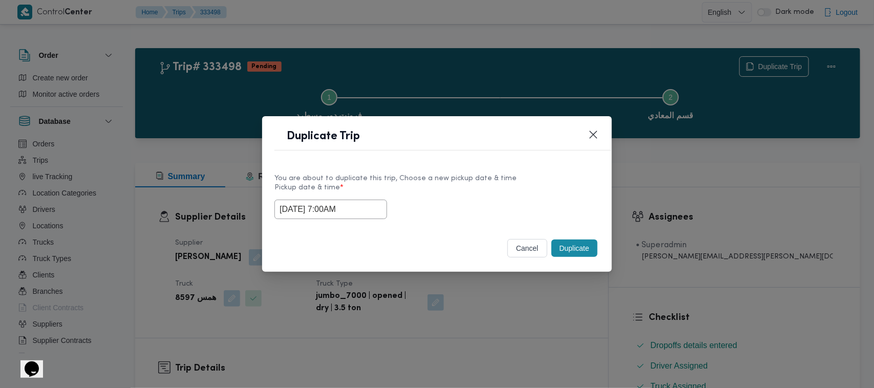
drag, startPoint x: 577, startPoint y: 252, endPoint x: 597, endPoint y: 242, distance: 21.7
click at [578, 252] on button "Duplicate" at bounding box center [574, 248] width 46 height 17
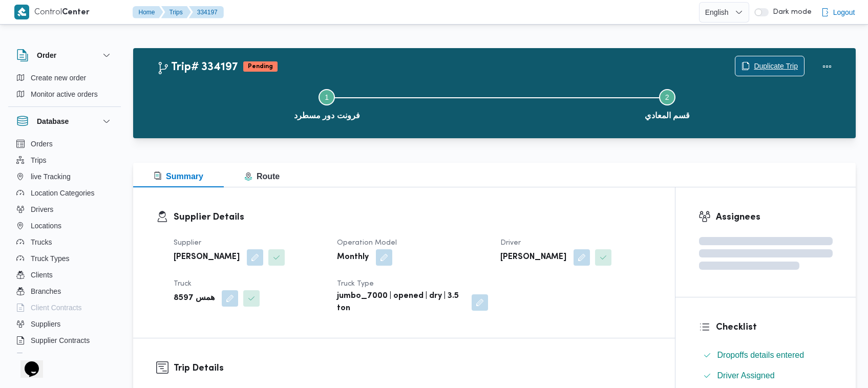
click at [773, 56] on button "Duplicate Trip" at bounding box center [769, 66] width 70 height 20
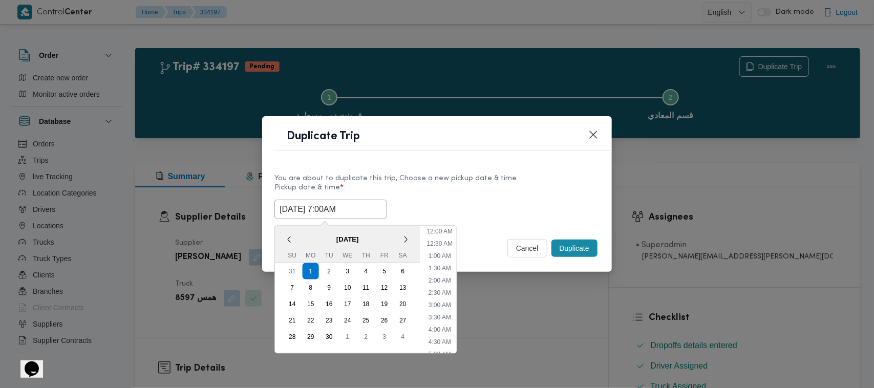
click at [369, 201] on input "01/09/2025 7:00AM" at bounding box center [330, 209] width 113 height 19
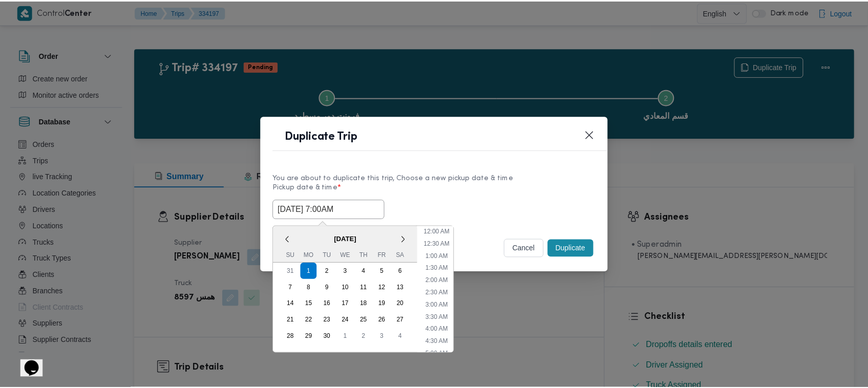
scroll to position [114, 0]
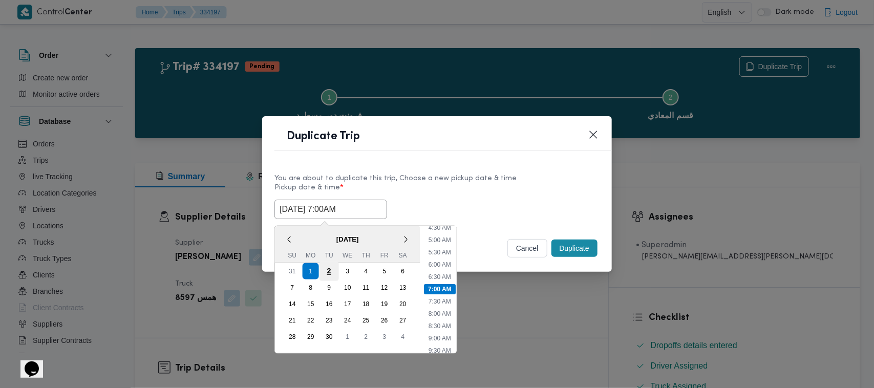
click at [332, 270] on div "2" at bounding box center [328, 271] width 19 height 19
type input "02/09/2025 7:00AM"
click at [472, 200] on div "02/09/2025 7:00AM < September 2025 > Su Mo Tu We Th Fr Sa 31 1 2 3 4 5 6 7 8 9 …" at bounding box center [436, 209] width 325 height 19
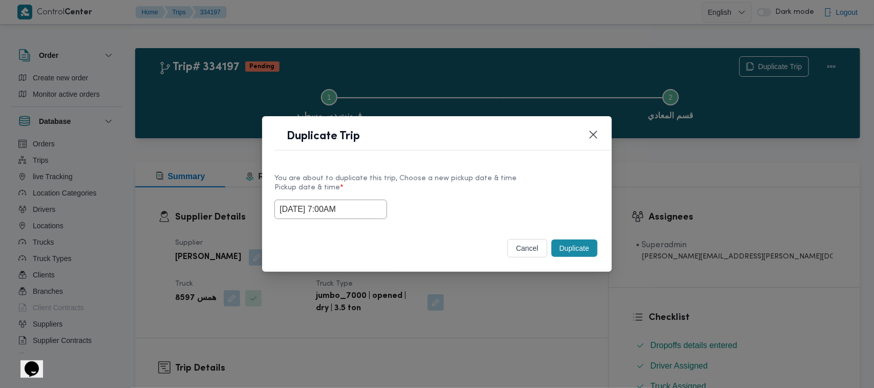
click at [581, 242] on button "Duplicate" at bounding box center [574, 248] width 46 height 17
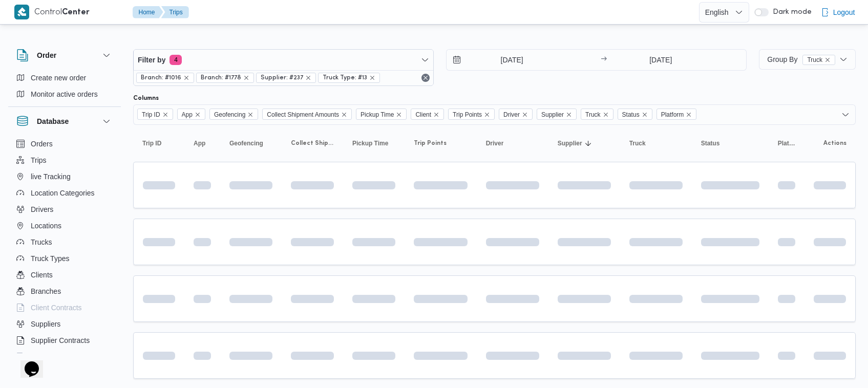
scroll to position [49, 0]
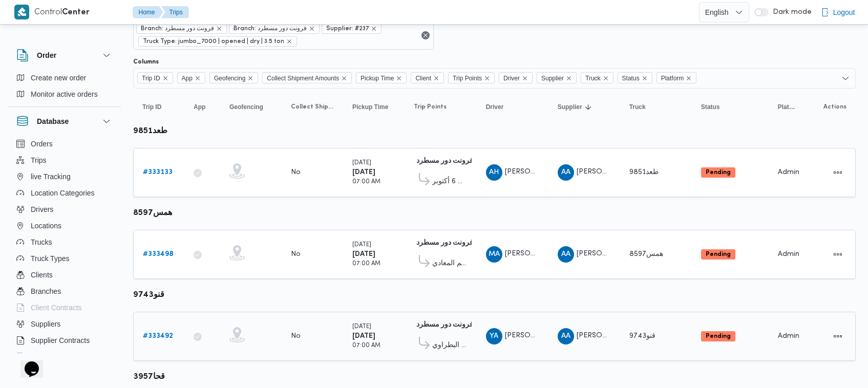
click at [163, 320] on td "Trip ID # 333492" at bounding box center [158, 336] width 51 height 49
click at [165, 330] on link "# 333492" at bounding box center [158, 336] width 30 height 12
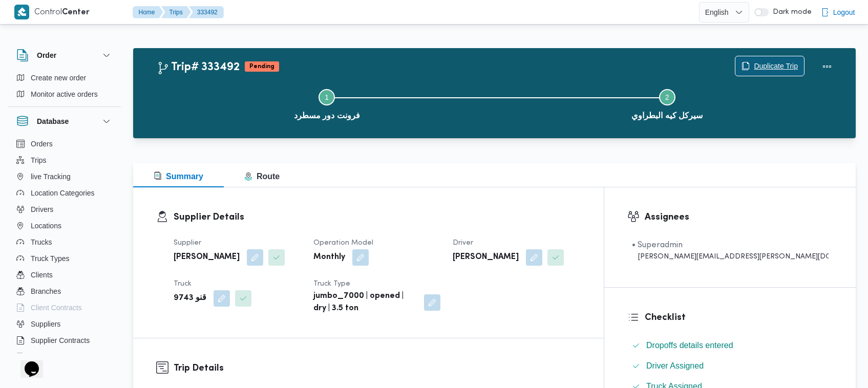
click at [759, 58] on span "Duplicate Trip" at bounding box center [769, 65] width 69 height 19
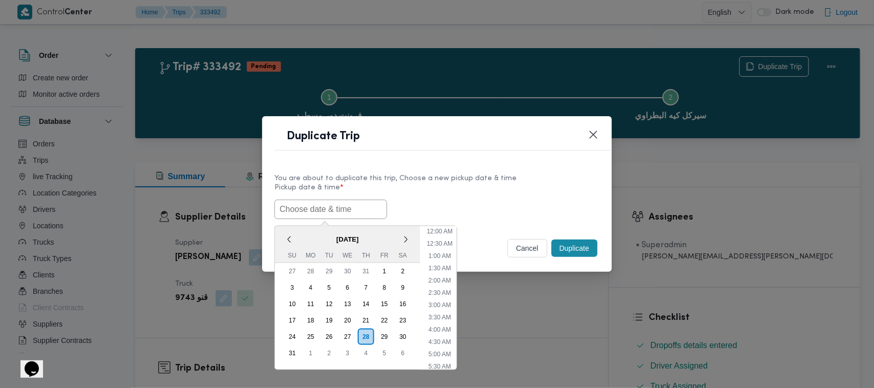
drag, startPoint x: 343, startPoint y: 212, endPoint x: 389, endPoint y: 209, distance: 46.2
click at [343, 212] on input "text" at bounding box center [330, 209] width 113 height 19
paste input "01/09/2025 7:00AM"
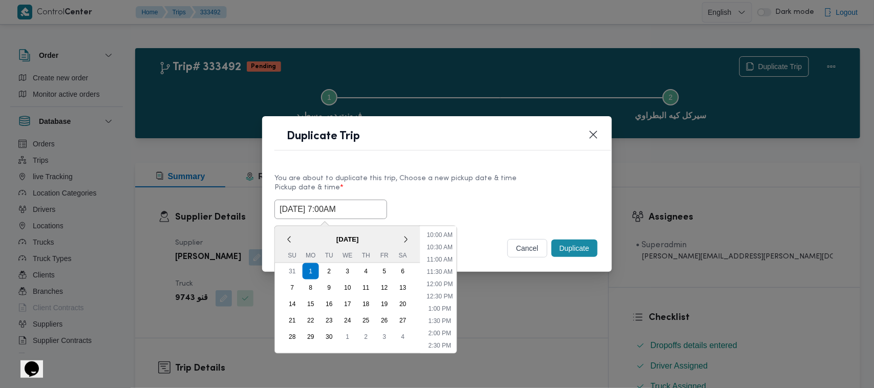
type input "01/09/2025 7:00AM"
click at [459, 204] on div "01/09/2025 7:00AM September 2025 < September 2025 > Su Mo Tu We Th Fr Sa 31 1 2…" at bounding box center [436, 209] width 325 height 19
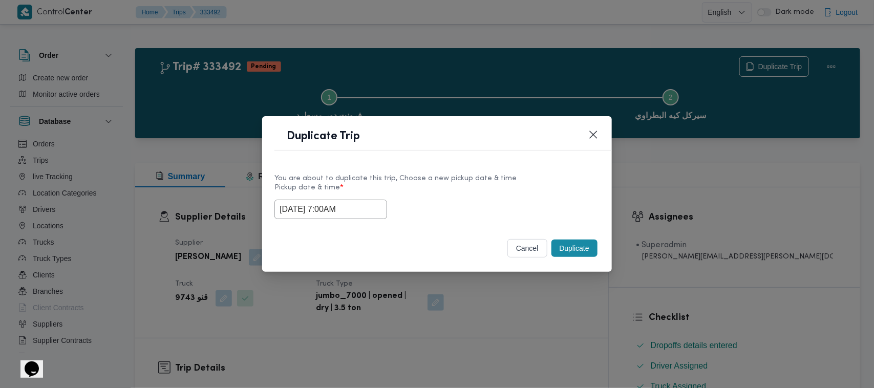
click at [568, 249] on button "Duplicate" at bounding box center [574, 248] width 46 height 17
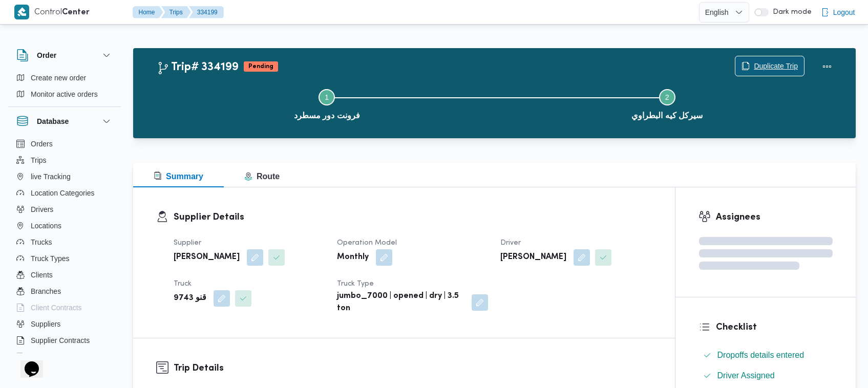
click at [771, 62] on span "Duplicate Trip" at bounding box center [775, 66] width 44 height 12
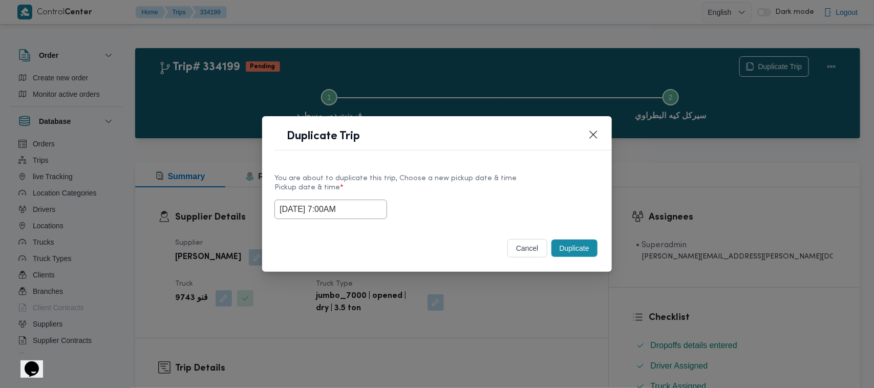
click at [362, 210] on input "01/09/2025 7:00AM" at bounding box center [330, 209] width 113 height 19
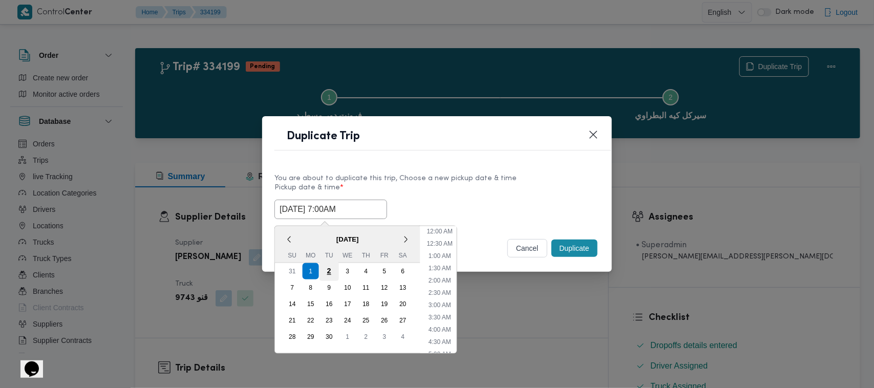
scroll to position [114, 0]
click at [331, 271] on div "2" at bounding box center [328, 271] width 19 height 19
type input "02/09/2025 7:00AM"
drag, startPoint x: 471, startPoint y: 193, endPoint x: 505, endPoint y: 198, distance: 34.7
click at [471, 193] on label "Pickup date & time *" at bounding box center [436, 192] width 325 height 16
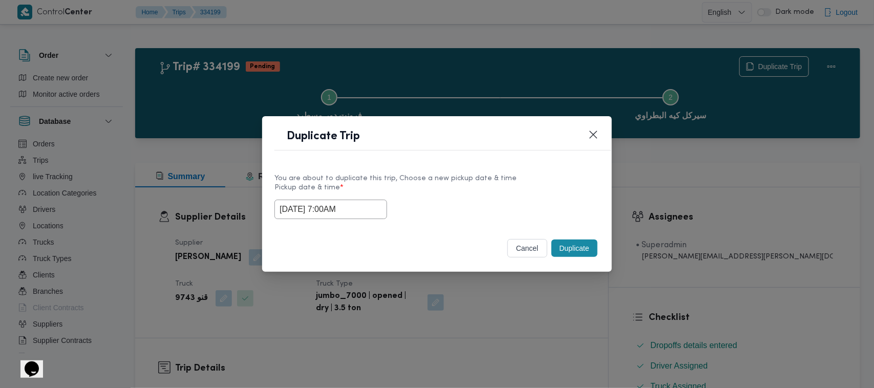
click at [558, 253] on button "Duplicate" at bounding box center [574, 248] width 46 height 17
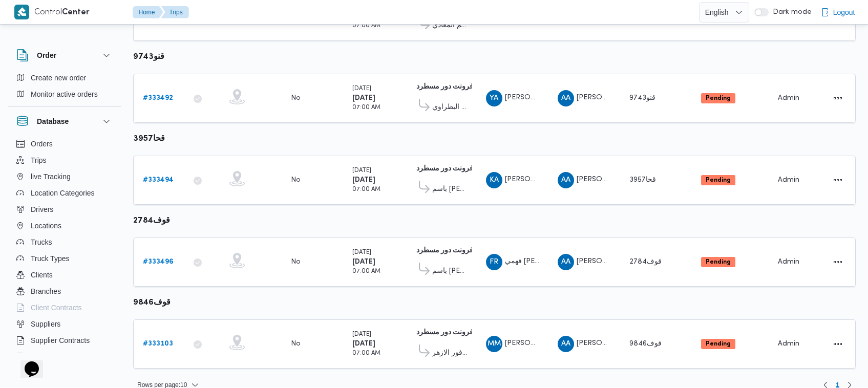
scroll to position [298, 0]
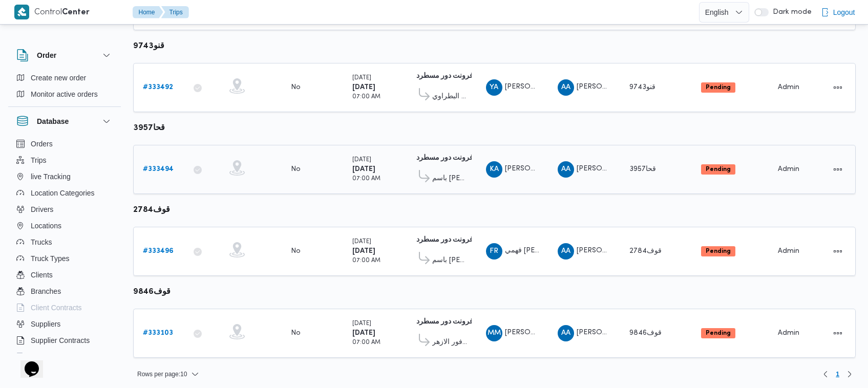
click at [160, 166] on b "# 333494" at bounding box center [158, 169] width 31 height 7
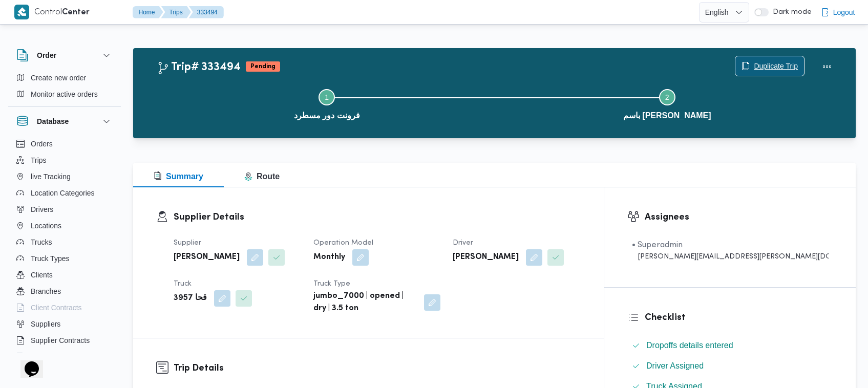
click at [772, 56] on button "Duplicate Trip" at bounding box center [769, 66] width 70 height 20
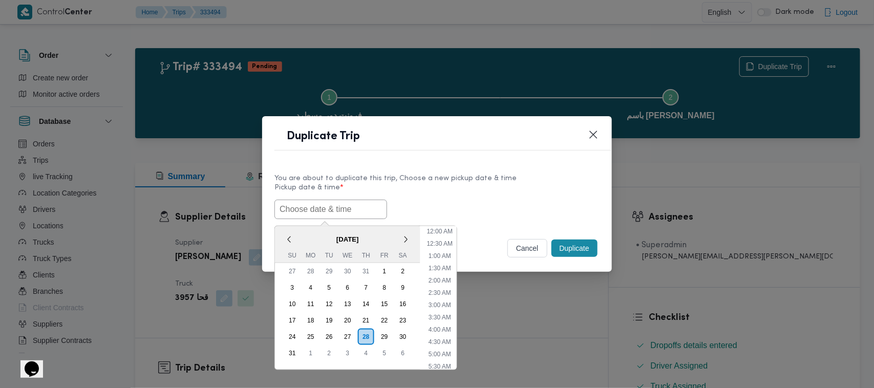
click at [376, 201] on input "text" at bounding box center [330, 209] width 113 height 19
click at [342, 210] on input "text" at bounding box center [330, 209] width 113 height 19
paste input "01/09/2025 7:00AM"
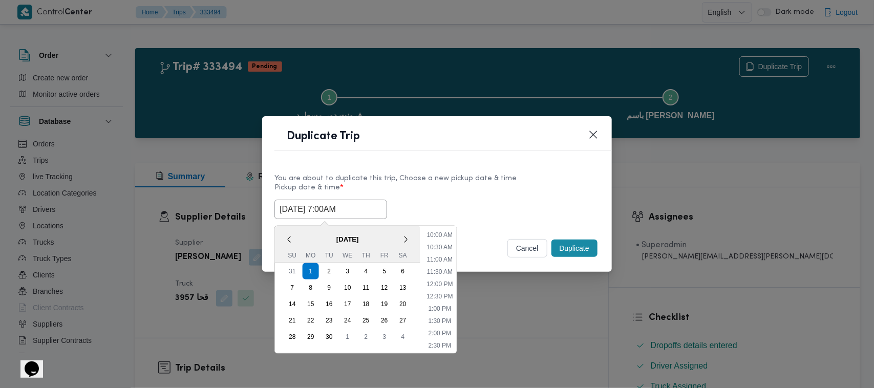
type input "01/09/2025 7:00AM"
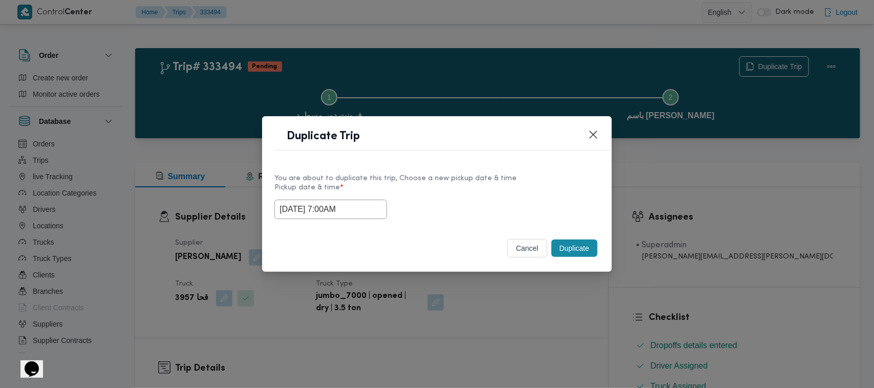
drag, startPoint x: 496, startPoint y: 186, endPoint x: 585, endPoint y: 223, distance: 95.9
click at [496, 186] on label "Pickup date & time *" at bounding box center [436, 192] width 325 height 16
click at [593, 251] on button "Duplicate" at bounding box center [574, 248] width 46 height 17
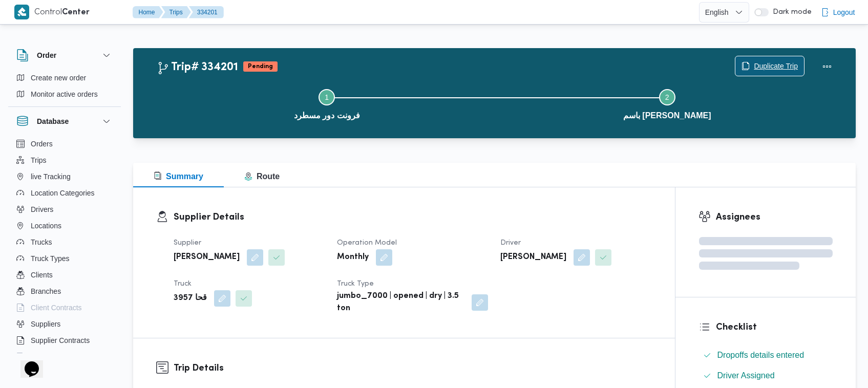
click at [751, 65] on span "Duplicate Trip" at bounding box center [769, 65] width 69 height 19
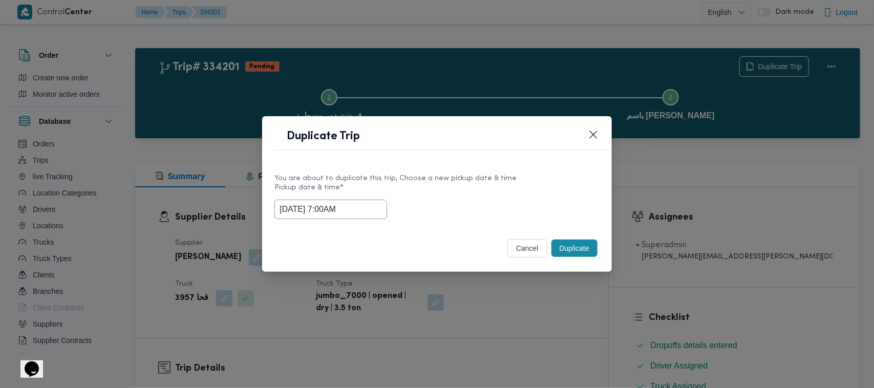
click at [375, 208] on input "01/09/2025 7:00AM" at bounding box center [330, 209] width 113 height 19
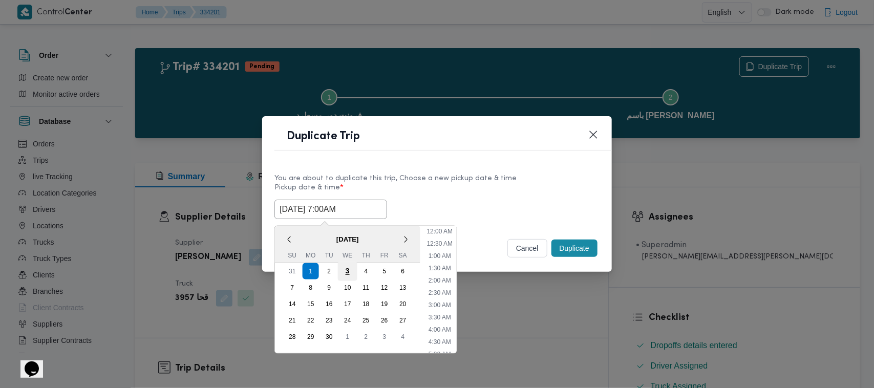
scroll to position [114, 0]
click at [333, 270] on div "2" at bounding box center [328, 271] width 19 height 19
type input "02/09/2025 7:00AM"
click at [474, 193] on label "Pickup date & time *" at bounding box center [436, 192] width 325 height 16
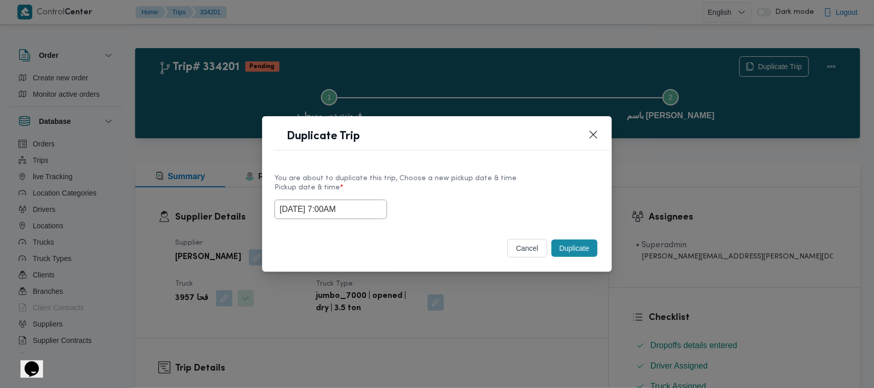
click at [569, 259] on div "Duplicate" at bounding box center [574, 247] width 50 height 21
click at [566, 263] on div "cancel Duplicate" at bounding box center [437, 250] width 350 height 43
click at [566, 242] on button "Duplicate" at bounding box center [574, 248] width 46 height 17
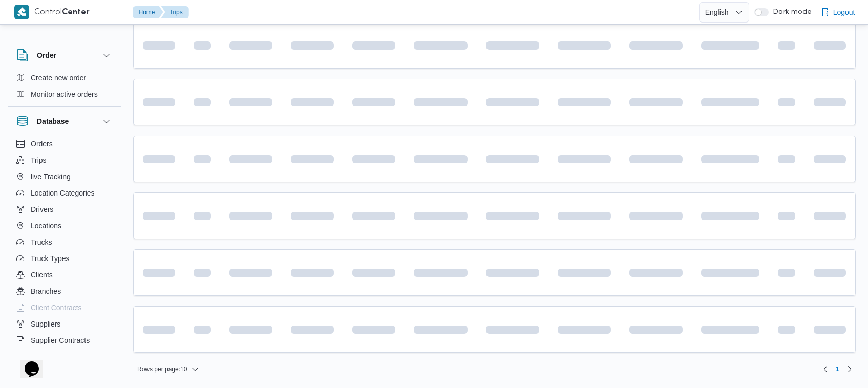
scroll to position [155, 0]
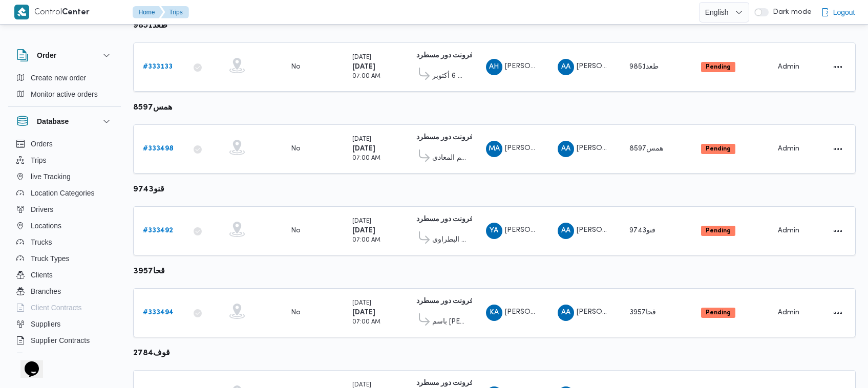
drag, startPoint x: 865, startPoint y: 162, endPoint x: 873, endPoint y: 216, distance: 55.4
click at [868, 218] on html "Control Center Home Trips English عربي Dark mode Logout Order Create new order …" at bounding box center [434, 39] width 868 height 388
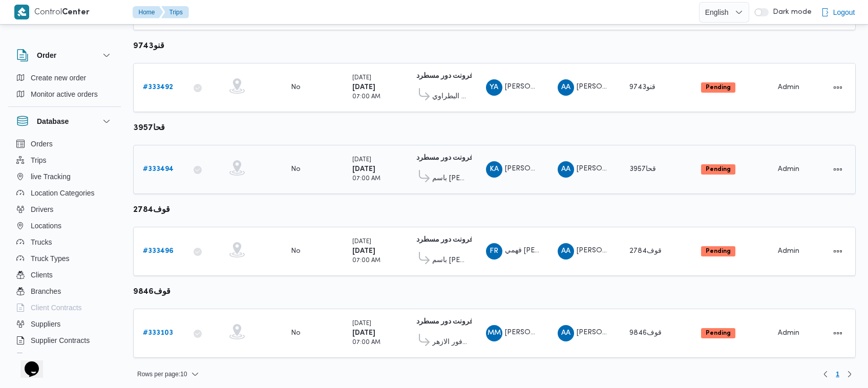
click at [155, 166] on b "# 333494" at bounding box center [158, 169] width 31 height 7
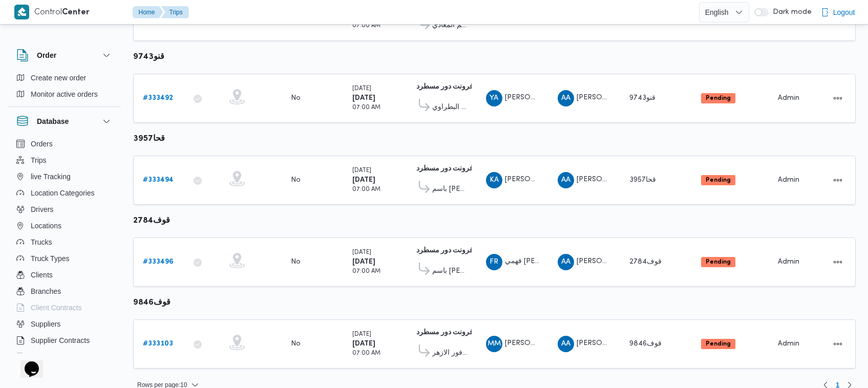
scroll to position [298, 0]
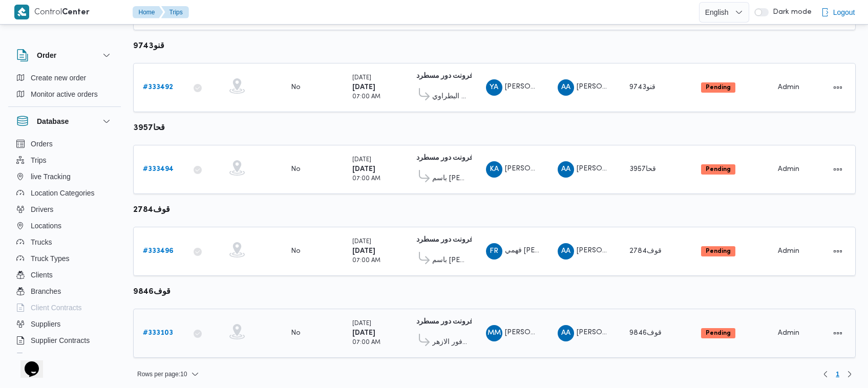
click at [855, 347] on div "Filter by 4 Branch: فرونت دور مسطرد Branch: فرونت دور مسطرد Supplier: #237 Truc…" at bounding box center [428, 61] width 868 height 664
click at [150, 241] on div "# 333496" at bounding box center [159, 251] width 40 height 20
click at [156, 248] on b "# 333496" at bounding box center [158, 251] width 31 height 7
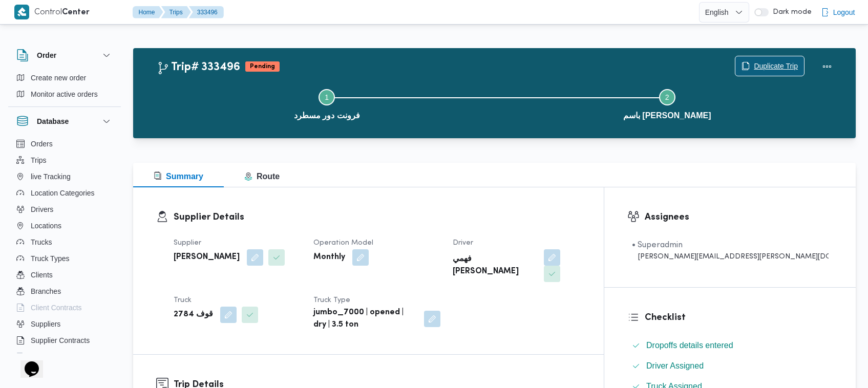
click at [779, 59] on span "Duplicate Trip" at bounding box center [769, 65] width 69 height 19
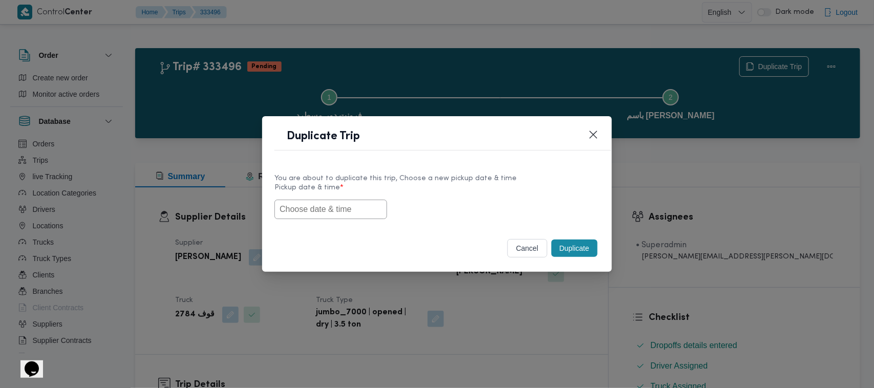
drag, startPoint x: 317, startPoint y: 216, endPoint x: 334, endPoint y: 212, distance: 16.9
click at [317, 216] on input "text" at bounding box center [330, 209] width 113 height 19
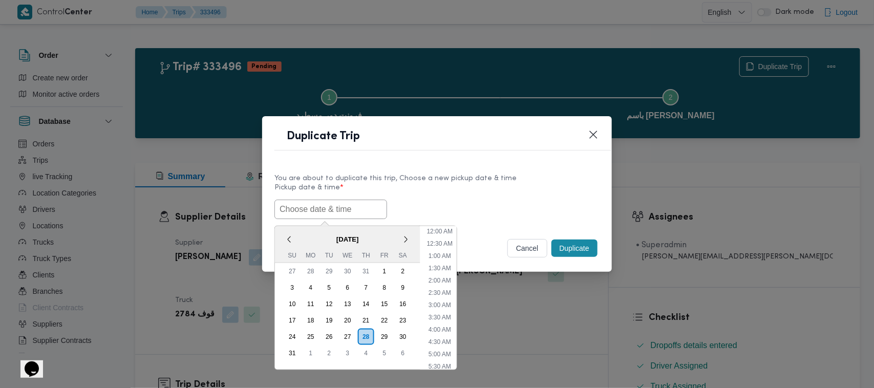
paste input "01/09/2025 7:00AM"
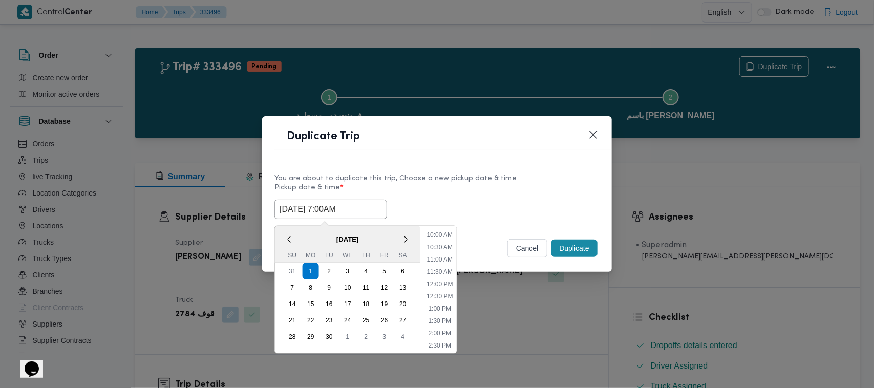
type input "01/09/2025 7:00AM"
drag, startPoint x: 541, startPoint y: 203, endPoint x: 570, endPoint y: 216, distance: 31.4
click at [543, 203] on div "01/09/2025 7:00AM September 2025 < September 2025 > Su Mo Tu We Th Fr Sa 31 1 2…" at bounding box center [436, 209] width 325 height 19
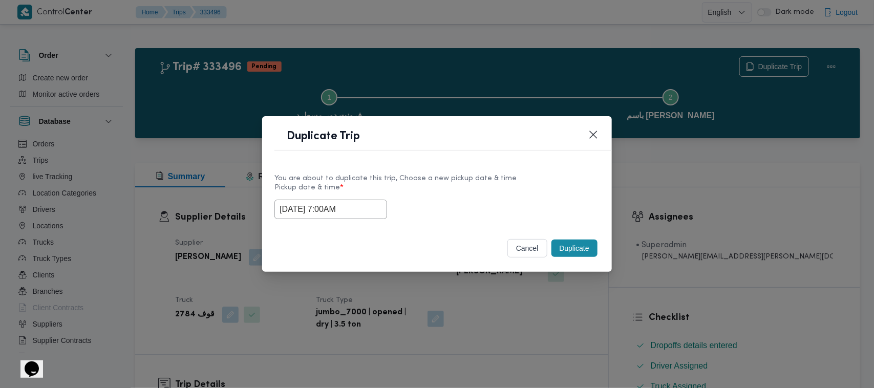
click at [581, 247] on button "Duplicate" at bounding box center [574, 248] width 46 height 17
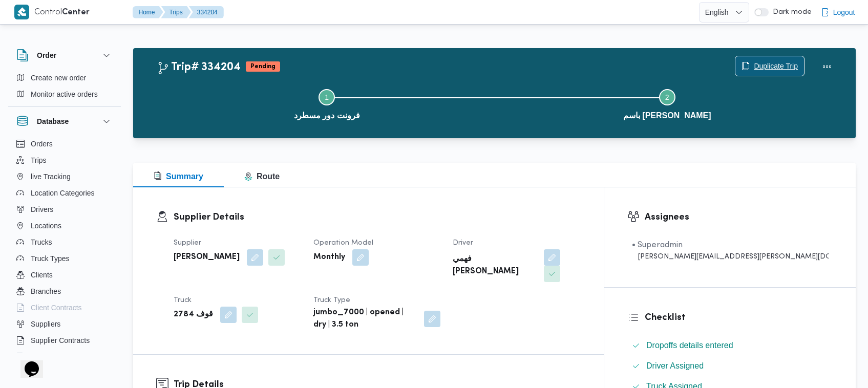
click at [764, 61] on span "Duplicate Trip" at bounding box center [775, 66] width 44 height 12
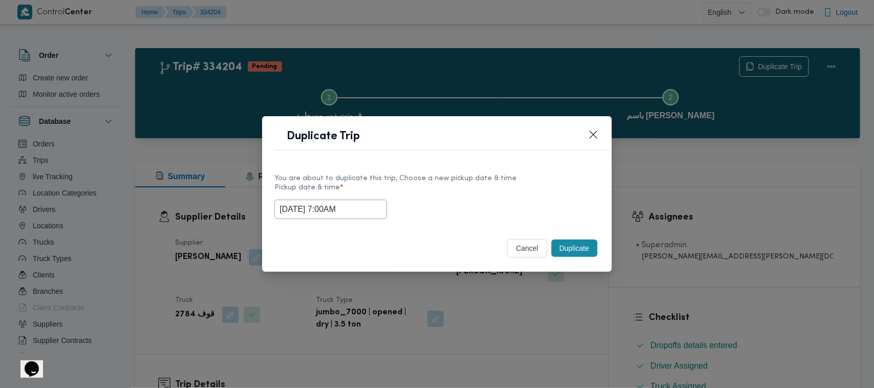
click at [361, 210] on input "01/09/2025 7:00AM" at bounding box center [330, 209] width 113 height 19
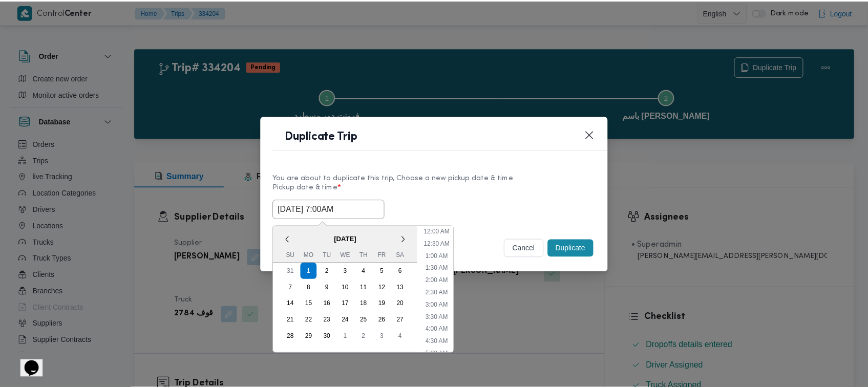
scroll to position [114, 0]
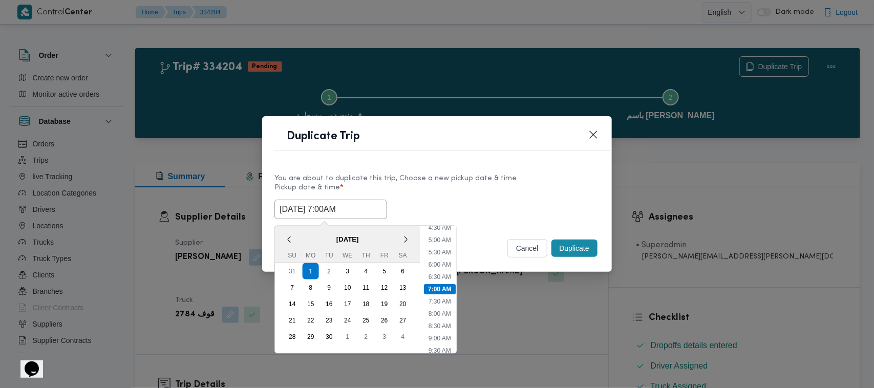
click at [601, 129] on header "Duplicate Trip" at bounding box center [449, 139] width 350 height 22
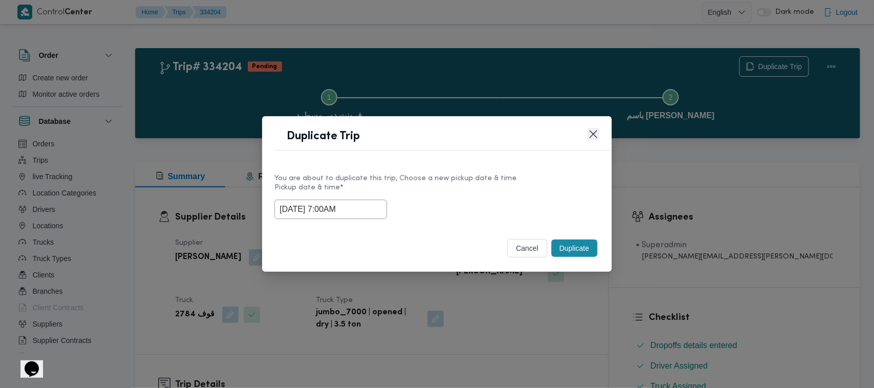
click at [589, 134] on button "Closes this modal window" at bounding box center [593, 134] width 12 height 12
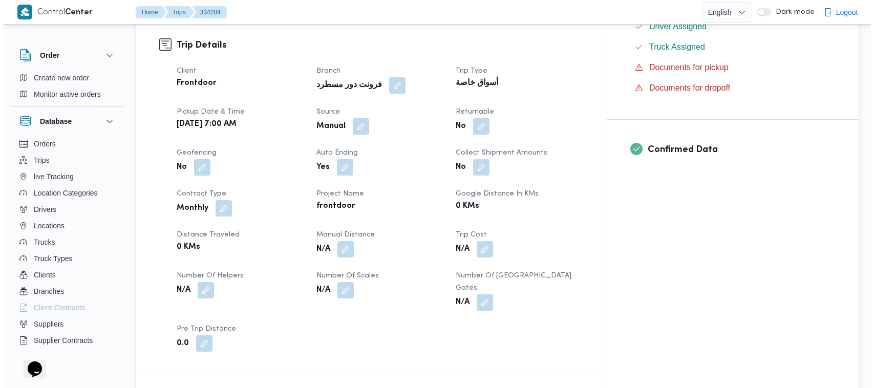
scroll to position [0, 0]
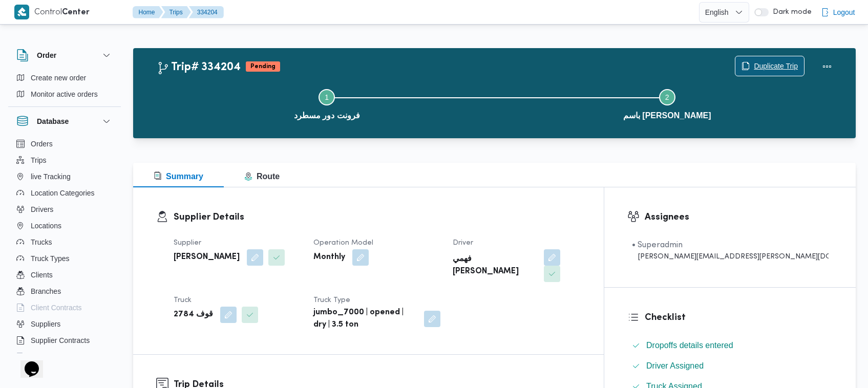
click at [758, 59] on span "Duplicate Trip" at bounding box center [769, 65] width 69 height 19
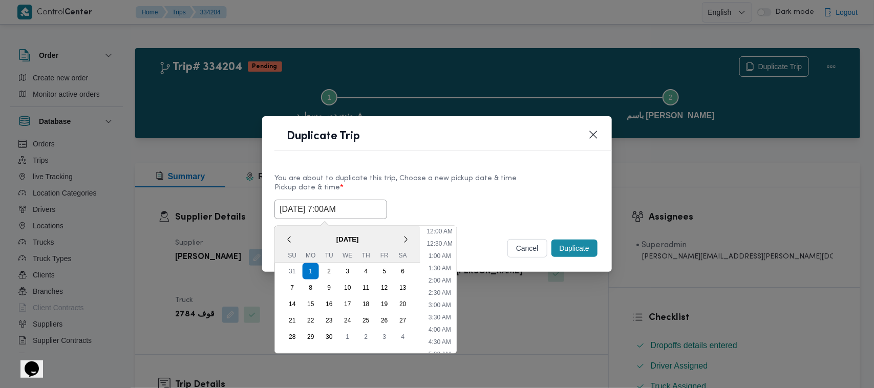
click at [364, 207] on input "01/09/2025 7:00AM" at bounding box center [330, 209] width 113 height 19
drag, startPoint x: 364, startPoint y: 207, endPoint x: 361, endPoint y: 234, distance: 27.3
click at [364, 207] on input "01/09/2025 7:00AM" at bounding box center [330, 209] width 113 height 19
click at [334, 273] on div "2" at bounding box center [328, 271] width 19 height 19
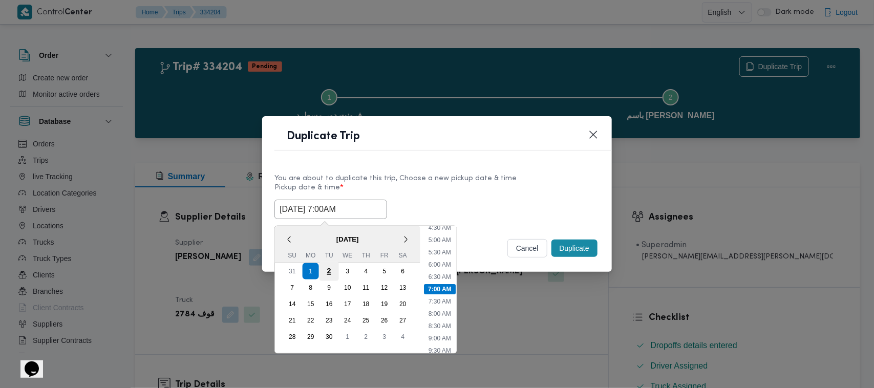
type input "02/09/2025 7:00AM"
drag, startPoint x: 495, startPoint y: 187, endPoint x: 625, endPoint y: 226, distance: 135.5
click at [495, 187] on label "Pickup date & time *" at bounding box center [436, 192] width 325 height 16
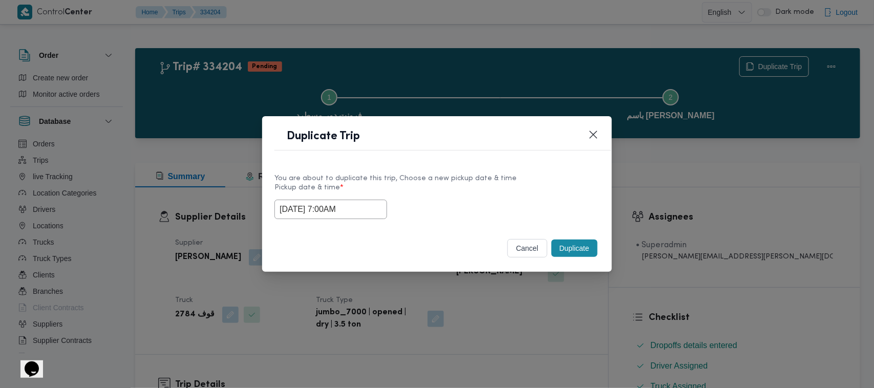
click at [590, 240] on button "Duplicate" at bounding box center [574, 248] width 46 height 17
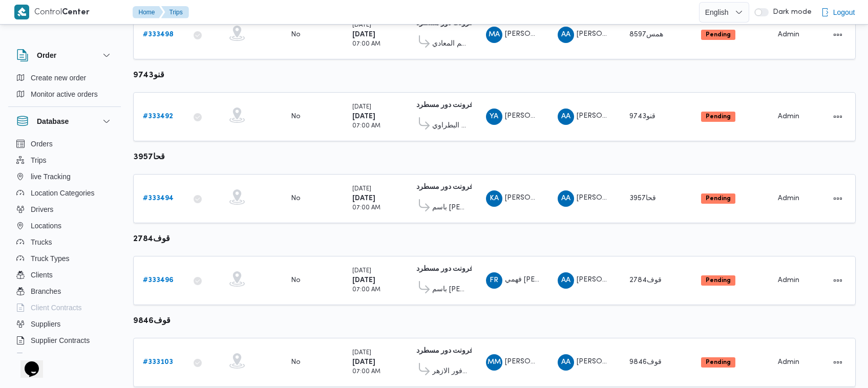
scroll to position [298, 0]
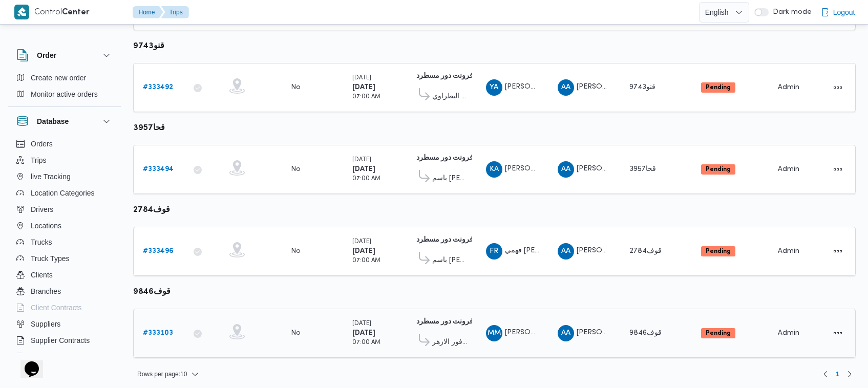
click at [157, 330] on b "# 333103" at bounding box center [158, 333] width 30 height 7
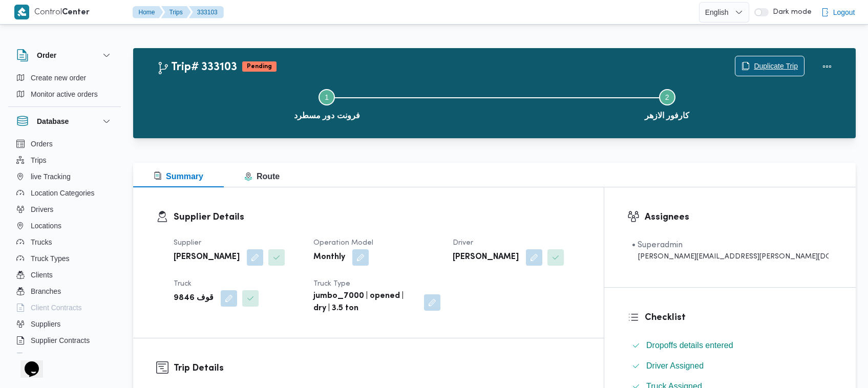
click at [782, 62] on span "Duplicate Trip" at bounding box center [775, 66] width 44 height 12
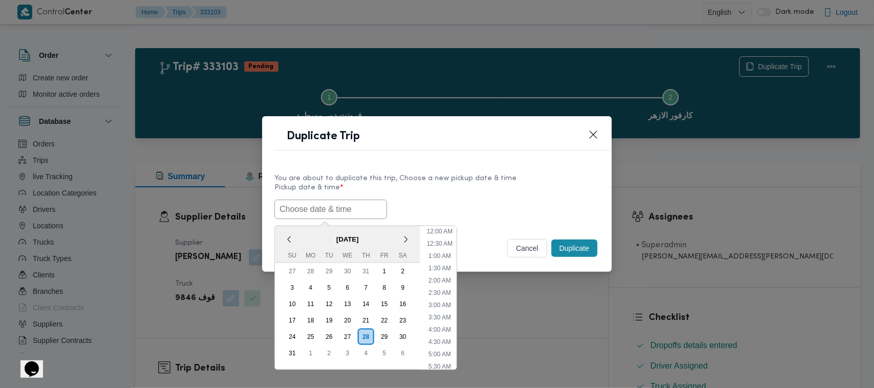
click at [322, 208] on input "text" at bounding box center [330, 209] width 113 height 19
drag, startPoint x: 322, startPoint y: 208, endPoint x: 420, endPoint y: 187, distance: 99.4
click at [322, 208] on input "text" at bounding box center [330, 209] width 113 height 19
paste input "01/09/2025 7:00AM"
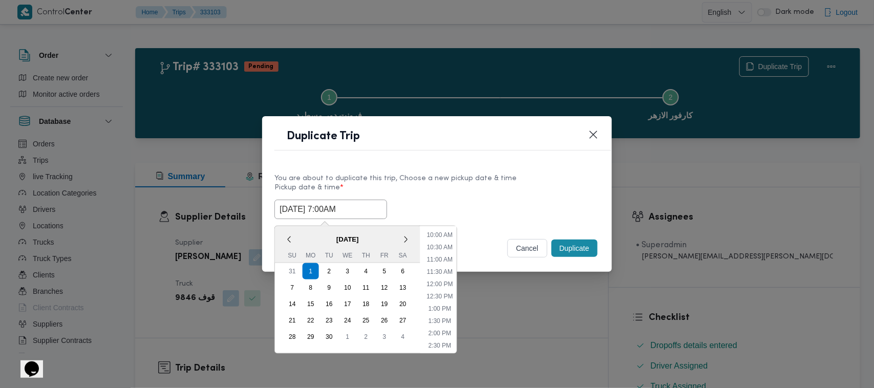
type input "01/09/2025 7:00AM"
click at [587, 175] on div "You are about to duplicate this trip, Choose a new pickup date & time" at bounding box center [436, 178] width 325 height 11
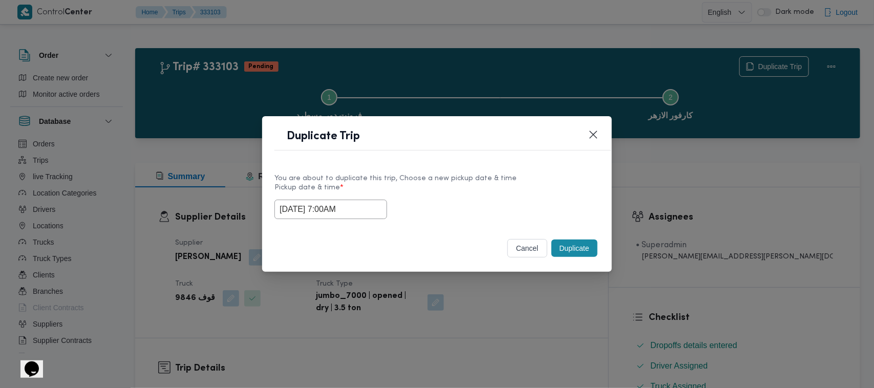
click at [592, 245] on button "Duplicate" at bounding box center [574, 248] width 46 height 17
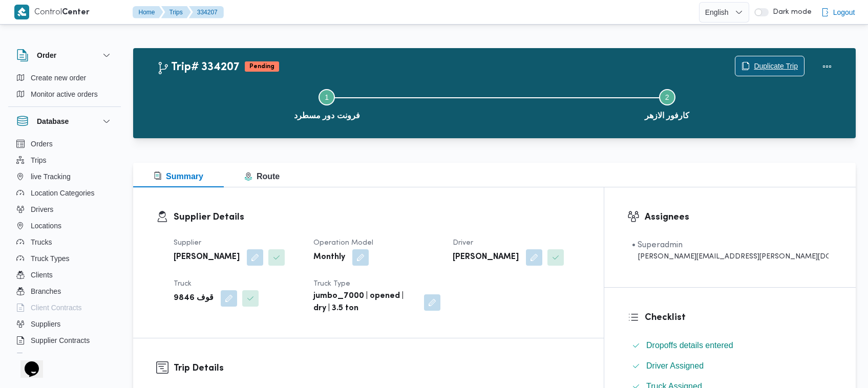
click at [783, 65] on span "Duplicate Trip" at bounding box center [775, 66] width 44 height 12
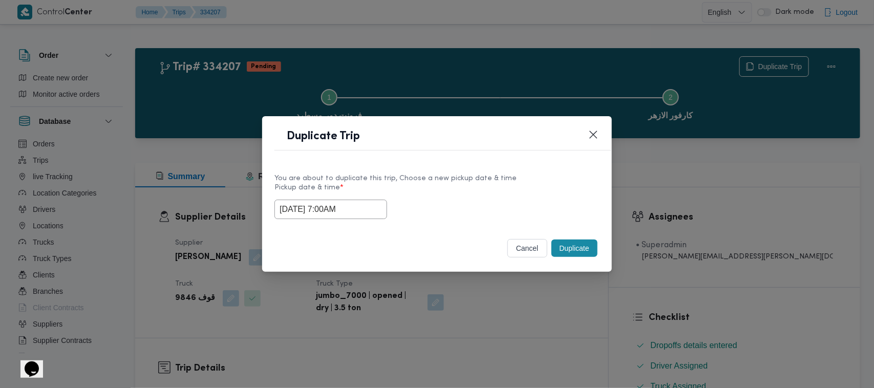
click at [371, 207] on input "01/09/2025 7:00AM" at bounding box center [330, 209] width 113 height 19
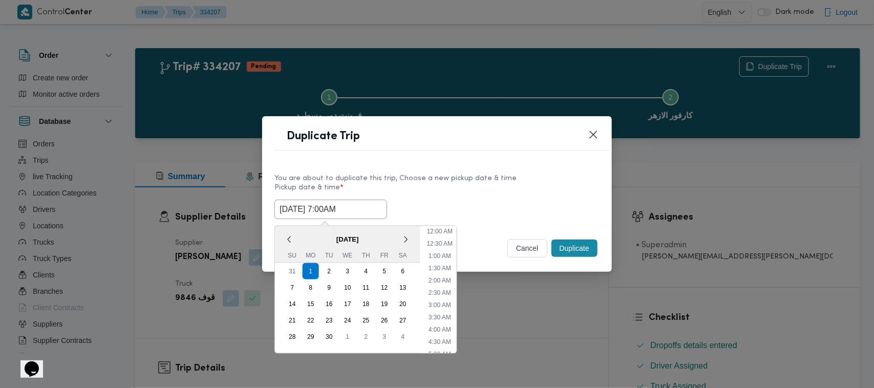
scroll to position [114, 0]
click at [331, 272] on div "2" at bounding box center [328, 271] width 19 height 19
type input "02/09/2025 7:00AM"
click at [461, 202] on div "02/09/2025 7:00AM < September 2025 > Su Mo Tu We Th Fr Sa 31 1 2 3 4 5 6 7 8 9 …" at bounding box center [436, 209] width 325 height 19
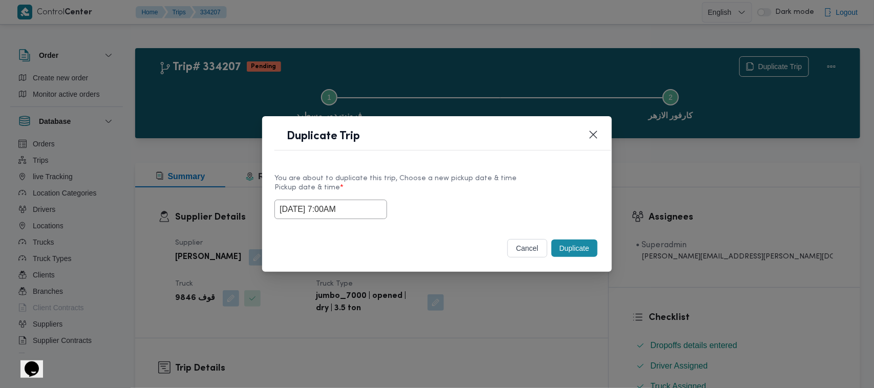
click at [576, 254] on button "Duplicate" at bounding box center [574, 248] width 46 height 17
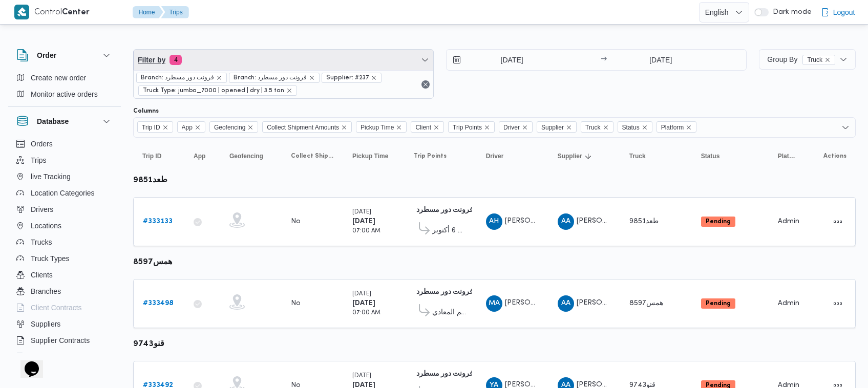
click at [275, 61] on span "Filter by 4" at bounding box center [283, 60] width 299 height 20
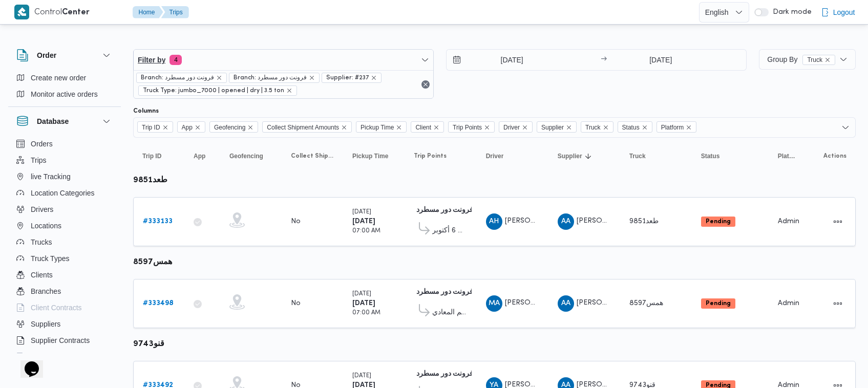
click at [275, 61] on span "Filter by 4" at bounding box center [283, 60] width 299 height 20
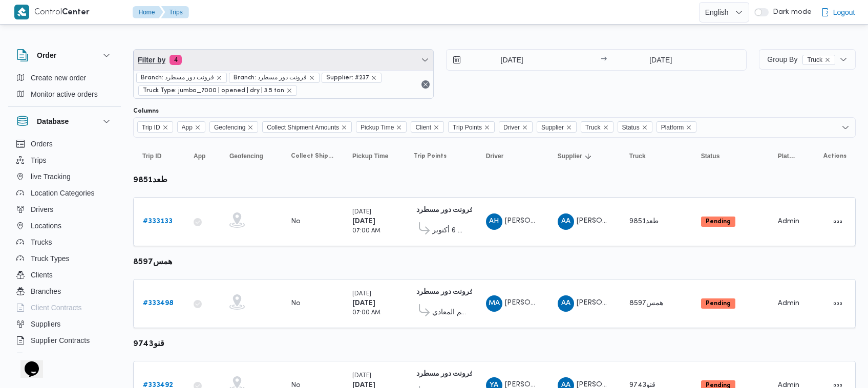
click at [226, 60] on span "Filter by 4" at bounding box center [283, 60] width 299 height 20
click at [241, 62] on span "Filter by 4" at bounding box center [283, 60] width 299 height 20
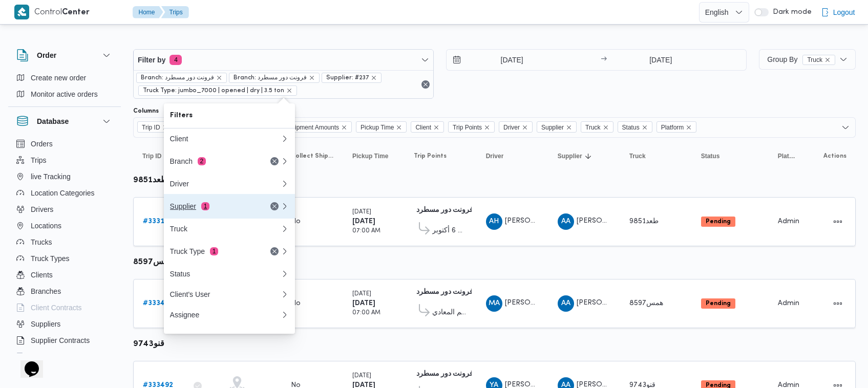
click at [198, 214] on div "Supplier 1" at bounding box center [225, 206] width 123 height 25
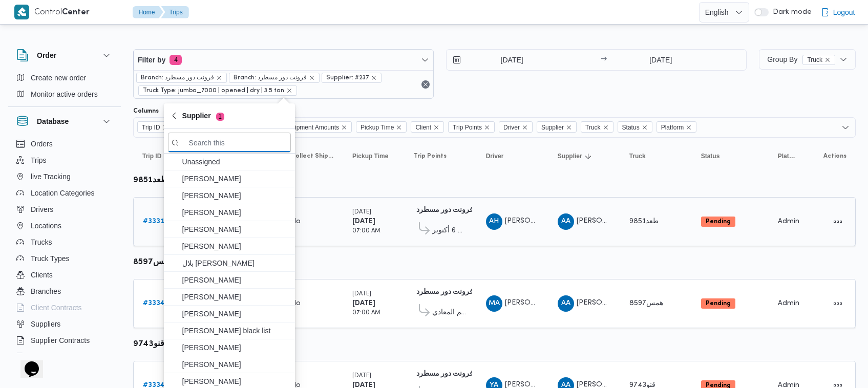
paste input "عبدالمنعم مجدي السيد عواد"
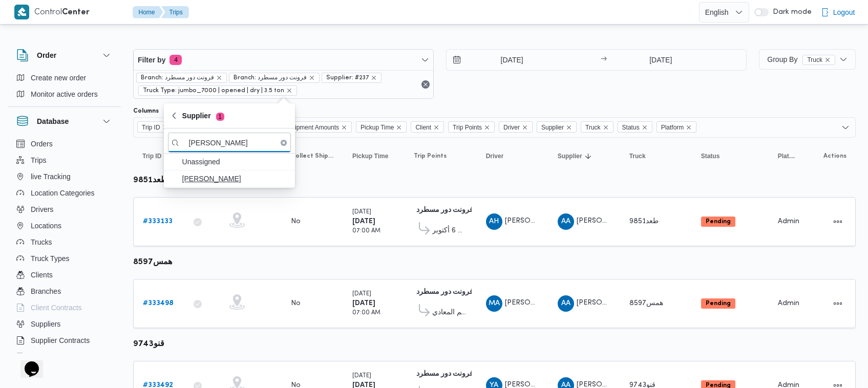
type input "عبدالمنعم مجدي السيد عواد"
click at [202, 181] on span "عبدالمنعم مجدي السيد عواد" at bounding box center [235, 178] width 106 height 12
click at [548, 92] on div "31/8/2025 → 31/8/2025" at bounding box center [596, 74] width 300 height 50
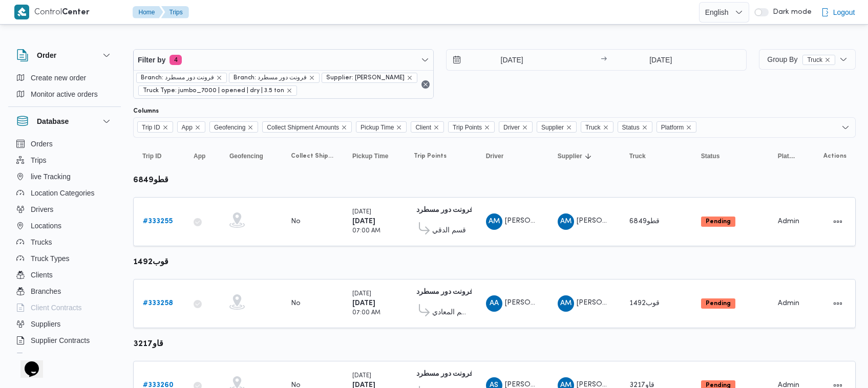
scroll to position [298, 0]
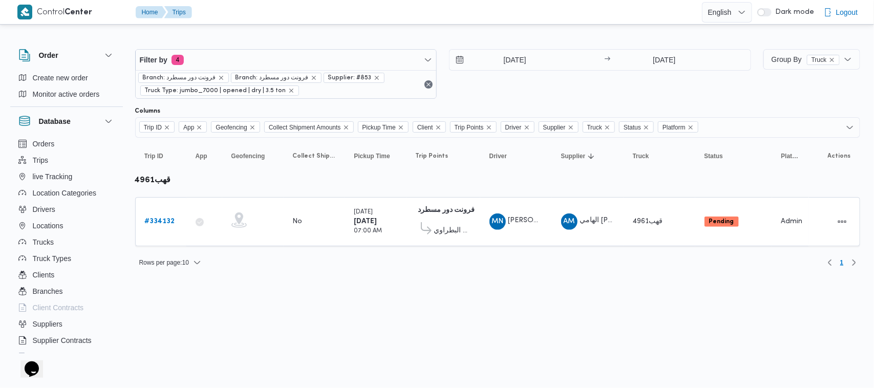
click at [443, 305] on html "Control Center Home Trips English عربي Dark mode Logout Order Create new order …" at bounding box center [437, 194] width 874 height 388
click at [454, 287] on html "Control Center Home Trips English عربي Dark mode Logout Order Create new order …" at bounding box center [437, 194] width 874 height 388
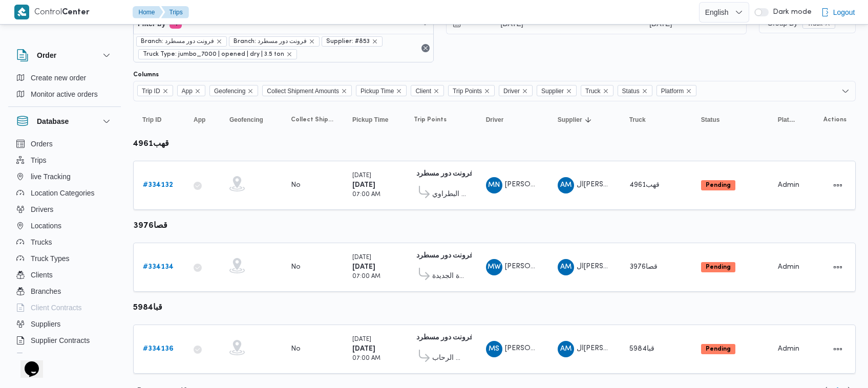
scroll to position [55, 0]
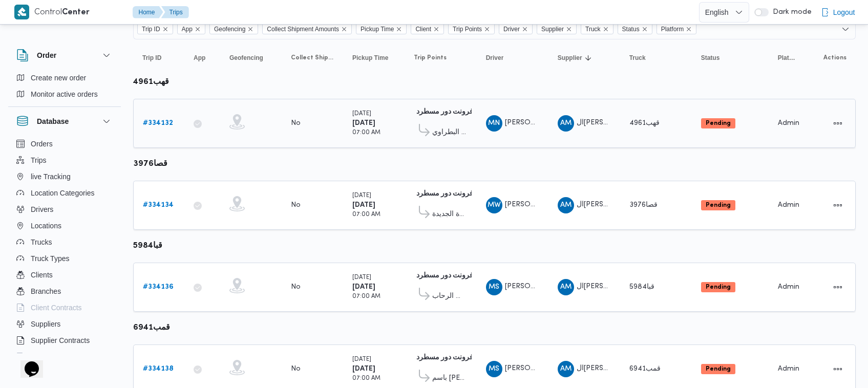
scroll to position [136, 0]
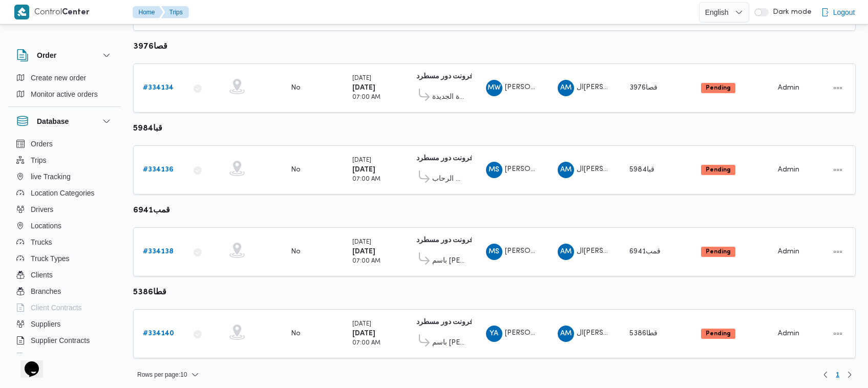
scroll to position [216, 0]
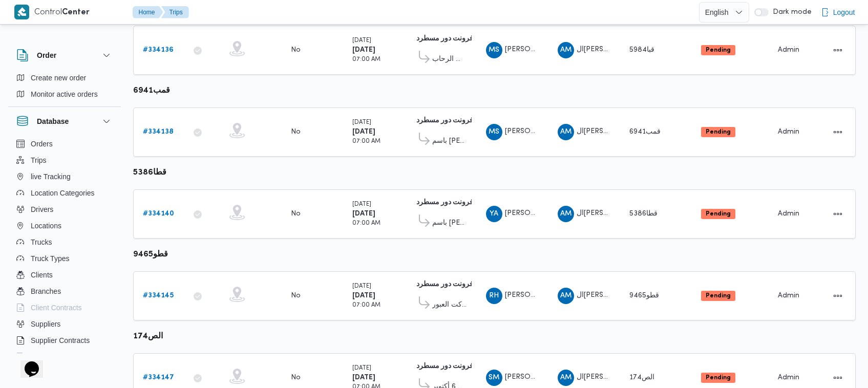
scroll to position [379, 0]
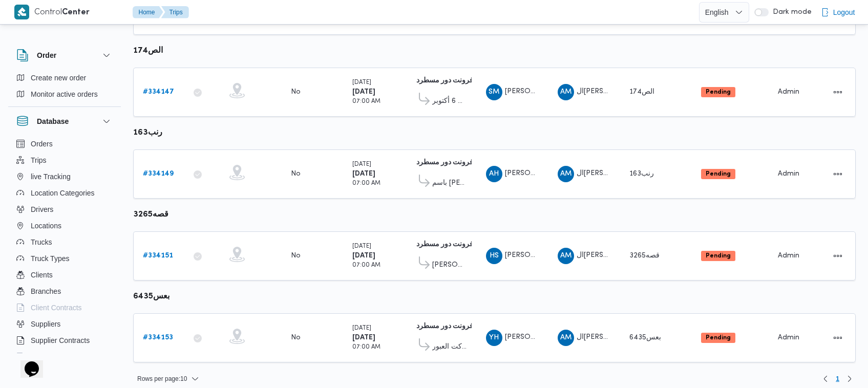
scroll to position [622, 0]
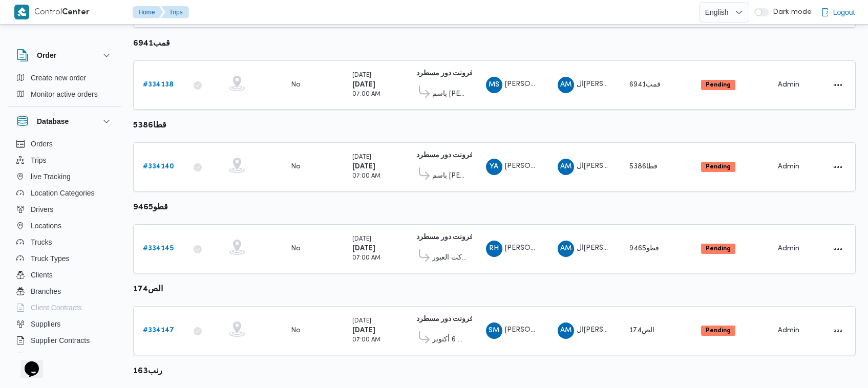
scroll to position [622, 0]
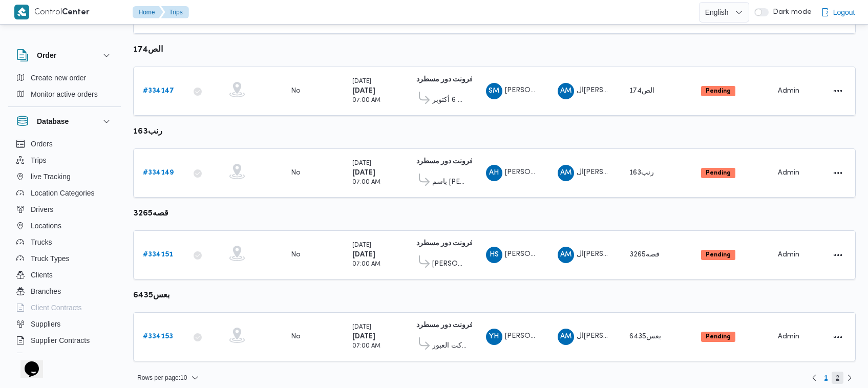
click at [837, 372] on span "2" at bounding box center [837, 378] width 4 height 12
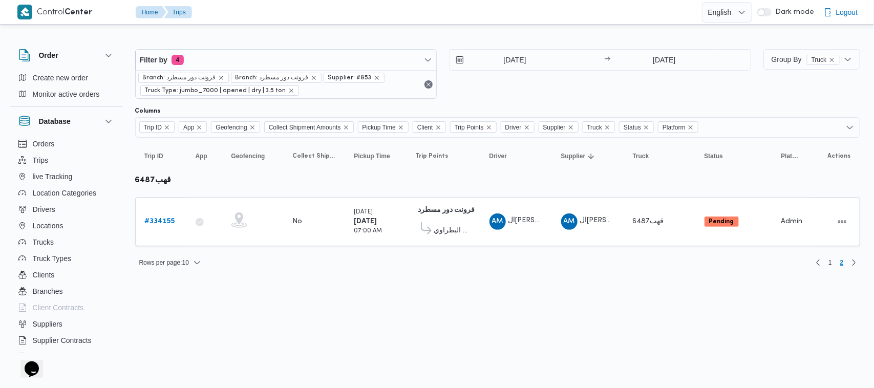
click at [523, 90] on div "2/9/2025 → 2/9/2025" at bounding box center [600, 74] width 302 height 50
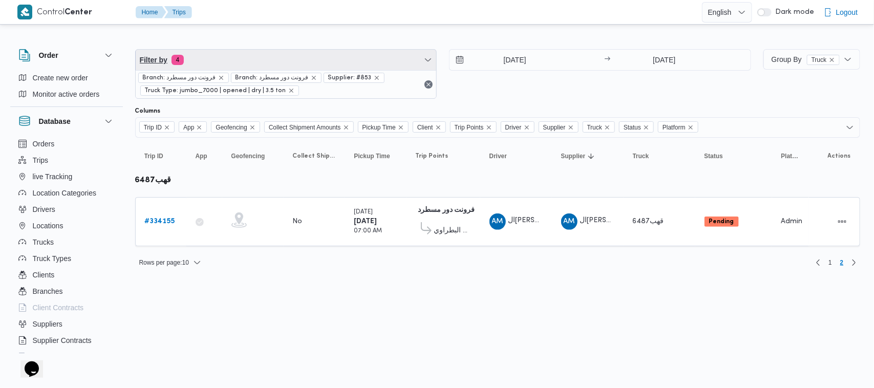
click at [251, 64] on span "Filter by 4" at bounding box center [286, 60] width 301 height 20
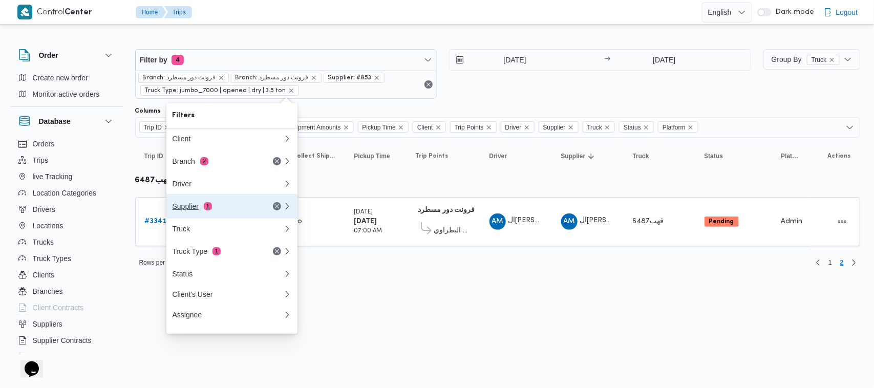
click at [250, 210] on div "Supplier 1" at bounding box center [215, 206] width 86 height 8
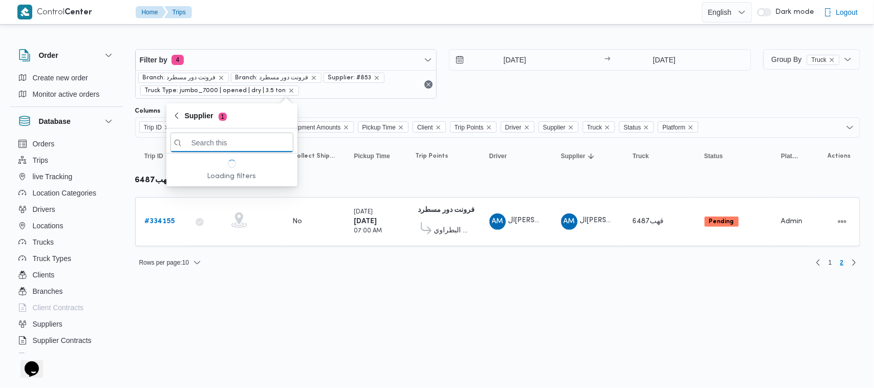
paste input "[PERSON_NAME][DATE] [PERSON_NAME]"
type input "[PERSON_NAME][DATE] [PERSON_NAME]"
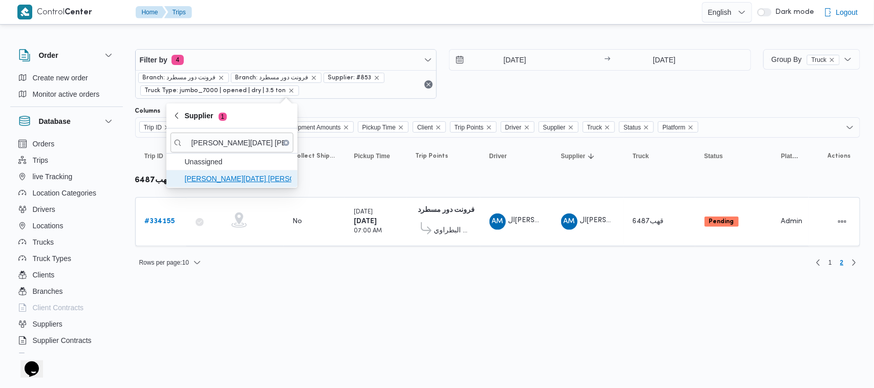
click at [240, 183] on span "[PERSON_NAME][DATE] [PERSON_NAME]" at bounding box center [238, 178] width 106 height 12
click at [240, 170] on span "Unassigned" at bounding box center [231, 162] width 123 height 16
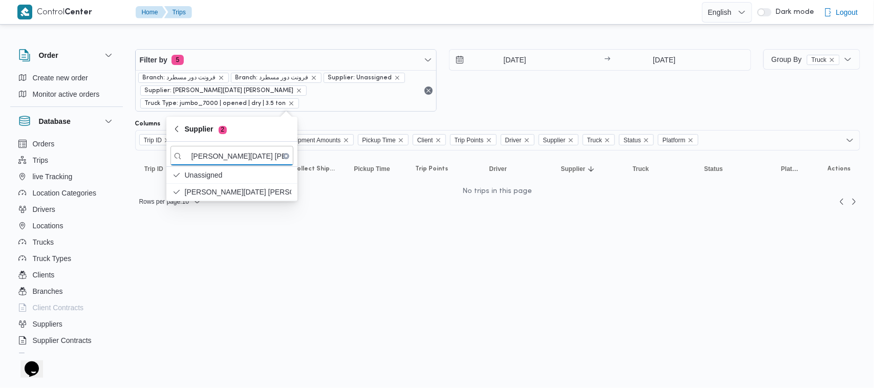
click at [505, 95] on div "2/9/2025 → 2/9/2025" at bounding box center [600, 80] width 302 height 62
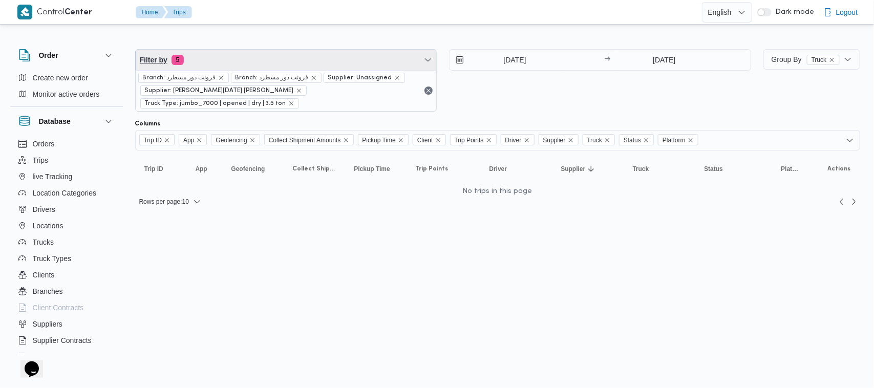
click at [314, 59] on span "Filter by 5" at bounding box center [286, 60] width 301 height 20
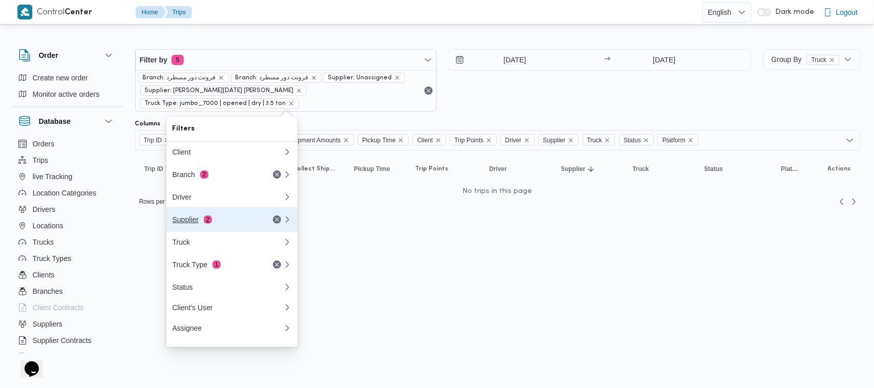
click at [231, 224] on div "Supplier 2" at bounding box center [215, 219] width 86 height 8
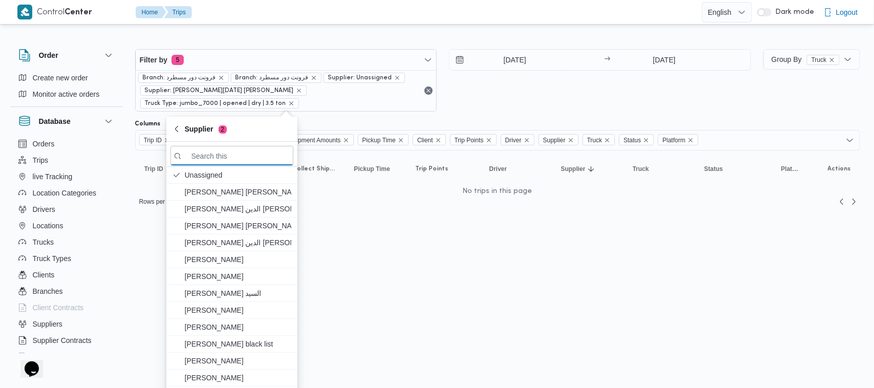
paste input "ابراهيم رمضان ابراهيم عثمان ابوباشا"
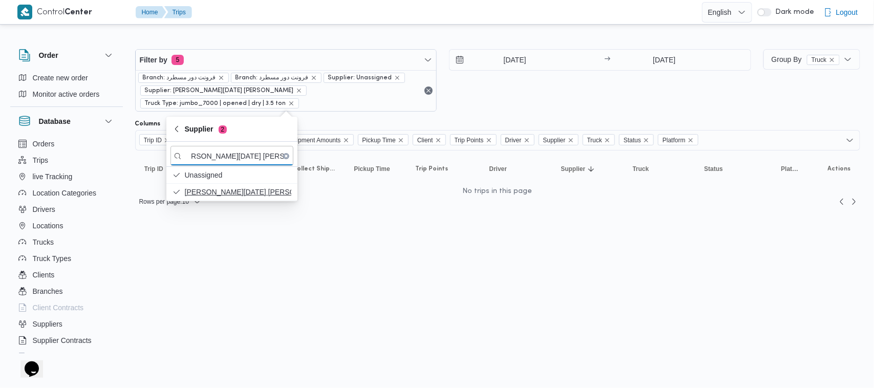
type input "ابراهيم رمضان ابراهيم عثمان ابوباشا"
click at [226, 192] on span "ابراهيم رمضان ابراهيم عثمان ابوباشا" at bounding box center [238, 192] width 106 height 12
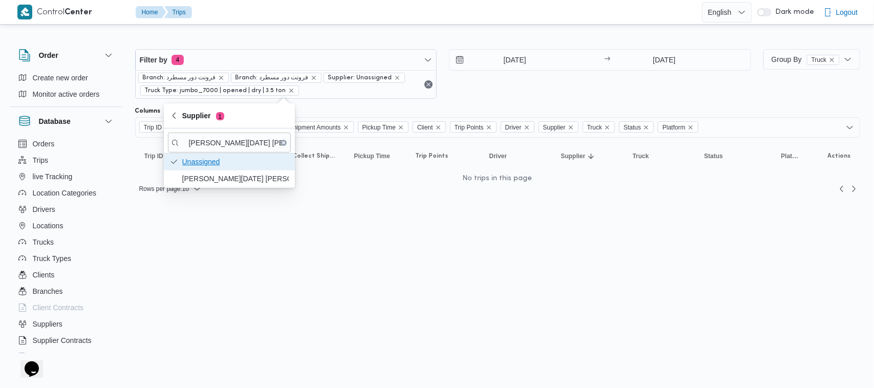
click at [216, 165] on span "Unassigned" at bounding box center [235, 162] width 106 height 12
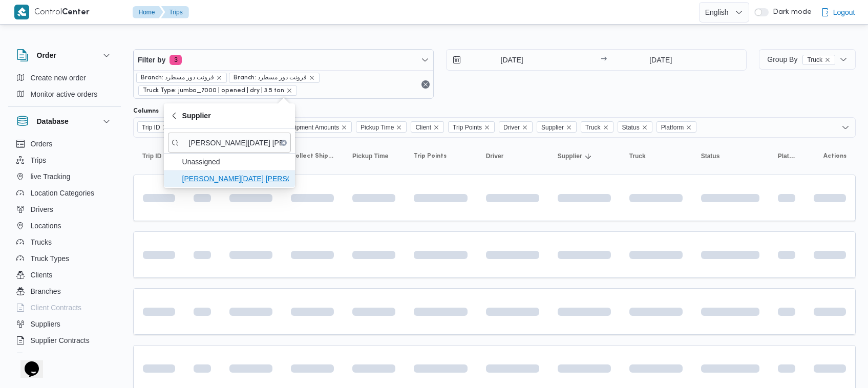
click at [216, 181] on span "ابراهيم رمضان ابراهيم عثمان ابوباشا" at bounding box center [235, 178] width 106 height 12
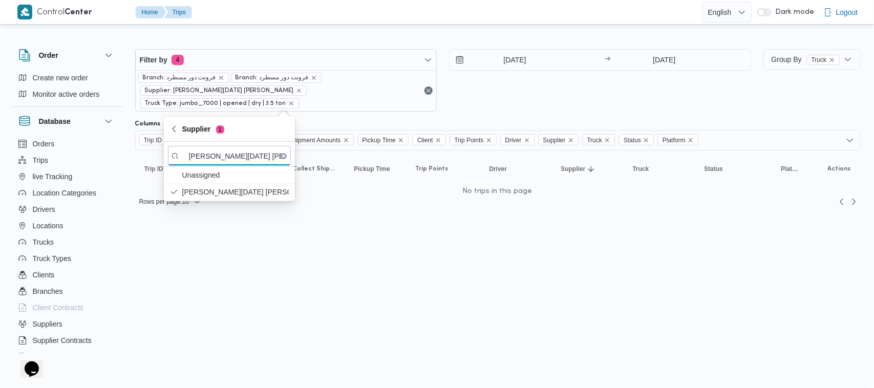
click at [567, 99] on div "2/9/2025 → 2/9/2025" at bounding box center [600, 80] width 302 height 62
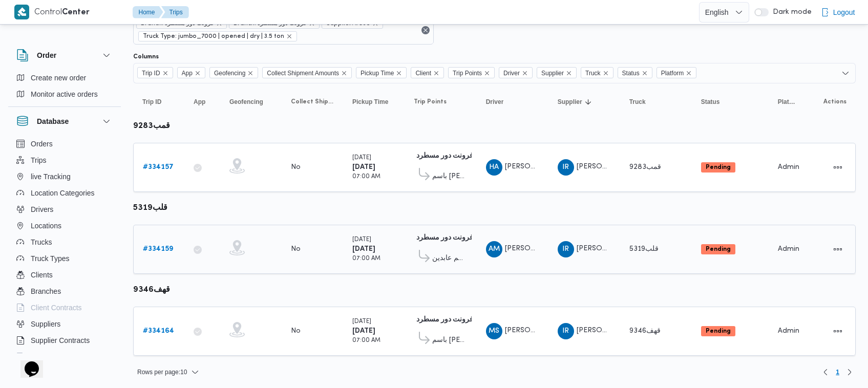
scroll to position [55, 0]
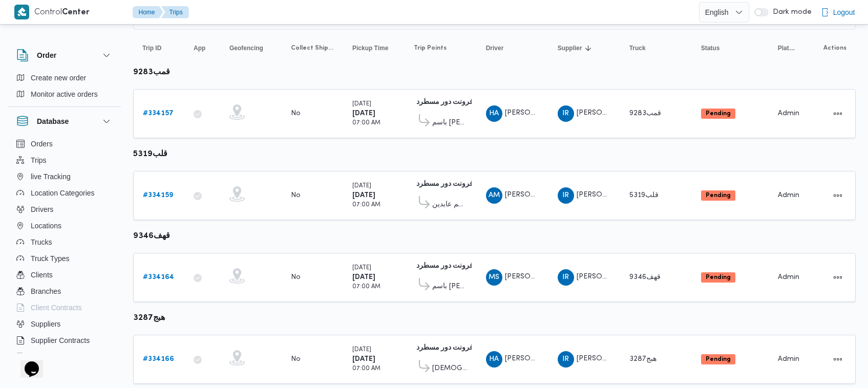
scroll to position [136, 0]
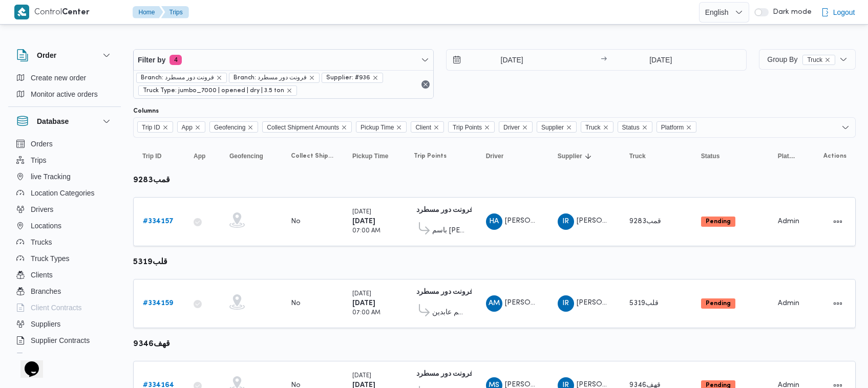
click at [616, 88] on div "2/9/2025 → 2/9/2025" at bounding box center [596, 74] width 300 height 50
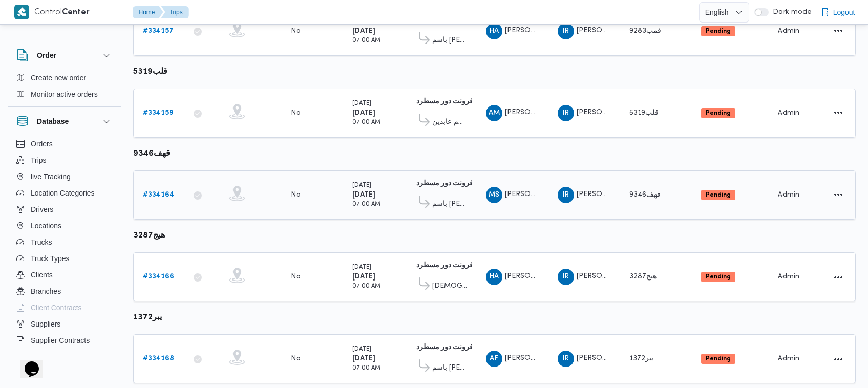
scroll to position [216, 0]
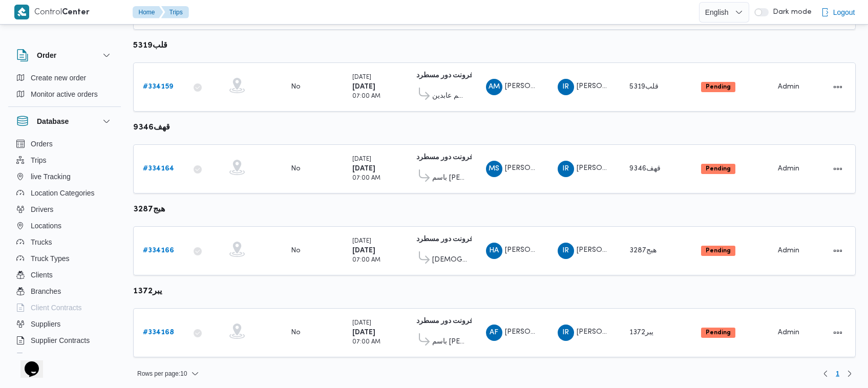
click at [866, 253] on div "Order Create new order Monitor active orders Database Orders Trips live Trackin…" at bounding box center [434, 101] width 868 height 570
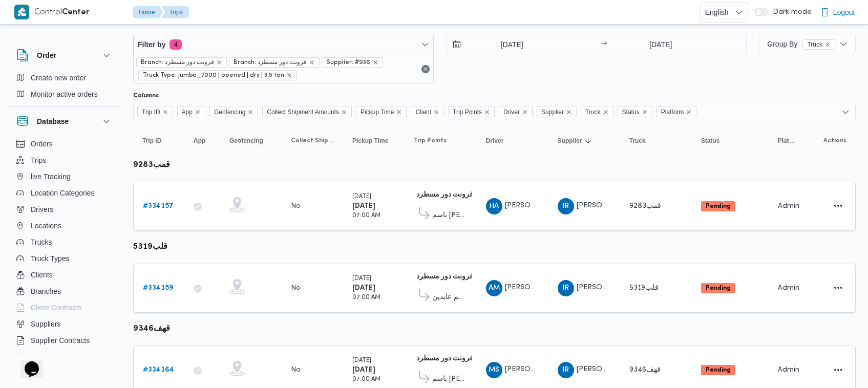
click at [865, 54] on div "Order Create new order Monitor active orders Database Orders Trips live Trackin…" at bounding box center [434, 302] width 868 height 570
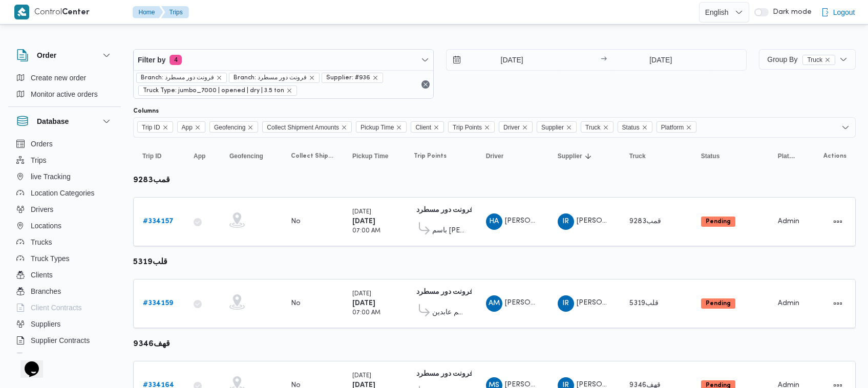
click at [551, 85] on div "[DATE] → [DATE]" at bounding box center [596, 74] width 300 height 50
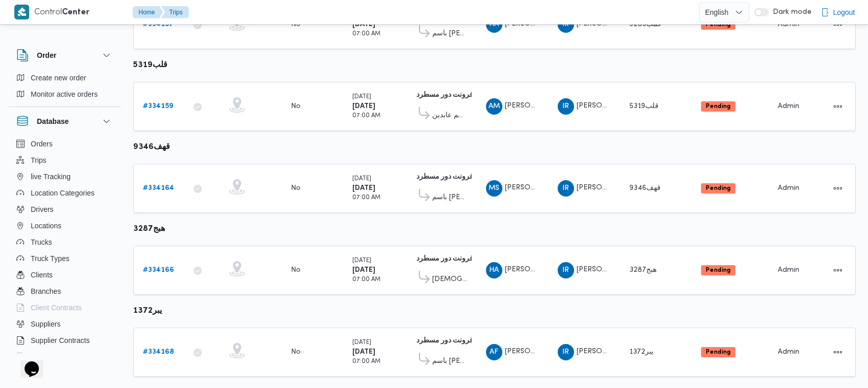
scroll to position [216, 0]
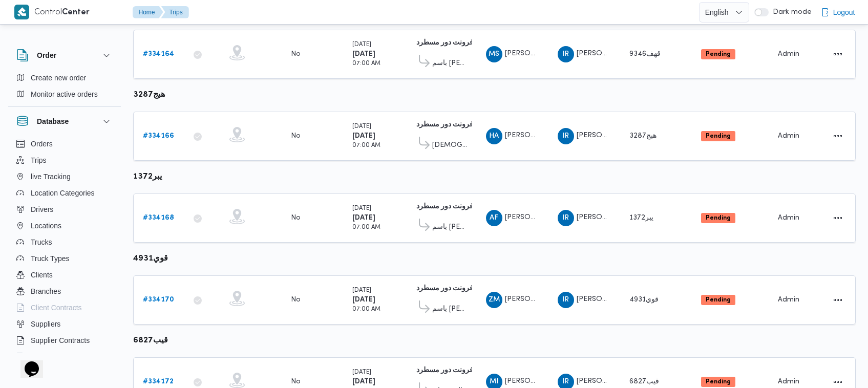
scroll to position [379, 0]
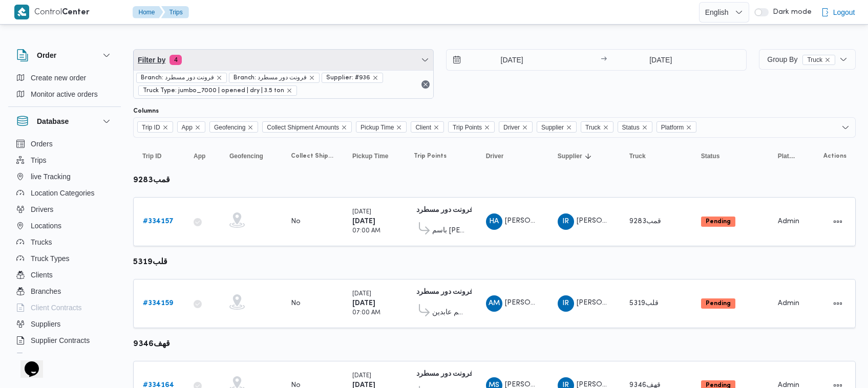
click at [224, 64] on span "Filter by 4" at bounding box center [283, 60] width 299 height 20
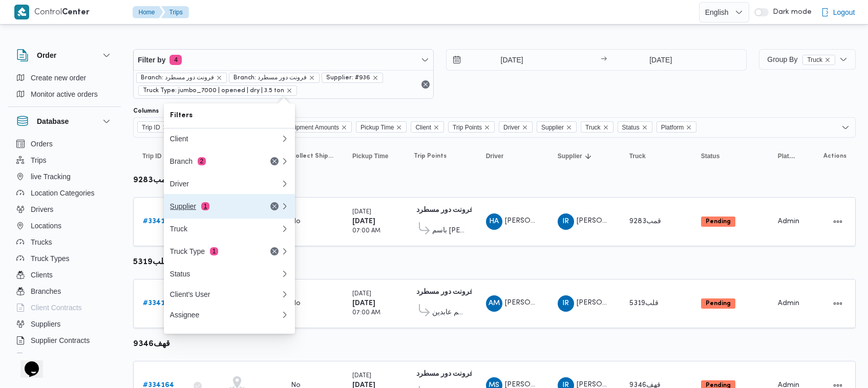
click at [231, 210] on div "Supplier 1" at bounding box center [213, 206] width 86 height 8
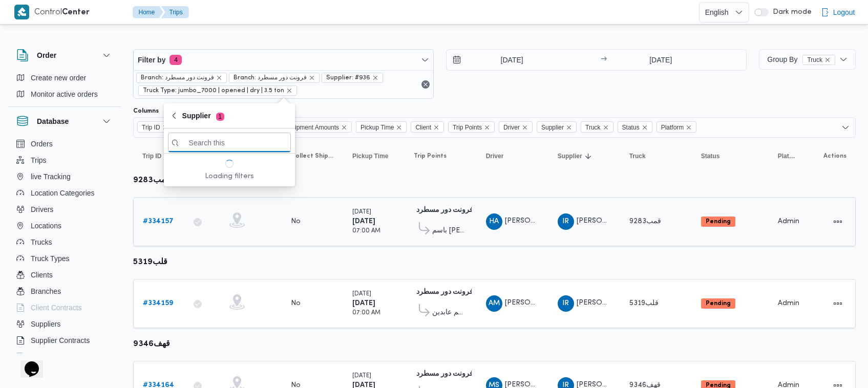
paste input "[PERSON_NAME] [PERSON_NAME] [PERSON_NAME]"
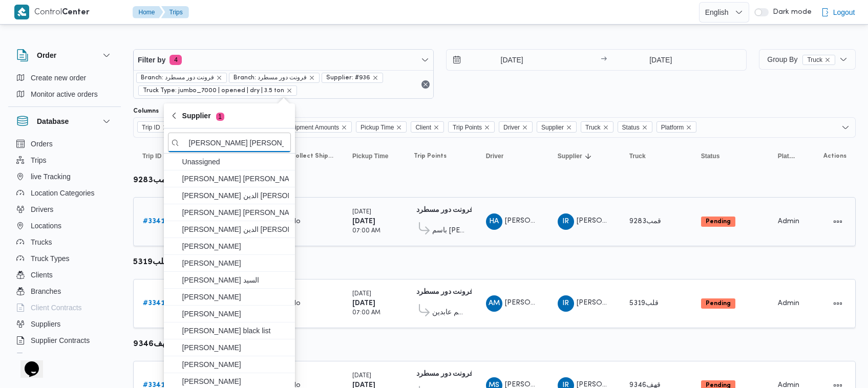
scroll to position [0, 11]
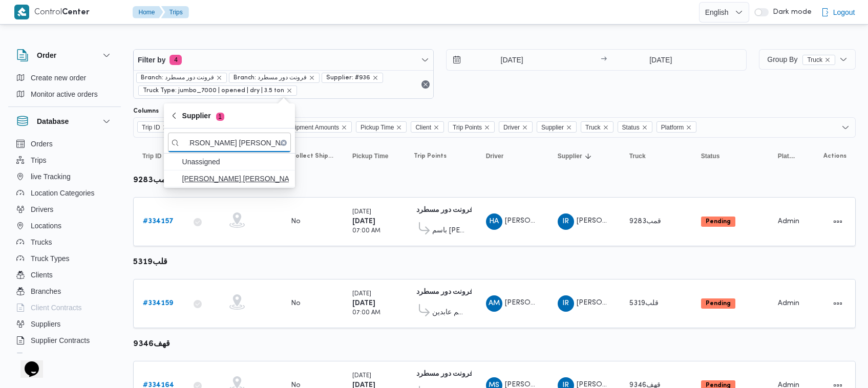
type input "[PERSON_NAME] [PERSON_NAME] [PERSON_NAME]"
click at [207, 182] on span "[PERSON_NAME] [PERSON_NAME] [PERSON_NAME]" at bounding box center [235, 178] width 106 height 12
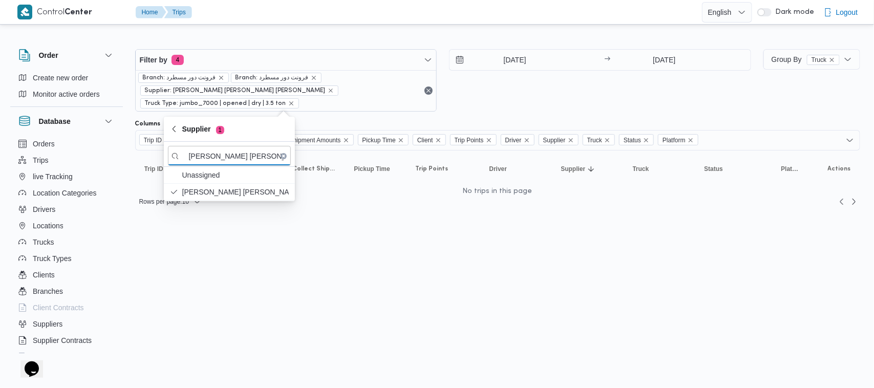
click at [559, 84] on div "[DATE] → [DATE]" at bounding box center [600, 80] width 302 height 62
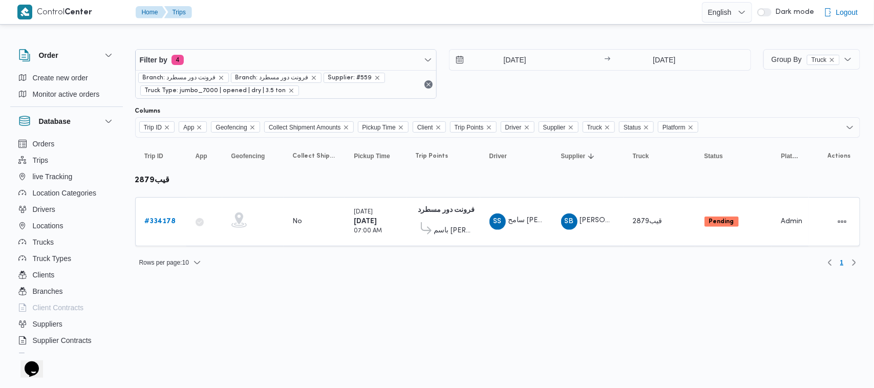
click at [331, 299] on html "Control Center Home Trips English عربي Dark mode Logout Order Create new order …" at bounding box center [437, 194] width 874 height 388
click at [521, 57] on input "[DATE]" at bounding box center [507, 60] width 116 height 20
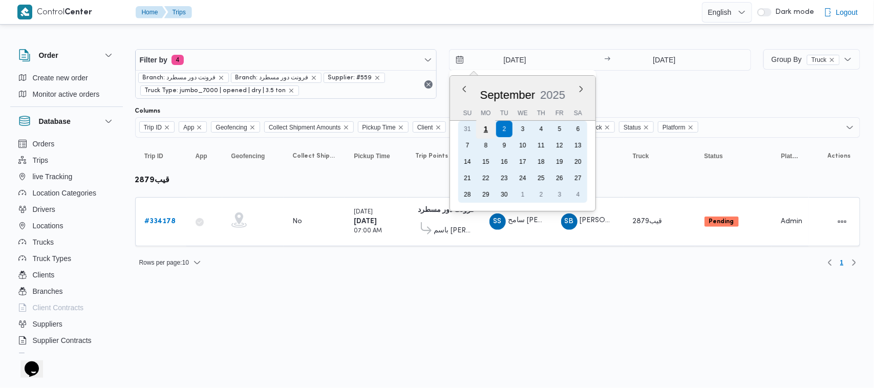
click at [484, 128] on div "1" at bounding box center [485, 128] width 19 height 19
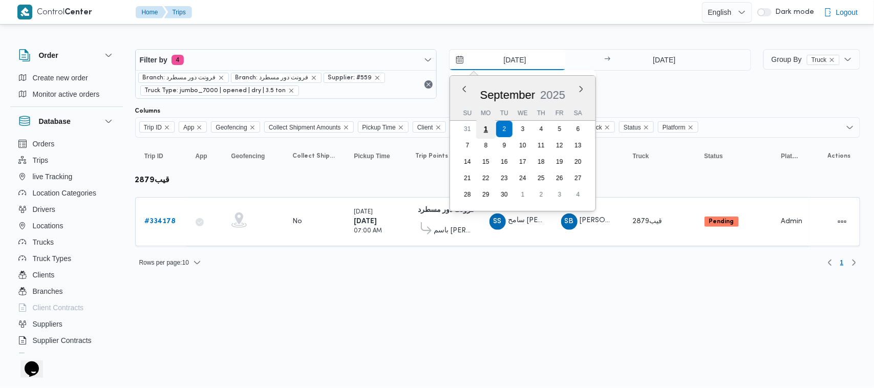
type input "[DATE]"
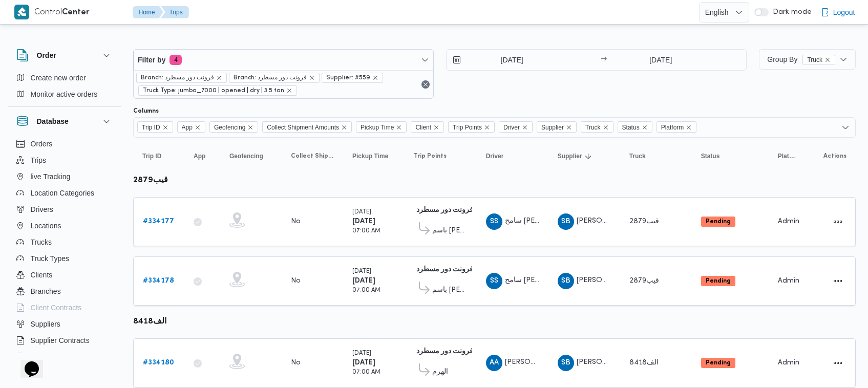
click at [492, 94] on div "[DATE] → [DATE]" at bounding box center [596, 74] width 300 height 50
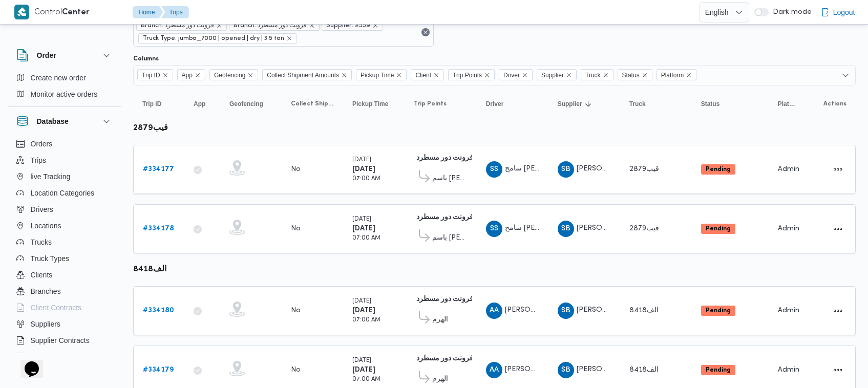
scroll to position [91, 0]
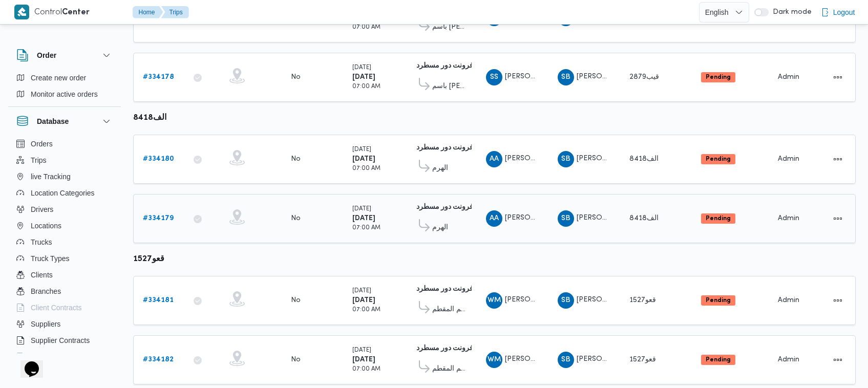
scroll to position [230, 0]
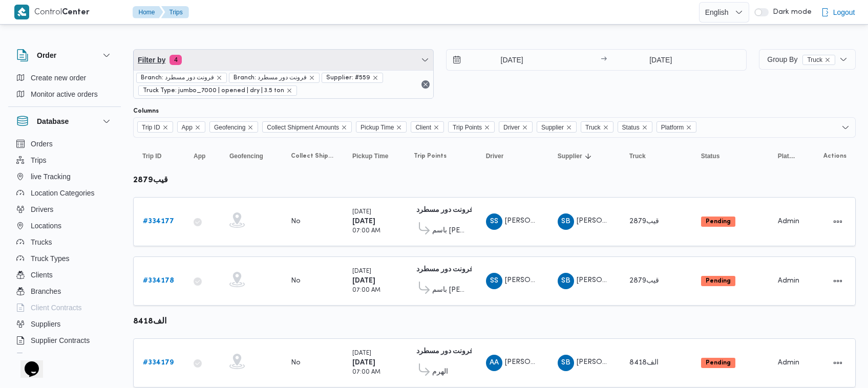
click at [203, 61] on span "Filter by 4" at bounding box center [283, 60] width 299 height 20
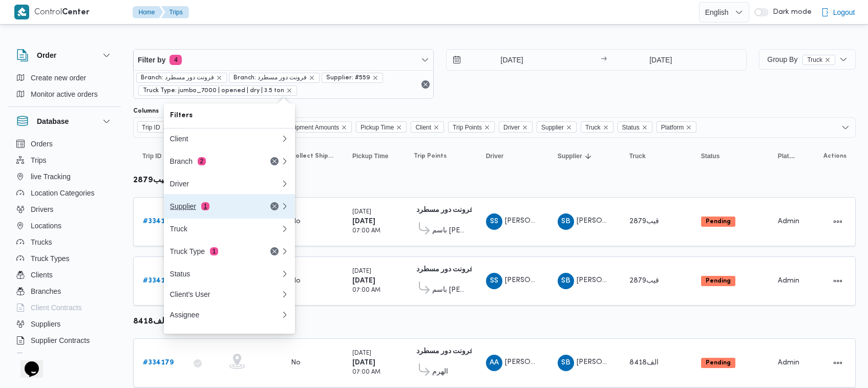
click at [184, 207] on div "Supplier 1" at bounding box center [213, 206] width 86 height 8
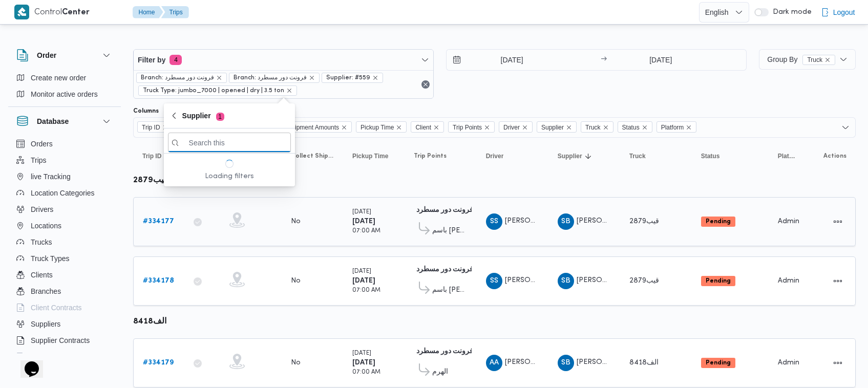
paste input "علي [PERSON_NAME] [PERSON_NAME]"
type input "علي [PERSON_NAME] [PERSON_NAME]"
click at [240, 178] on span "علي [PERSON_NAME] [PERSON_NAME]" at bounding box center [235, 178] width 106 height 12
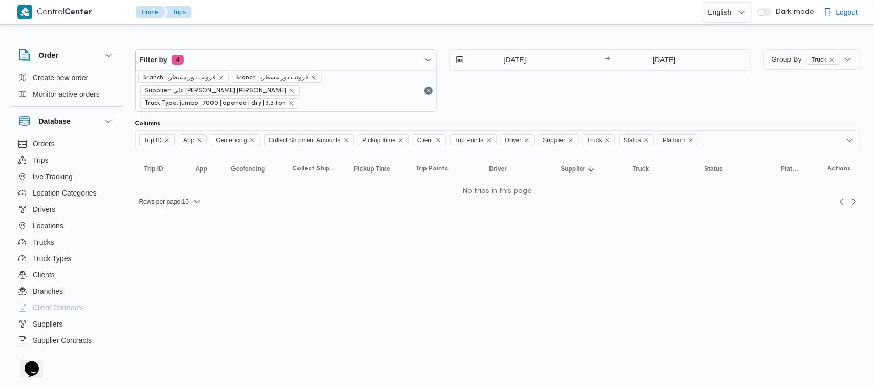
click at [571, 73] on div "[DATE] → [DATE]" at bounding box center [600, 80] width 302 height 62
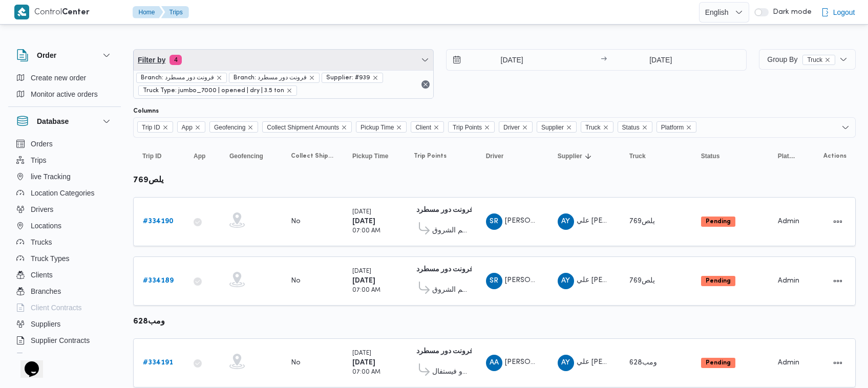
click at [258, 68] on span "Filter by 4" at bounding box center [283, 60] width 299 height 20
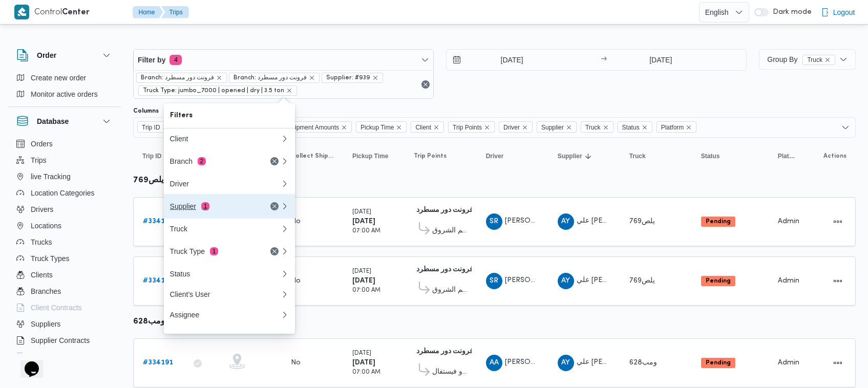
click at [216, 209] on div "Supplier 1" at bounding box center [213, 206] width 86 height 8
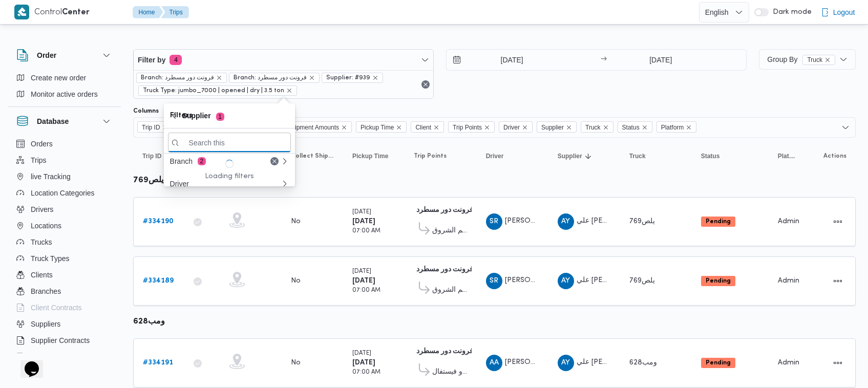
paste input "علي عبدالناصر علي بخيت علي"
type input "علي عبدالناصر علي بخيت علي"
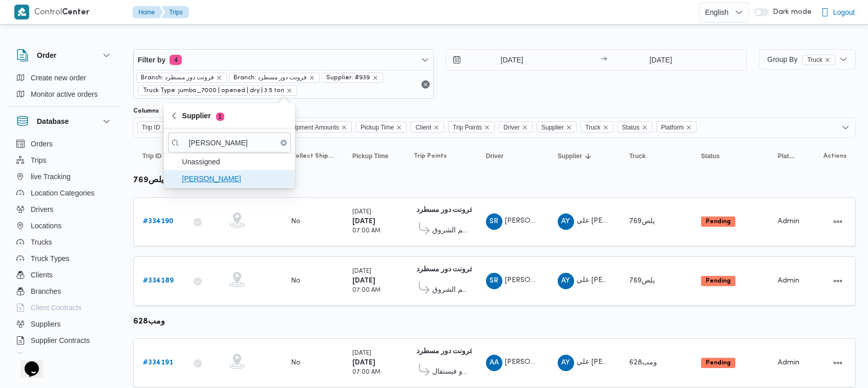
click at [205, 183] on span "علي عبدالناصر علي بخيت علي" at bounding box center [235, 178] width 106 height 12
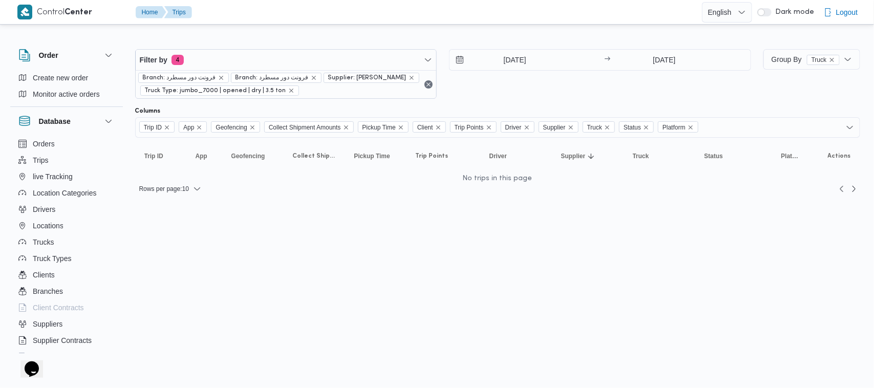
click at [515, 72] on div "1/9/2025 → 2/9/2025" at bounding box center [600, 74] width 302 height 50
drag, startPoint x: 513, startPoint y: 62, endPoint x: 518, endPoint y: 62, distance: 5.1
click at [512, 60] on input "1/9/2025" at bounding box center [507, 60] width 116 height 20
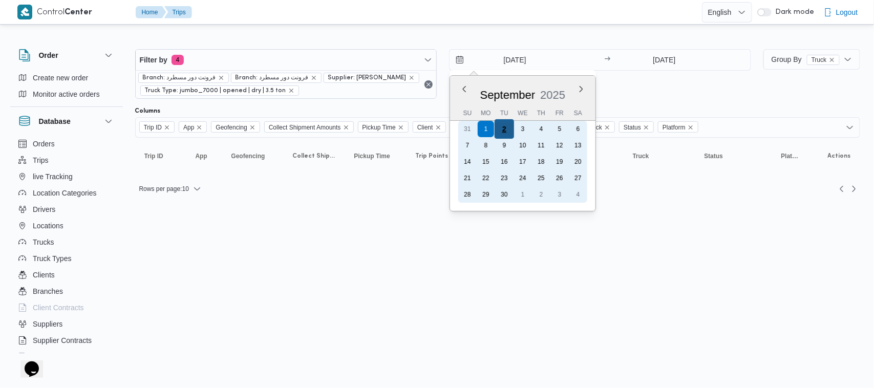
click at [507, 132] on div "2" at bounding box center [503, 128] width 19 height 19
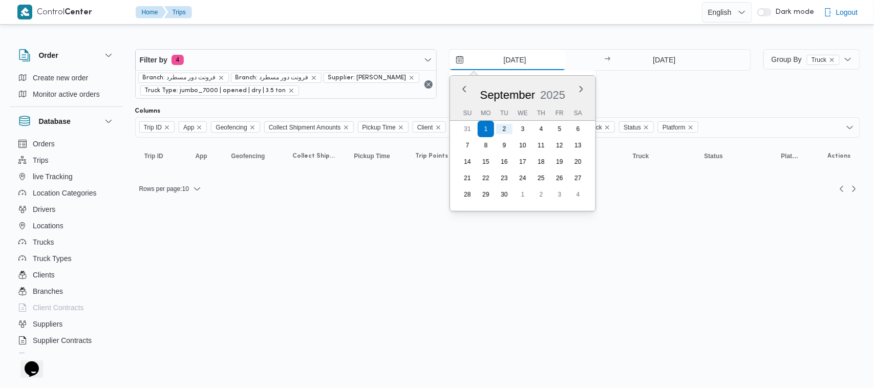
type input "2/9/2025"
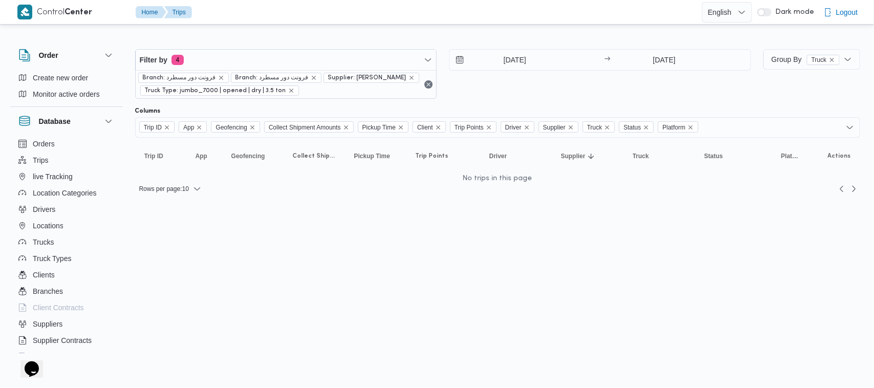
click at [565, 73] on div "2/9/2025 → 2/9/2025" at bounding box center [600, 74] width 302 height 50
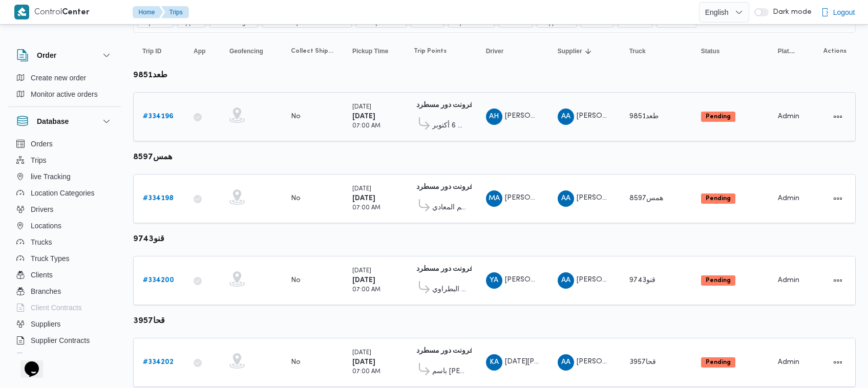
scroll to position [136, 0]
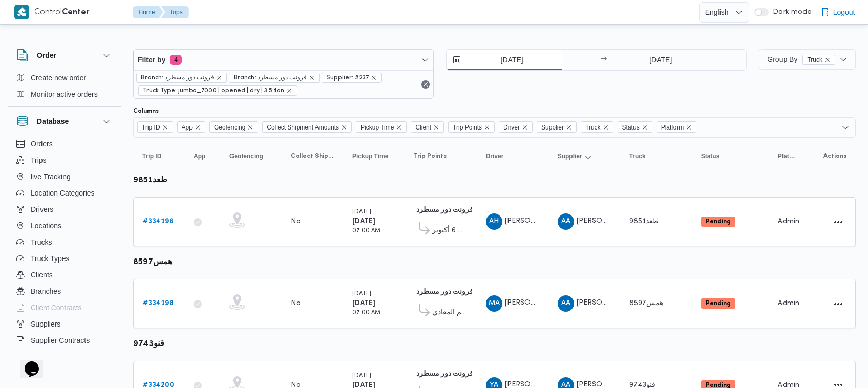
click at [498, 54] on input "[DATE]" at bounding box center [504, 60] width 116 height 20
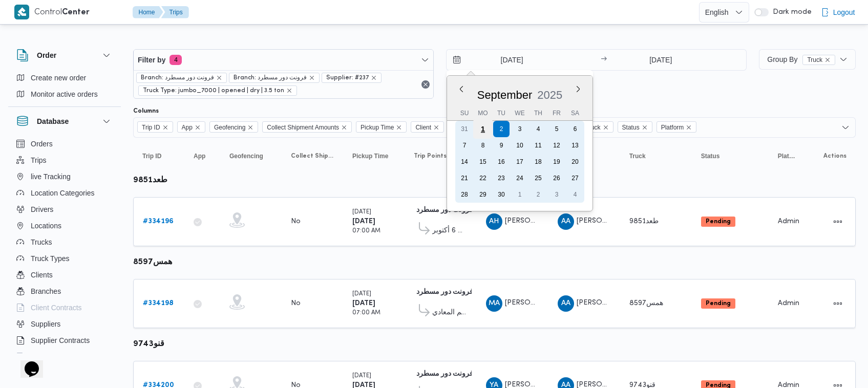
click at [482, 129] on div "1" at bounding box center [482, 128] width 19 height 19
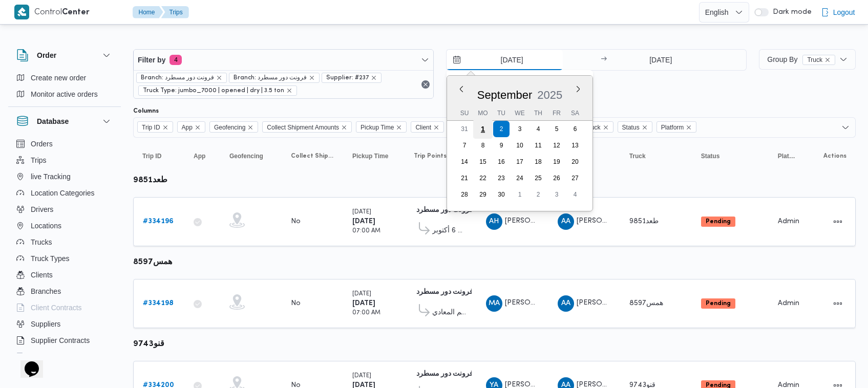
type input "1/9/2025"
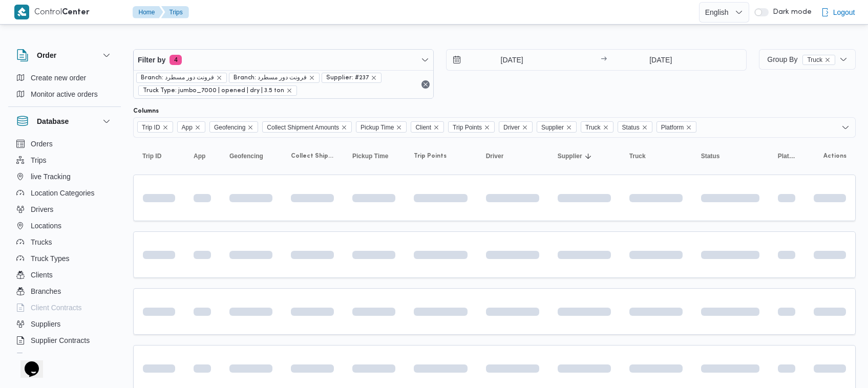
click at [671, 72] on div "1/9/2025 → 2/9/2025" at bounding box center [596, 74] width 300 height 50
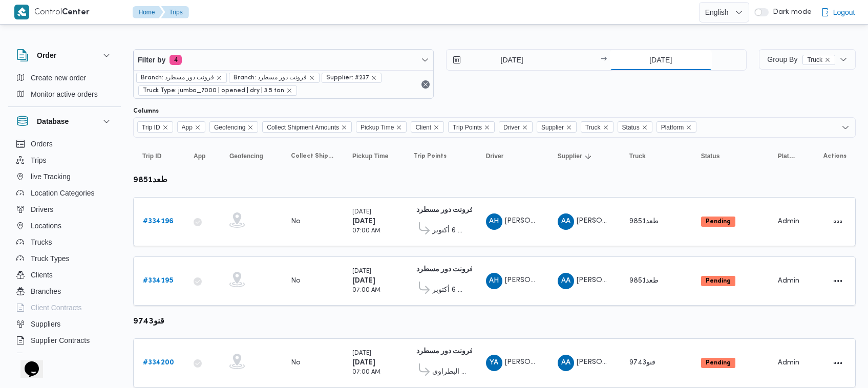
click at [666, 58] on input "2/9/2025" at bounding box center [661, 60] width 102 height 20
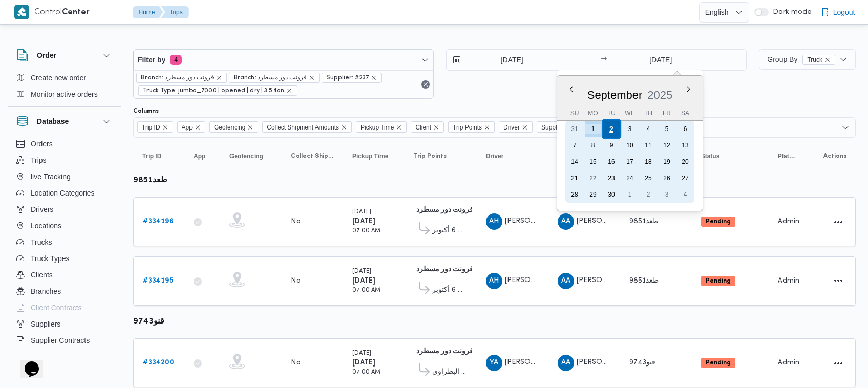
click at [602, 135] on div "2" at bounding box center [610, 128] width 19 height 19
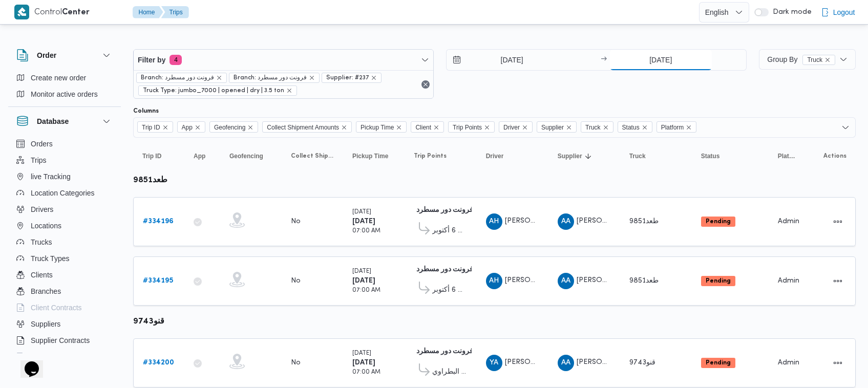
click at [653, 58] on input "2/9/2025" at bounding box center [661, 60] width 102 height 20
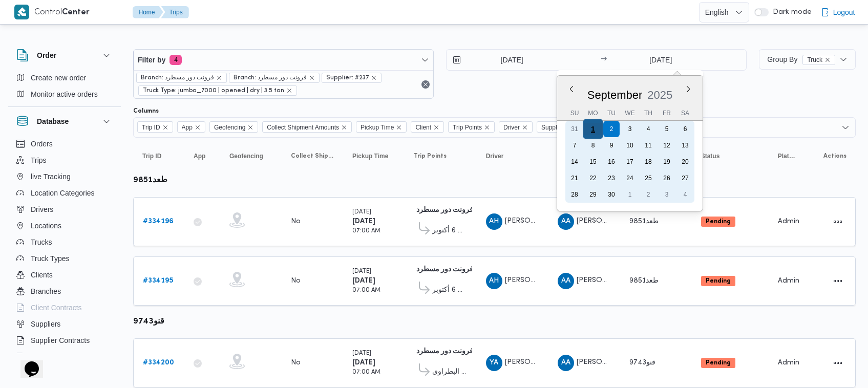
click at [598, 125] on div "1" at bounding box center [592, 128] width 19 height 19
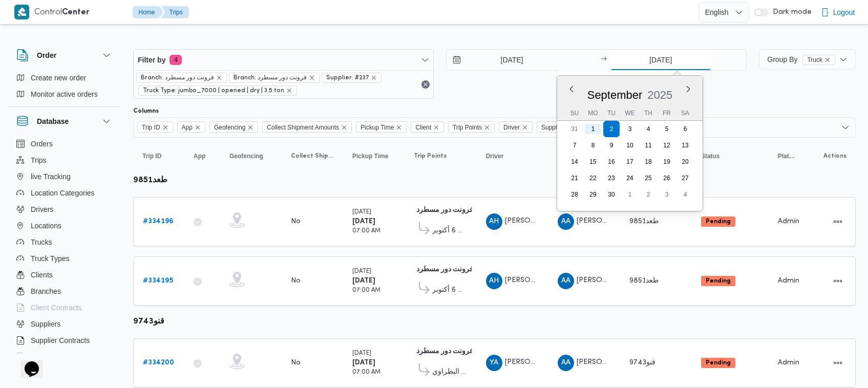
type input "1/9/2025"
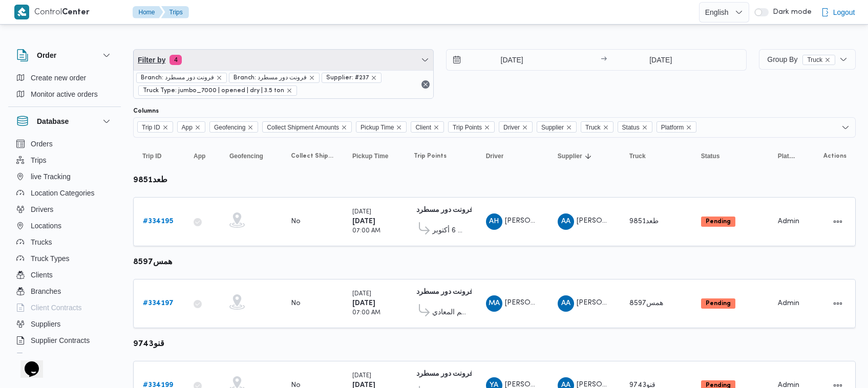
click at [253, 57] on span "Filter by 4" at bounding box center [283, 60] width 299 height 20
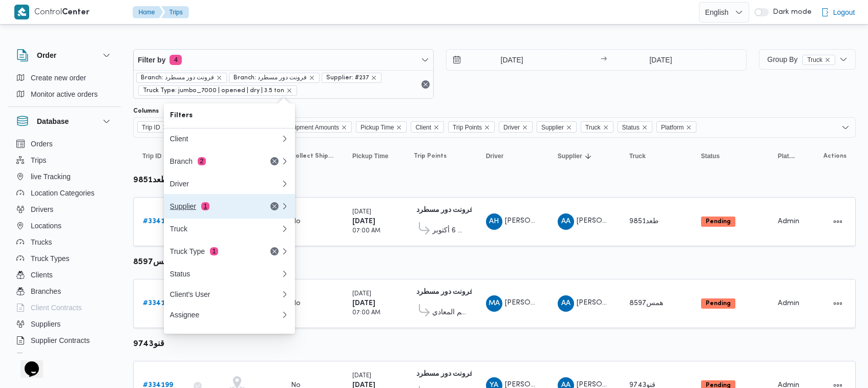
click at [265, 208] on div "Supplier 1" at bounding box center [225, 206] width 123 height 25
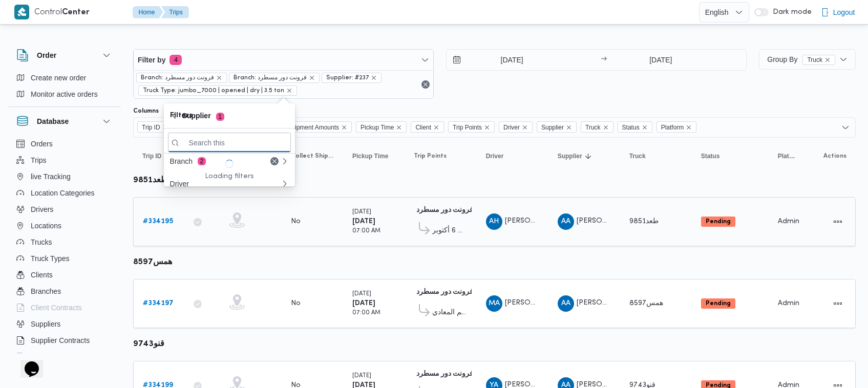
paste input "عبدالمنعم مجدي السيد عواد"
type input "عبدالمنعم مجدي السيد عواد"
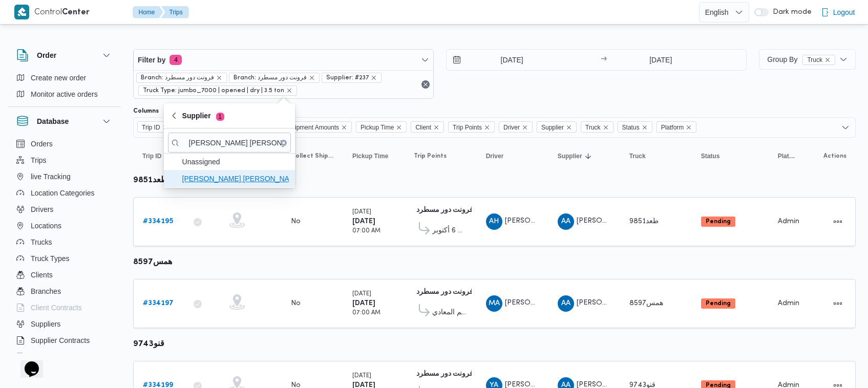
click at [244, 178] on span "عبدالمنعم مجدي السيد عواد" at bounding box center [235, 178] width 106 height 12
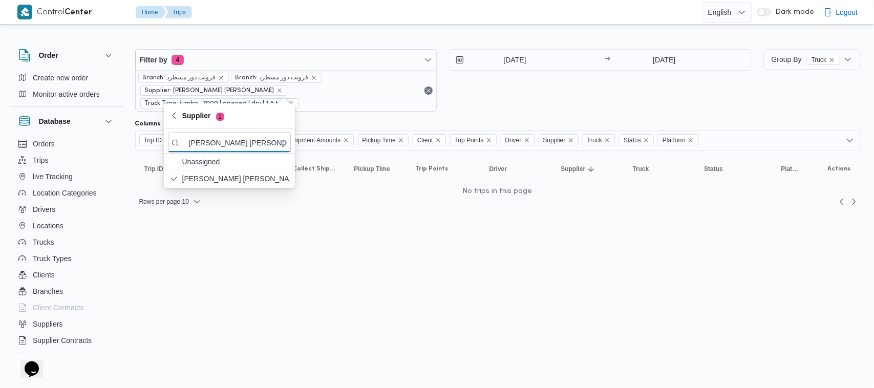
click at [565, 82] on div "1/9/2025 → 1/9/2025" at bounding box center [600, 80] width 302 height 62
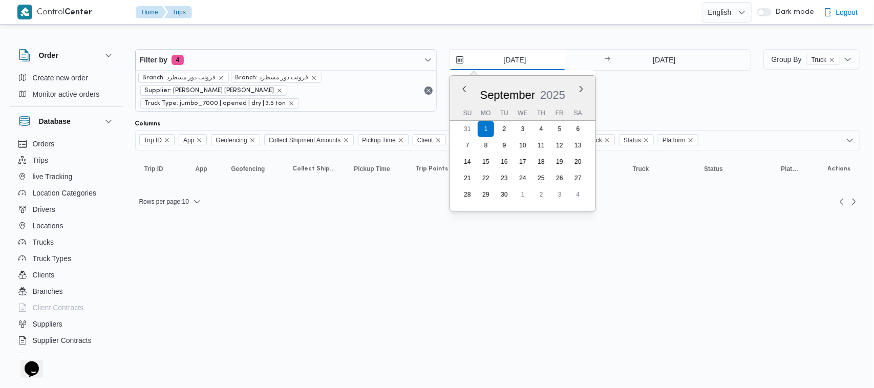
click at [525, 50] on input "1/9/2025" at bounding box center [507, 60] width 116 height 20
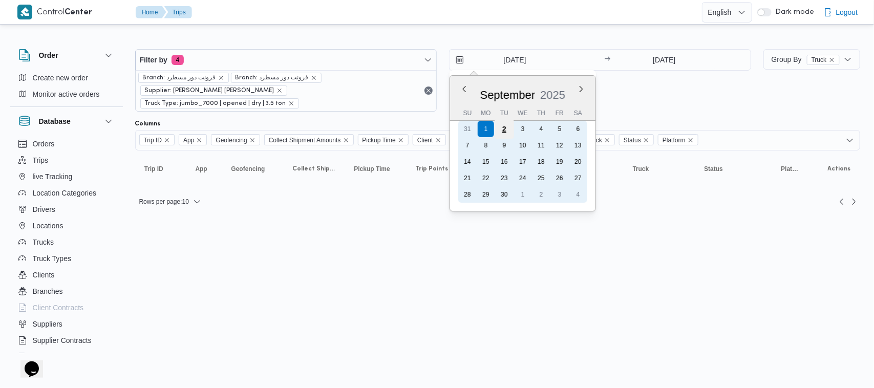
click at [502, 133] on div "2" at bounding box center [503, 128] width 19 height 19
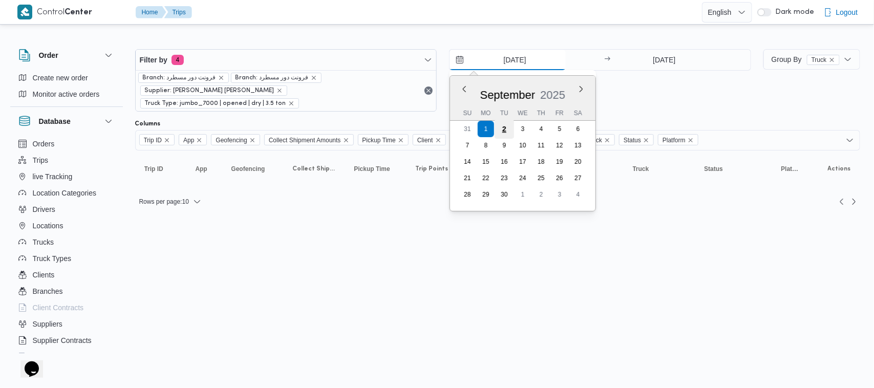
type input "2/9/2025"
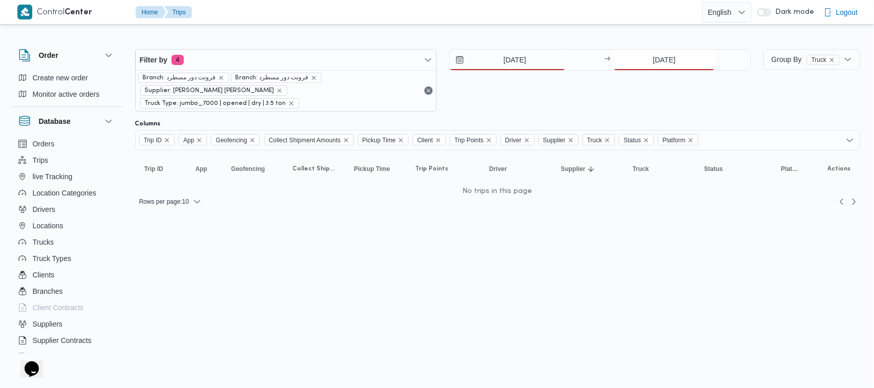
click at [666, 60] on input "1/9/2025" at bounding box center [664, 60] width 102 height 20
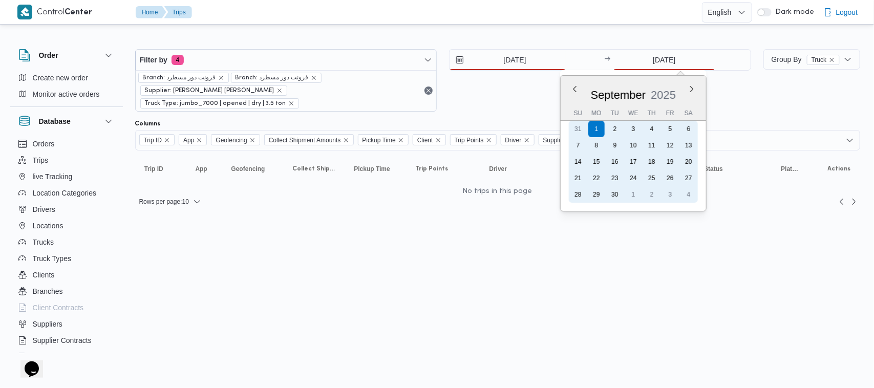
click at [612, 131] on div "2" at bounding box center [614, 129] width 16 height 16
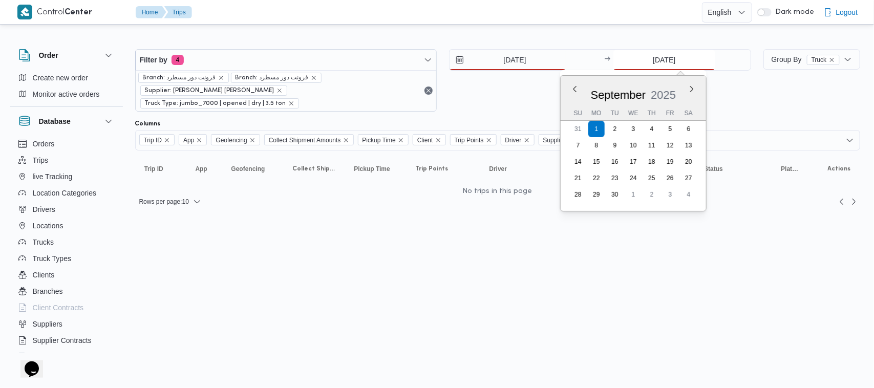
type input "2/9/2025"
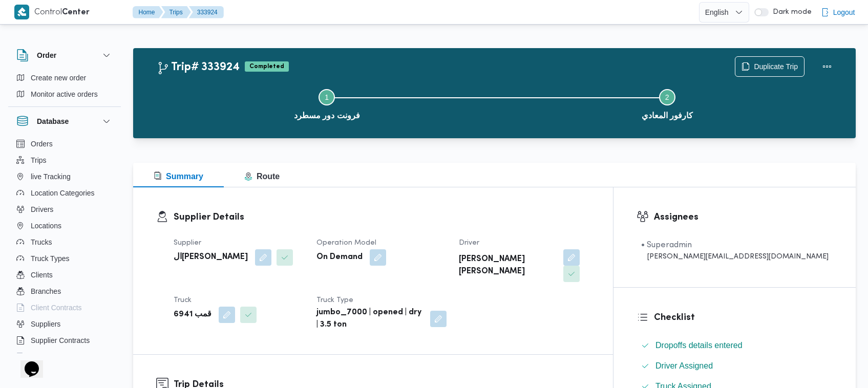
click at [435, 71] on div "Step 1 is incomplete 1 فرونت دور مسطرد Step 2 is incomplete 2 كارفور المعادي" at bounding box center [496, 104] width 692 height 66
click at [773, 68] on span "Duplicate Trip" at bounding box center [775, 66] width 44 height 12
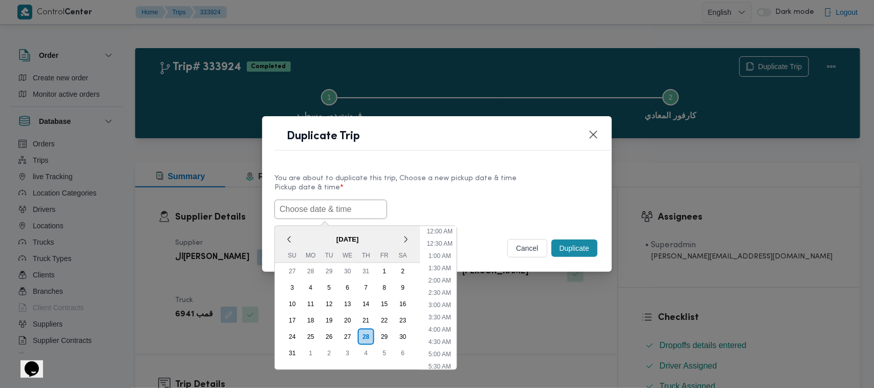
click at [343, 215] on input "text" at bounding box center [330, 209] width 113 height 19
click at [443, 270] on li "7:00 AM" at bounding box center [439, 270] width 31 height 10
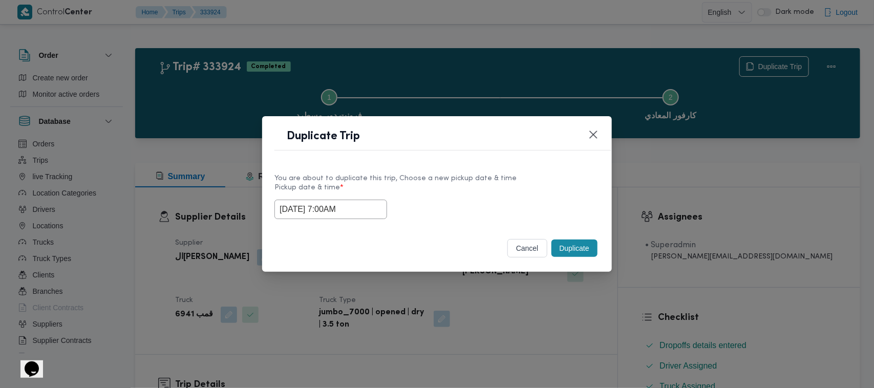
click at [366, 205] on input "[DATE] 7:00AM" at bounding box center [330, 209] width 113 height 19
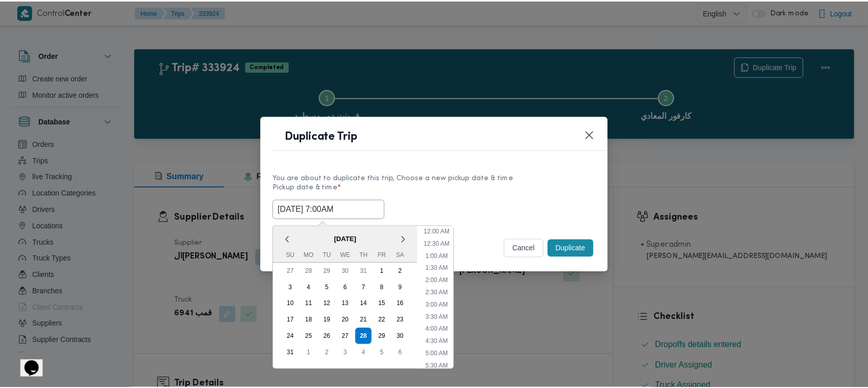
scroll to position [106, 0]
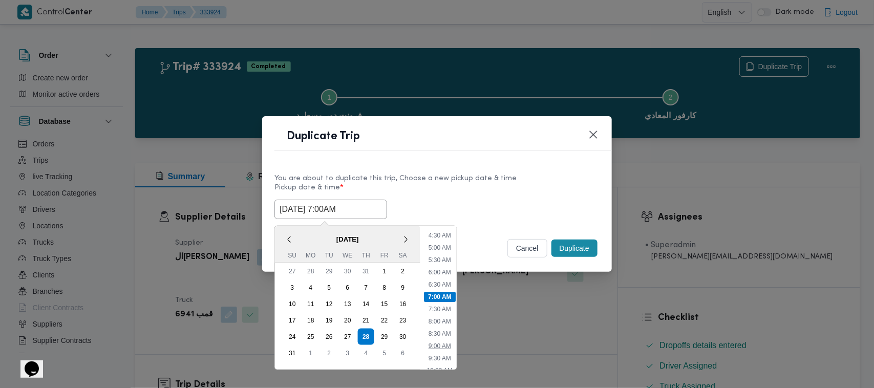
click at [448, 344] on li "9:00 AM" at bounding box center [439, 346] width 31 height 10
type input "[DATE] 9:00AM"
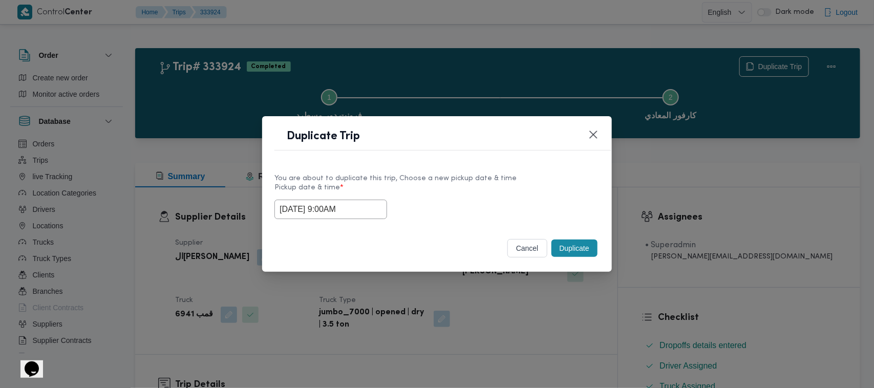
click at [456, 200] on div "Selected date: [DATE] 9:00 AM [DATE] 9:00AM" at bounding box center [436, 209] width 325 height 19
click at [601, 254] on div "cancel Duplicate" at bounding box center [437, 250] width 350 height 43
click at [584, 249] on button "Duplicate" at bounding box center [574, 248] width 46 height 17
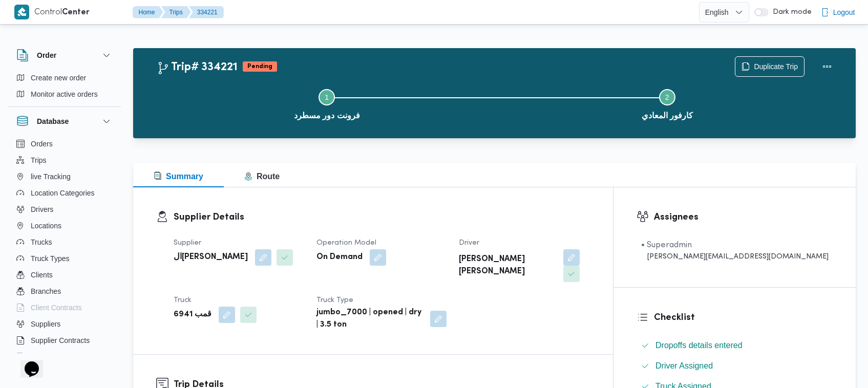
click at [446, 226] on dl "Supplier Details Supplier ال[PERSON_NAME] Operation Model On Demand Driver [PER…" at bounding box center [382, 270] width 416 height 121
click at [350, 196] on div "Supplier Details Supplier ال[PERSON_NAME] Operation Model On Demand Driver [PER…" at bounding box center [373, 270] width 480 height 167
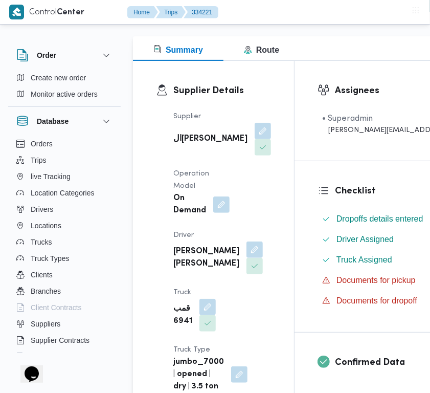
scroll to position [132, 0]
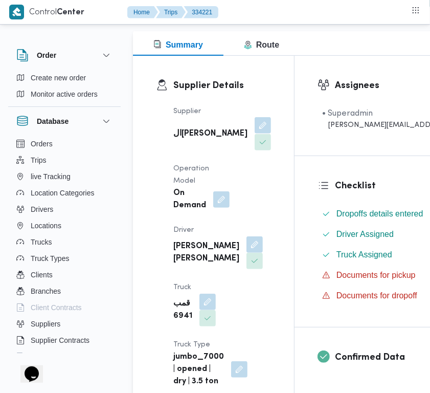
click at [255, 132] on button "button" at bounding box center [263, 125] width 16 height 16
drag, startPoint x: 201, startPoint y: 132, endPoint x: 201, endPoint y: 142, distance: 10.8
click at [255, 134] on button "button" at bounding box center [263, 126] width 16 height 16
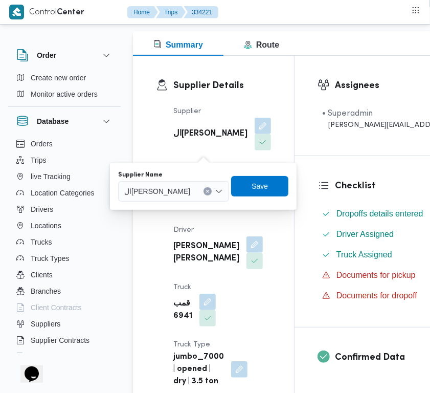
click at [182, 201] on div "Supplier Name ال[PERSON_NAME]" at bounding box center [203, 186] width 172 height 33
click at [182, 201] on div "ال[PERSON_NAME]" at bounding box center [173, 191] width 111 height 20
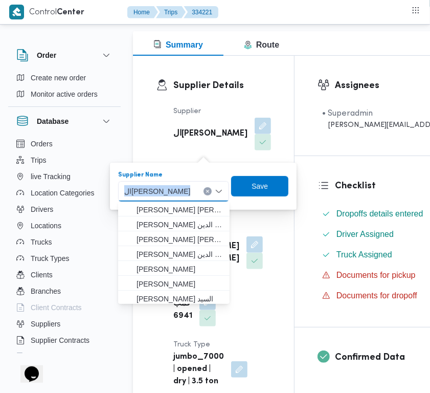
click at [181, 200] on div "الهامي [PERSON_NAME] Combo box. Selected. ال[PERSON_NAME]. Press Backspace to d…" at bounding box center [173, 191] width 111 height 20
paste input "[PERSON_NAME]"
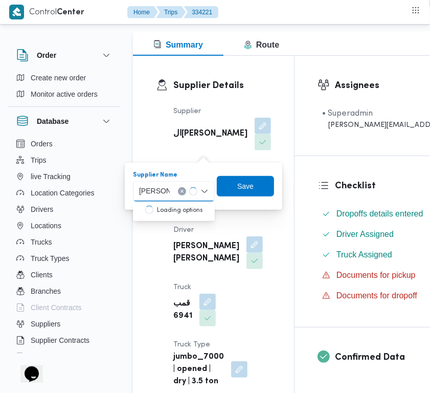
type input "[PERSON_NAME]"
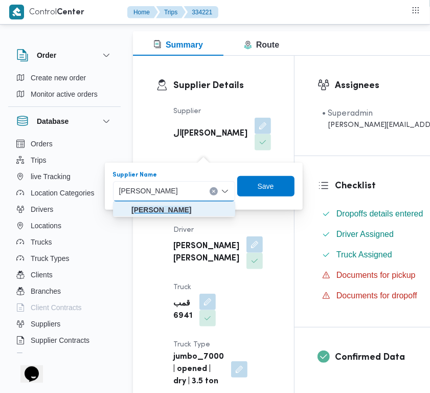
click at [157, 210] on mark "[PERSON_NAME]" at bounding box center [162, 210] width 60 height 8
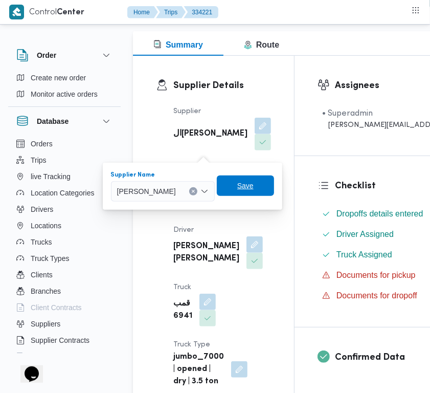
click at [254, 182] on span "Save" at bounding box center [245, 186] width 16 height 12
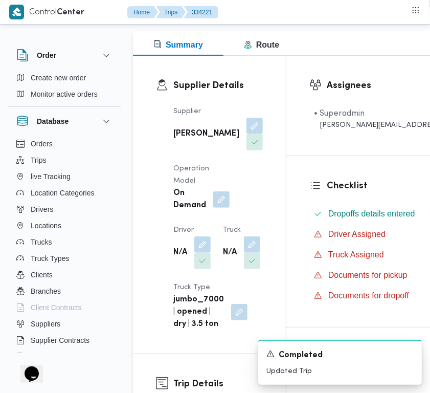
drag, startPoint x: 199, startPoint y: 256, endPoint x: 192, endPoint y: 280, distance: 25.0
click at [199, 253] on button "button" at bounding box center [202, 244] width 16 height 16
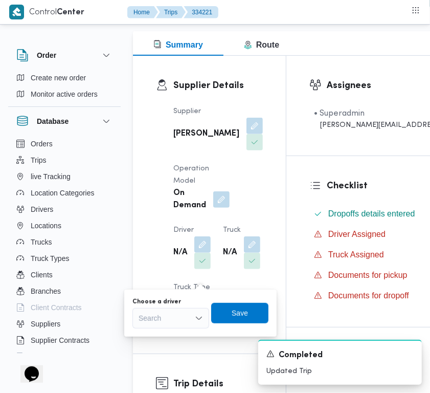
click at [176, 323] on div "Search" at bounding box center [171, 318] width 77 height 20
paste input "[PERSON_NAME]"
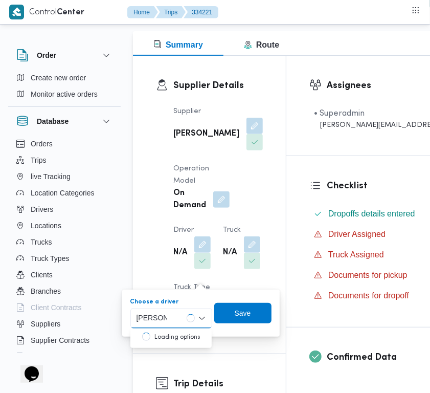
type input "[PERSON_NAME]"
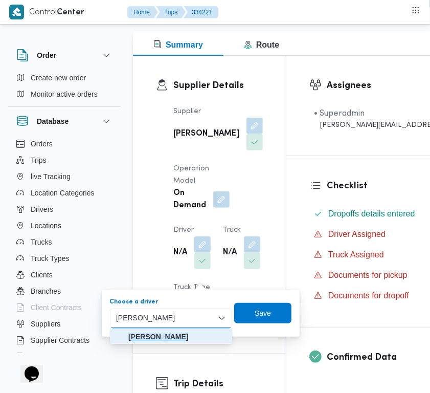
click at [168, 333] on mark "[PERSON_NAME]" at bounding box center [158, 337] width 60 height 8
click at [168, 333] on div "You are in a dialog. To close this dialog, hit escape. Choose a driver [PERSON_…" at bounding box center [201, 313] width 198 height 47
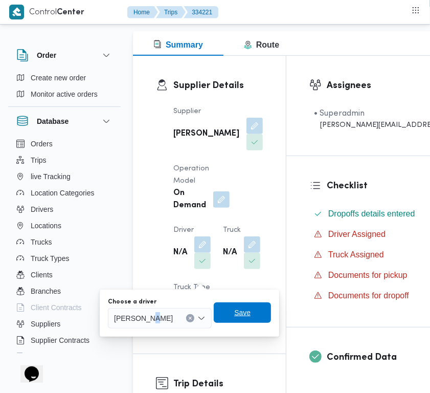
click at [246, 313] on span "Save" at bounding box center [242, 312] width 57 height 20
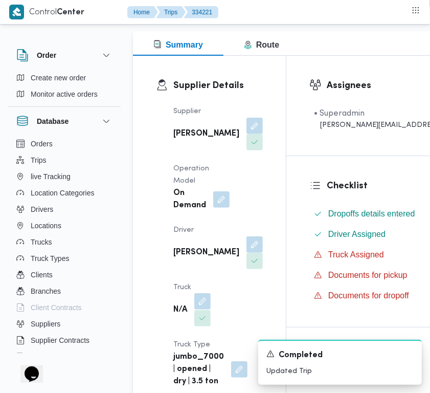
click at [210, 310] on button "button" at bounding box center [202, 301] width 16 height 16
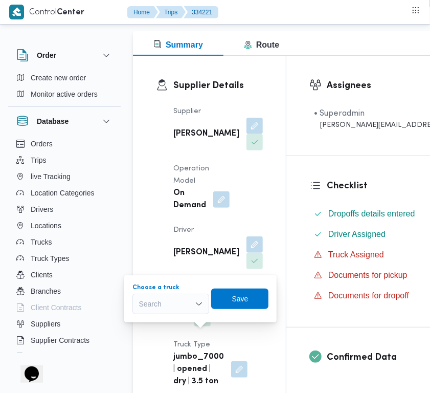
click at [182, 306] on div "Search" at bounding box center [171, 304] width 77 height 20
paste input "5421"
click at [162, 307] on div "5421 5421" at bounding box center [171, 304] width 77 height 20
type input "5421"
click at [259, 227] on div "Supplier Details Supplier [PERSON_NAME] Operation Model On Demand Driver [PERSO…" at bounding box center [209, 233] width 153 height 355
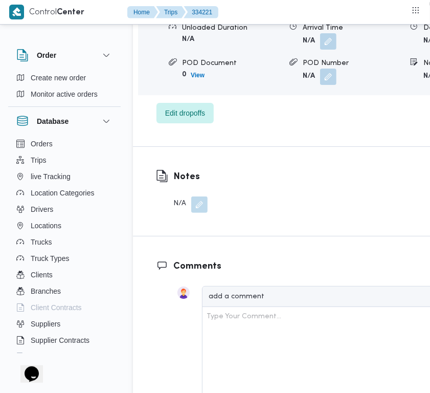
scroll to position [2157, 0]
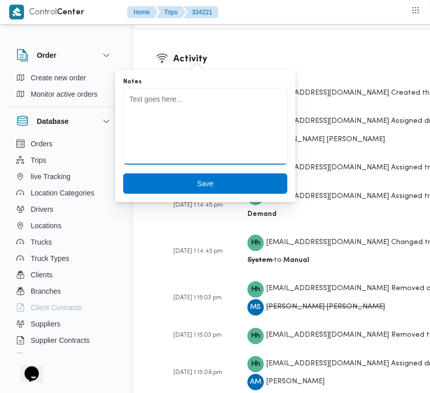
click at [164, 113] on textarea "Notes" at bounding box center [205, 126] width 164 height 77
paste textarea "5421"
type textarea "5421"
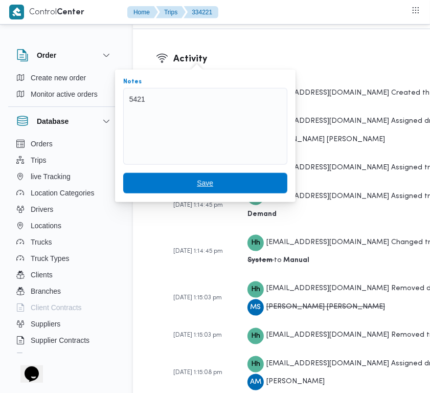
click at [185, 176] on span "Save" at bounding box center [205, 183] width 164 height 20
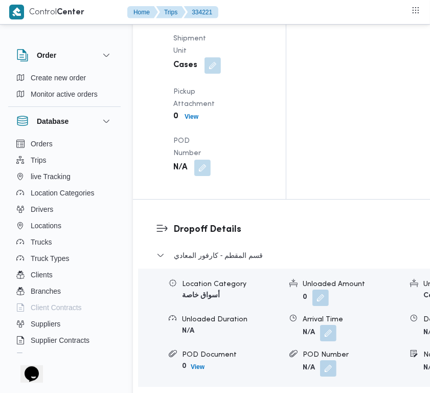
scroll to position [1455, 0]
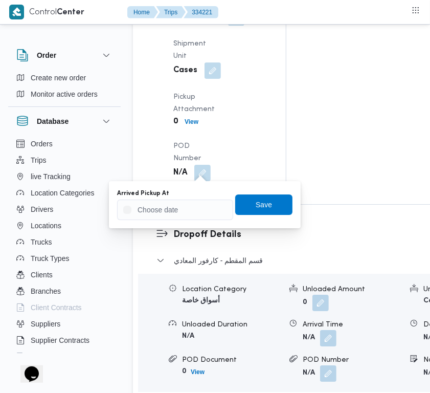
drag, startPoint x: 193, startPoint y: 209, endPoint x: 208, endPoint y: 212, distance: 15.8
click at [194, 212] on input "Arrived Pickup At" at bounding box center [175, 210] width 116 height 20
paste input "[DATE] 9:00:00 AM"
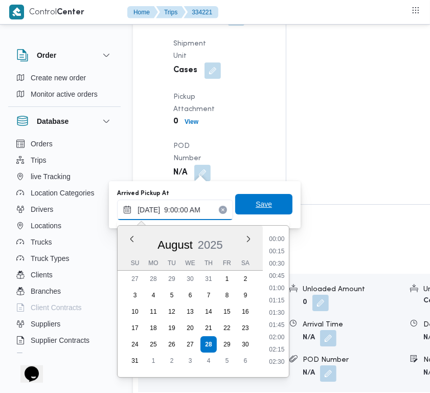
scroll to position [441, 0]
type input "[DATE] 09:00"
click at [256, 200] on span "Save" at bounding box center [264, 204] width 16 height 12
click at [256, 200] on div "Pickup Details Arrived Pickup At N/A Left Pickup At N/A Pickup Duration N/A Shi…" at bounding box center [209, 36] width 153 height 335
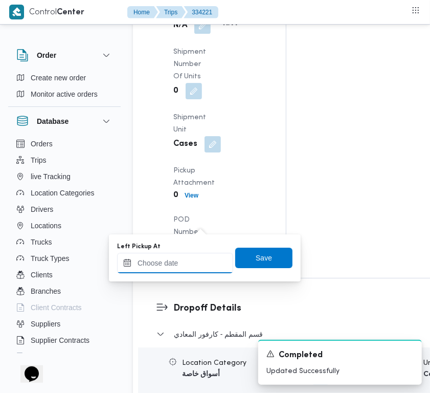
click at [187, 269] on div at bounding box center [175, 263] width 116 height 20
paste input "[DATE] 9:00:00 AM"
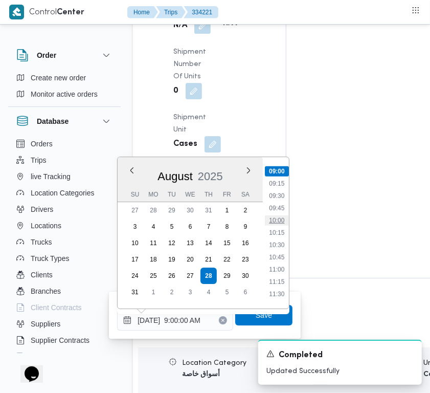
click at [270, 215] on li "10:00" at bounding box center [277, 220] width 24 height 10
type input "[DATE] 10:00"
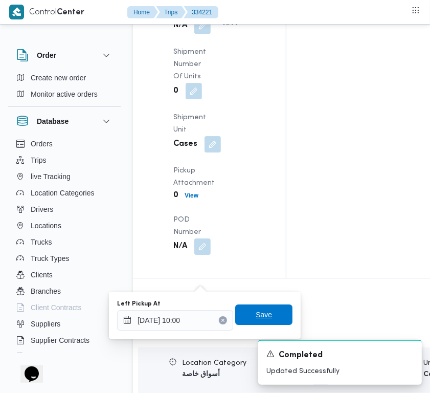
click at [256, 320] on span "Save" at bounding box center [264, 315] width 16 height 12
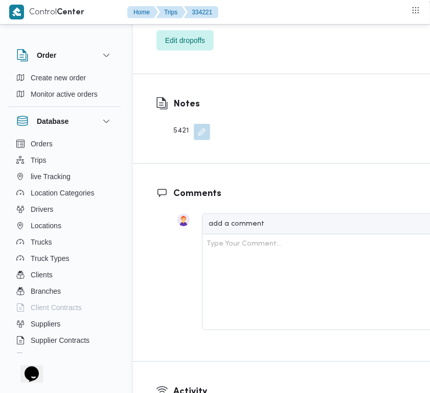
scroll to position [2008, 0]
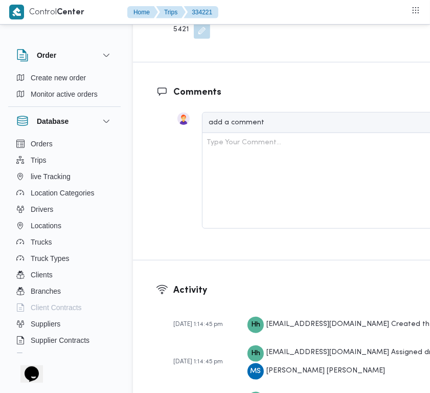
click at [418, 62] on div "Notes 5421" at bounding box center [331, 17] width 396 height 89
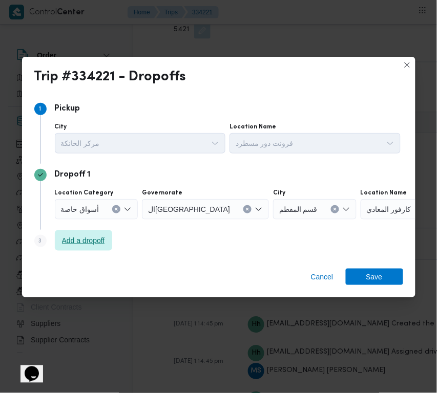
click at [72, 232] on span "Add a dropoff" at bounding box center [83, 240] width 57 height 20
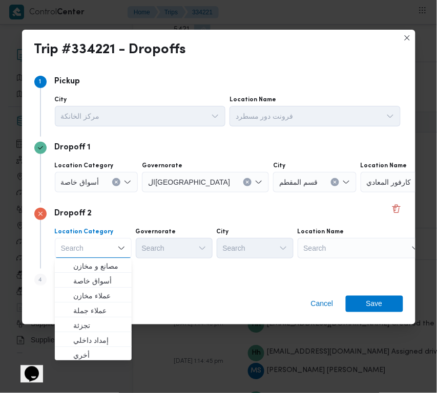
click at [369, 257] on div "Search" at bounding box center [361, 248] width 128 height 20
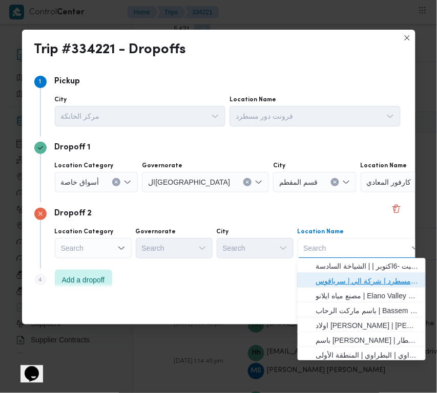
drag, startPoint x: 360, startPoint y: 277, endPoint x: 349, endPoint y: 278, distance: 11.3
click at [359, 277] on span "فرونت دور مسطرد | شركة الي | سرياقوس" at bounding box center [367, 281] width 103 height 12
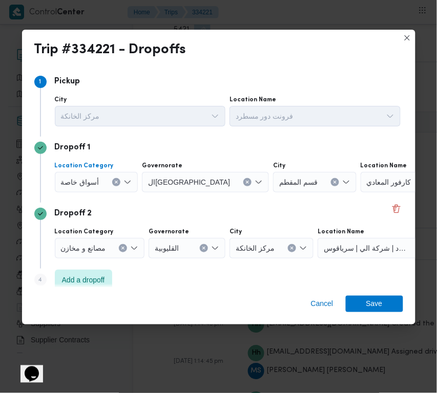
drag, startPoint x: 73, startPoint y: 178, endPoint x: 72, endPoint y: 186, distance: 7.7
click at [72, 181] on span "أسواق خاصة" at bounding box center [80, 181] width 38 height 11
click at [72, 182] on span "أسواق خاصة" at bounding box center [80, 181] width 38 height 11
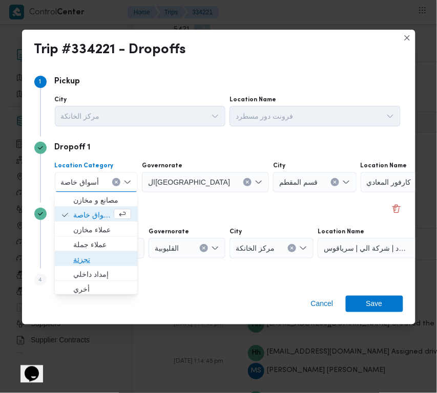
click at [82, 265] on span "تجزئة" at bounding box center [102, 260] width 58 height 12
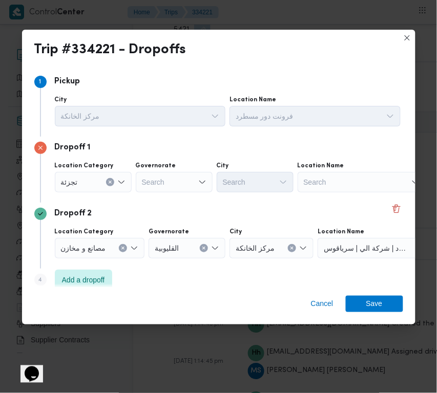
click at [184, 180] on div "Search" at bounding box center [174, 182] width 77 height 20
click at [183, 181] on div "Search" at bounding box center [174, 182] width 77 height 20
paste input "قاهرة"
type input "قاهرة"
click at [173, 185] on div "قاهرة قاهرة" at bounding box center [174, 182] width 77 height 20
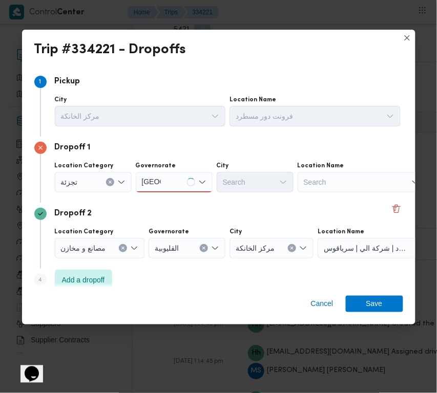
drag, startPoint x: 173, startPoint y: 185, endPoint x: 174, endPoint y: 190, distance: 5.2
click at [174, 189] on div "قاهرة قاهرة" at bounding box center [174, 182] width 77 height 20
click at [176, 182] on div "قاهرة قاهرة" at bounding box center [174, 182] width 77 height 20
click at [173, 200] on span "القاهرة" at bounding box center [180, 200] width 52 height 12
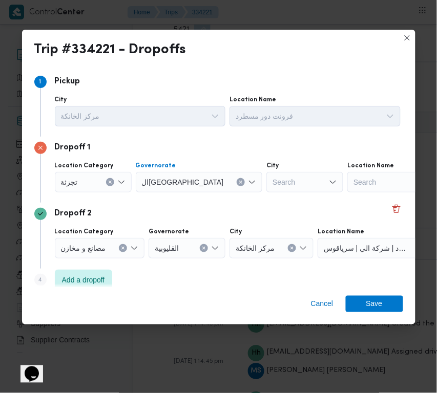
click at [270, 180] on div "Search" at bounding box center [304, 182] width 77 height 20
paste input "قاهرة"
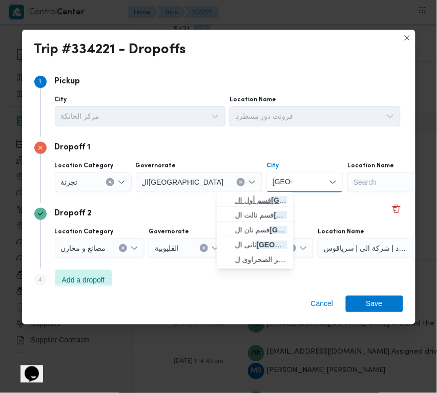
type input "قاهرة"
click at [229, 198] on icon "button" at bounding box center [227, 201] width 8 height 8
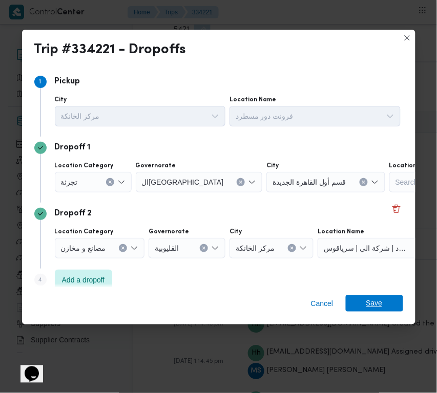
drag, startPoint x: 397, startPoint y: 304, endPoint x: 300, endPoint y: 305, distance: 96.7
click at [396, 305] on span "Save" at bounding box center [373, 303] width 57 height 16
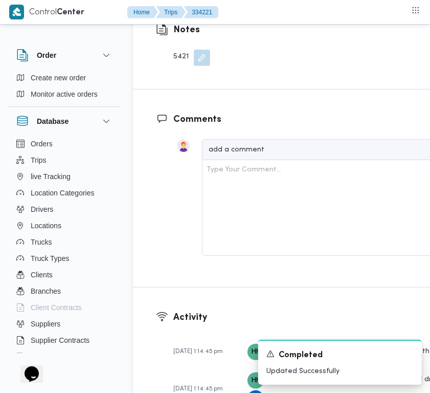
scroll to position [2021, 0]
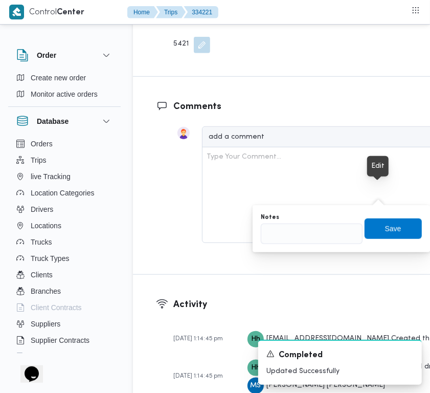
drag, startPoint x: 380, startPoint y: 188, endPoint x: 333, endPoint y: 232, distance: 64.8
drag, startPoint x: 320, startPoint y: 236, endPoint x: 324, endPoint y: 242, distance: 6.6
click at [319, 237] on input "Notes" at bounding box center [312, 234] width 102 height 20
paste input "تجمع"
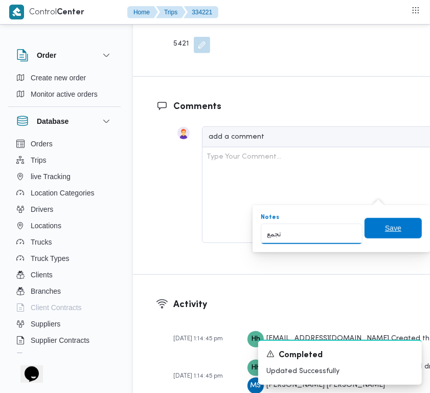
type input "تجمع"
click at [374, 230] on span "Save" at bounding box center [393, 228] width 57 height 20
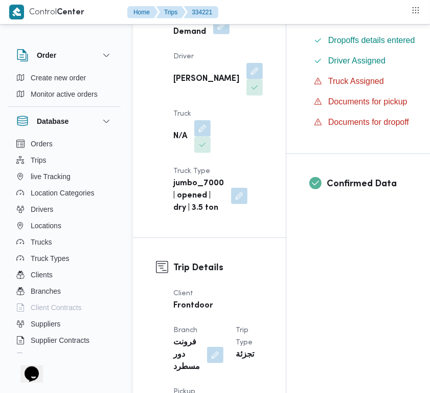
scroll to position [0, 0]
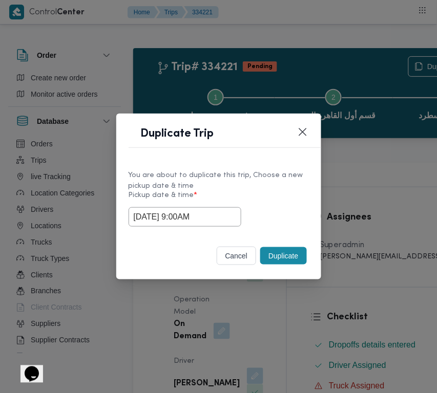
click at [275, 257] on button "Duplicate" at bounding box center [283, 255] width 46 height 17
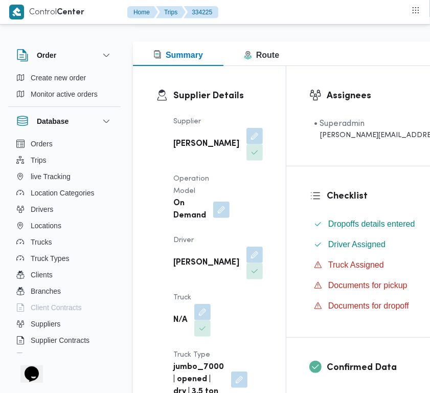
scroll to position [136, 0]
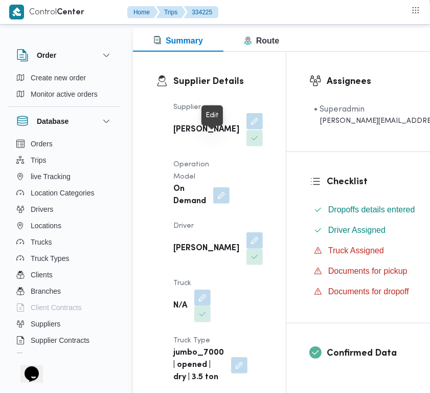
click at [247, 129] on button "button" at bounding box center [255, 121] width 16 height 16
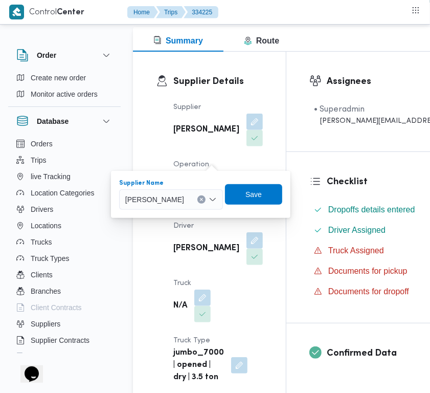
click at [184, 199] on span "عبدالواحد محمد احمد مسعد" at bounding box center [154, 198] width 59 height 11
paste input "ربيع"
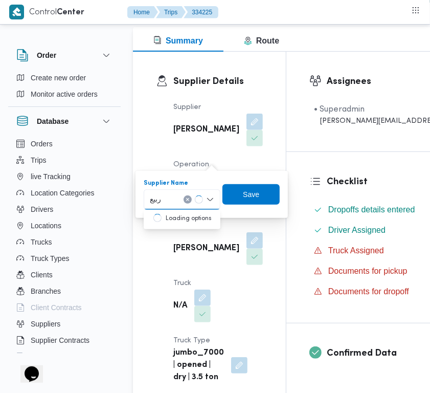
type input "ربيع عيد قطب"
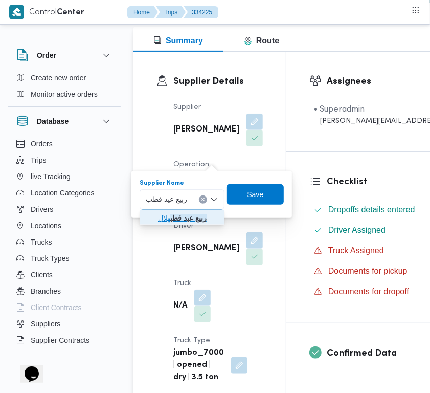
click at [165, 216] on span "ربيع عيد قطب هلال" at bounding box center [188, 218] width 60 height 12
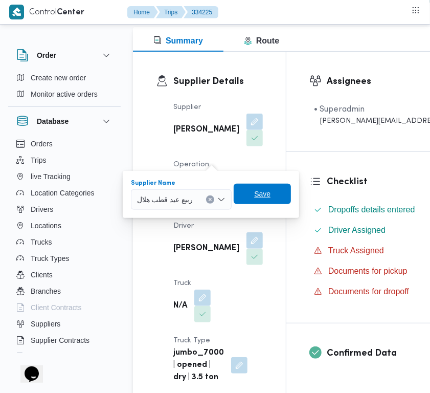
click at [269, 195] on span "Save" at bounding box center [262, 194] width 16 height 12
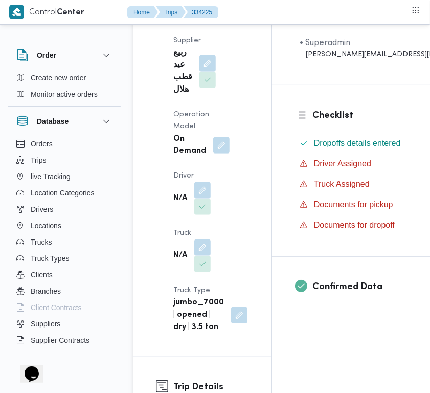
scroll to position [216, 0]
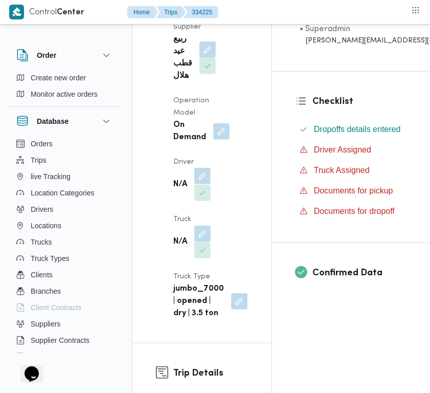
click at [204, 184] on button "button" at bounding box center [202, 176] width 16 height 16
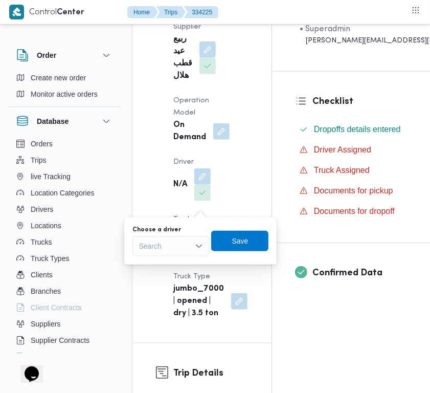
click at [185, 249] on div "Search" at bounding box center [171, 246] width 77 height 20
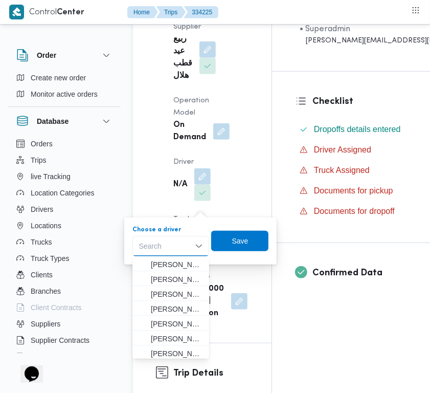
paste input "حمد سعيد"
type input "حمد سعيد"
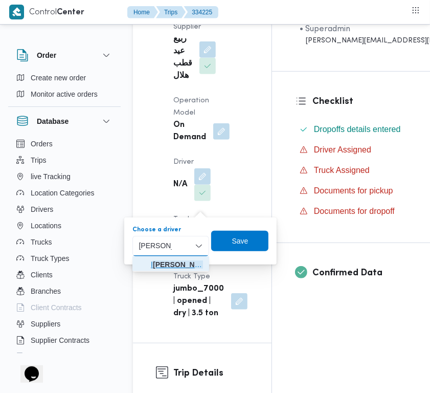
click at [158, 261] on span "ا حمد سعيد عبدالسلام عمار" at bounding box center [177, 264] width 52 height 12
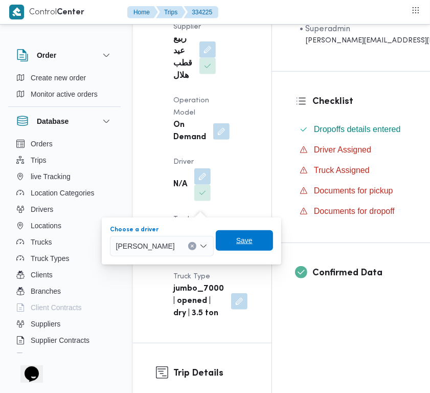
click at [260, 234] on span "Save" at bounding box center [244, 240] width 57 height 20
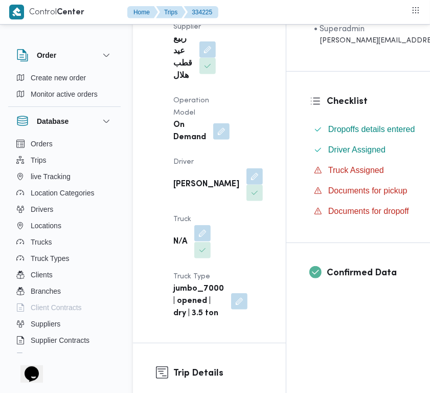
click at [205, 242] on button "button" at bounding box center [202, 233] width 16 height 16
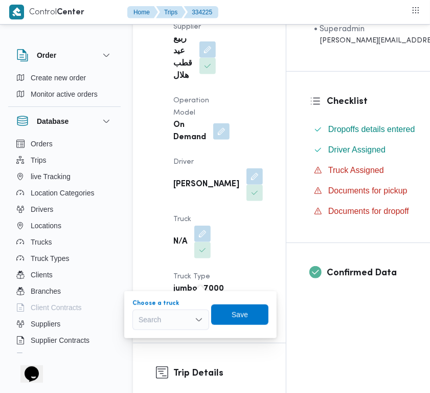
click at [187, 317] on div "Search" at bounding box center [171, 320] width 77 height 20
paste input "5481"
type input "5481"
click at [141, 334] on icon "button" at bounding box center [143, 338] width 8 height 8
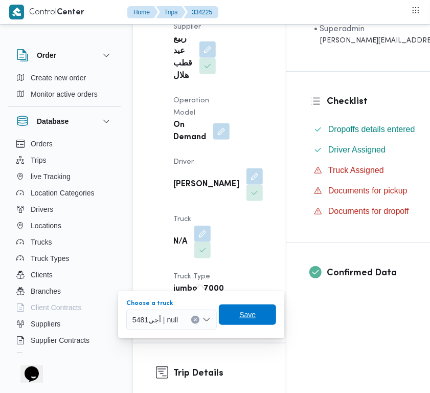
click at [237, 320] on span "Save" at bounding box center [247, 315] width 57 height 20
click at [238, 320] on div "jumbo_7000 | opened | dry | 3.5 ton" at bounding box center [210, 301] width 76 height 39
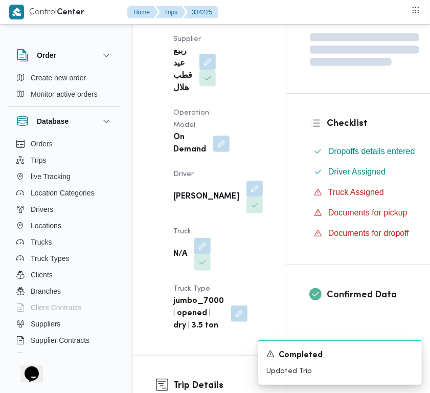
click at [245, 206] on div "Supplier ربيع عيد قطب هلال Operation Model On Demand Driver احمد سعيد عبدالسلام…" at bounding box center [218, 182] width 102 height 311
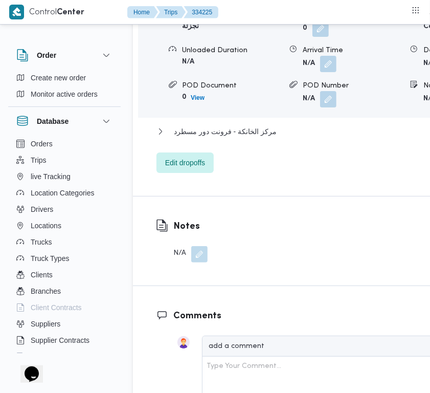
scroll to position [2090, 0]
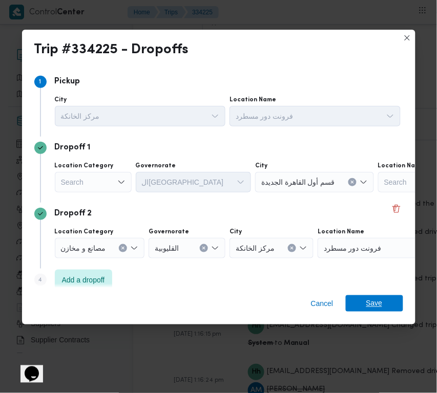
click at [376, 295] on div "Cancel Save" at bounding box center [218, 306] width 393 height 37
click at [372, 318] on div "Cancel Save" at bounding box center [218, 306] width 393 height 37
click at [372, 310] on span "Save" at bounding box center [374, 303] width 16 height 16
click at [372, 104] on div "Type Your Comment..." at bounding box center [354, 60] width 294 height 87
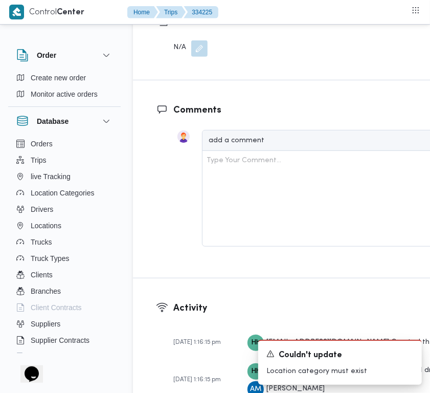
scroll to position [1937, 0]
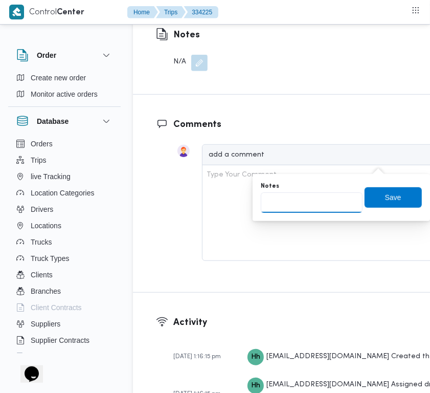
click at [295, 208] on input "Notes" at bounding box center [312, 202] width 102 height 20
paste input "قاهرة"
click at [277, 194] on input "قاهرة" at bounding box center [312, 202] width 102 height 20
click at [276, 196] on input "قاهرة" at bounding box center [312, 202] width 102 height 20
click at [280, 205] on input "قاهرة" at bounding box center [312, 202] width 102 height 20
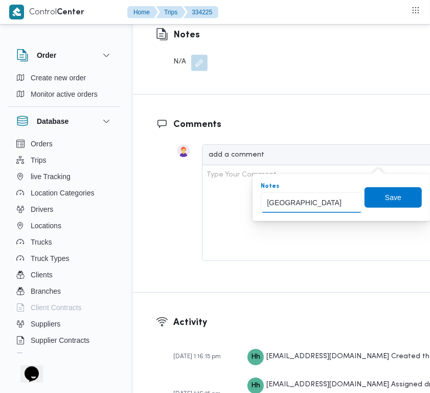
click at [280, 205] on input "قاهرة" at bounding box center [312, 202] width 102 height 20
paste input "تجمع"
type input "تجمع"
click at [398, 205] on span "Save" at bounding box center [393, 197] width 57 height 20
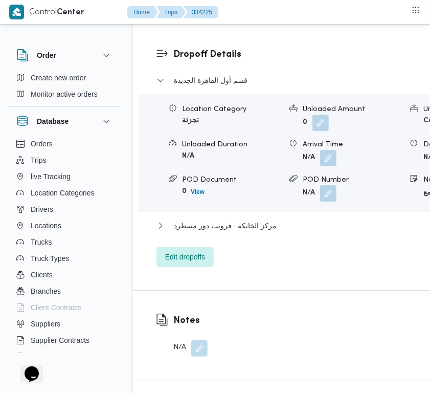
scroll to position [1516, 0]
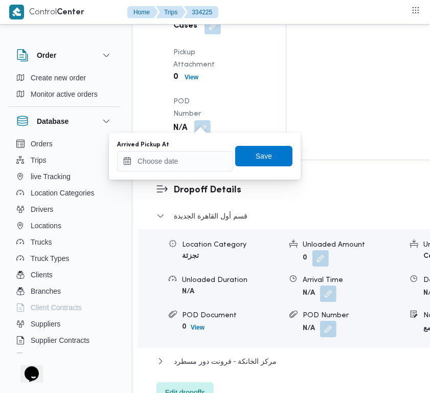
click at [174, 178] on div "You are in a dialog. To close this dialog, hit escape. Arrived Pickup At Save" at bounding box center [205, 156] width 192 height 47
click at [169, 167] on input "Arrived Pickup At" at bounding box center [175, 161] width 116 height 20
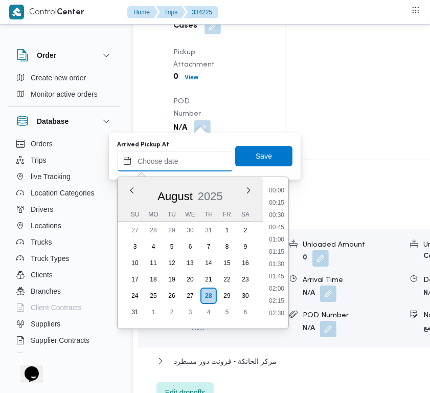
scroll to position [581, 0]
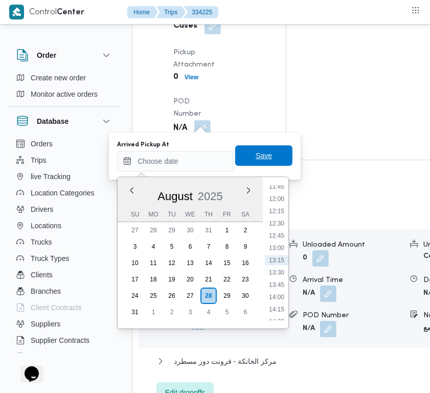
click at [275, 151] on span "Save" at bounding box center [263, 155] width 57 height 20
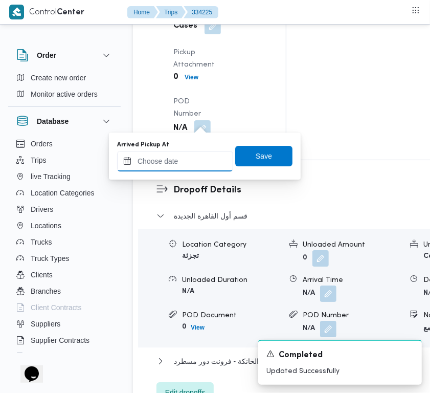
click at [201, 159] on input "Arrived Pickup At" at bounding box center [175, 161] width 116 height 20
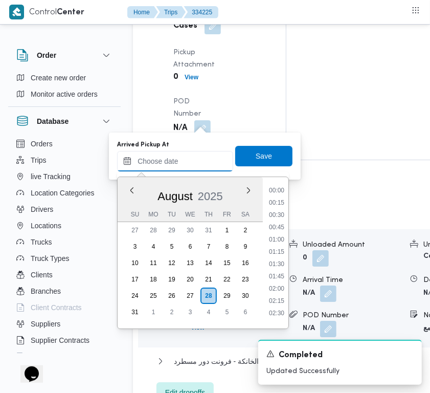
paste input "28/8/2025 9:00:00 AM"
type input "28/8/2025 9:00:00 AM"
click at [262, 153] on span "Save" at bounding box center [264, 155] width 16 height 12
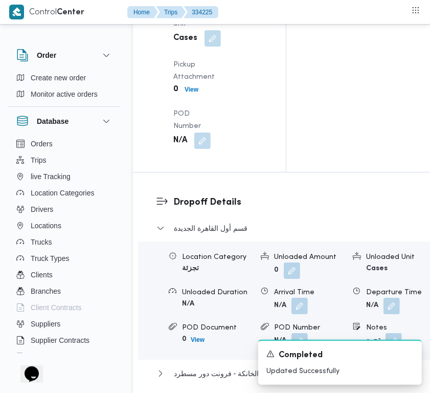
click at [202, 155] on div "Arrived Pickup At N/A Left Pickup At N/A Pickup Duration N/A Shipment Number of…" at bounding box center [218, 18] width 102 height 274
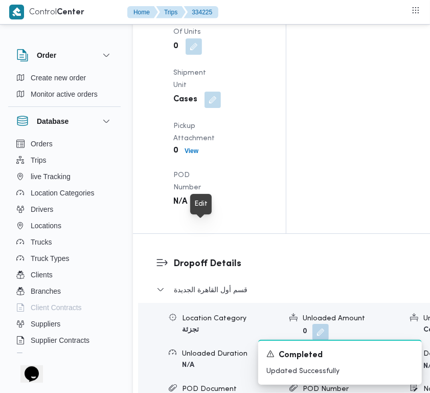
drag, startPoint x: 198, startPoint y: 229, endPoint x: 203, endPoint y: 236, distance: 8.5
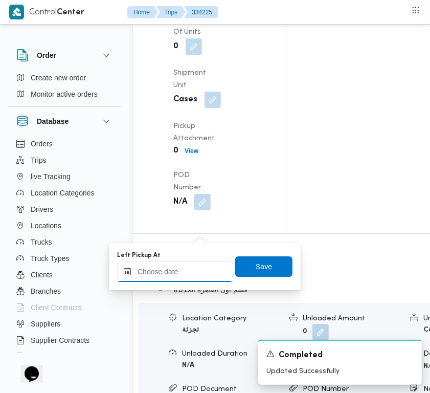
click at [189, 269] on input "Left Pickup At" at bounding box center [175, 272] width 116 height 20
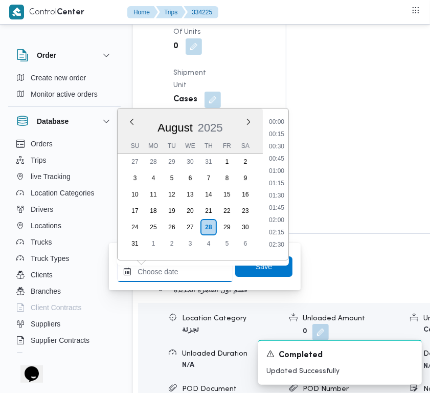
paste input "28/8/2025 9:00:00 AM"
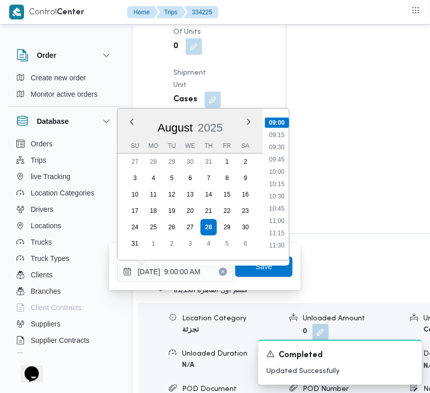
click at [279, 188] on ul "00:00 00:15 00:30 00:45 01:00 01:15 01:30 01:45 02:00 02:15 02:30 02:45 03:00 0…" at bounding box center [277, 184] width 24 height 135
click at [279, 193] on li "10:30" at bounding box center [277, 196] width 24 height 10
type input "28/08/2025 10:30"
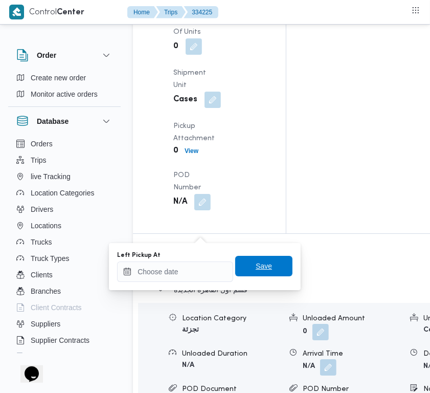
click at [271, 264] on span "Save" at bounding box center [263, 266] width 57 height 20
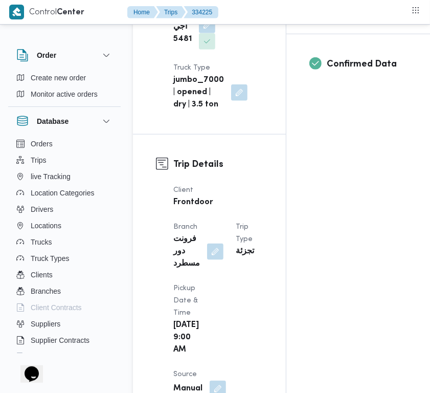
scroll to position [320, 0]
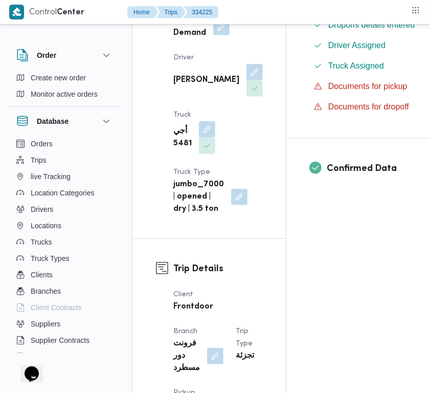
click at [254, 106] on div "Supplier Details Supplier ربيع عيد قطب هلال Operation Model On Demand Driver اح…" at bounding box center [209, 53] width 153 height 372
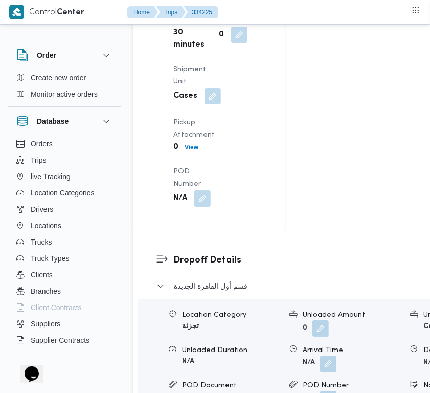
scroll to position [1941, 0]
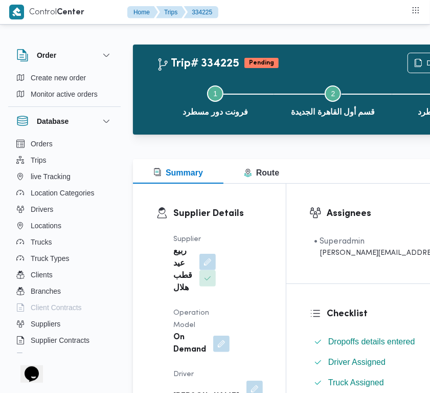
scroll to position [0, 0]
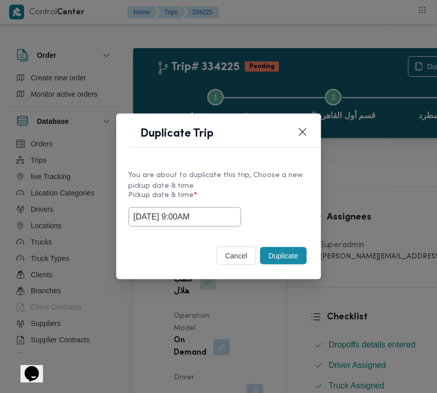
click at [285, 187] on div "You are about to duplicate this trip, Choose a new pickup date & time" at bounding box center [218, 180] width 180 height 21
click at [291, 255] on button "Duplicate" at bounding box center [283, 255] width 46 height 17
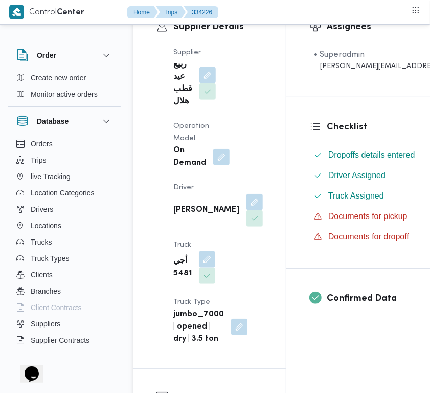
scroll to position [177, 0]
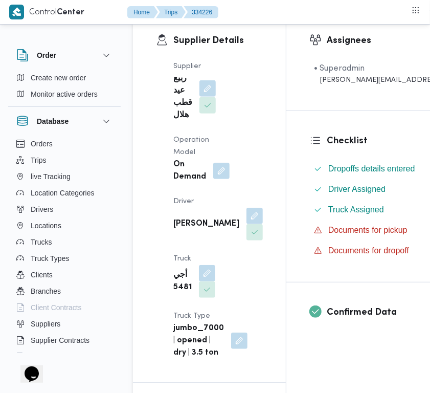
click at [200, 97] on button "button" at bounding box center [208, 88] width 16 height 16
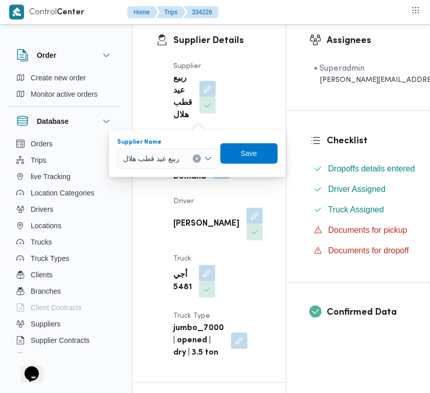
click at [187, 159] on div at bounding box center [184, 158] width 5 height 16
paste input "علي يحيي"
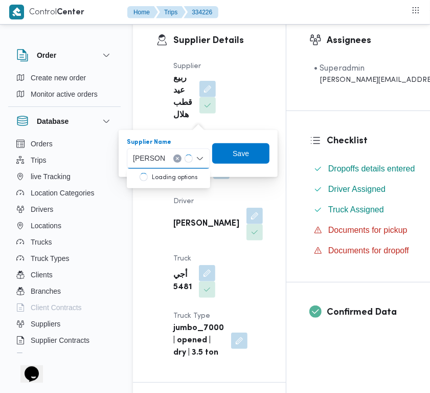
type input "علي يحيي علي مهران حسنين"
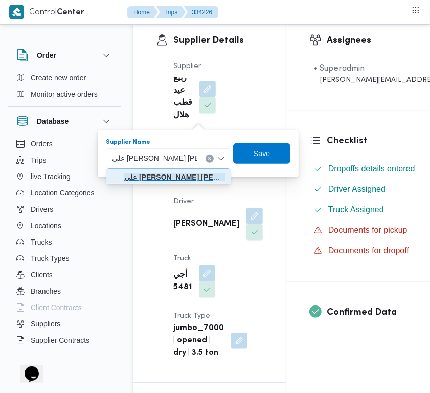
click at [124, 173] on mark "علي يحيي علي مهران حسنين" at bounding box center [192, 177] width 137 height 8
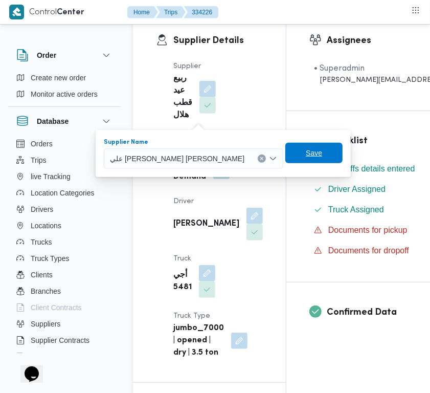
click at [286, 146] on span "Save" at bounding box center [314, 153] width 57 height 20
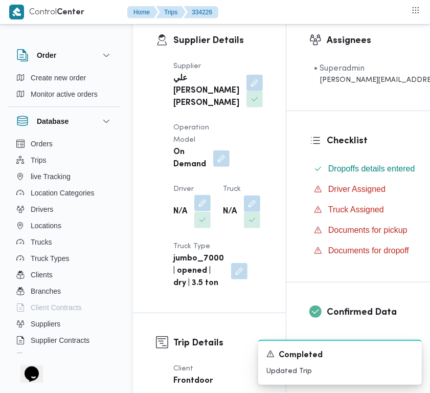
click at [206, 211] on button "button" at bounding box center [202, 203] width 16 height 16
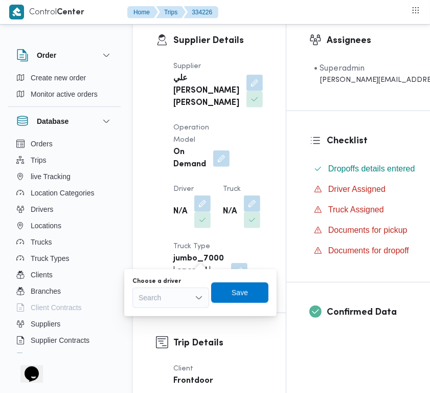
click at [183, 304] on div "Search" at bounding box center [171, 298] width 77 height 20
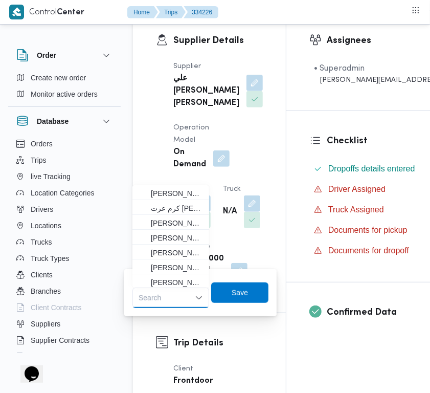
paste input "كرم"
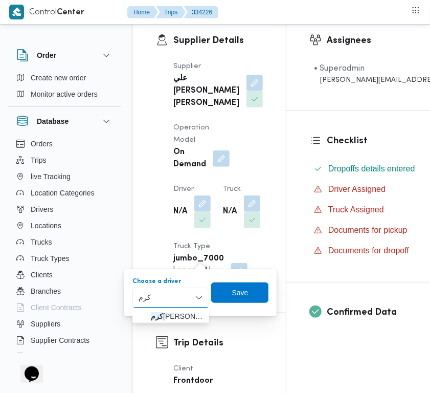
type input "كرم عزت"
click at [158, 315] on span "كرم عزت السيد بيومى جمعة" at bounding box center [177, 316] width 52 height 12
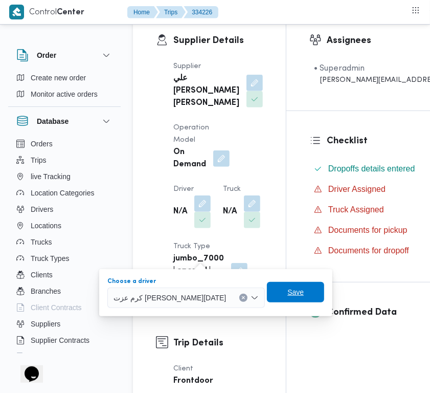
click at [275, 286] on span "Save" at bounding box center [295, 292] width 57 height 20
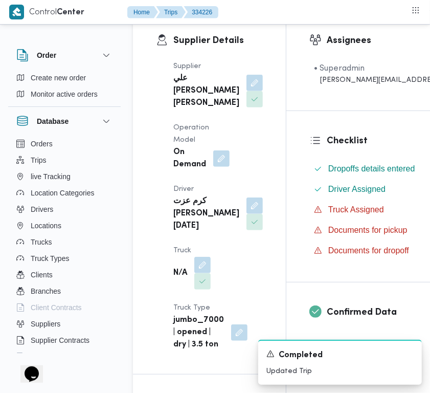
click at [212, 291] on div "N/A" at bounding box center [191, 273] width 39 height 35
click at [202, 273] on button "button" at bounding box center [202, 264] width 16 height 16
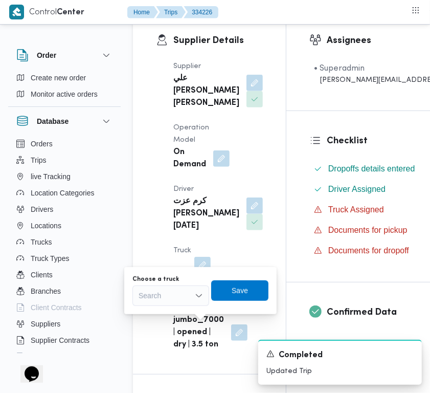
click at [159, 303] on div "Search" at bounding box center [171, 296] width 77 height 20
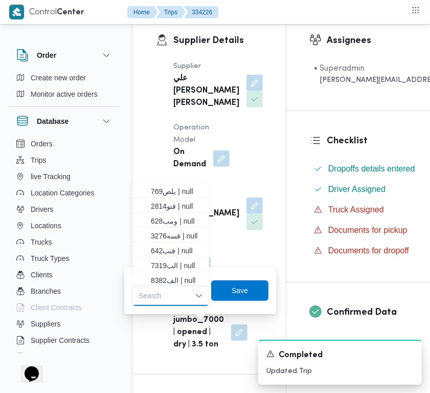
paste input "2814"
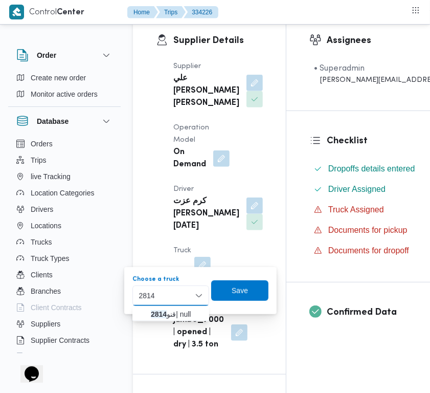
type input "2814"
click at [164, 314] on mark "2814" at bounding box center [159, 314] width 16 height 8
drag, startPoint x: 164, startPoint y: 314, endPoint x: 219, endPoint y: 303, distance: 55.8
click at [164, 314] on div "You are in a dialog. To close this dialog, hit escape. Choose a truck 2814 2814…" at bounding box center [200, 290] width 153 height 47
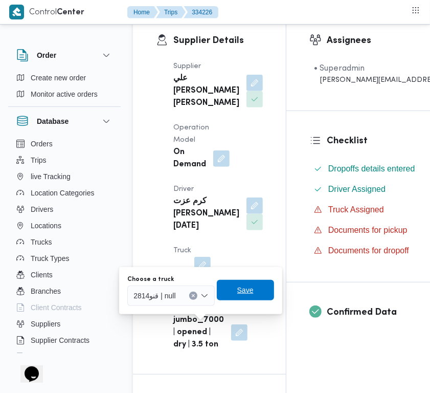
click at [244, 297] on span "Save" at bounding box center [245, 290] width 57 height 20
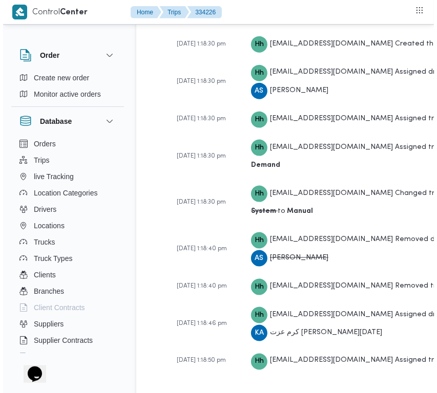
scroll to position [2164, 0]
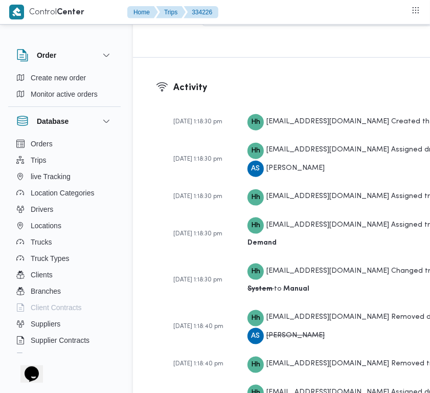
click at [202, 26] on nav "Home Trips 334226" at bounding box center [172, 13] width 91 height 26
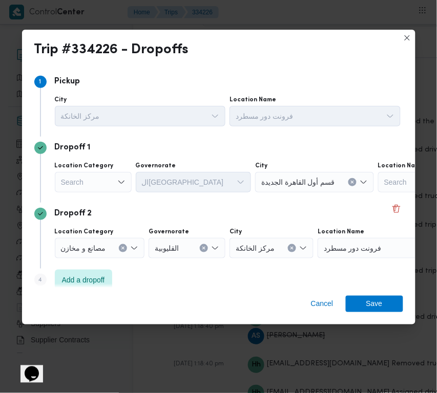
click at [83, 187] on div "Search" at bounding box center [93, 182] width 77 height 20
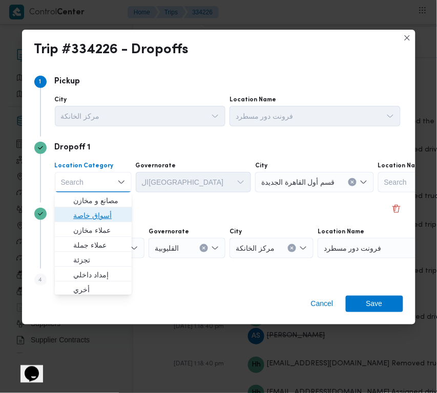
click at [104, 219] on span "أسواق خاصة" at bounding box center [99, 215] width 52 height 12
drag, startPoint x: 104, startPoint y: 219, endPoint x: 120, endPoint y: 211, distance: 18.1
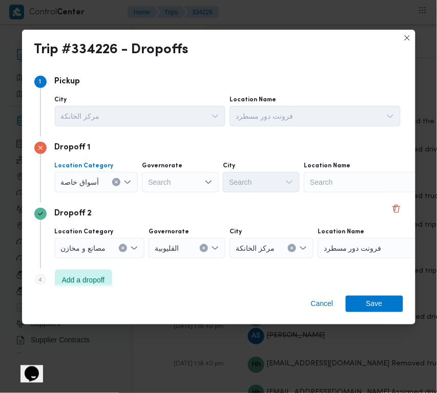
click at [384, 178] on div "Search" at bounding box center [368, 182] width 128 height 20
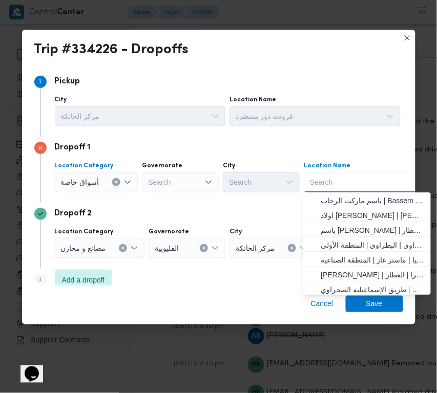
paste input "Metro"
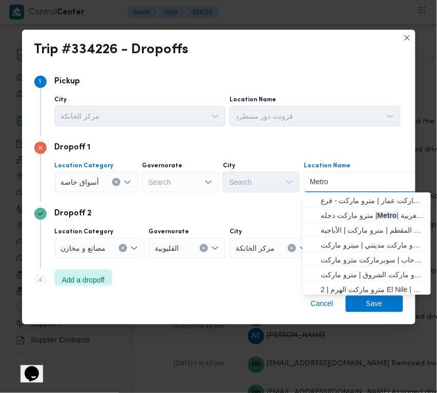
scroll to position [77, 0]
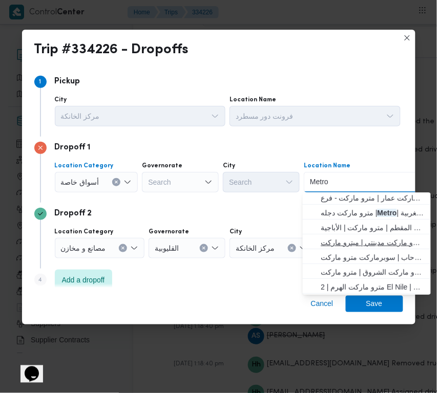
type input "Metro"
click at [409, 236] on span "مترو ماركت مدينتي | ميترو ماركت | null" at bounding box center [372, 242] width 103 height 12
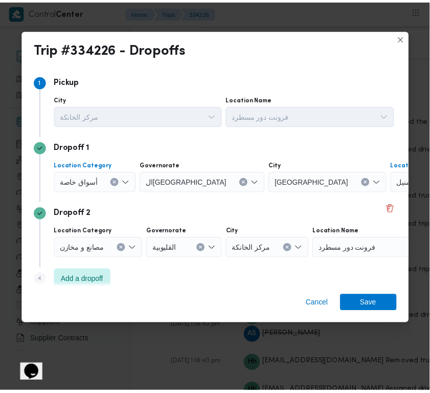
scroll to position [0, 33]
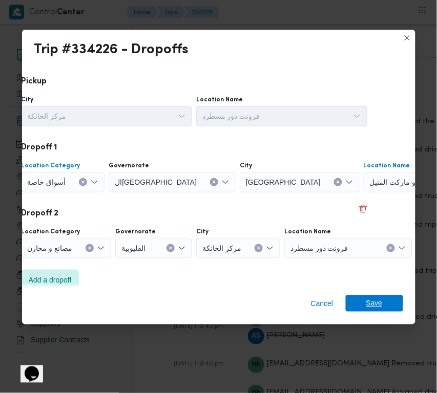
click at [380, 306] on span "Save" at bounding box center [374, 303] width 16 height 16
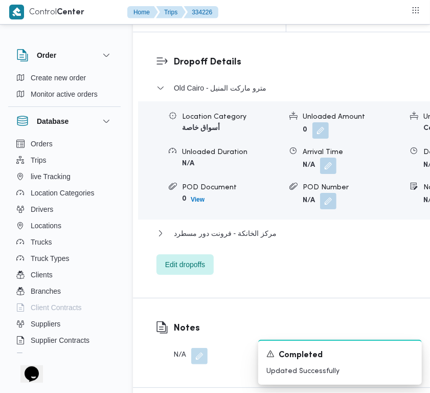
scroll to position [1623, 0]
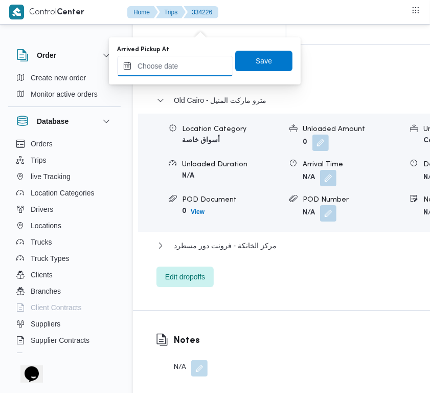
click at [205, 57] on input "Arrived Pickup At" at bounding box center [175, 66] width 116 height 20
click at [205, 59] on input "Arrived Pickup At" at bounding box center [175, 66] width 116 height 20
paste input "28/8/2025 9:00:00 AM"
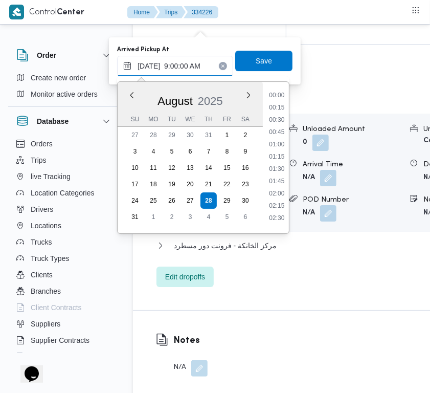
scroll to position [441, 0]
click at [286, 110] on li "09:15" at bounding box center [277, 108] width 24 height 10
type input "28/08/2025 09:15"
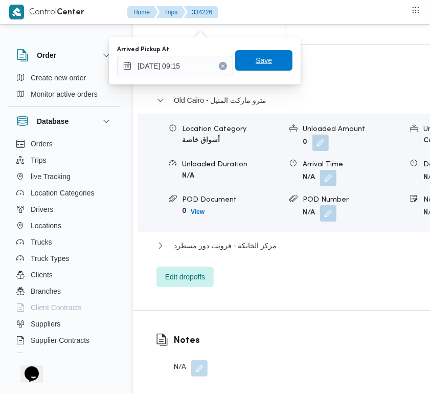
click at [256, 62] on span "Save" at bounding box center [264, 60] width 16 height 12
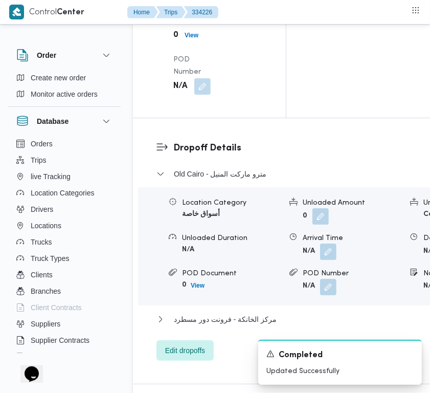
scroll to position [0, 0]
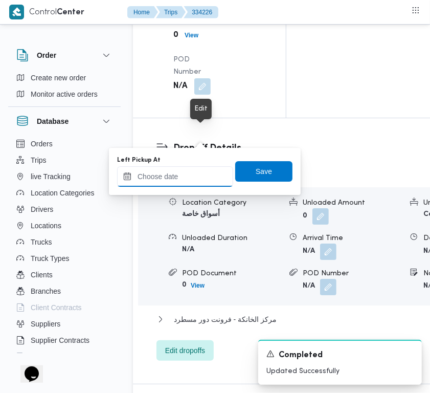
click at [191, 176] on input "Left Pickup At" at bounding box center [175, 176] width 116 height 20
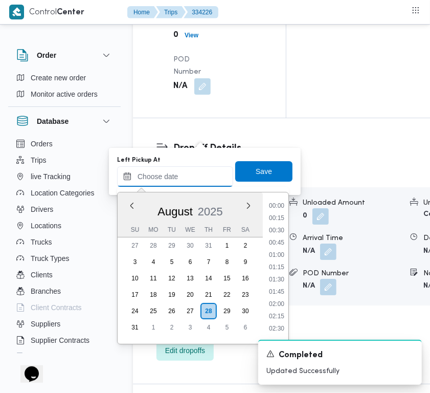
paste input "28/8/2025 9:00:00 AM"
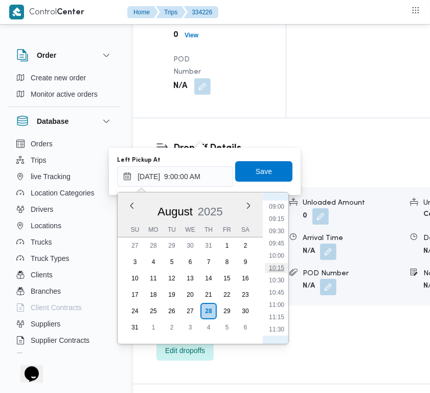
click at [286, 265] on li "10:15" at bounding box center [277, 268] width 24 height 10
type input "28/08/2025 10:15"
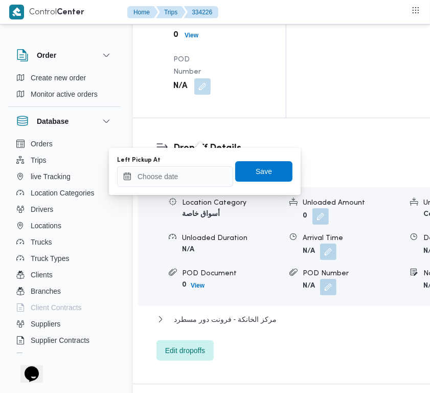
click at [199, 167] on input "Left Pickup At" at bounding box center [175, 176] width 116 height 20
paste input "28/8/2025 9:00:00 AM"
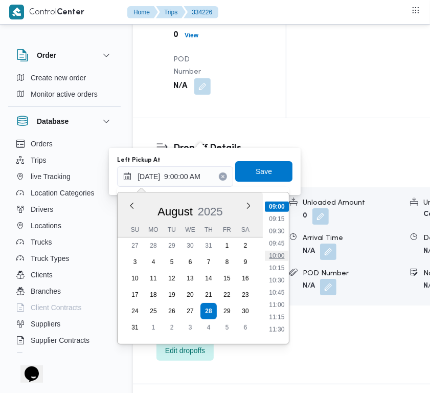
click at [274, 256] on li "10:00" at bounding box center [277, 256] width 24 height 10
type input "28/08/2025 10:00"
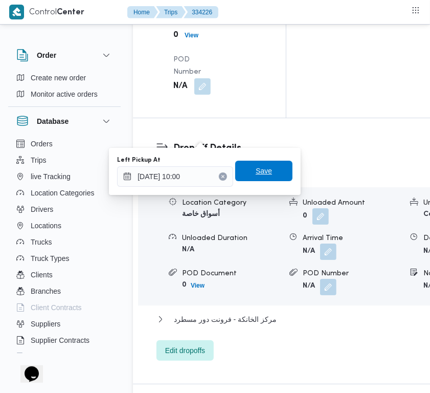
click at [257, 169] on span "Save" at bounding box center [264, 171] width 16 height 12
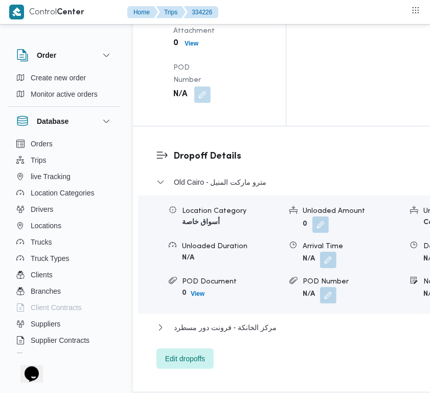
scroll to position [2029, 0]
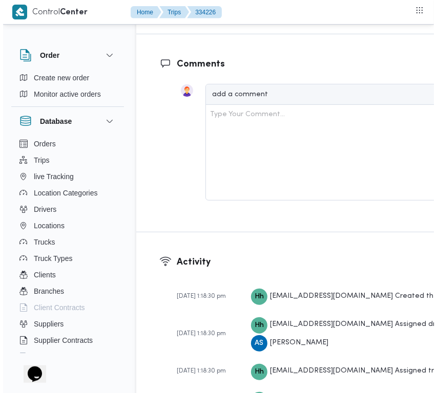
scroll to position [1958, 0]
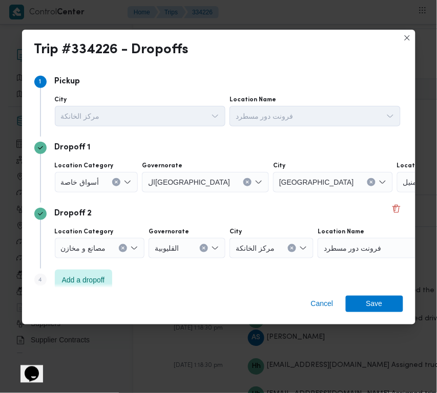
click at [367, 181] on button "Clear input" at bounding box center [371, 182] width 8 height 8
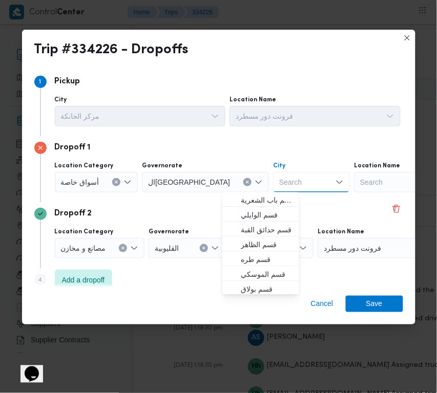
click at [354, 177] on div "Search" at bounding box center [418, 182] width 128 height 20
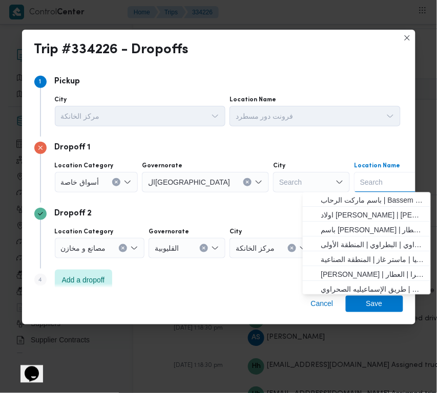
paste input "Metro"
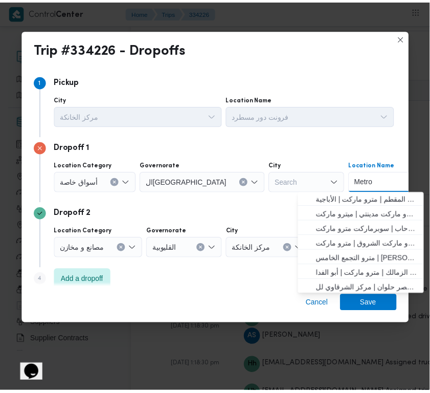
scroll to position [92, 0]
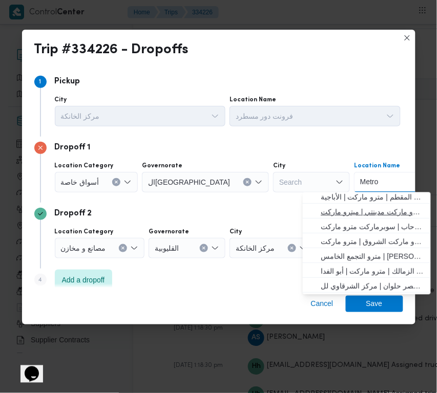
type input "Metro"
click at [395, 209] on span "مترو ماركت مدينتي | ميترو ماركت | null" at bounding box center [372, 212] width 103 height 12
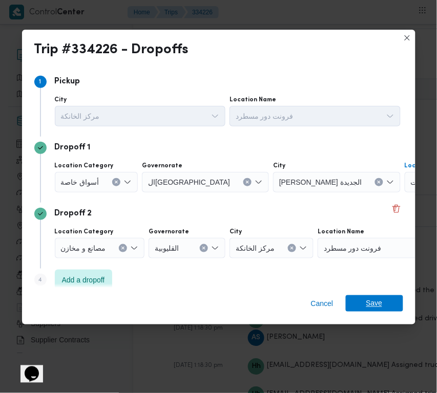
click at [382, 305] on span "Save" at bounding box center [373, 303] width 57 height 16
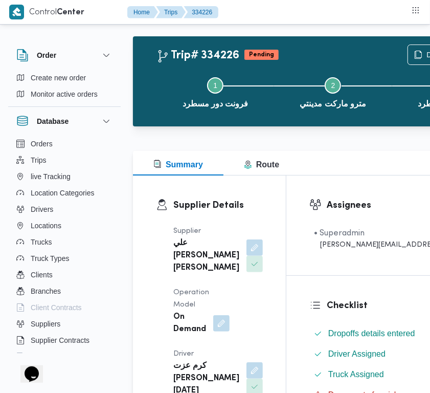
scroll to position [0, 0]
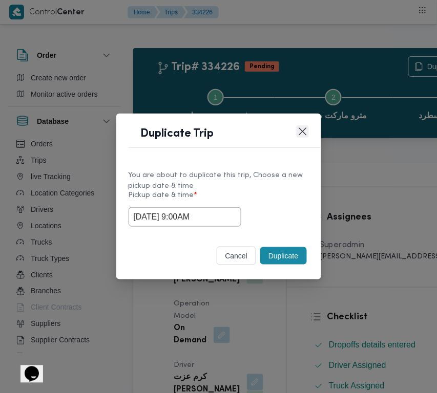
click at [298, 129] on button "Closes this modal window" at bounding box center [302, 131] width 12 height 12
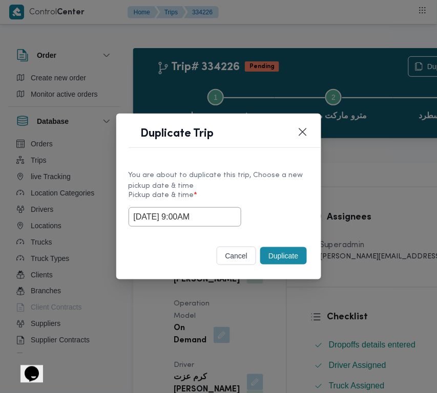
click at [293, 263] on button "Duplicate" at bounding box center [283, 255] width 46 height 17
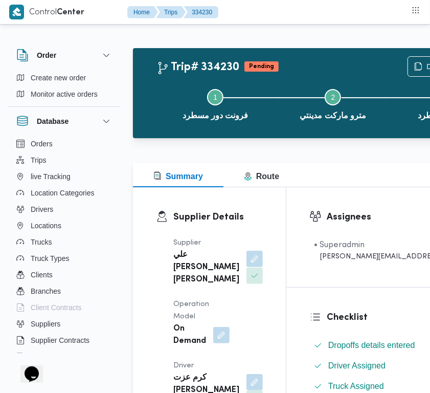
click at [247, 267] on button "button" at bounding box center [255, 259] width 16 height 16
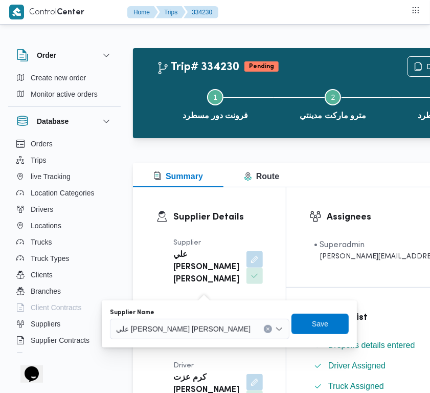
click at [188, 332] on span "علي يحيي علي مهران حسنين" at bounding box center [183, 328] width 135 height 11
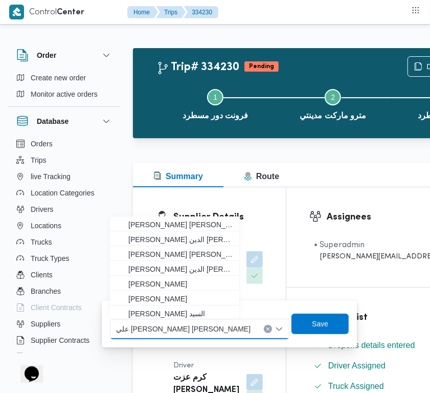
paste input "ربيع"
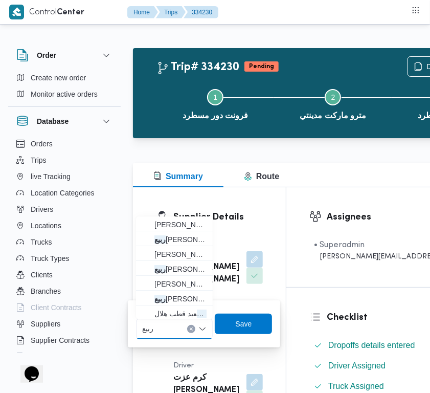
type input "ربيع عيد قطب"
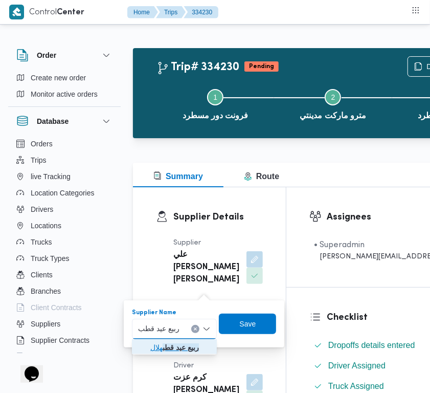
click at [177, 345] on mark "ربيع عيد قطب" at bounding box center [181, 347] width 36 height 8
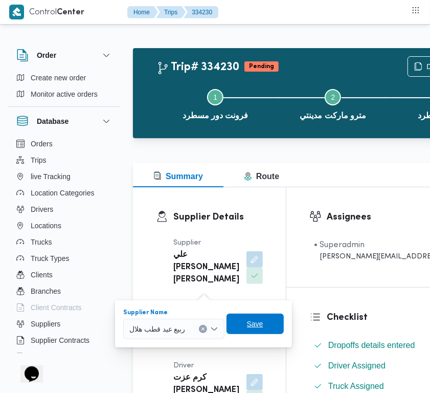
drag, startPoint x: 264, startPoint y: 320, endPoint x: 262, endPoint y: 326, distance: 6.5
click at [265, 321] on span "Save" at bounding box center [255, 324] width 57 height 20
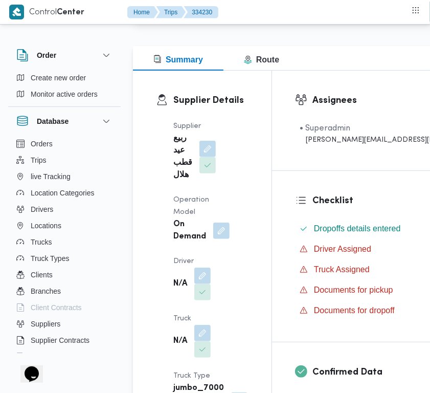
scroll to position [126, 0]
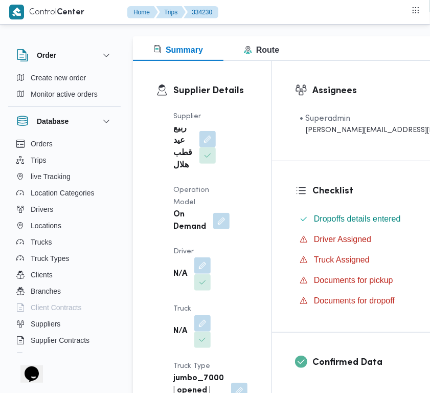
drag, startPoint x: 187, startPoint y: 262, endPoint x: 202, endPoint y: 266, distance: 15.5
click at [187, 264] on div "N/A" at bounding box center [191, 274] width 39 height 35
click at [209, 266] on button "button" at bounding box center [202, 265] width 16 height 16
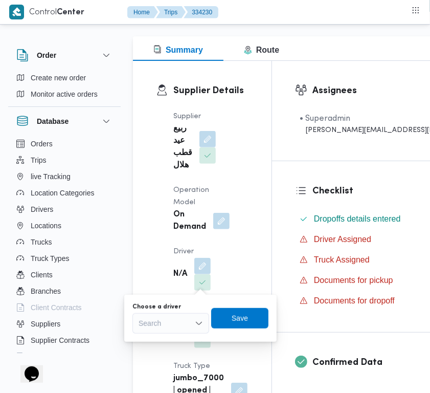
click at [180, 319] on div "Search" at bounding box center [171, 323] width 77 height 20
click at [180, 320] on div "Search" at bounding box center [171, 323] width 77 height 20
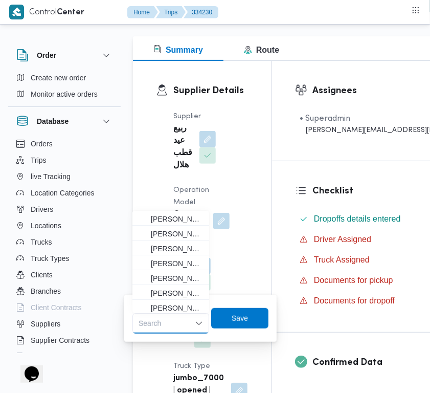
paste input "عمر"
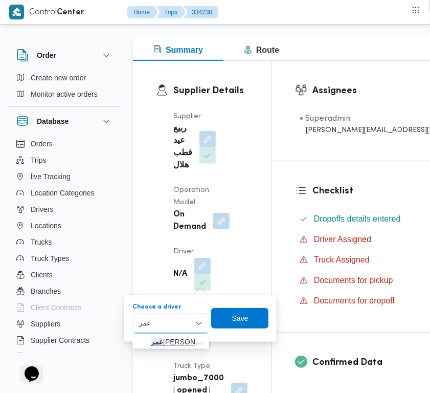
type input "عمر"
drag, startPoint x: 139, startPoint y: 336, endPoint x: 150, endPoint y: 339, distance: 11.3
click at [141, 338] on span "عمر هاشم جاب الله محمد" at bounding box center [171, 342] width 69 height 16
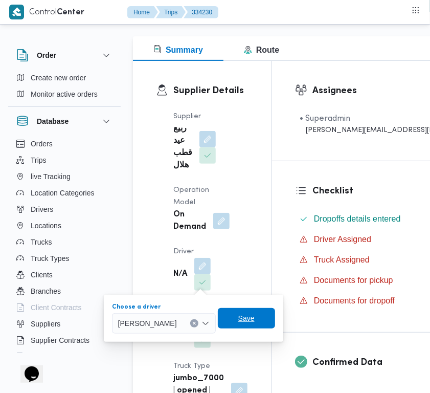
click at [252, 321] on span "Save" at bounding box center [246, 318] width 57 height 20
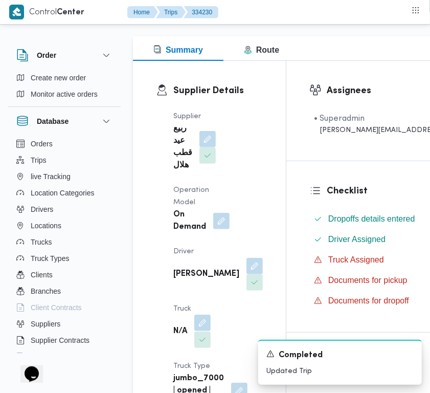
click at [200, 331] on button "button" at bounding box center [202, 323] width 16 height 16
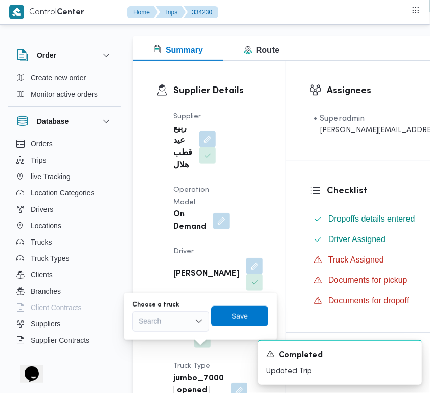
click at [193, 321] on div "Search" at bounding box center [171, 321] width 77 height 20
paste input "8584"
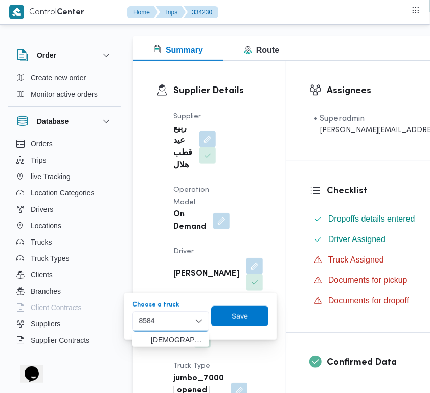
type input "8584"
click at [157, 344] on span "الس 8584 | null" at bounding box center [177, 340] width 52 height 12
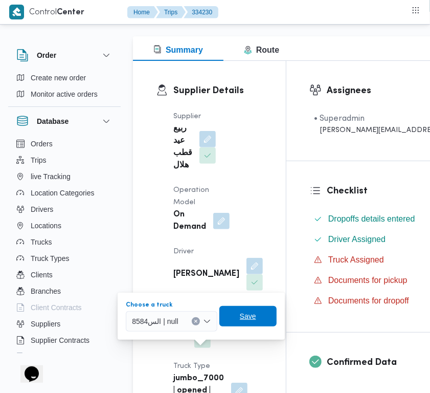
click at [237, 321] on span "Save" at bounding box center [248, 316] width 57 height 20
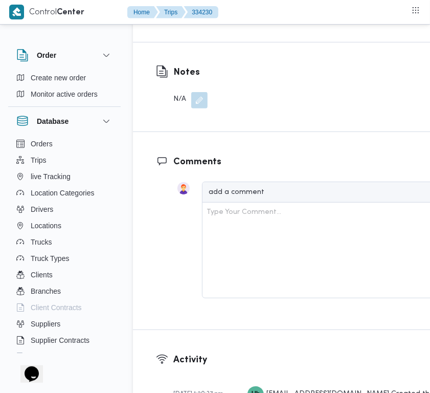
scroll to position [1951, 0]
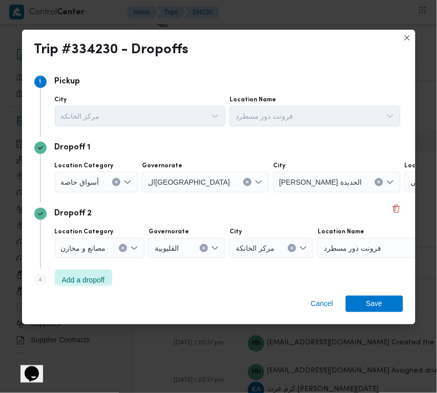
click at [375, 185] on button "Clear input" at bounding box center [379, 182] width 8 height 8
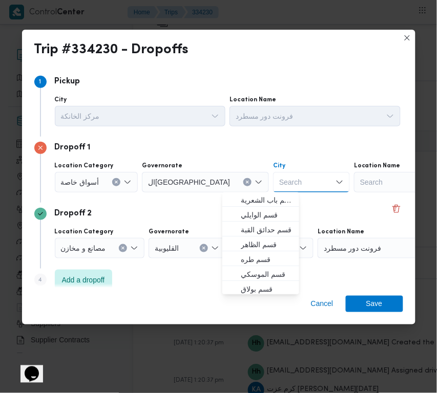
click at [359, 178] on div "Search" at bounding box center [418, 182] width 128 height 20
paste input "هايبر وان بدر"
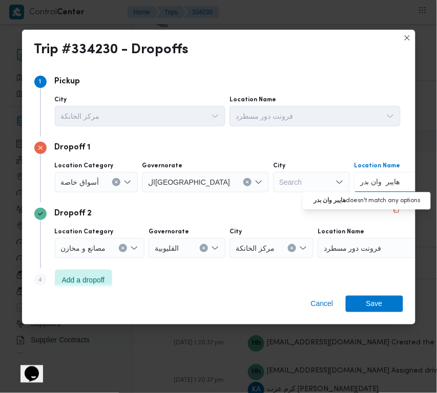
click at [360, 178] on input "هايبر وان بدر" at bounding box center [380, 182] width 40 height 12
type input "هايبر وان بدر"
click at [337, 202] on span "هايبر وان بدر | هايبر وان - مدينة بدر | null" at bounding box center [372, 200] width 103 height 12
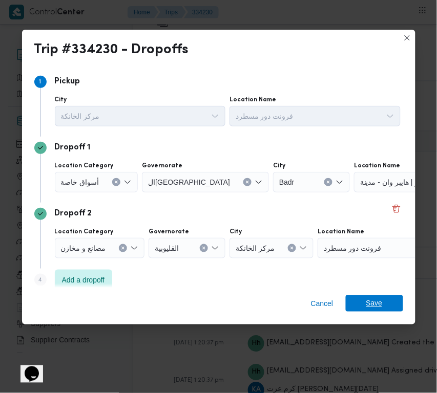
click at [379, 310] on span "Save" at bounding box center [374, 303] width 16 height 16
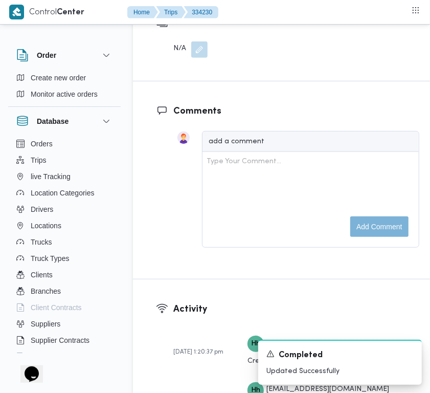
scroll to position [1606, 0]
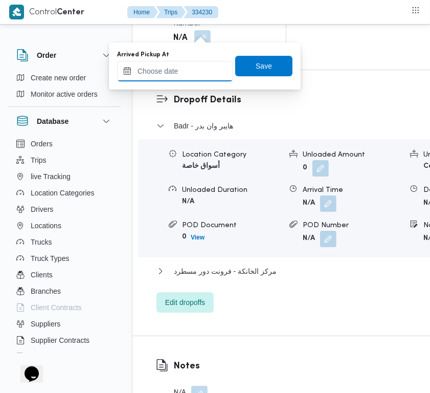
click at [198, 64] on input "Arrived Pickup At" at bounding box center [175, 71] width 116 height 20
click at [198, 67] on input "Arrived Pickup At" at bounding box center [175, 71] width 116 height 20
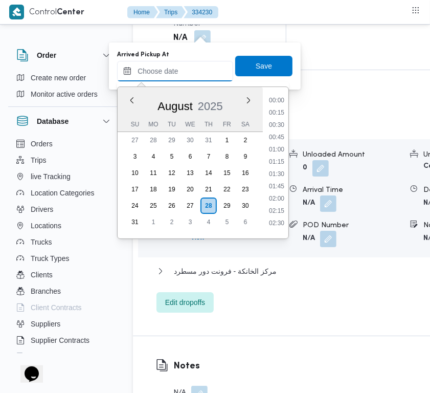
paste input "28/8/2025 9:00:00 AM"
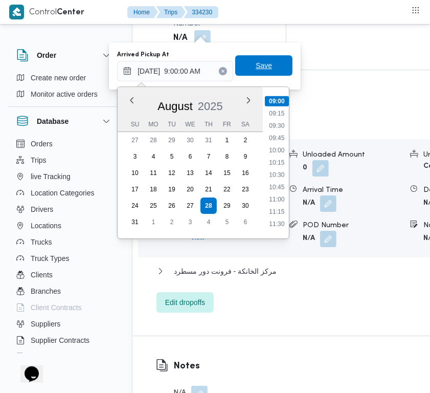
type input "28/08/2025 09:00"
click at [256, 67] on span "Save" at bounding box center [264, 65] width 16 height 12
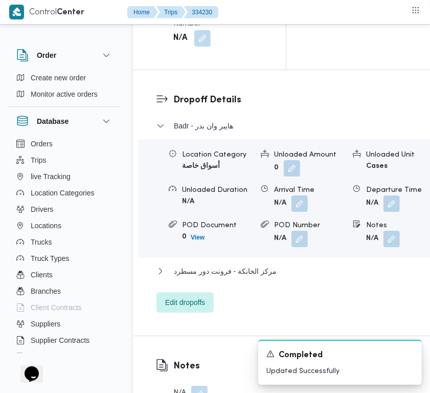
drag, startPoint x: 202, startPoint y: 83, endPoint x: 202, endPoint y: 91, distance: 7.2
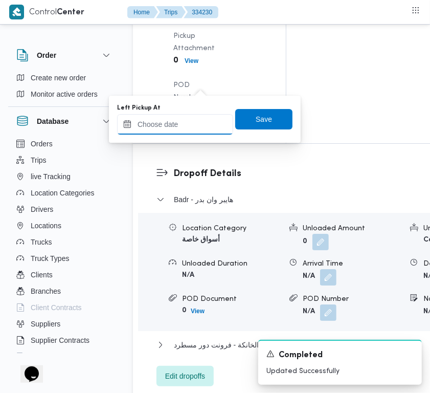
drag, startPoint x: 202, startPoint y: 91, endPoint x: 193, endPoint y: 132, distance: 42.5
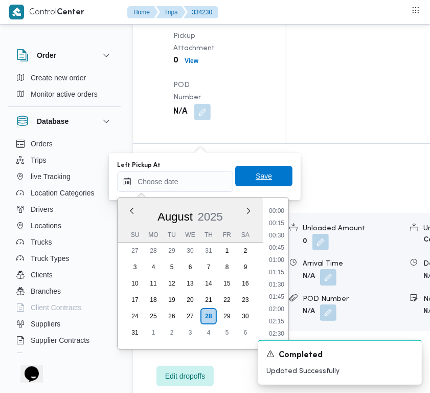
scroll to position [581, 0]
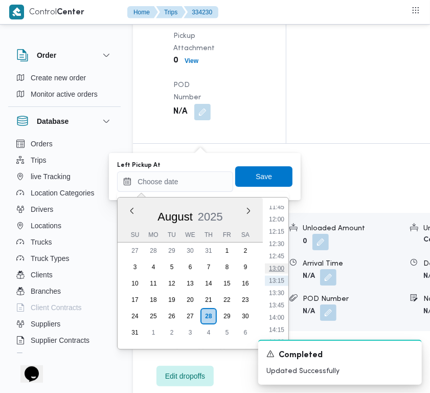
click at [275, 264] on li "13:00" at bounding box center [277, 269] width 24 height 10
type input "28/08/2025 13:00"
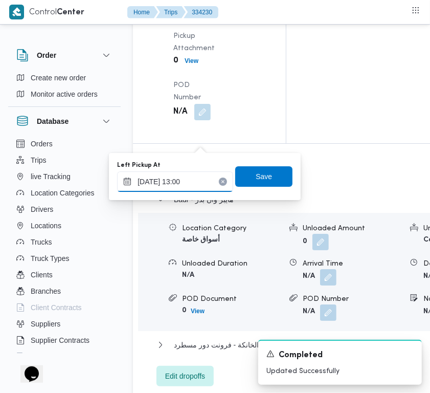
click at [207, 171] on input "28/08/2025 13:00" at bounding box center [175, 181] width 116 height 20
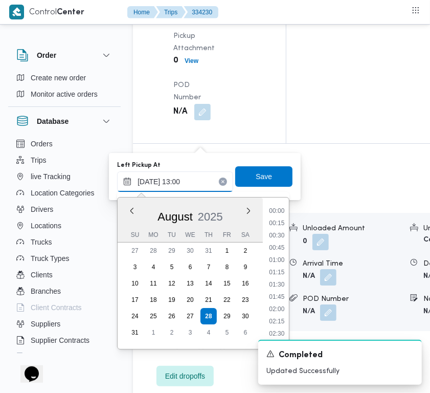
click at [194, 180] on input "28/08/2025 13:00" at bounding box center [175, 181] width 116 height 20
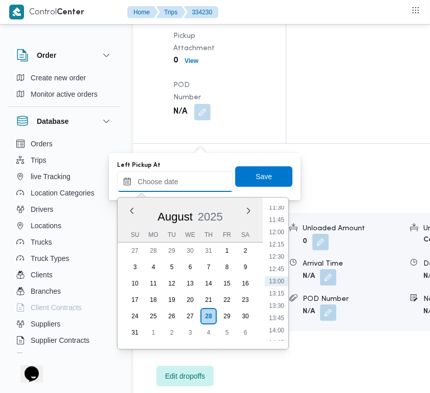
click at [194, 180] on input "Left Pickup At" at bounding box center [175, 181] width 116 height 20
click at [193, 182] on input "Left Pickup At" at bounding box center [175, 181] width 116 height 20
paste input "28/8/2025 9:00:00 AM"
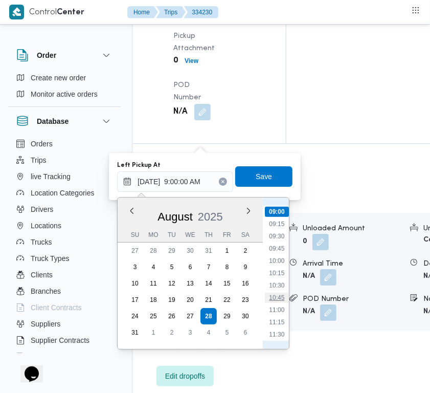
click at [277, 293] on li "10:45" at bounding box center [277, 298] width 24 height 10
type input "28/08/2025 10:45"
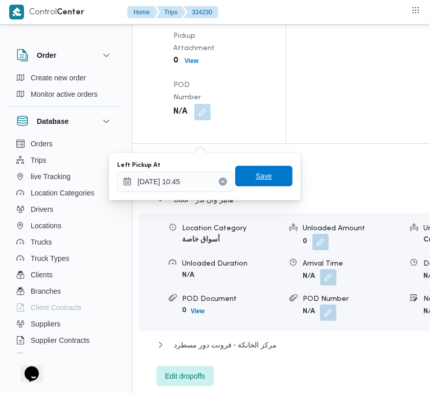
click at [273, 185] on span "Save" at bounding box center [263, 176] width 57 height 20
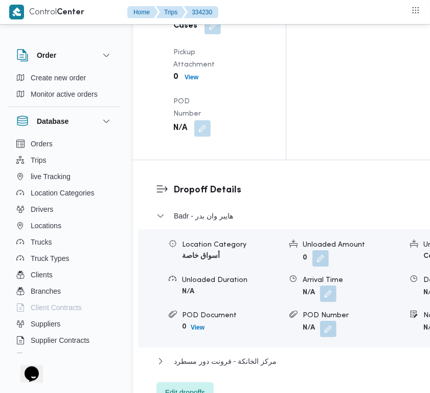
scroll to position [2012, 0]
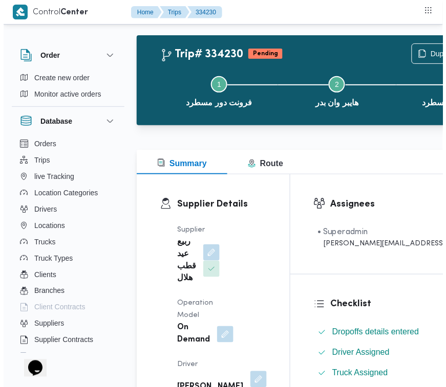
scroll to position [0, 0]
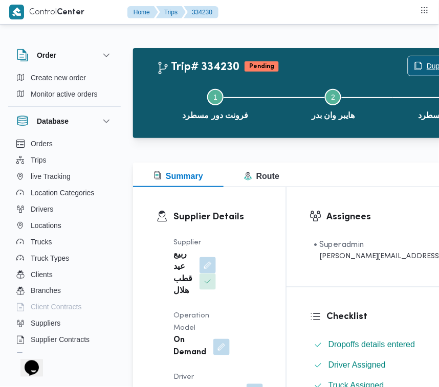
click at [408, 59] on span "Duplicate Trip" at bounding box center [442, 65] width 69 height 19
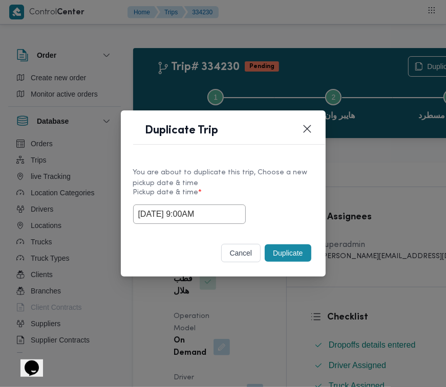
click at [224, 211] on input "28/08/2025 9:00AM" at bounding box center [189, 214] width 113 height 19
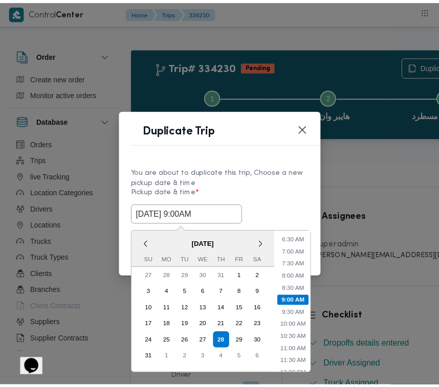
scroll to position [278, 0]
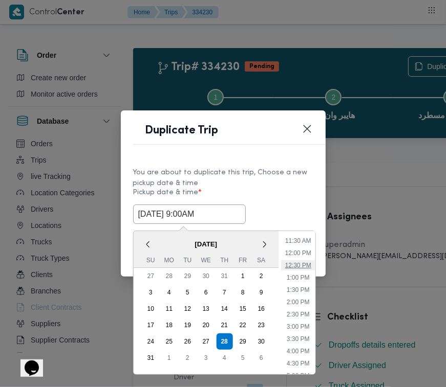
click at [298, 262] on li "12:30 PM" at bounding box center [297, 266] width 34 height 10
type input "28/08/2025 12:30PM"
click at [298, 262] on button "Duplicate" at bounding box center [288, 253] width 46 height 17
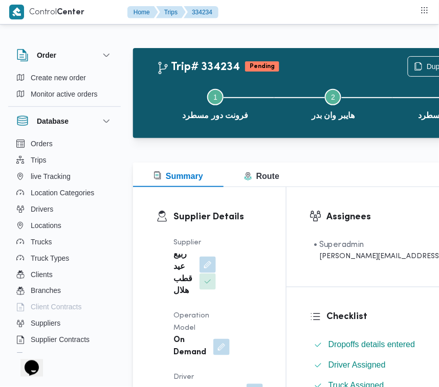
click at [201, 264] on button "button" at bounding box center [208, 265] width 16 height 16
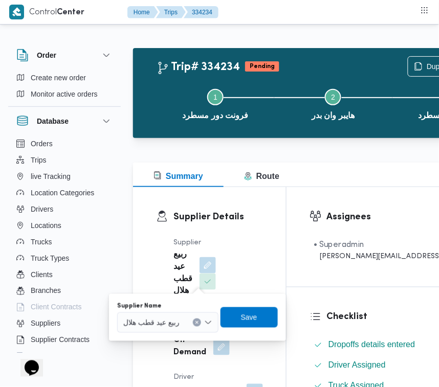
click at [170, 321] on span "ربيع عيد قطب هلال" at bounding box center [151, 322] width 56 height 11
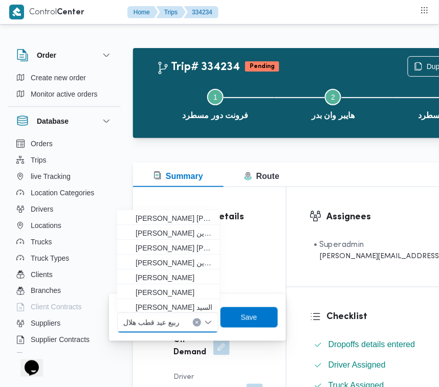
paste input "ال[PERSON_NAME]"
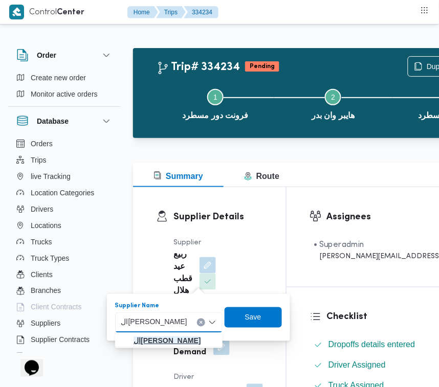
type input "ال[PERSON_NAME]"
click at [164, 337] on mark "ال[PERSON_NAME]" at bounding box center [167, 341] width 67 height 8
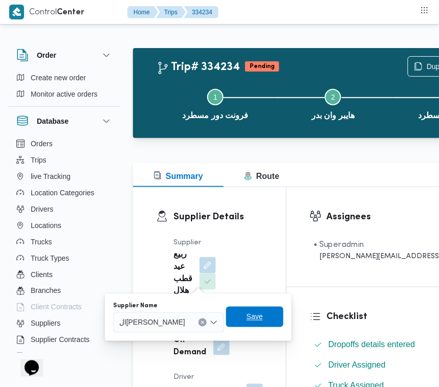
click at [265, 318] on span "Save" at bounding box center [254, 317] width 57 height 20
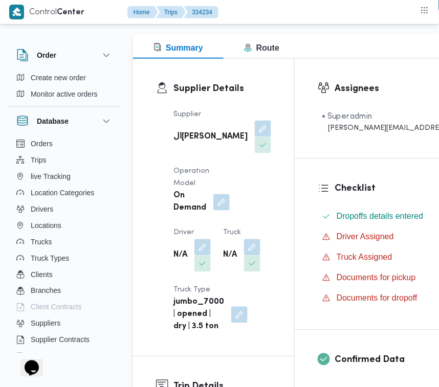
scroll to position [148, 0]
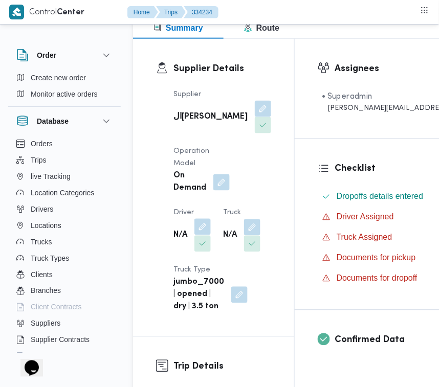
click at [200, 235] on button "button" at bounding box center [202, 227] width 16 height 16
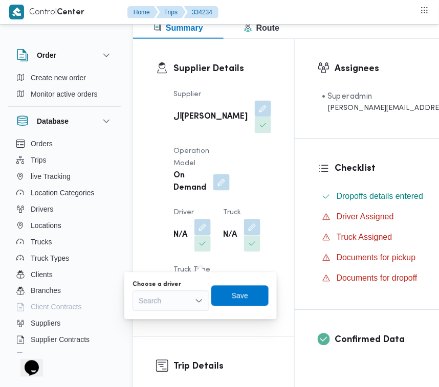
click at [155, 308] on div "Search" at bounding box center [171, 301] width 77 height 20
paste input "ال[PERSON_NAME]"
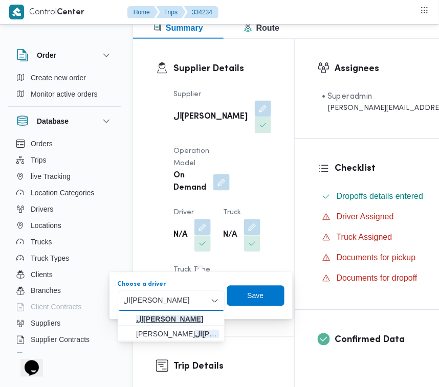
type input "ال[PERSON_NAME]"
click at [176, 318] on mark "ال[PERSON_NAME]" at bounding box center [169, 320] width 67 height 8
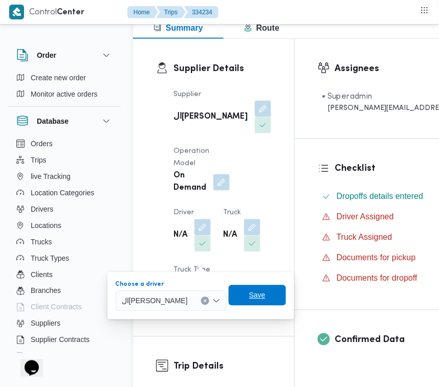
click at [259, 299] on span "Save" at bounding box center [257, 296] width 16 height 12
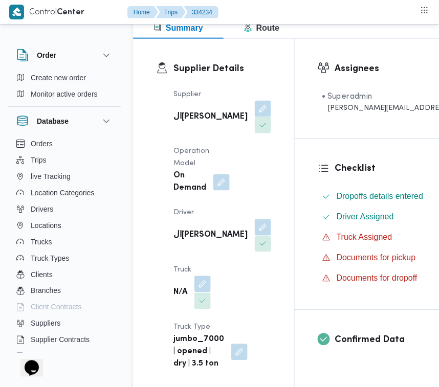
click at [204, 293] on button "button" at bounding box center [202, 284] width 16 height 16
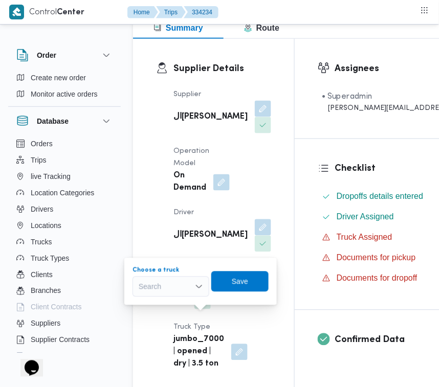
click at [157, 293] on div "Search" at bounding box center [171, 287] width 77 height 20
paste input "قهب6487"
type input "قهب6487"
click at [162, 306] on mark "قهب6487" at bounding box center [166, 305] width 30 height 8
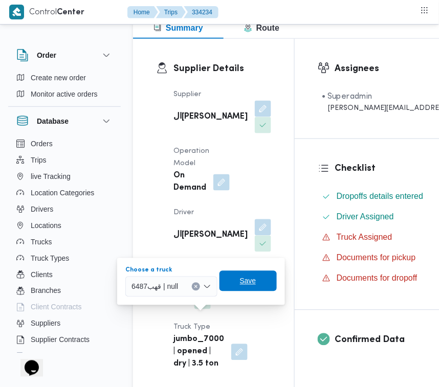
click at [249, 280] on span "Save" at bounding box center [248, 281] width 16 height 12
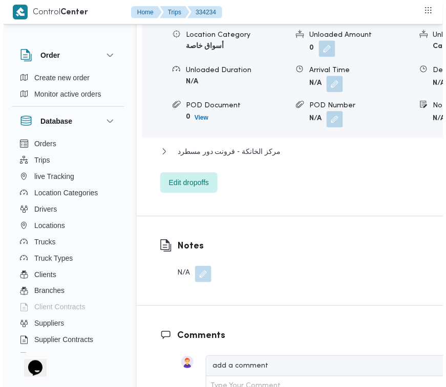
scroll to position [1769, 0]
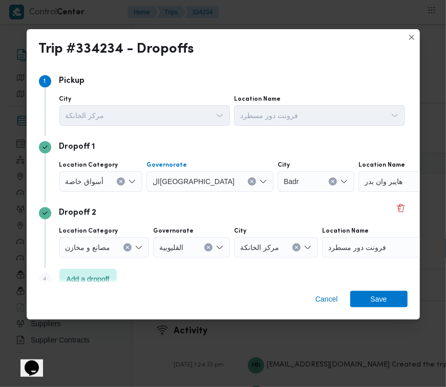
click at [205, 180] on div "القاهرة" at bounding box center [209, 181] width 127 height 20
click at [250, 182] on icon "Clear input" at bounding box center [252, 182] width 4 height 4
click at [201, 182] on div "القاهرة Combo box. Selected. القاهرة. Press Backspace to delete القاهرة. Combo …" at bounding box center [209, 181] width 127 height 20
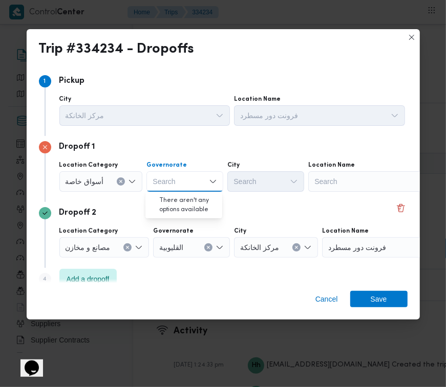
click at [329, 179] on div "Search" at bounding box center [372, 181] width 128 height 20
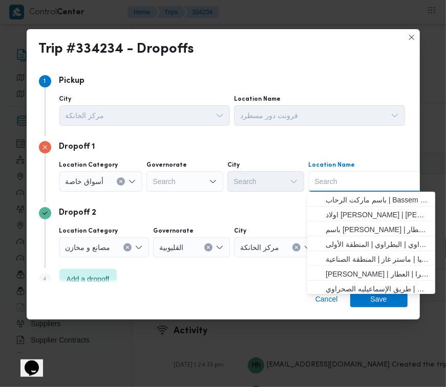
paste input "سعودي درك ستور زايد"
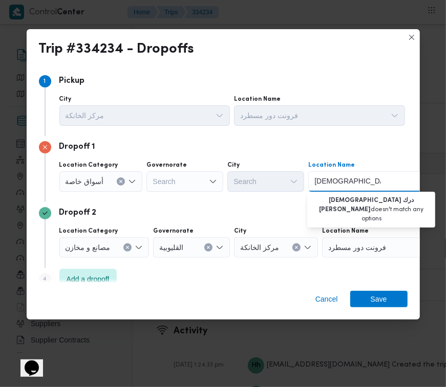
click at [349, 182] on input "سعودي درك ستور زايد" at bounding box center [347, 182] width 67 height 12
click at [349, 185] on input "سعودي درك ستور زايد" at bounding box center [347, 182] width 67 height 12
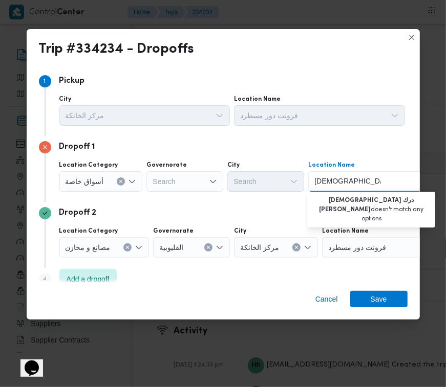
click at [330, 183] on input "سعودي درك ستور زايد" at bounding box center [347, 182] width 67 height 12
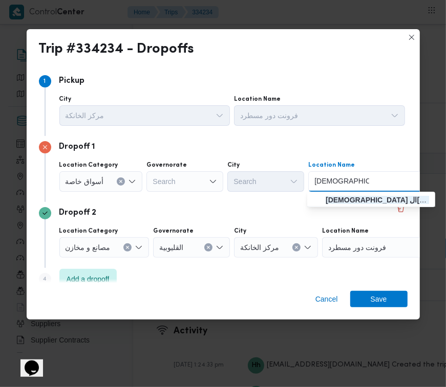
type input "سعودي الشيخ زايد"
click at [350, 198] on span "سعودي الشيخ زايد | سعودى سوبر ماركت | null" at bounding box center [377, 200] width 103 height 12
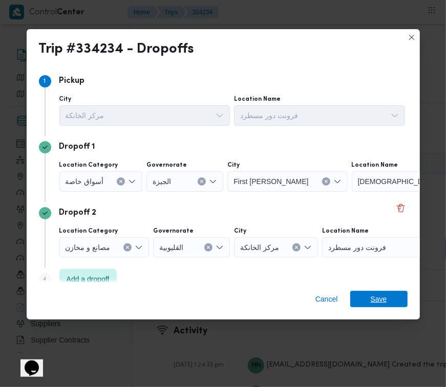
click at [372, 307] on span "Save" at bounding box center [379, 299] width 16 height 16
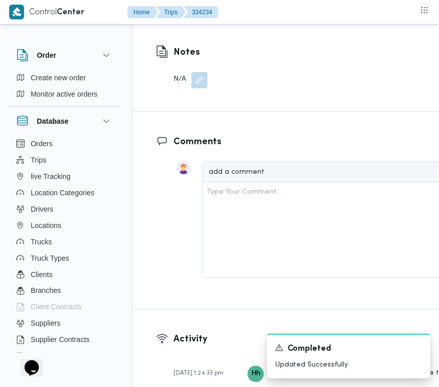
scroll to position [1434, 0]
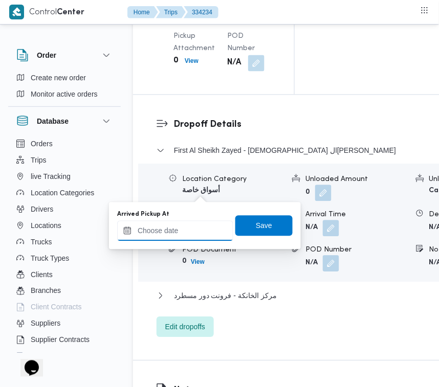
click at [165, 235] on input "Arrived Pickup At" at bounding box center [175, 231] width 116 height 20
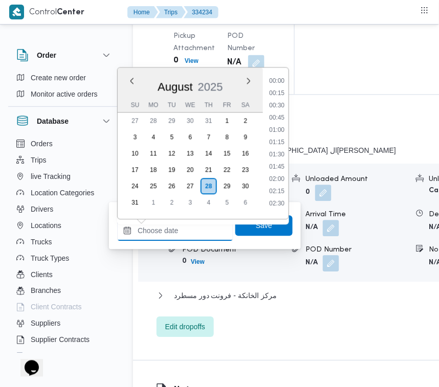
scroll to position [581, 0]
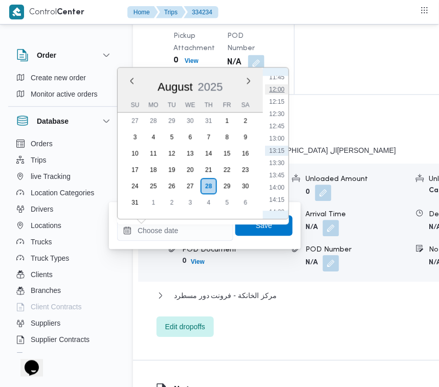
click at [280, 89] on li "12:00" at bounding box center [277, 90] width 24 height 10
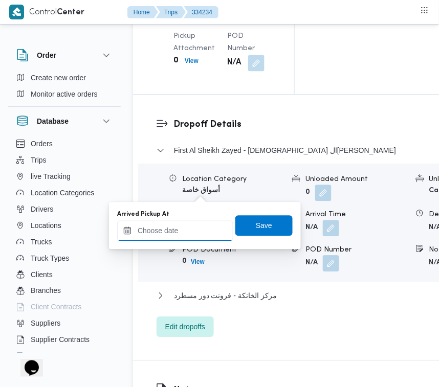
click at [205, 239] on input "Arrived Pickup At" at bounding box center [175, 231] width 116 height 20
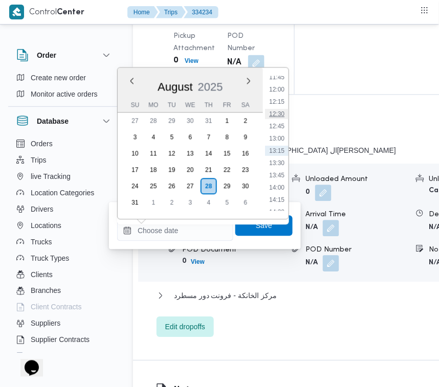
click at [283, 114] on li "12:30" at bounding box center [277, 115] width 24 height 10
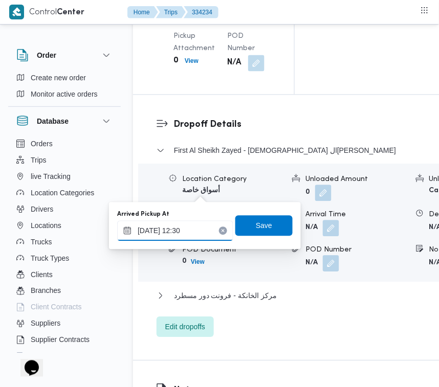
type input "28/08/2025 12:30"
click at [262, 229] on span "Save" at bounding box center [264, 226] width 16 height 12
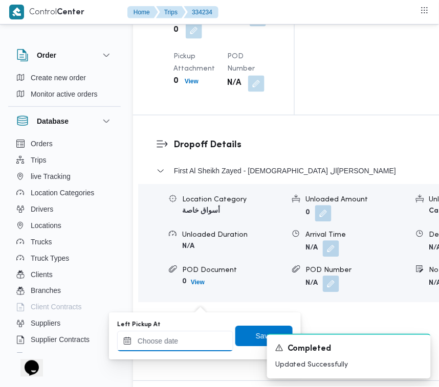
click at [192, 339] on input "Left Pickup At" at bounding box center [175, 342] width 116 height 20
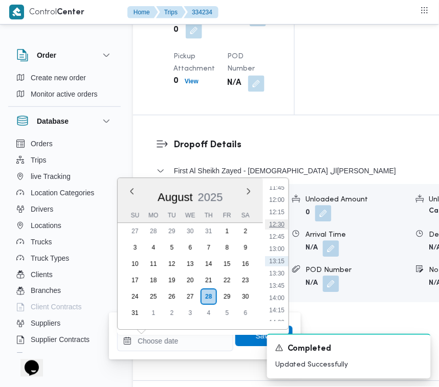
click at [285, 228] on li "12:30" at bounding box center [277, 225] width 24 height 10
type input "28/08/2025 12:30"
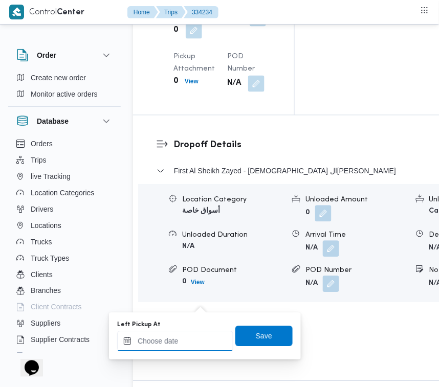
click at [191, 348] on input "Left Pickup At" at bounding box center [175, 342] width 116 height 20
click at [191, 346] on input "Left Pickup At" at bounding box center [175, 342] width 116 height 20
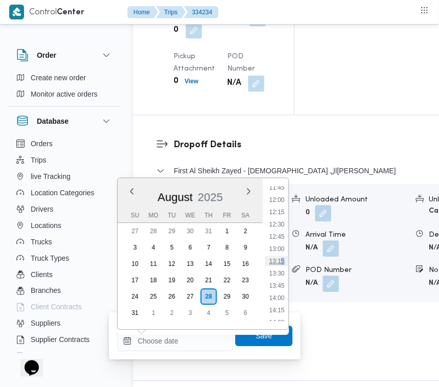
click at [281, 261] on li "13:15" at bounding box center [277, 262] width 24 height 10
type input "28/08/2025 13:15"
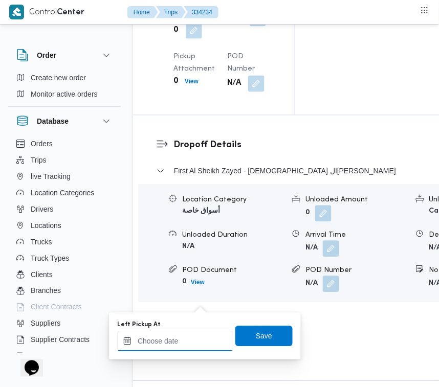
click at [192, 342] on input "Left Pickup At" at bounding box center [175, 342] width 116 height 20
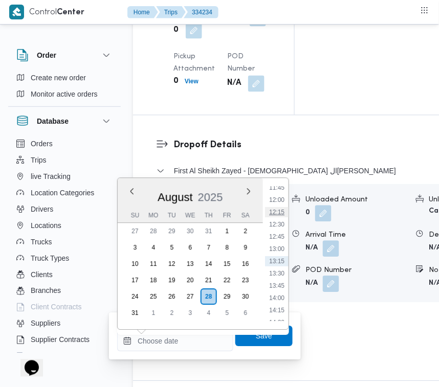
click at [284, 208] on li "12:15" at bounding box center [277, 213] width 24 height 10
type input "28/08/2025 12:15"
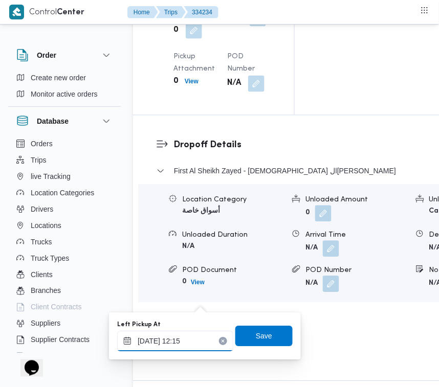
click at [196, 344] on input "28/08/2025 12:15" at bounding box center [175, 342] width 116 height 20
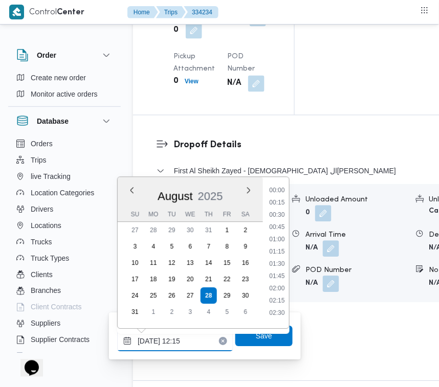
scroll to position [531, 0]
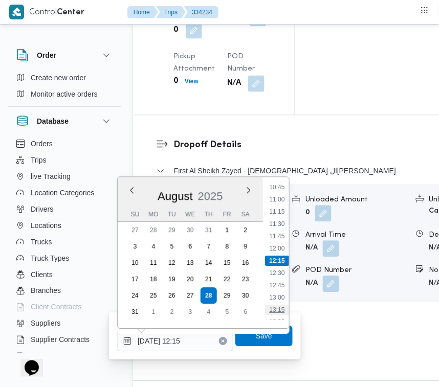
click at [280, 308] on li "13:15" at bounding box center [277, 311] width 24 height 10
drag, startPoint x: 280, startPoint y: 308, endPoint x: 269, endPoint y: 326, distance: 21.0
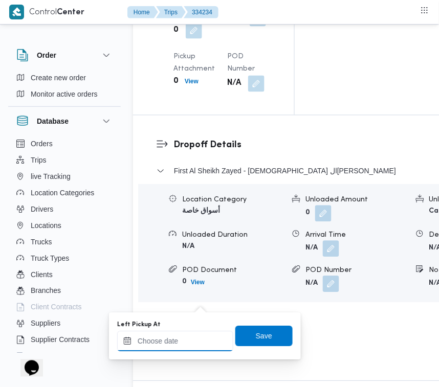
click at [200, 337] on input "Left Pickup At" at bounding box center [175, 342] width 116 height 20
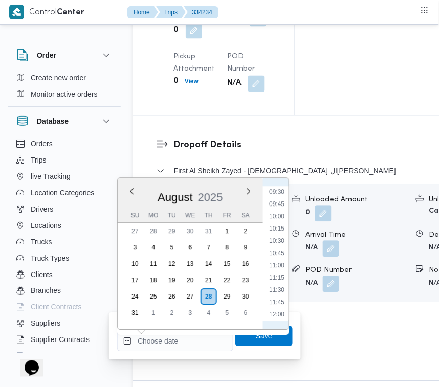
scroll to position [581, 0]
click at [282, 245] on li "13:00" at bounding box center [277, 250] width 24 height 10
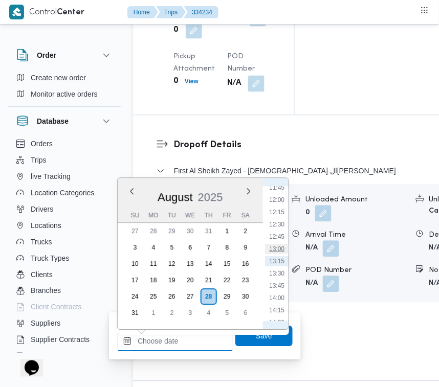
type input "28/08/2025 13:00"
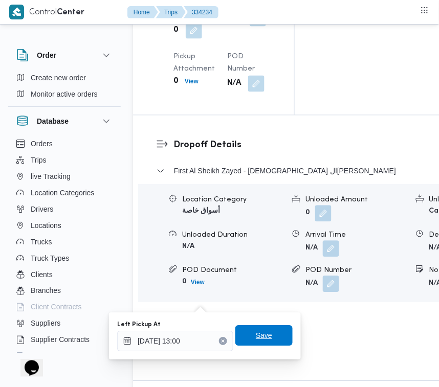
click at [259, 334] on span "Save" at bounding box center [264, 336] width 16 height 12
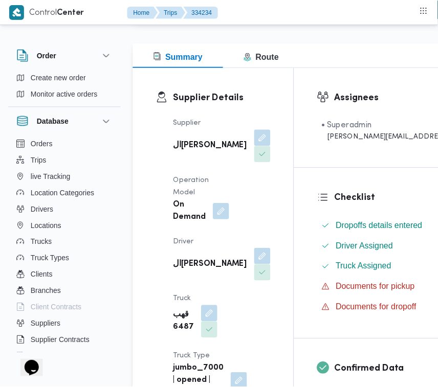
scroll to position [0, 0]
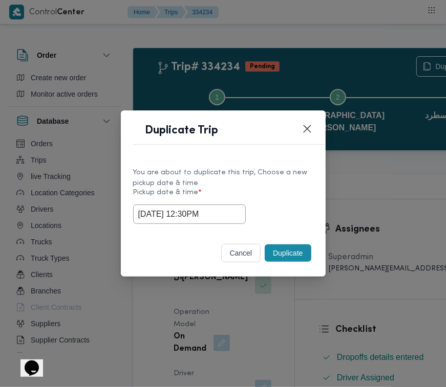
click at [295, 212] on div "28/08/2025 12:30PM" at bounding box center [223, 214] width 180 height 19
click at [296, 252] on button "Duplicate" at bounding box center [288, 253] width 46 height 17
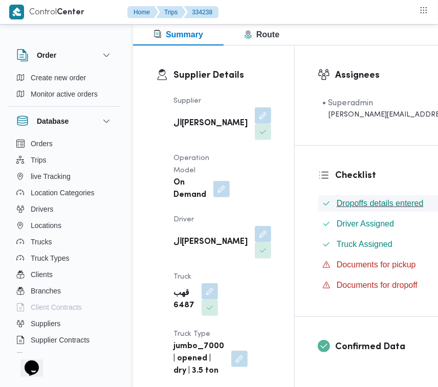
scroll to position [159, 0]
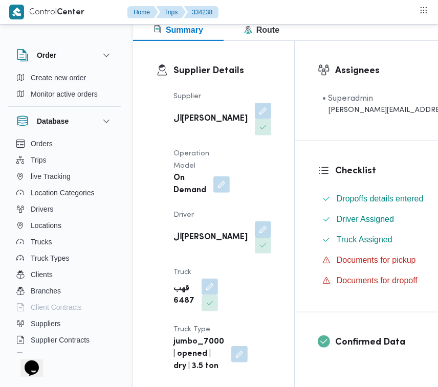
drag, startPoint x: 198, startPoint y: 252, endPoint x: 199, endPoint y: 242, distance: 9.8
click at [250, 252] on span at bounding box center [260, 246] width 21 height 16
click at [255, 237] on button "button" at bounding box center [263, 229] width 16 height 16
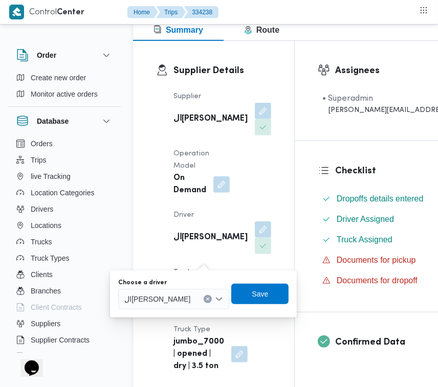
click at [188, 298] on span "ال[PERSON_NAME]" at bounding box center [157, 298] width 66 height 11
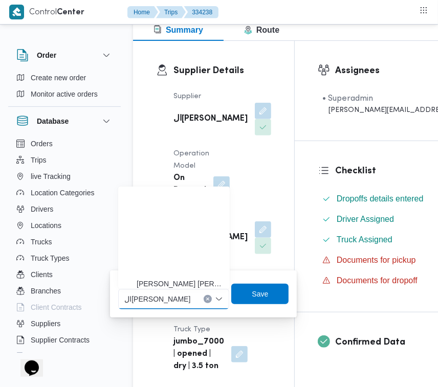
paste input "[PERSON_NAME]"
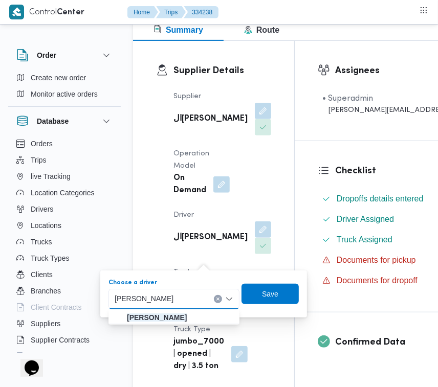
type input "[PERSON_NAME]"
click at [149, 318] on mark "[PERSON_NAME]" at bounding box center [157, 318] width 60 height 8
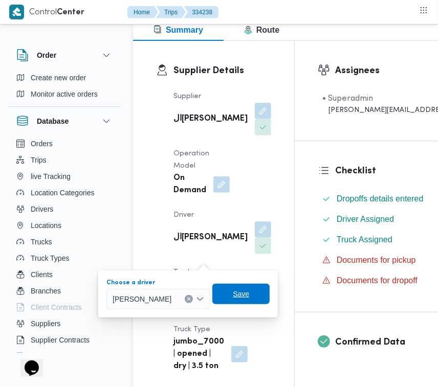
click at [270, 289] on span "Save" at bounding box center [240, 294] width 57 height 20
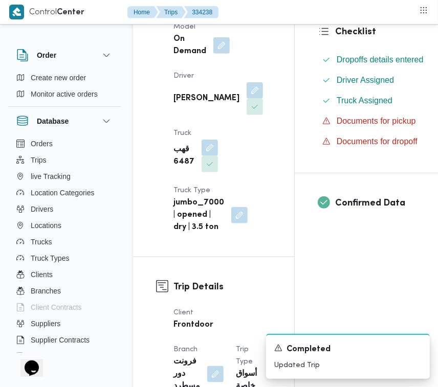
scroll to position [308, 0]
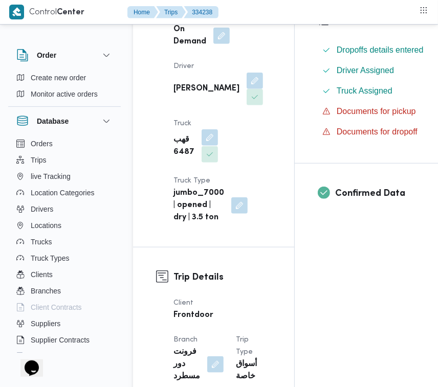
click at [205, 146] on button "button" at bounding box center [210, 137] width 16 height 16
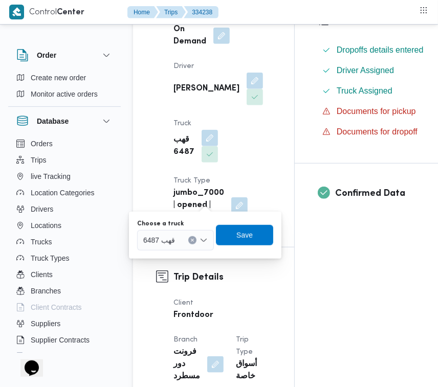
click at [176, 238] on div "قهب 6487" at bounding box center [175, 240] width 77 height 20
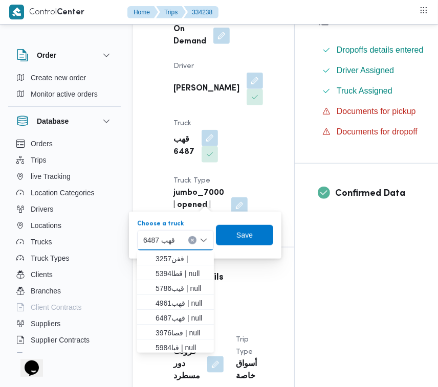
paste input "3265 تور 77 نقله ثانيه"
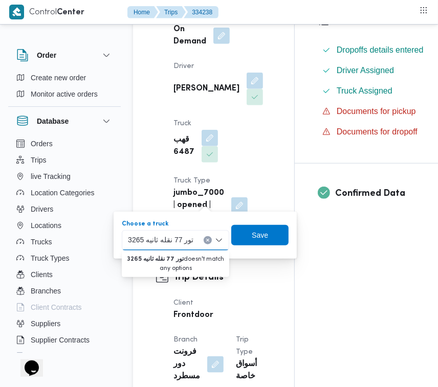
drag, startPoint x: 143, startPoint y: 241, endPoint x: 206, endPoint y: 229, distance: 64.0
click at [206, 230] on div "3265 تور 77 نقله ثانيه 3265 تور 77 نقله ثانيه Combo box. Selected. 3265 تور 77 …" at bounding box center [175, 240] width 107 height 20
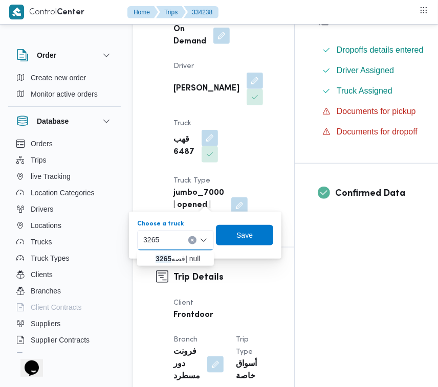
type input "3265"
drag, startPoint x: 160, startPoint y: 251, endPoint x: 164, endPoint y: 254, distance: 5.8
click at [160, 251] on span "قصه 3265 | null" at bounding box center [175, 259] width 69 height 16
click at [160, 252] on div "You are in a dialog. To close this dialog, hit escape. Choose a truck 3265 3265…" at bounding box center [205, 235] width 153 height 47
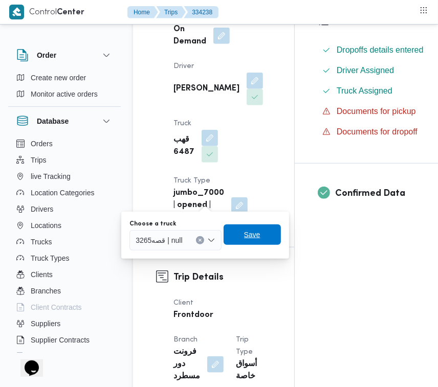
click at [255, 233] on span "Save" at bounding box center [252, 235] width 16 height 12
drag, startPoint x: 255, startPoint y: 233, endPoint x: 243, endPoint y: 238, distance: 12.8
click at [256, 233] on div "Supplier Details Supplier الهامي محمد خالد علي Operation Model On Demand Driver…" at bounding box center [213, 69] width 161 height 355
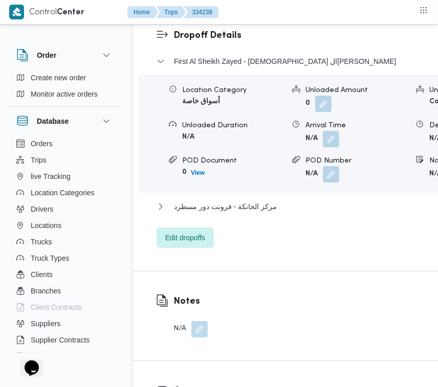
scroll to position [1928, 0]
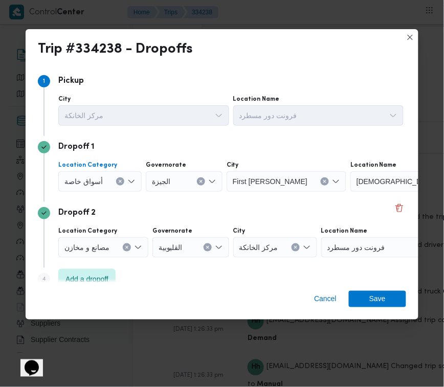
click at [95, 179] on span "أسواق خاصة" at bounding box center [83, 181] width 38 height 11
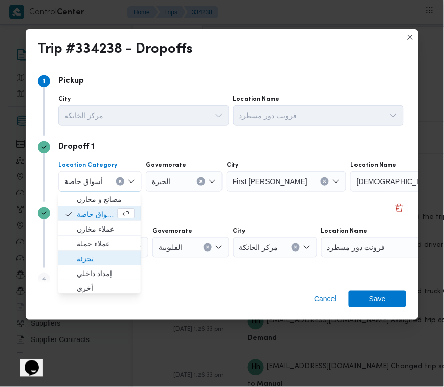
click at [94, 259] on span "تجزئة" at bounding box center [106, 259] width 58 height 12
drag, startPoint x: 94, startPoint y: 259, endPoint x: 128, endPoint y: 210, distance: 60.2
click at [94, 259] on span "تجزئة" at bounding box center [106, 259] width 58 height 12
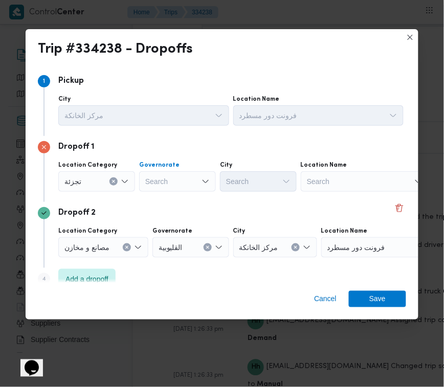
click at [172, 182] on div "Search" at bounding box center [177, 181] width 77 height 20
paste input "جيزة"
type input "جيزة"
click at [179, 179] on div "جيزة جيزة" at bounding box center [177, 181] width 77 height 20
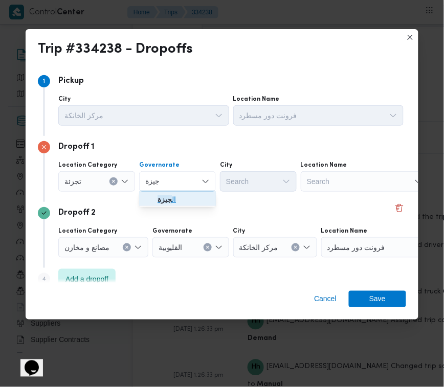
click at [178, 201] on span "ال جيزة" at bounding box center [184, 200] width 52 height 12
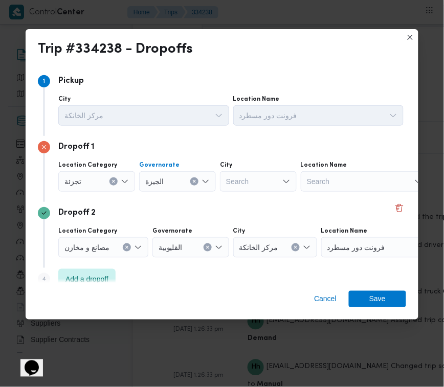
click at [241, 185] on div "Search" at bounding box center [258, 181] width 77 height 20
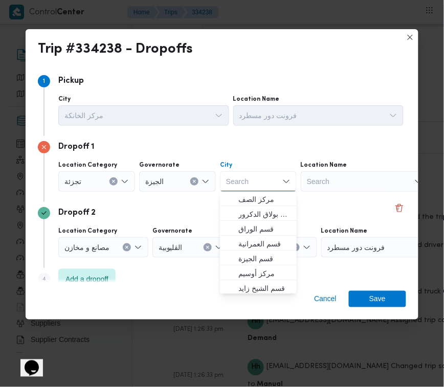
paste input "زايد"
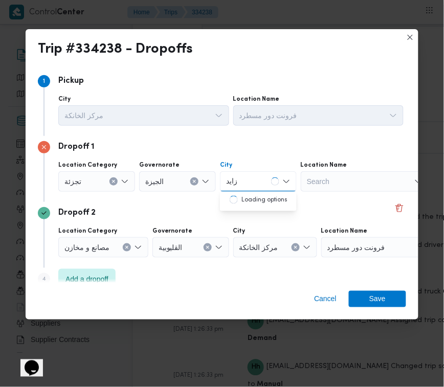
type input "زايد"
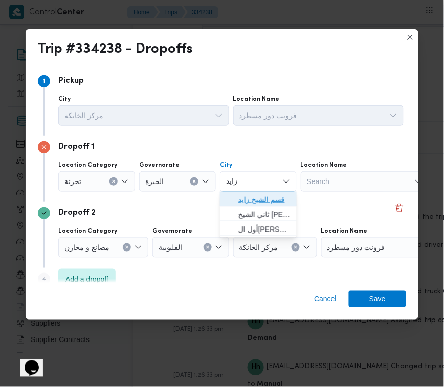
click at [264, 202] on span "قسم الشيخ زايد" at bounding box center [265, 200] width 52 height 12
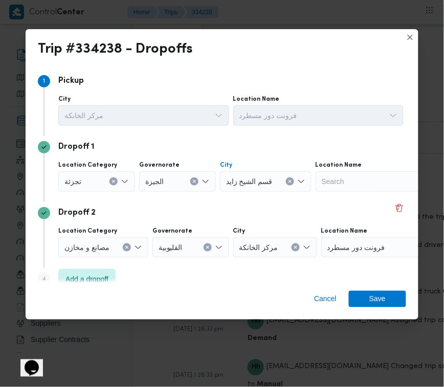
click at [385, 310] on div "Cancel Save" at bounding box center [222, 301] width 393 height 37
click at [384, 301] on span "Save" at bounding box center [378, 299] width 16 height 16
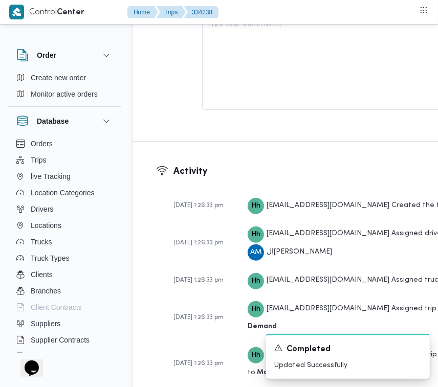
scroll to position [1590, 0]
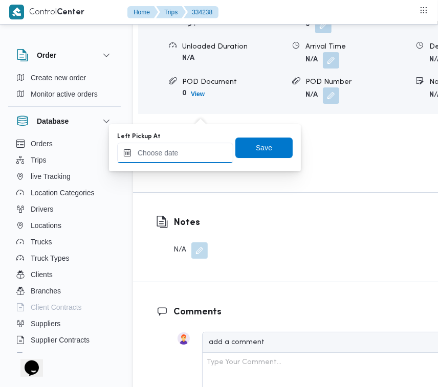
click at [201, 150] on input "Left Pickup At" at bounding box center [175, 153] width 116 height 20
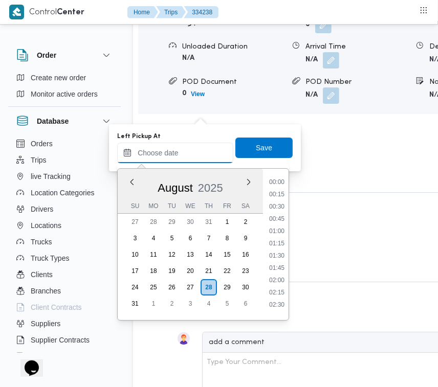
scroll to position [581, 0]
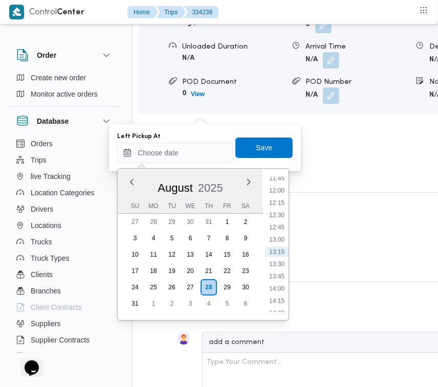
click at [283, 235] on li "13:00" at bounding box center [277, 240] width 24 height 10
type input "28/08/2025 13:00"
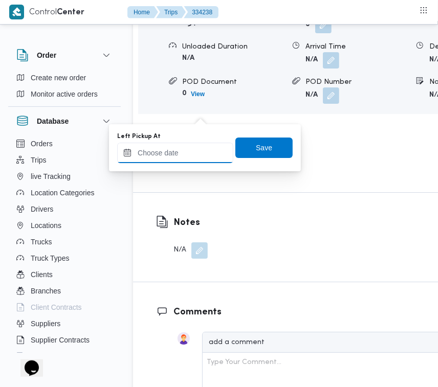
click at [206, 162] on input "Left Pickup At" at bounding box center [175, 153] width 116 height 20
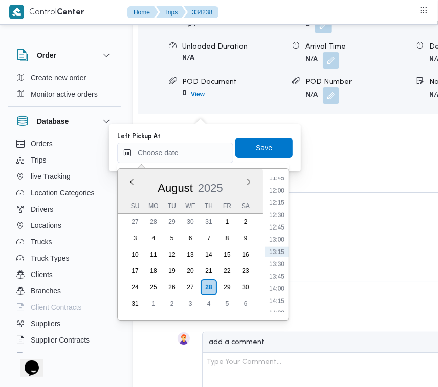
click at [138, 178] on div "August 2025" at bounding box center [190, 186] width 145 height 26
click at [283, 238] on li "13:00" at bounding box center [277, 240] width 24 height 10
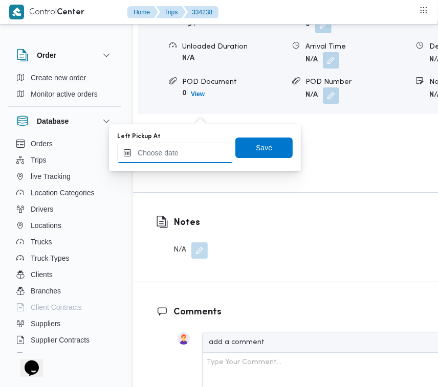
click at [169, 154] on input "Left Pickup At" at bounding box center [175, 153] width 116 height 20
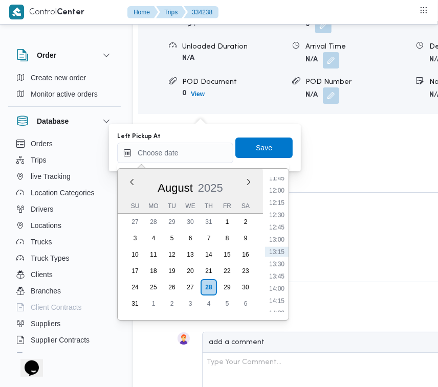
click at [139, 179] on div "August 2025" at bounding box center [190, 186] width 145 height 26
drag, startPoint x: 139, startPoint y: 179, endPoint x: 146, endPoint y: 178, distance: 7.2
click at [139, 179] on div "August 2025" at bounding box center [190, 186] width 145 height 26
click at [280, 240] on li "13:00" at bounding box center [277, 240] width 24 height 10
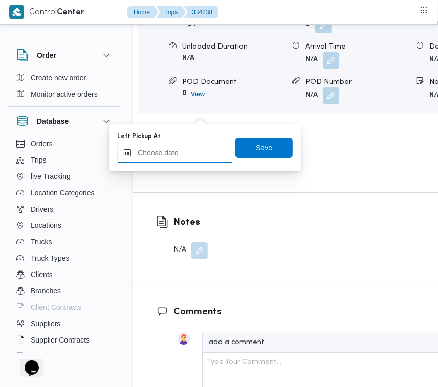
click at [202, 158] on input "Left Pickup At" at bounding box center [175, 153] width 116 height 20
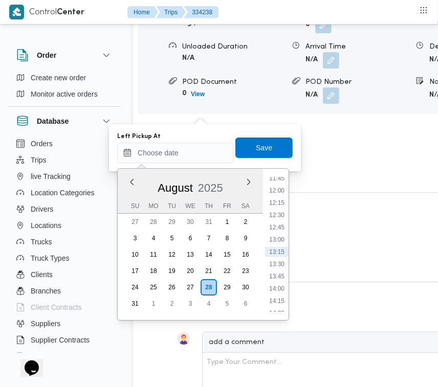
click at [151, 178] on div "August 2025" at bounding box center [190, 186] width 145 height 26
click at [275, 240] on li "13:00" at bounding box center [277, 240] width 24 height 10
type input "28/08/2025 13:00"
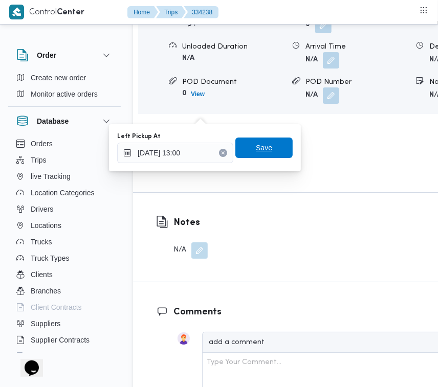
drag, startPoint x: 256, startPoint y: 152, endPoint x: 229, endPoint y: 118, distance: 43.0
click at [256, 151] on span "Save" at bounding box center [264, 148] width 16 height 12
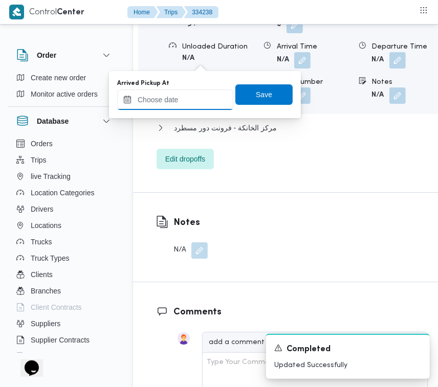
click at [197, 92] on input "Arrived Pickup At" at bounding box center [175, 100] width 116 height 20
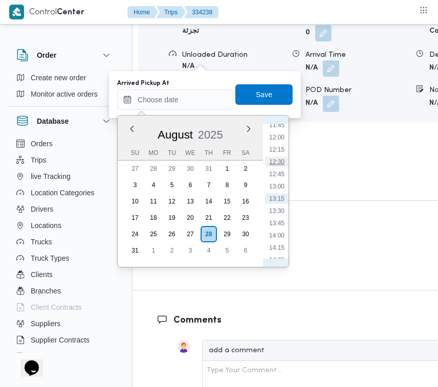
click at [277, 158] on li "12:30" at bounding box center [277, 162] width 24 height 10
type input "28/08/2025 12:30"
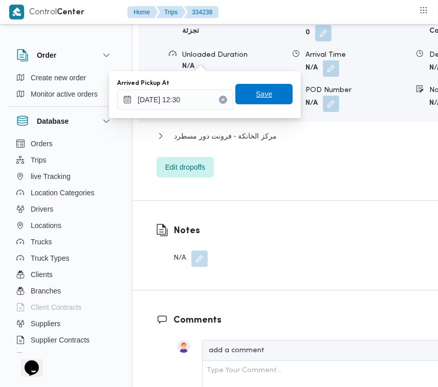
click at [251, 84] on div "Save" at bounding box center [263, 94] width 57 height 20
click at [256, 90] on span "Save" at bounding box center [264, 94] width 16 height 12
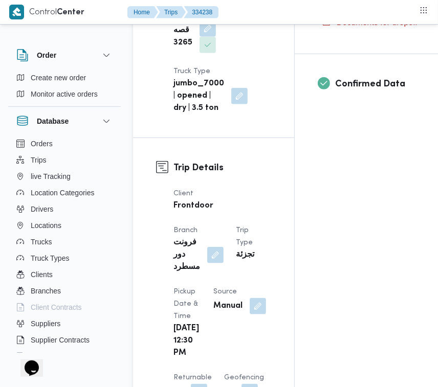
scroll to position [0, 0]
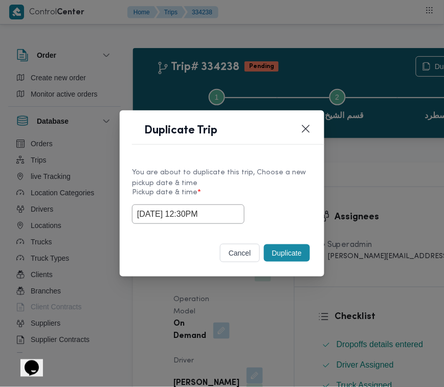
click at [293, 251] on button "Duplicate" at bounding box center [287, 253] width 46 height 17
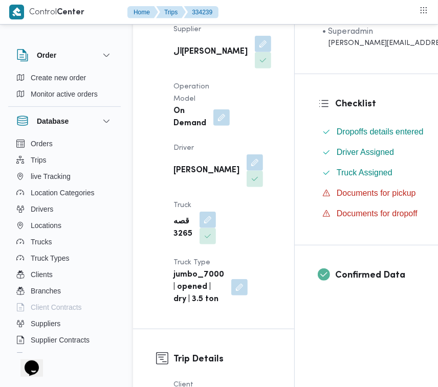
scroll to position [233, 0]
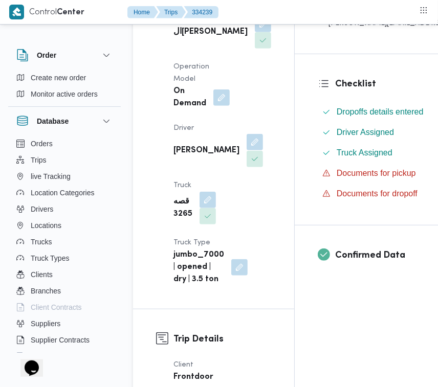
click at [247, 150] on button "button" at bounding box center [255, 142] width 16 height 16
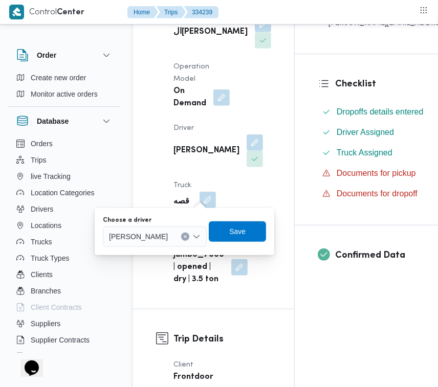
click at [168, 239] on span "[PERSON_NAME]" at bounding box center [138, 236] width 59 height 11
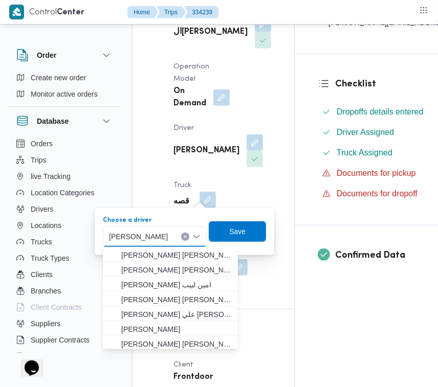
paste input "[PERSON_NAME]"
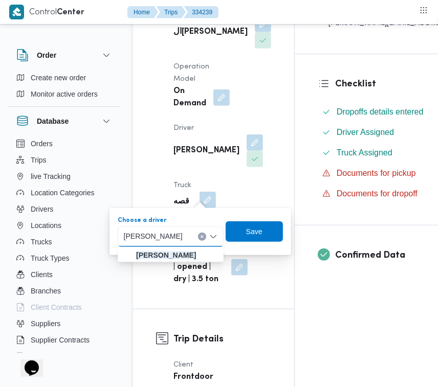
type input "[PERSON_NAME]"
click at [155, 260] on span "[PERSON_NAME]" at bounding box center [176, 255] width 81 height 12
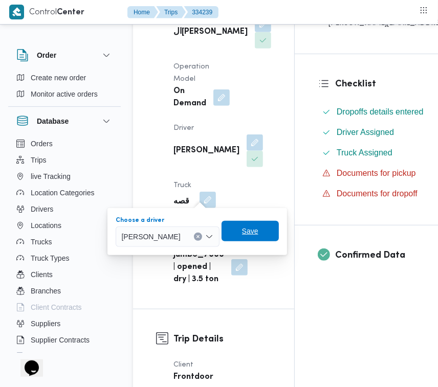
click at [258, 234] on span "Save" at bounding box center [250, 231] width 16 height 12
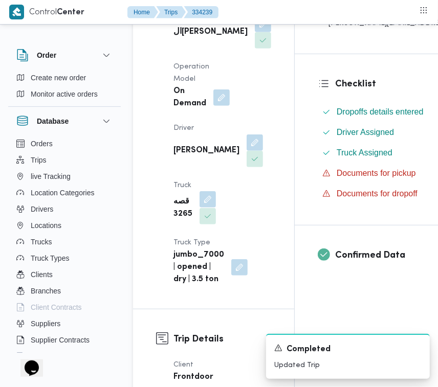
click at [207, 208] on button "button" at bounding box center [208, 199] width 16 height 16
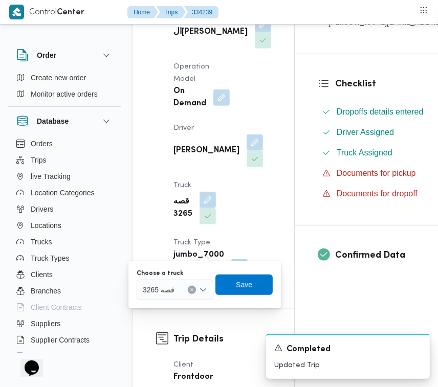
click at [187, 286] on div "قصه 3265" at bounding box center [175, 290] width 77 height 20
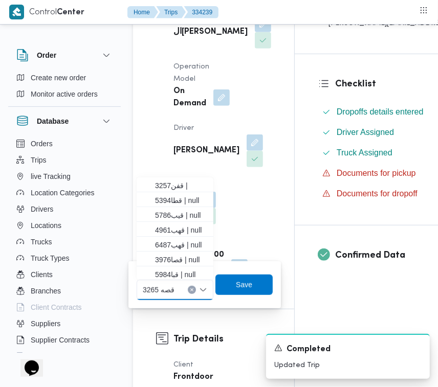
paste input "5386"
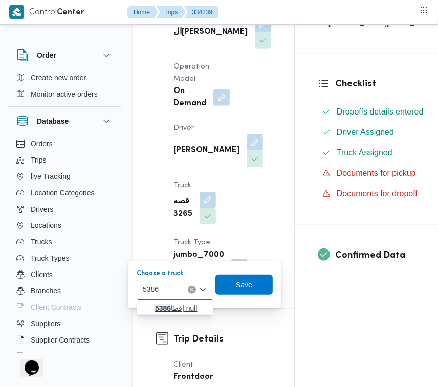
type input "5386"
click at [145, 311] on icon "button" at bounding box center [147, 309] width 8 height 8
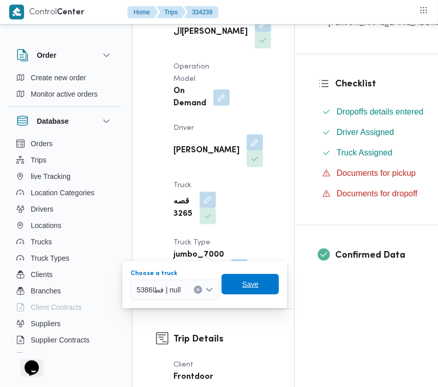
click at [262, 283] on span "Save" at bounding box center [250, 284] width 57 height 20
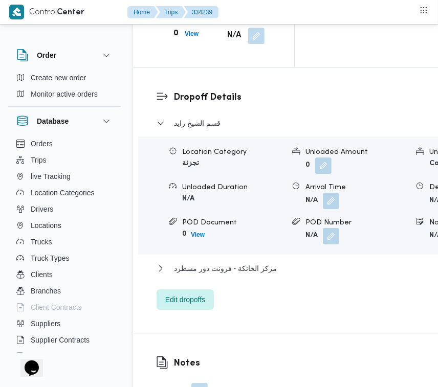
scroll to position [1854, 0]
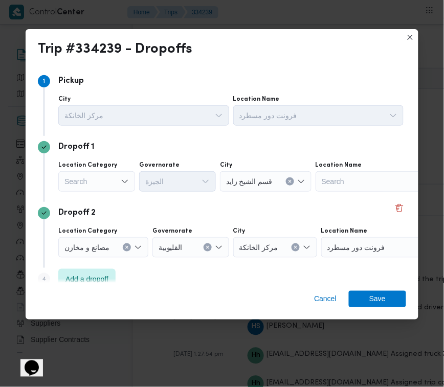
click at [105, 186] on div "Search" at bounding box center [96, 181] width 77 height 20
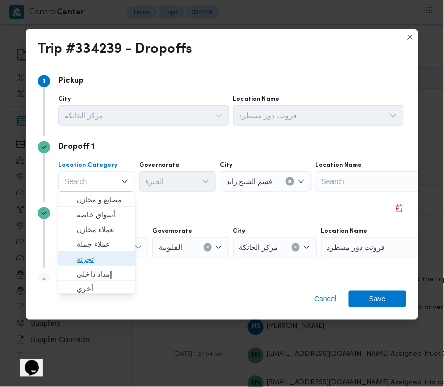
drag, startPoint x: 100, startPoint y: 256, endPoint x: 128, endPoint y: 235, distance: 35.1
click at [100, 258] on span "تجزئة" at bounding box center [103, 259] width 52 height 12
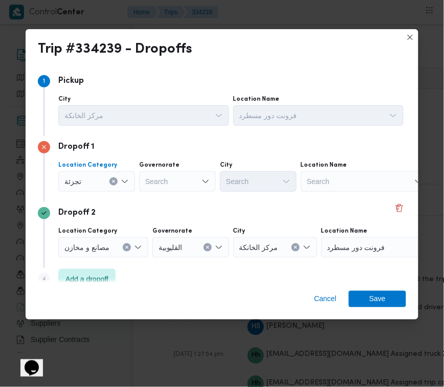
click at [161, 190] on div "Search" at bounding box center [177, 181] width 77 height 20
paste input "جيزة"
type input "جيزة"
drag, startPoint x: 179, startPoint y: 178, endPoint x: 182, endPoint y: 196, distance: 18.1
click at [179, 178] on div "جيزة جيزة" at bounding box center [177, 181] width 77 height 20
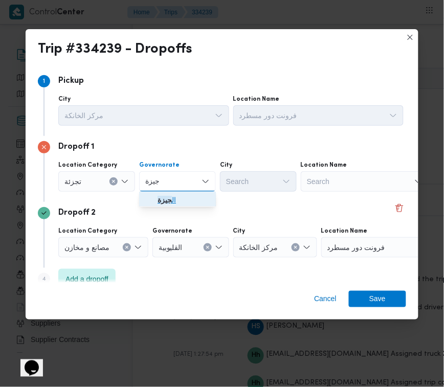
click at [180, 202] on span "ال جيزة" at bounding box center [184, 200] width 52 height 12
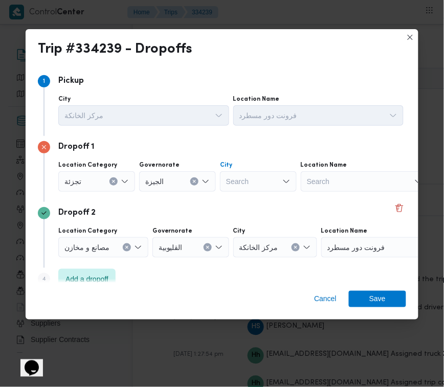
click at [242, 185] on div "Search" at bounding box center [258, 181] width 77 height 20
paste input "أكتوبر"
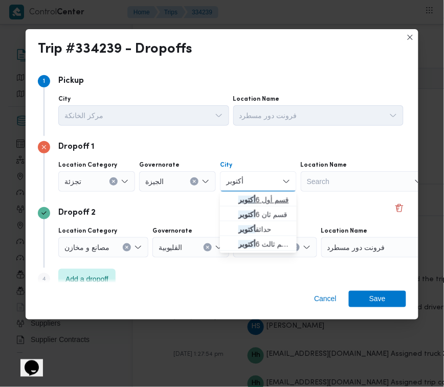
type input "أكتوبر"
click at [237, 200] on span "قسم أول 6 أكتوبر" at bounding box center [258, 200] width 69 height 16
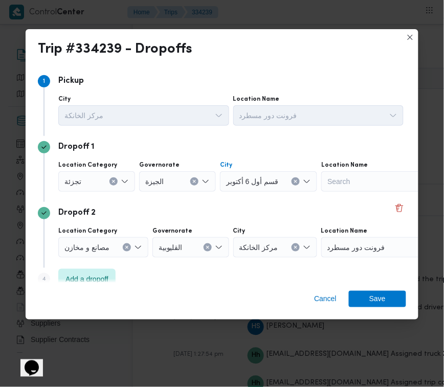
click at [389, 290] on div "Cancel Save" at bounding box center [222, 301] width 393 height 37
click at [392, 300] on span "Save" at bounding box center [377, 299] width 57 height 16
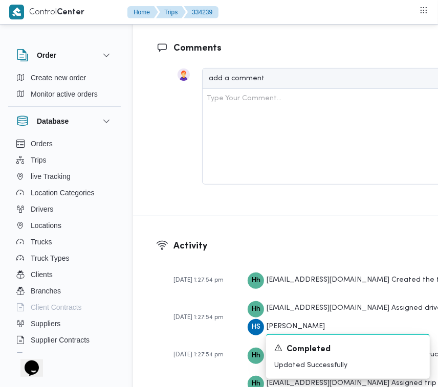
scroll to position [1515, 0]
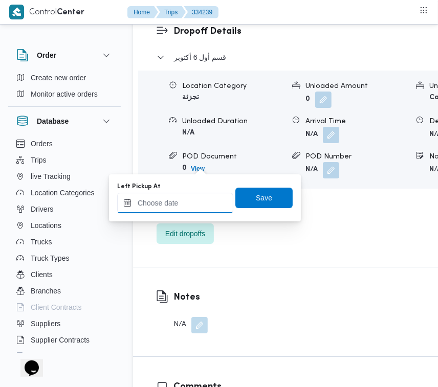
click at [184, 201] on input "Left Pickup At" at bounding box center [175, 203] width 116 height 20
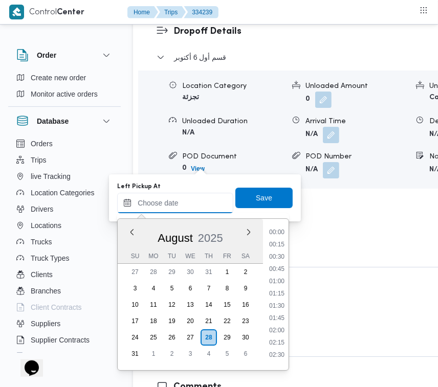
scroll to position [581, 0]
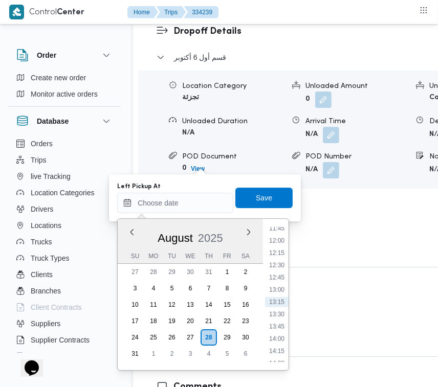
click at [145, 227] on div "August 2025" at bounding box center [190, 236] width 145 height 26
click at [277, 298] on li "13:15" at bounding box center [277, 302] width 24 height 10
type input "28/08/2025 13:15"
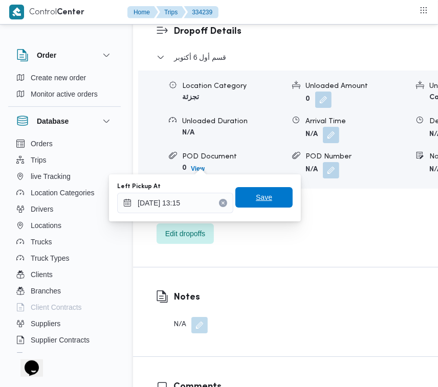
click at [256, 199] on span "Save" at bounding box center [264, 197] width 16 height 12
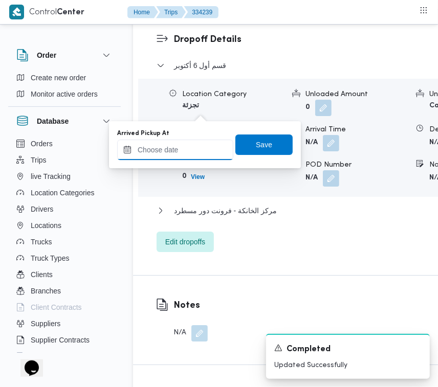
click at [188, 153] on input "Arrived Pickup At" at bounding box center [175, 150] width 116 height 20
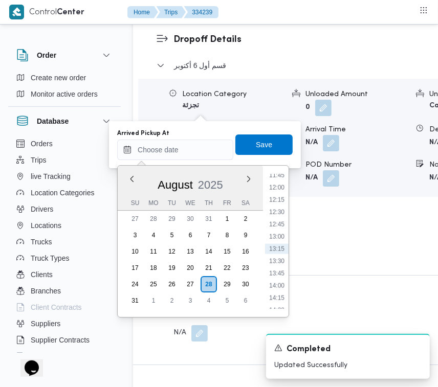
click at [147, 180] on div "August 2025" at bounding box center [190, 183] width 145 height 26
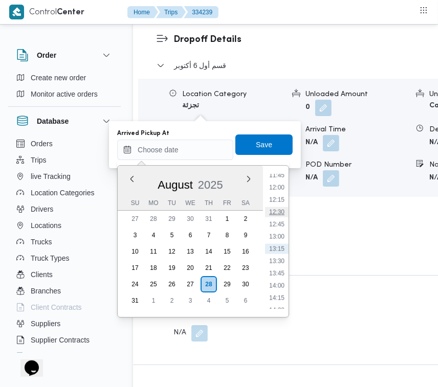
click at [275, 208] on li "12:30" at bounding box center [277, 212] width 24 height 10
type input "28/08/2025 12:30"
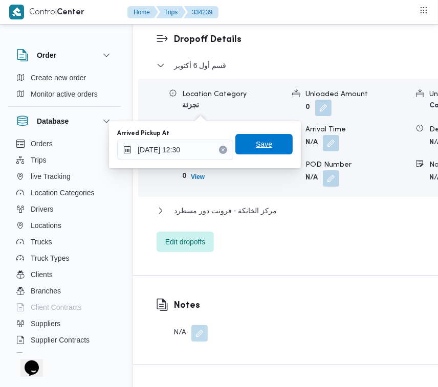
click at [265, 145] on span "Save" at bounding box center [263, 144] width 57 height 20
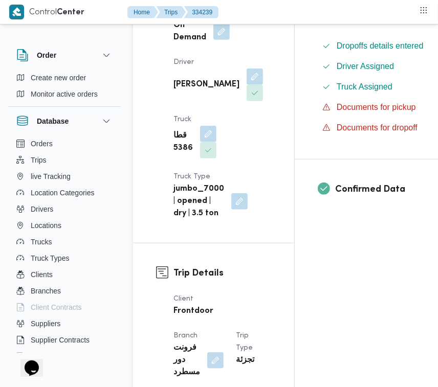
scroll to position [0, 0]
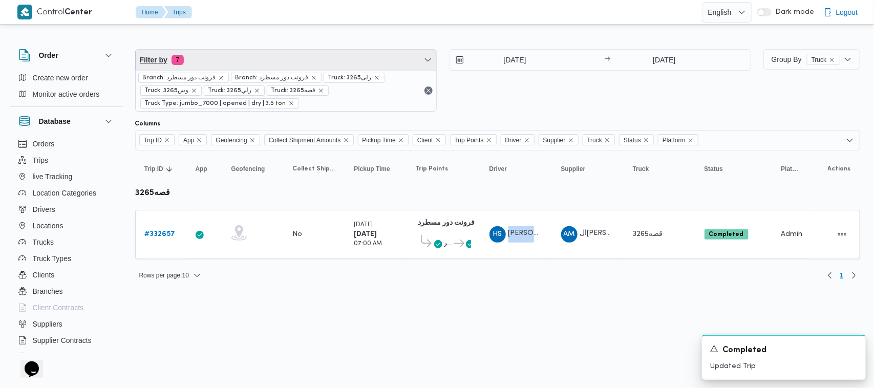
click at [230, 57] on span "Filter by 7" at bounding box center [286, 60] width 301 height 20
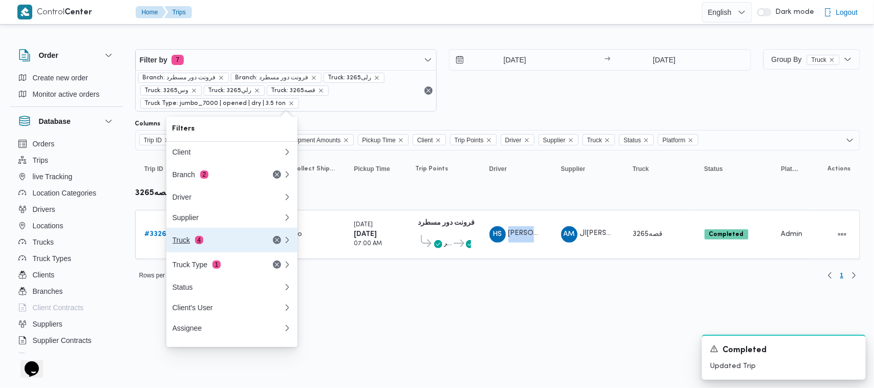
click at [220, 239] on div "Truck 4" at bounding box center [227, 240] width 123 height 25
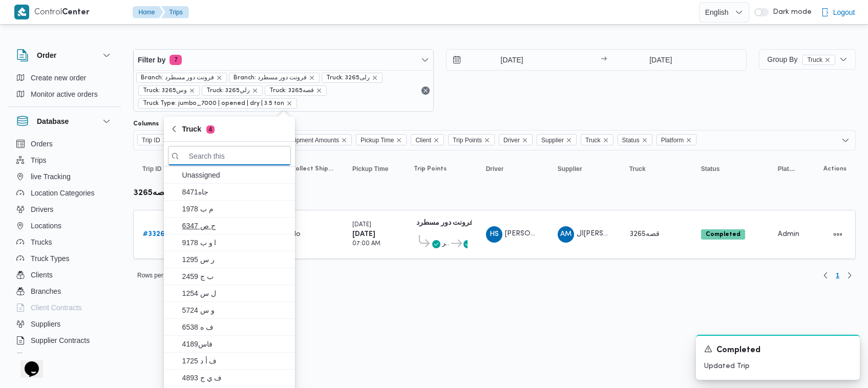
paste input "5386"
type input "5386"
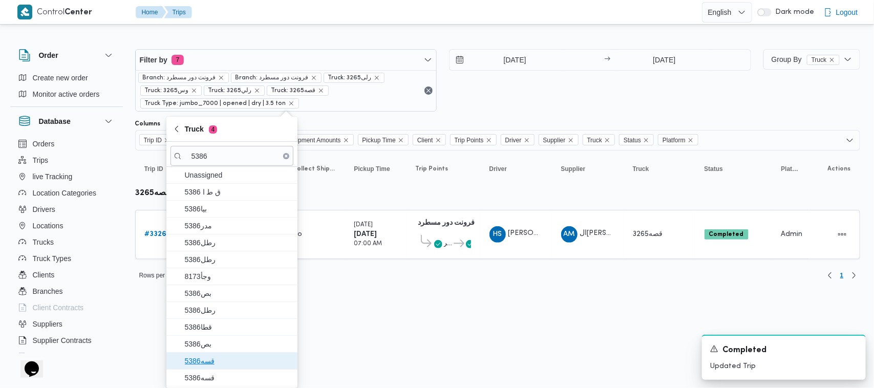
click at [221, 363] on span "قسه5386" at bounding box center [238, 361] width 106 height 12
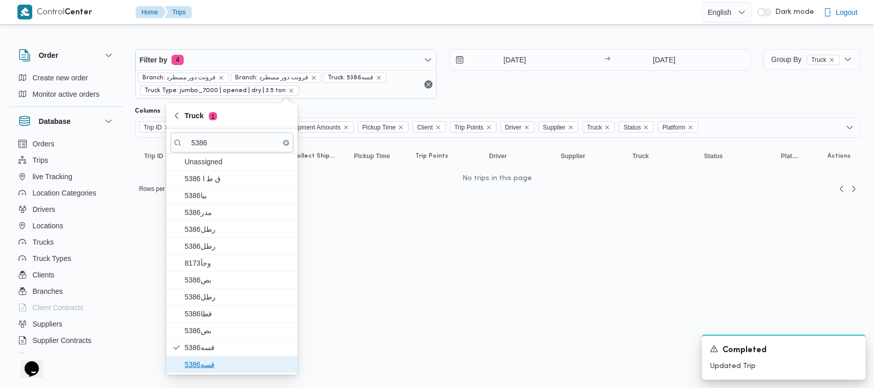
click at [219, 373] on span "قسه5386" at bounding box center [231, 364] width 123 height 16
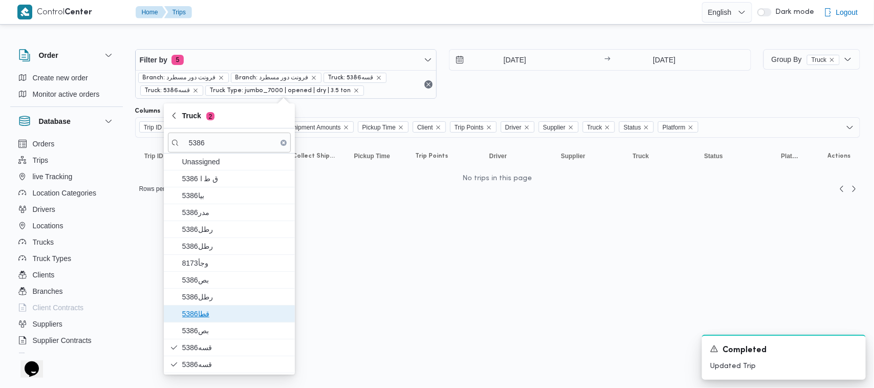
click at [213, 314] on span "قطا5386" at bounding box center [235, 314] width 106 height 12
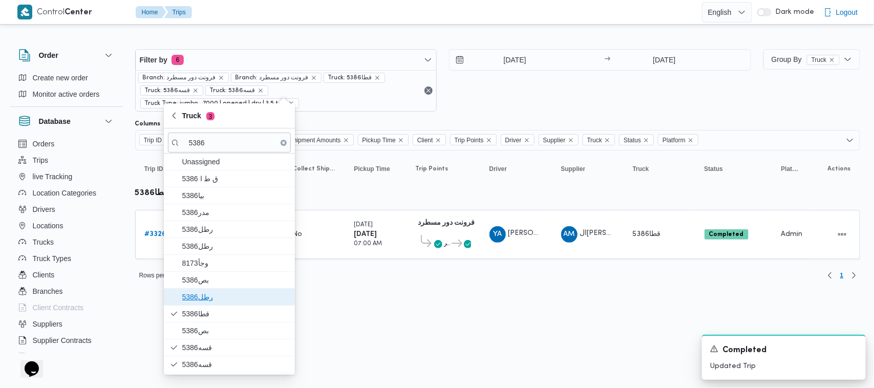
click at [210, 298] on span "رطل5386" at bounding box center [235, 297] width 106 height 12
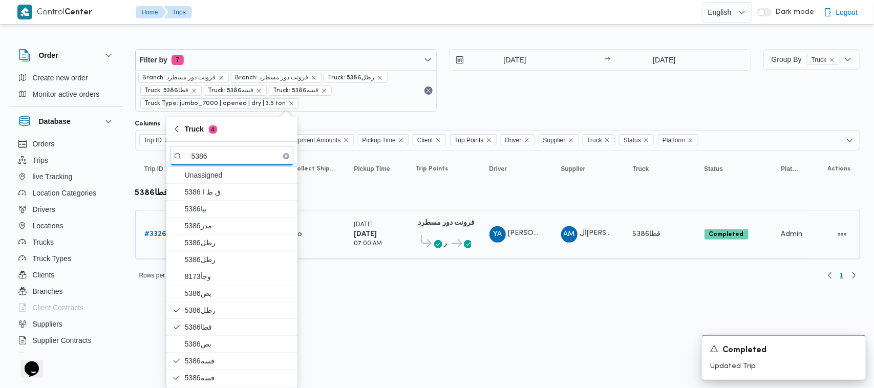
click at [518, 241] on span "YA [PERSON_NAME]" at bounding box center [515, 234] width 53 height 16
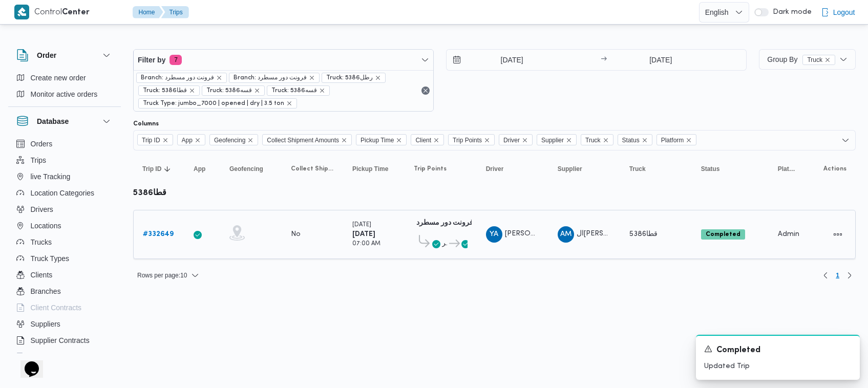
click at [518, 241] on span "YA [PERSON_NAME]" at bounding box center [512, 234] width 53 height 16
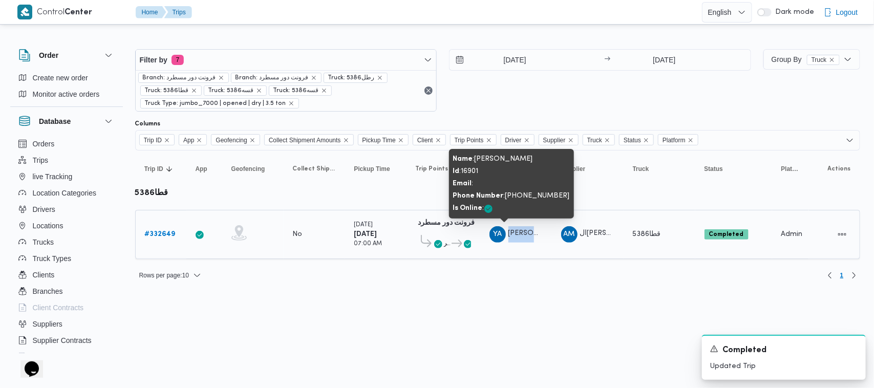
click at [518, 241] on span "YA [PERSON_NAME]" at bounding box center [515, 234] width 53 height 16
